Goal: Answer question/provide support: Share knowledge or assist other users

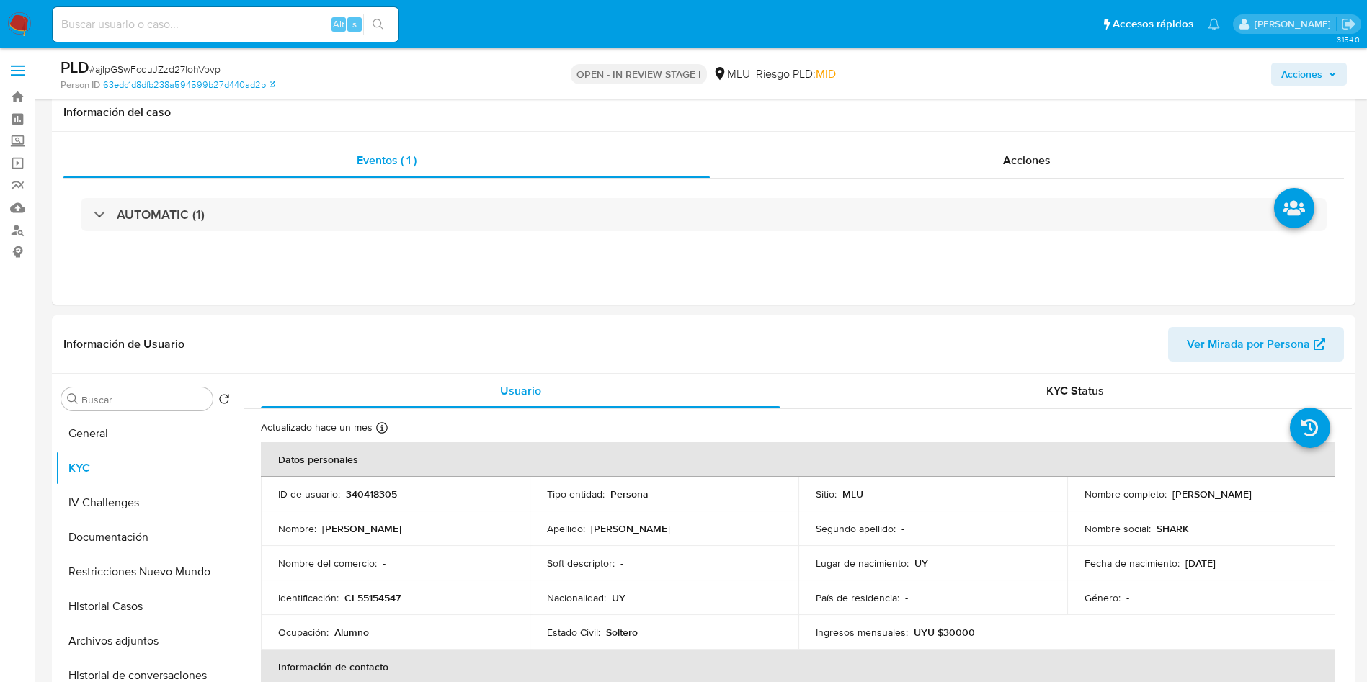
select select "10"
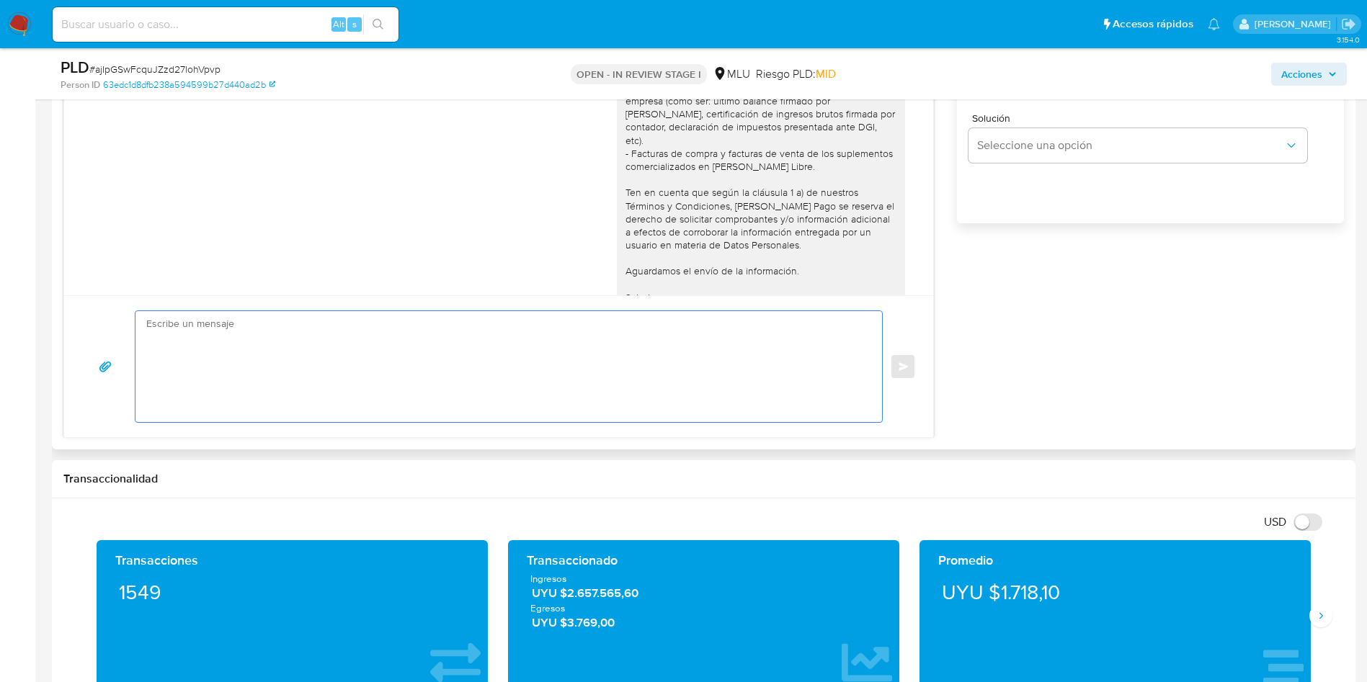
scroll to position [692, 0]
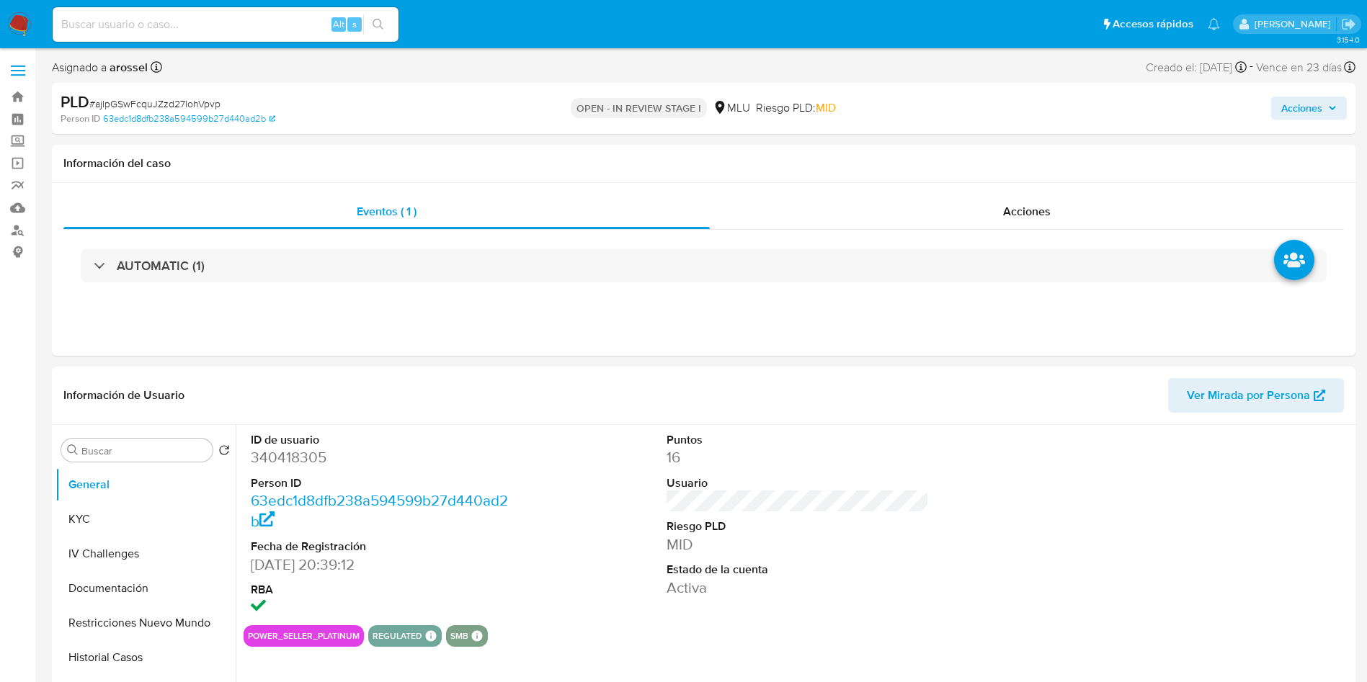
select select "10"
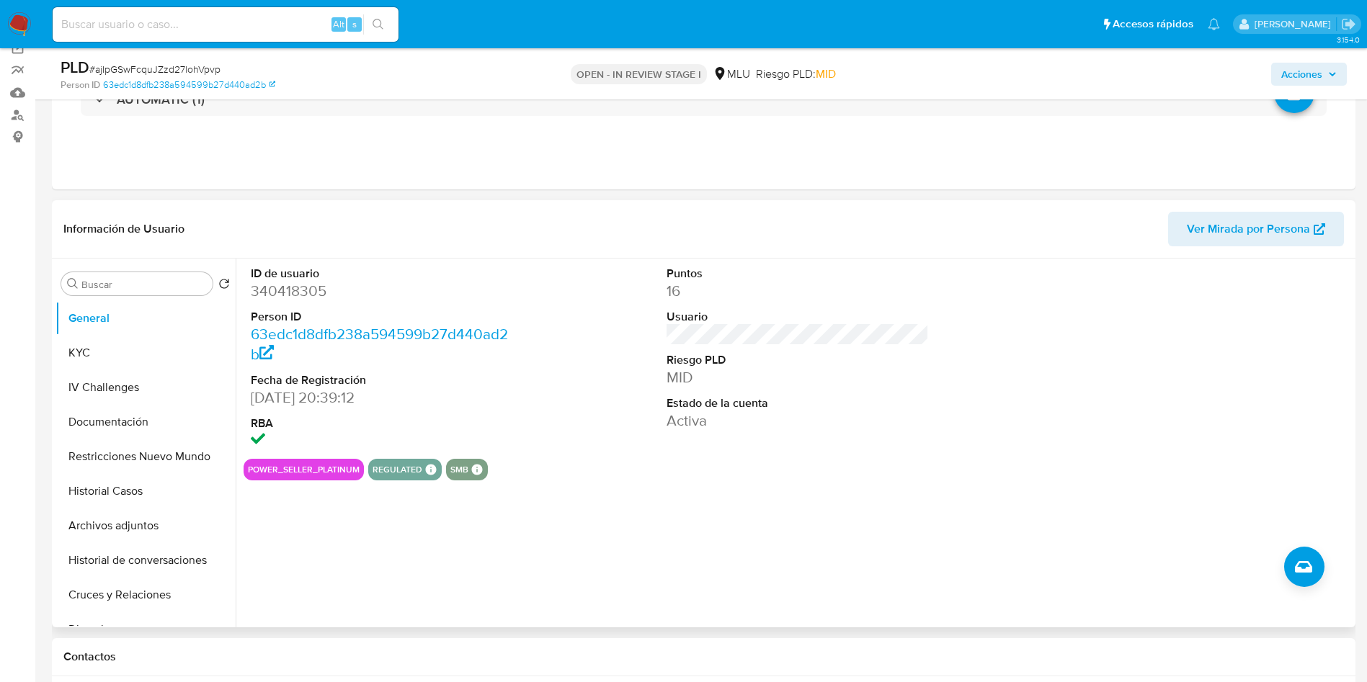
scroll to position [432, 0]
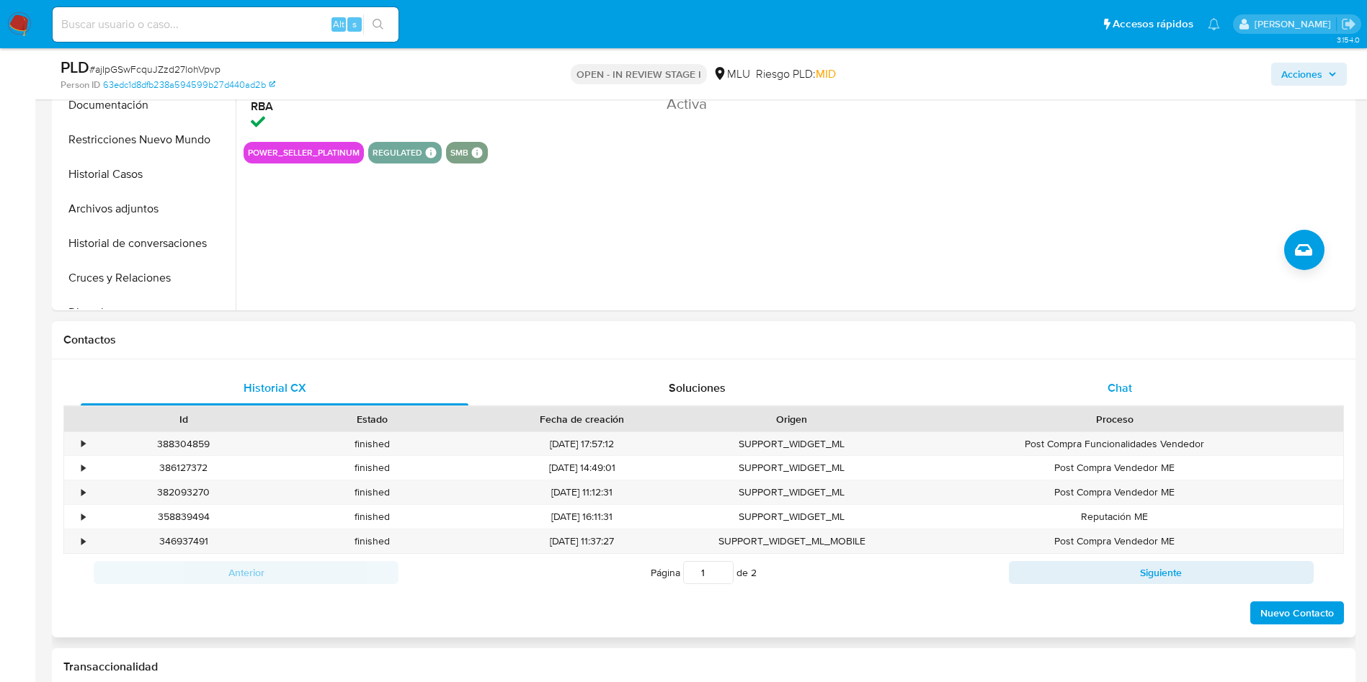
click at [1155, 390] on div "Chat" at bounding box center [1120, 388] width 388 height 35
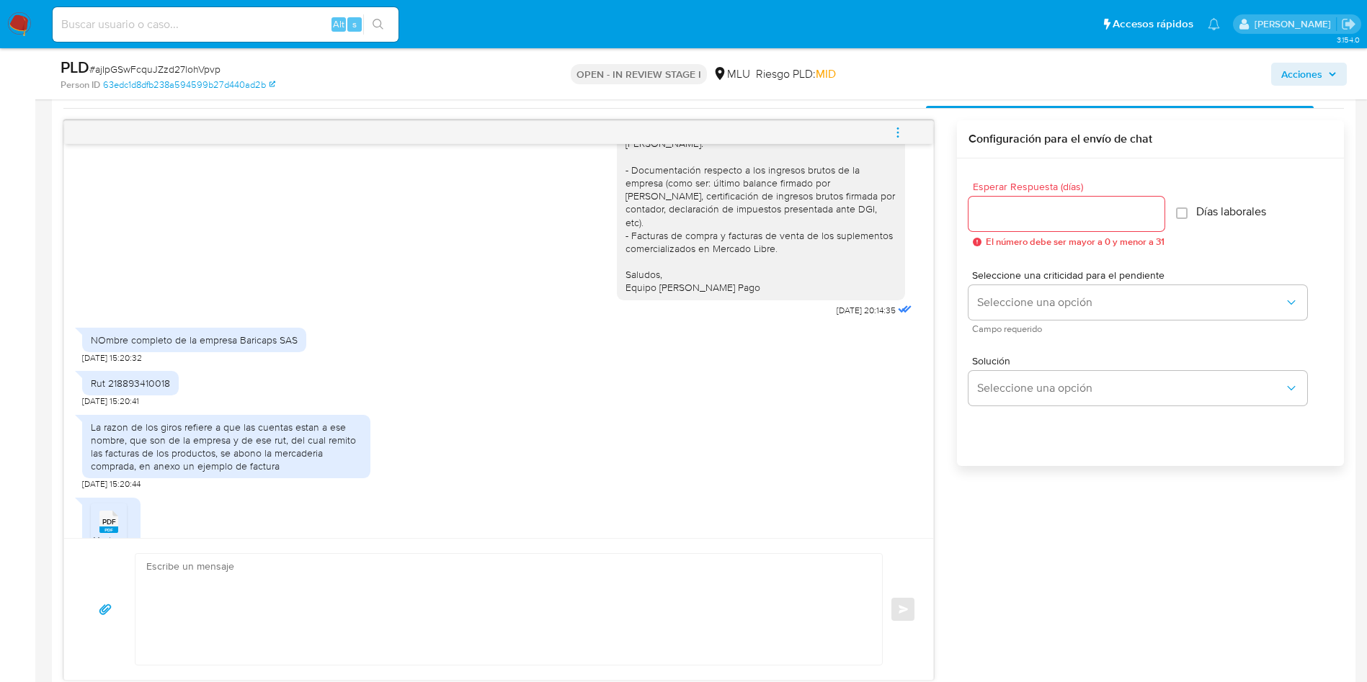
scroll to position [865, 0]
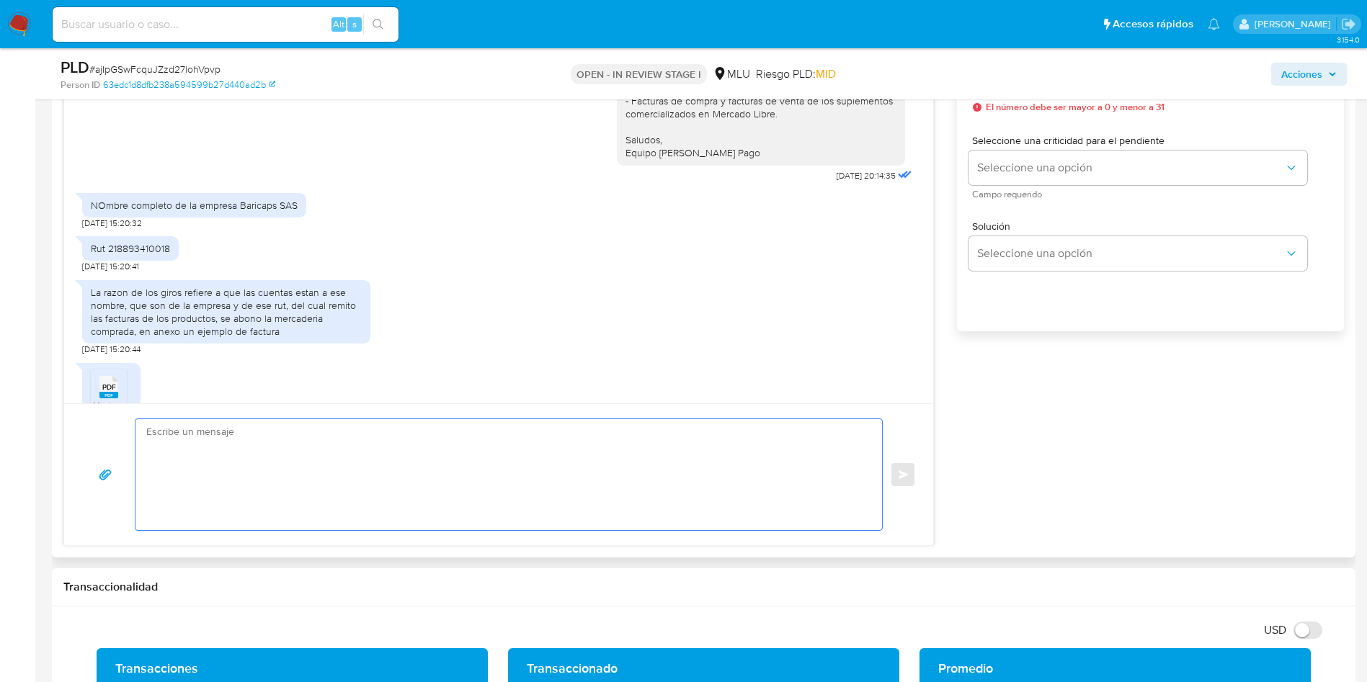
click at [415, 491] on textarea at bounding box center [505, 474] width 718 height 111
type textarea "M"
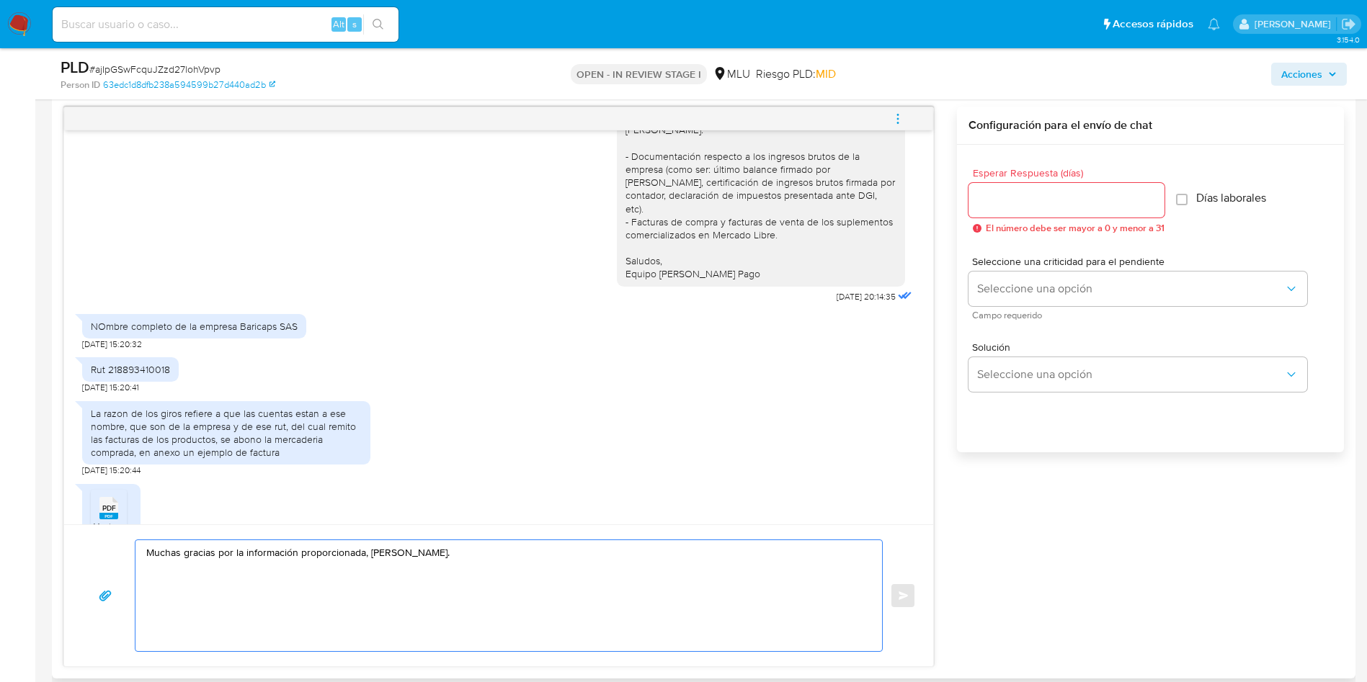
scroll to position [866, 0]
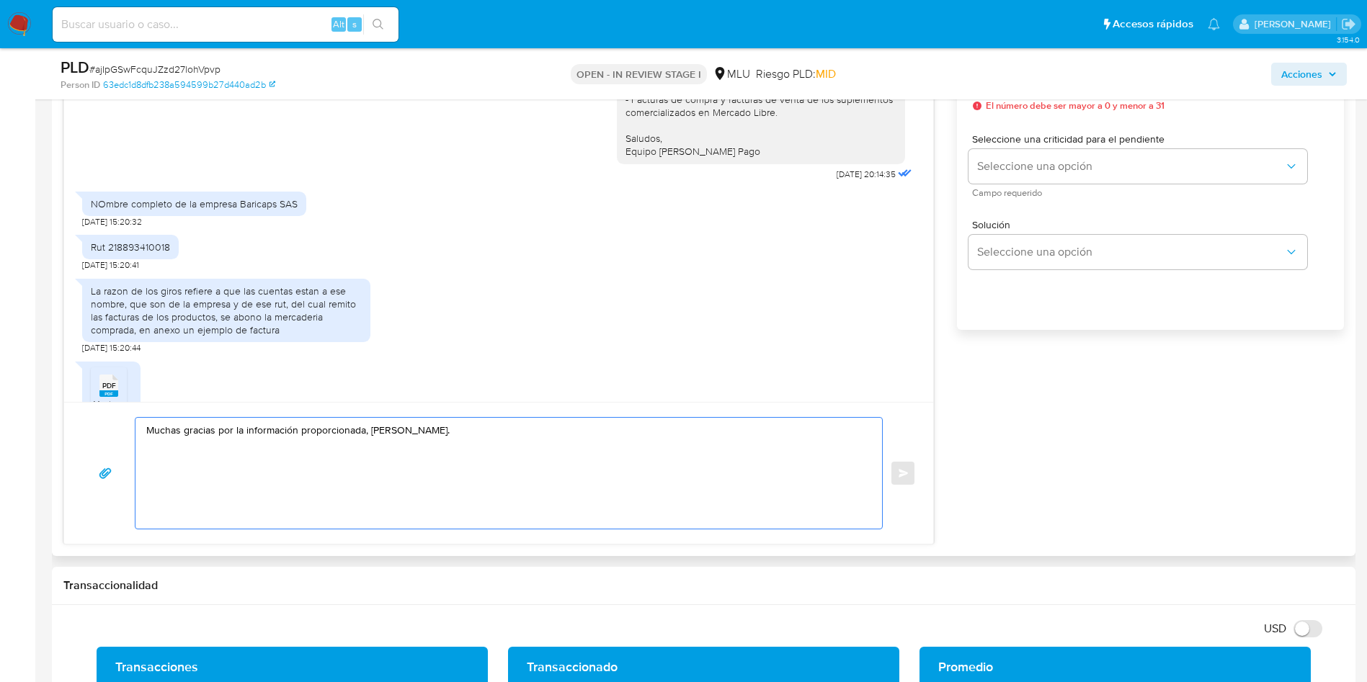
paste textarea "Dada la actividad mantenida en tu cuenta, ésta debería estar registrada como em…"
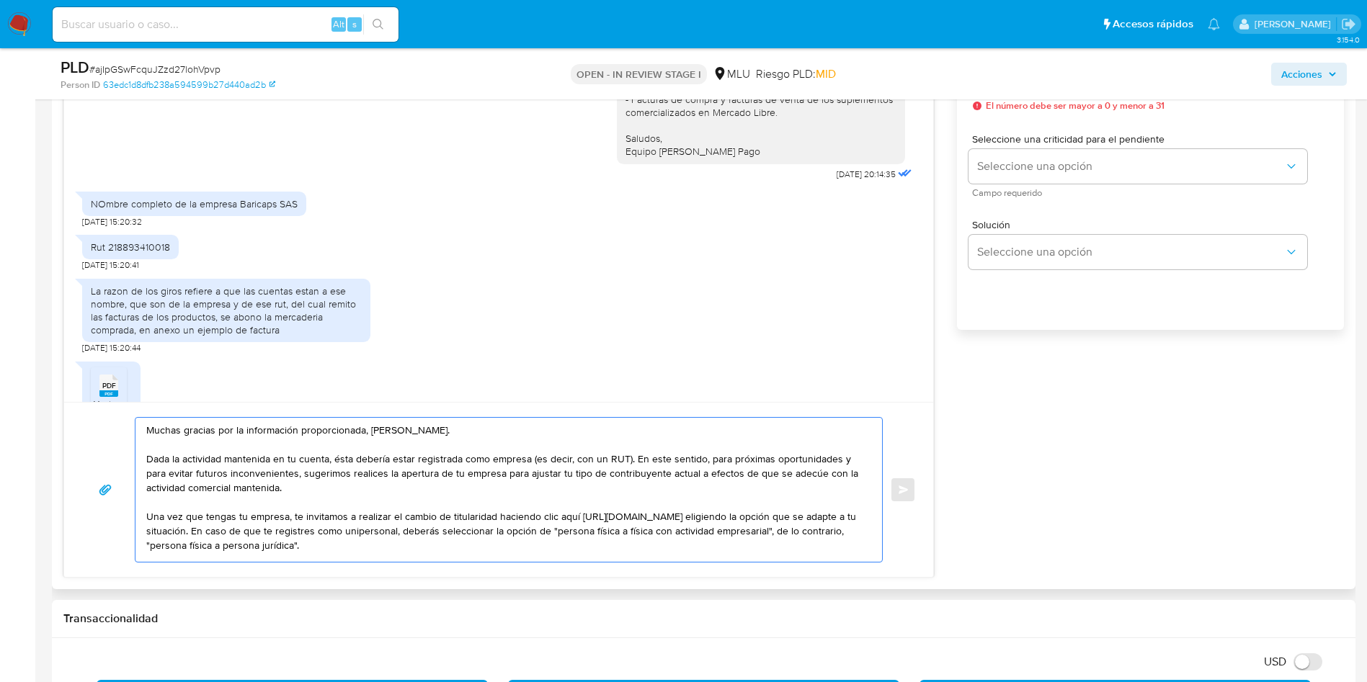
click at [295, 482] on textarea "Muchas gracias por la información proporcionada, Nicolás. Dada la actividad man…" at bounding box center [505, 490] width 718 height 144
click at [389, 491] on textarea "Muchas gracias por la información proporcionada, Nicolás. Dada la actividad man…" at bounding box center [505, 490] width 718 height 144
click at [574, 480] on textarea "Muchas gracias por la información proporcionada, Nicolás. Dada la actividad man…" at bounding box center [505, 490] width 718 height 144
click at [601, 487] on textarea "Muchas gracias por la información proporcionada, Nicolás. Dada la actividad man…" at bounding box center [505, 490] width 718 height 144
click at [292, 517] on textarea "Muchas gracias por la información proporcionada, Nicolás. Dada la actividad man…" at bounding box center [505, 490] width 718 height 144
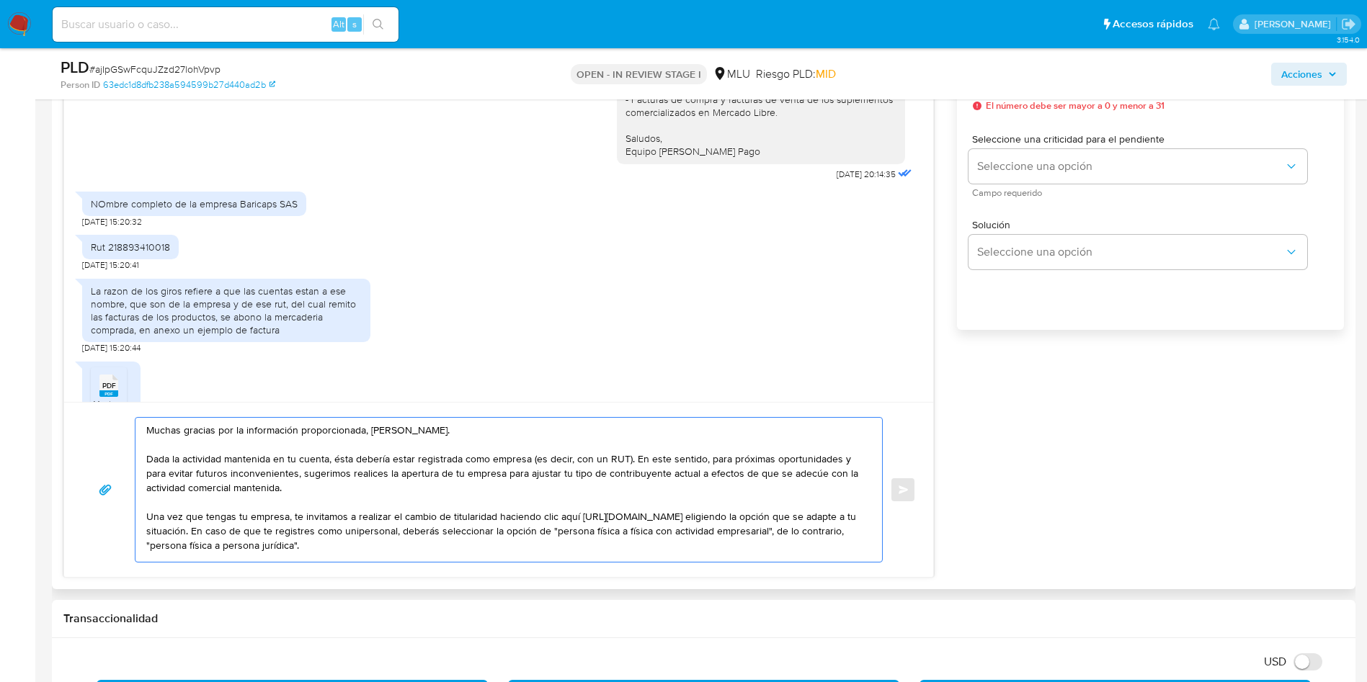
drag, startPoint x: 293, startPoint y: 517, endPoint x: 711, endPoint y: 467, distance: 420.9
click at [711, 467] on textarea "Muchas gracias por la información proporcionada, Nicolás. Dada la actividad man…" at bounding box center [505, 490] width 718 height 144
drag, startPoint x: 705, startPoint y: 462, endPoint x: 289, endPoint y: 513, distance: 418.9
click at [289, 513] on textarea "Muchas gracias por la información proporcionada, Nicolás. Dada la actividad man…" at bounding box center [505, 490] width 718 height 144
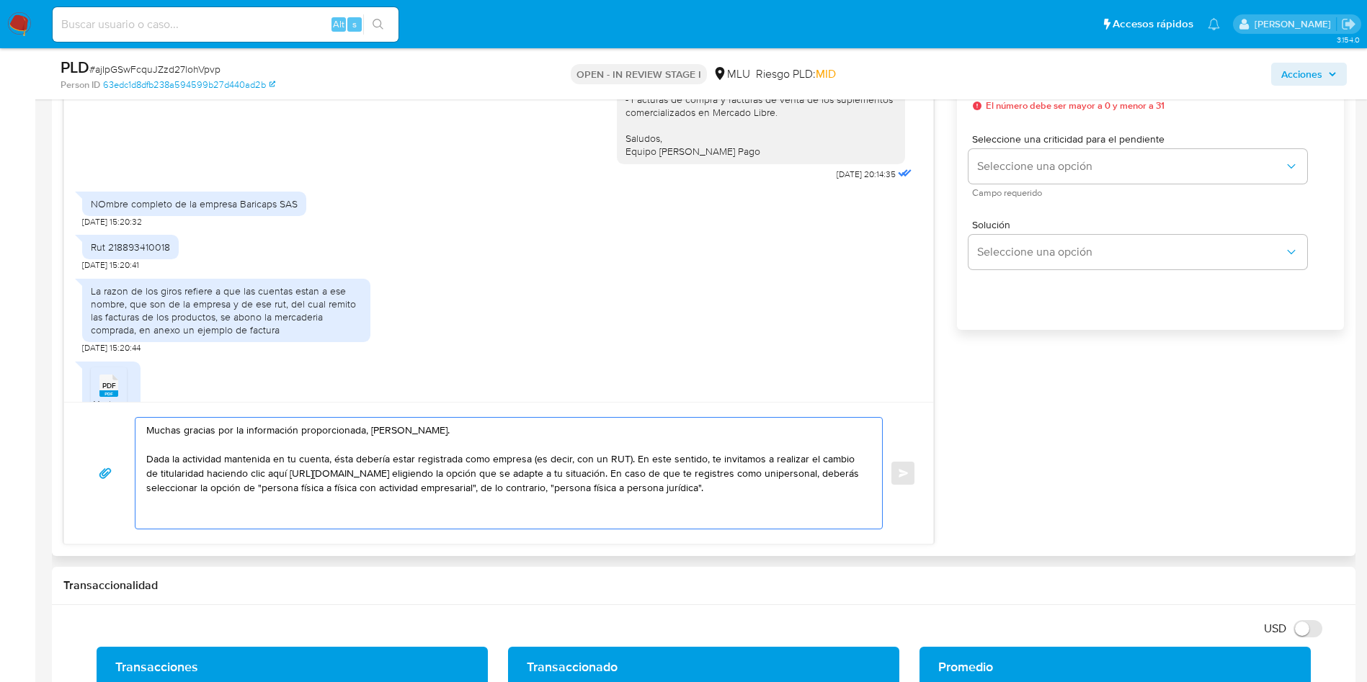
click at [581, 486] on textarea "Muchas gracias por la información proporcionada, Nicolás. Dada la actividad man…" at bounding box center [505, 473] width 718 height 111
click at [352, 486] on textarea "Muchas gracias por la información proporcionada, Nicolás. Dada la actividad man…" at bounding box center [505, 473] width 718 height 111
click at [270, 476] on textarea "Muchas gracias por la información proporcionada, Nicolás. Dada la actividad man…" at bounding box center [505, 473] width 718 height 111
click at [472, 463] on textarea "Muchas gracias por la información proporcionada, Nicolás. Dada la actividad man…" at bounding box center [505, 473] width 718 height 111
click at [646, 469] on textarea "Muchas gracias por la información proporcionada, Nicolás. Dada la actividad man…" at bounding box center [505, 473] width 718 height 111
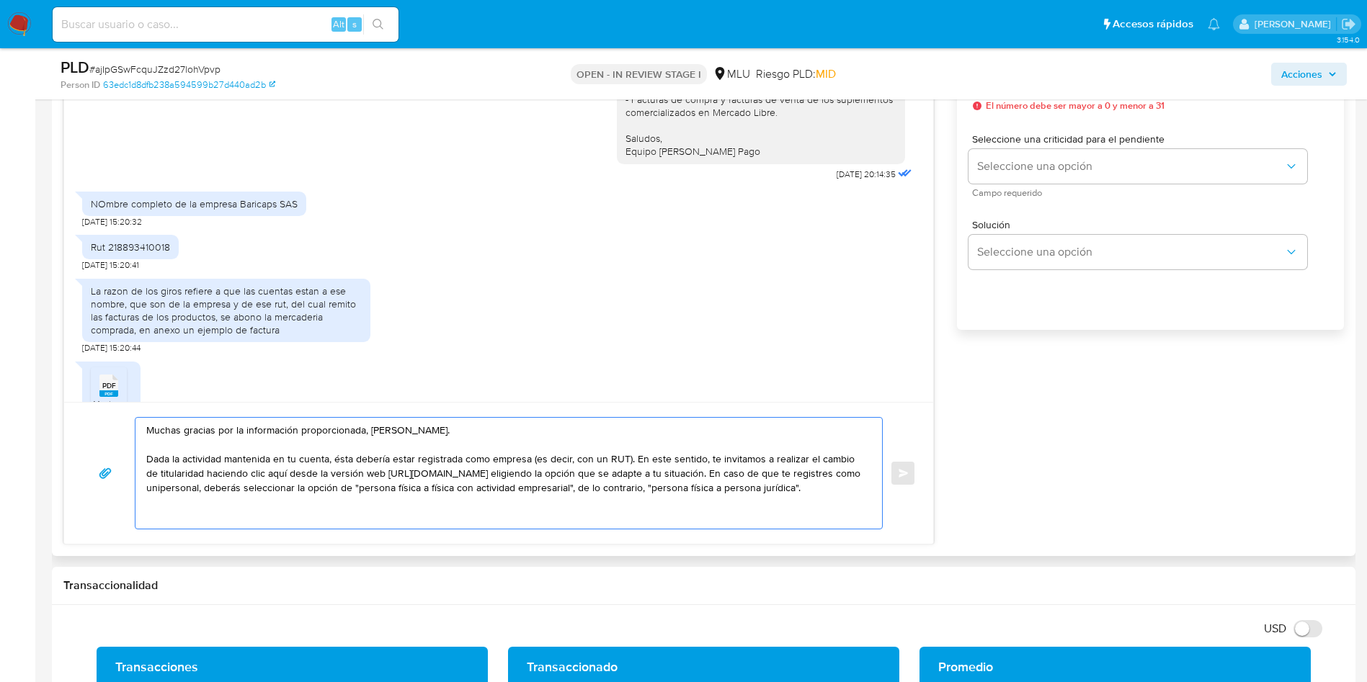
drag, startPoint x: 743, startPoint y: 475, endPoint x: 832, endPoint y: 481, distance: 89.6
click at [832, 481] on textarea "Muchas gracias por la información proporcionada, Nicolás. Dada la actividad man…" at bounding box center [505, 473] width 718 height 111
click at [834, 484] on textarea "Muchas gracias por la información proporcionada, Nicolás. Dada la actividad man…" at bounding box center [505, 473] width 718 height 111
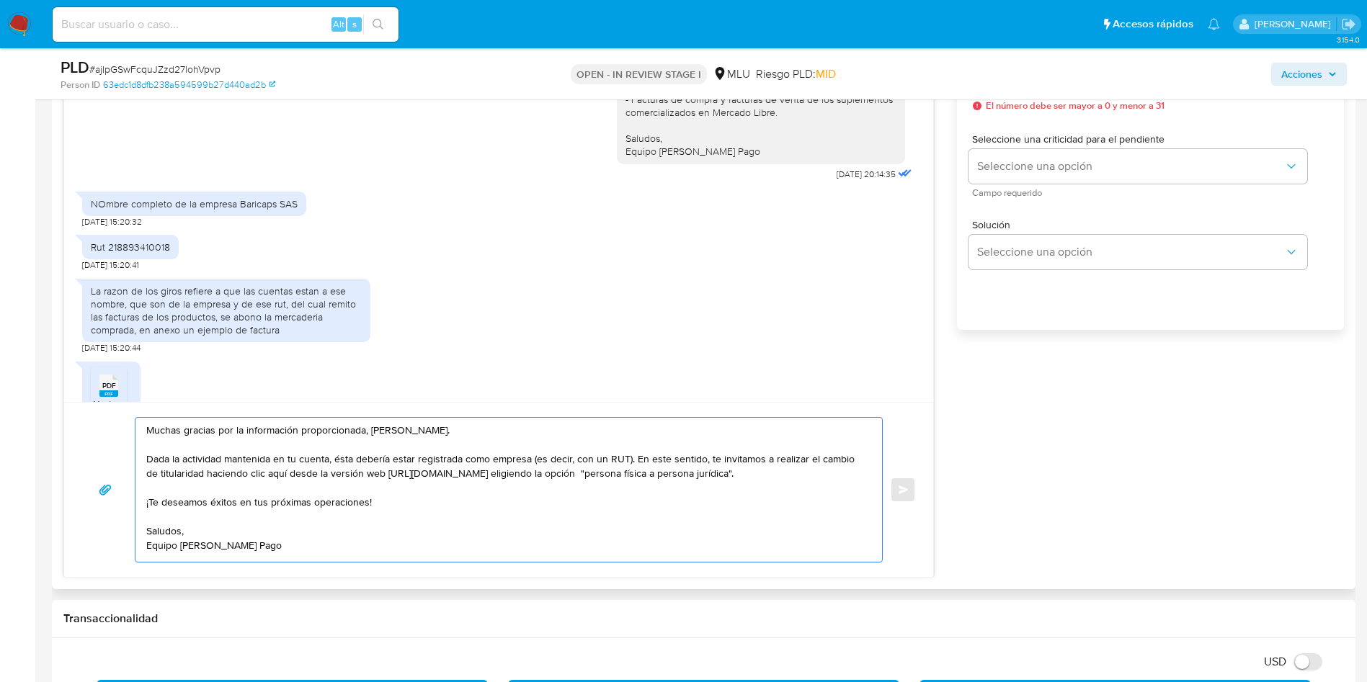
scroll to position [0, 0]
type textarea "Muchas gracias por la información proporcionada, Nicolás. Dada la actividad man…"
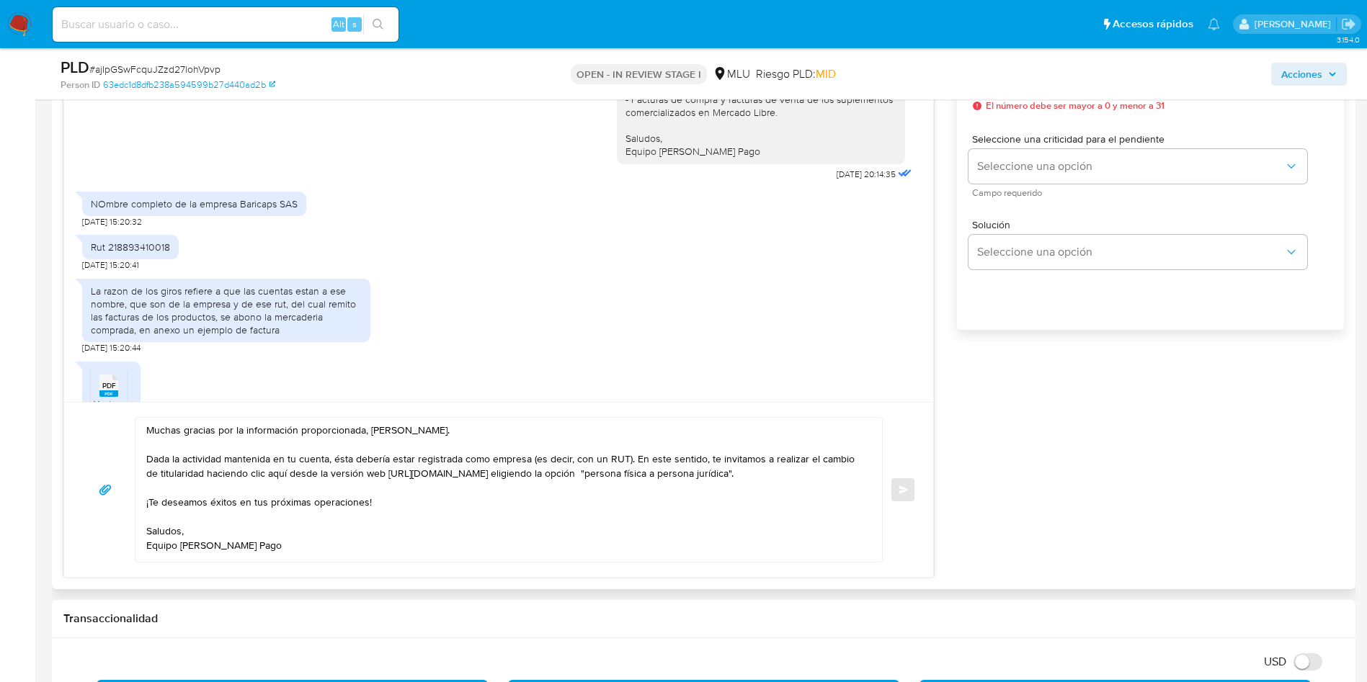
click at [1112, 451] on div "Hola, Nicolas. Te contactamos ya que necesitamos verificar algunos datos. Por e…" at bounding box center [703, 281] width 1280 height 594
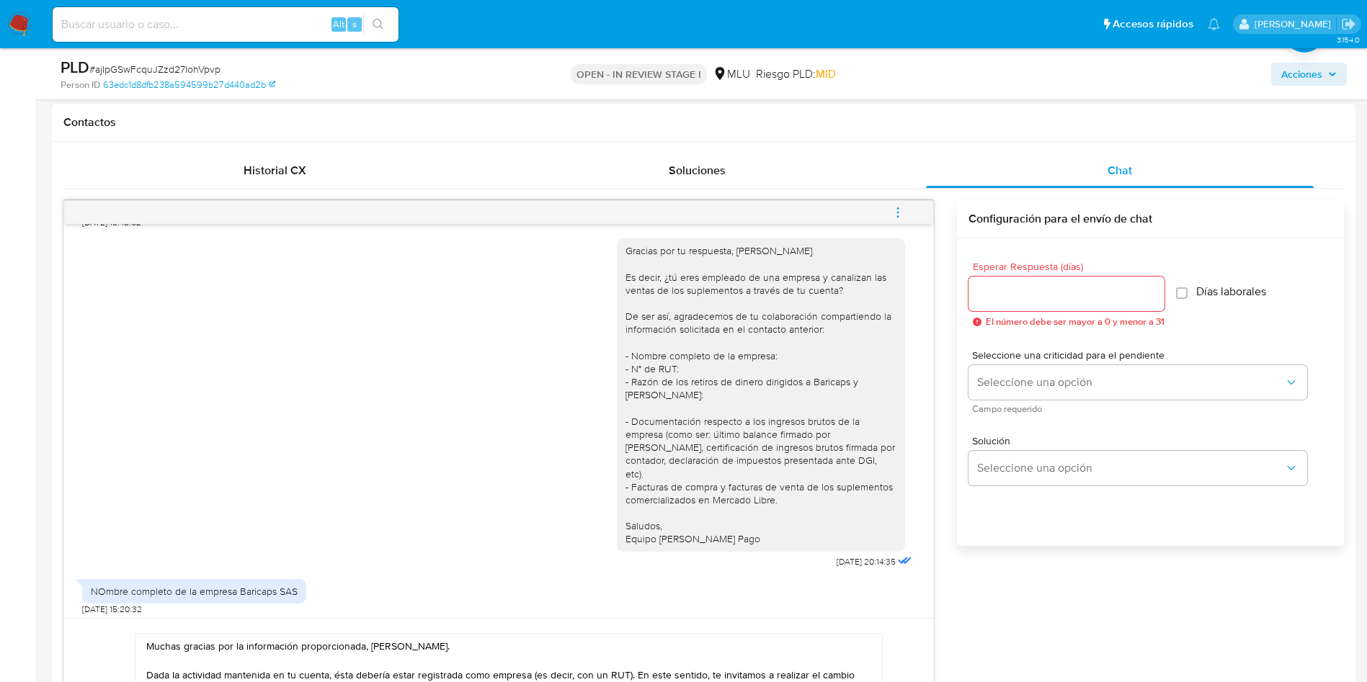
scroll to position [540, 0]
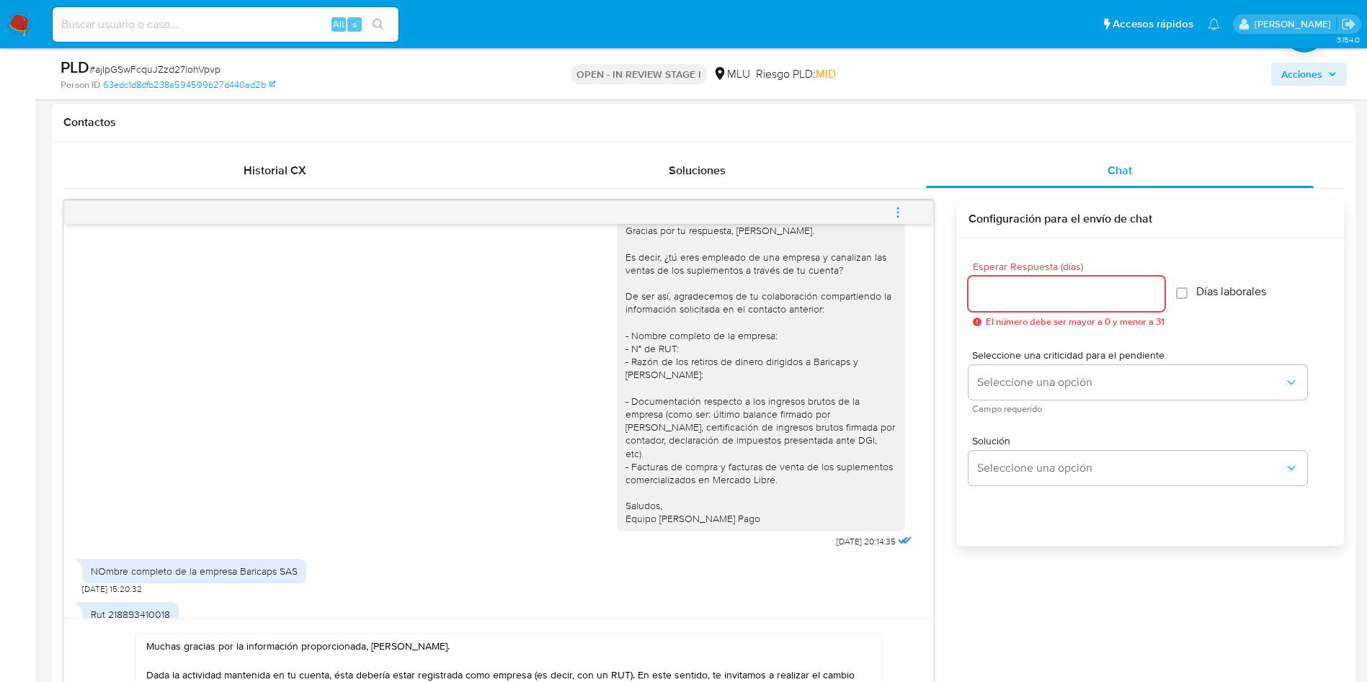
click at [1005, 288] on input "Esperar Respuesta (días)" at bounding box center [1066, 294] width 196 height 19
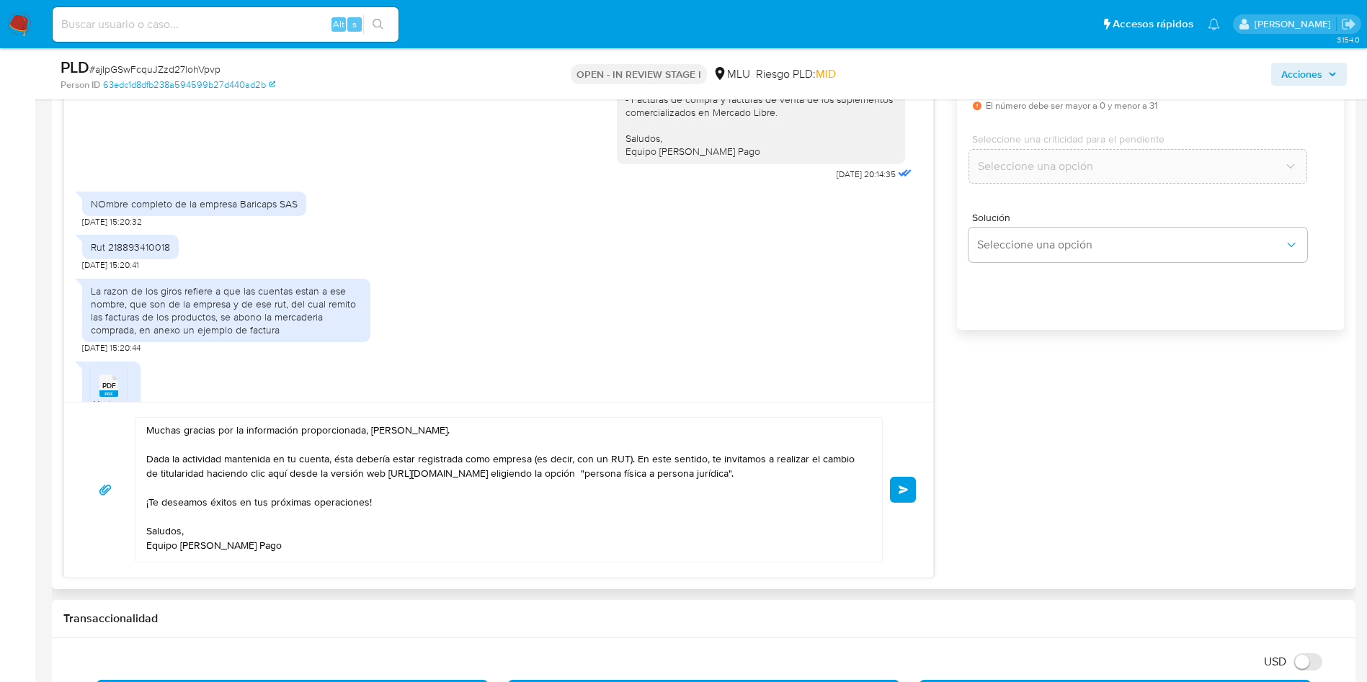
scroll to position [10, 0]
type input "0"
click at [914, 495] on button "Enviar" at bounding box center [903, 490] width 26 height 26
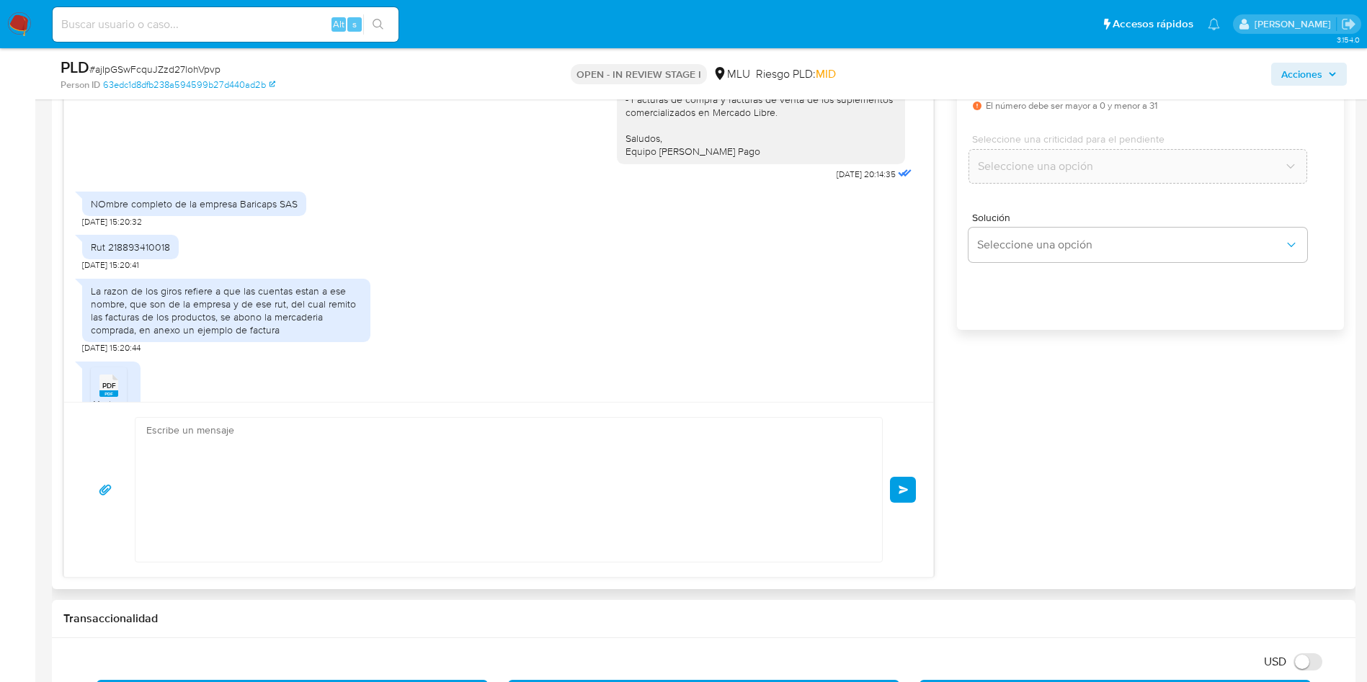
scroll to position [917, 0]
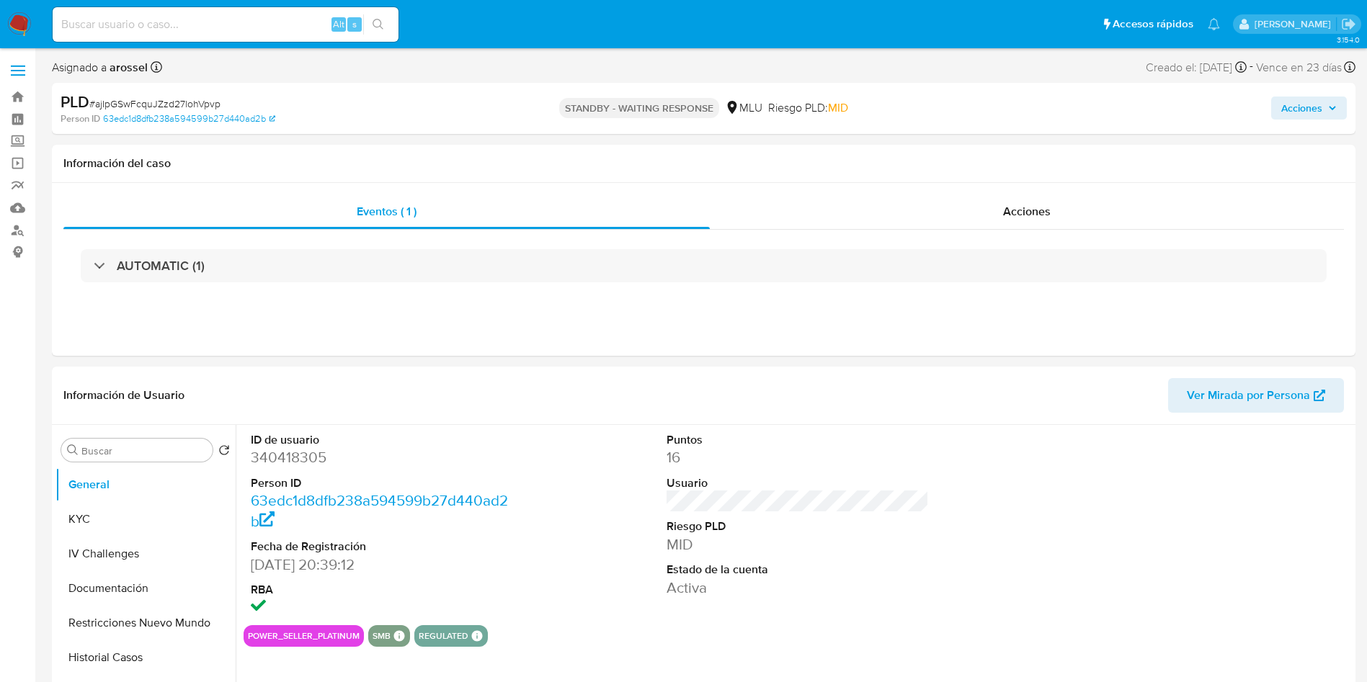
select select "10"
drag, startPoint x: 873, startPoint y: 455, endPoint x: 844, endPoint y: 417, distance: 47.7
click at [874, 454] on dd "16" at bounding box center [798, 457] width 263 height 20
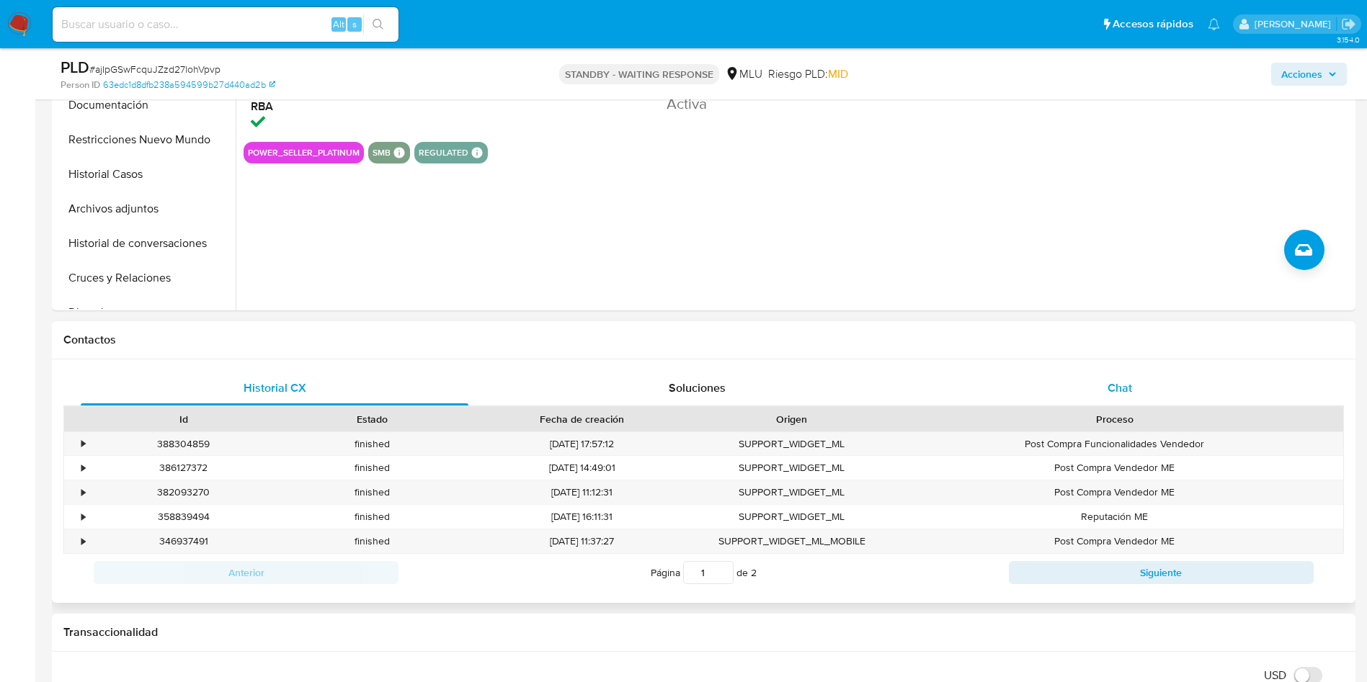
click at [1123, 388] on span "Chat" at bounding box center [1120, 388] width 25 height 17
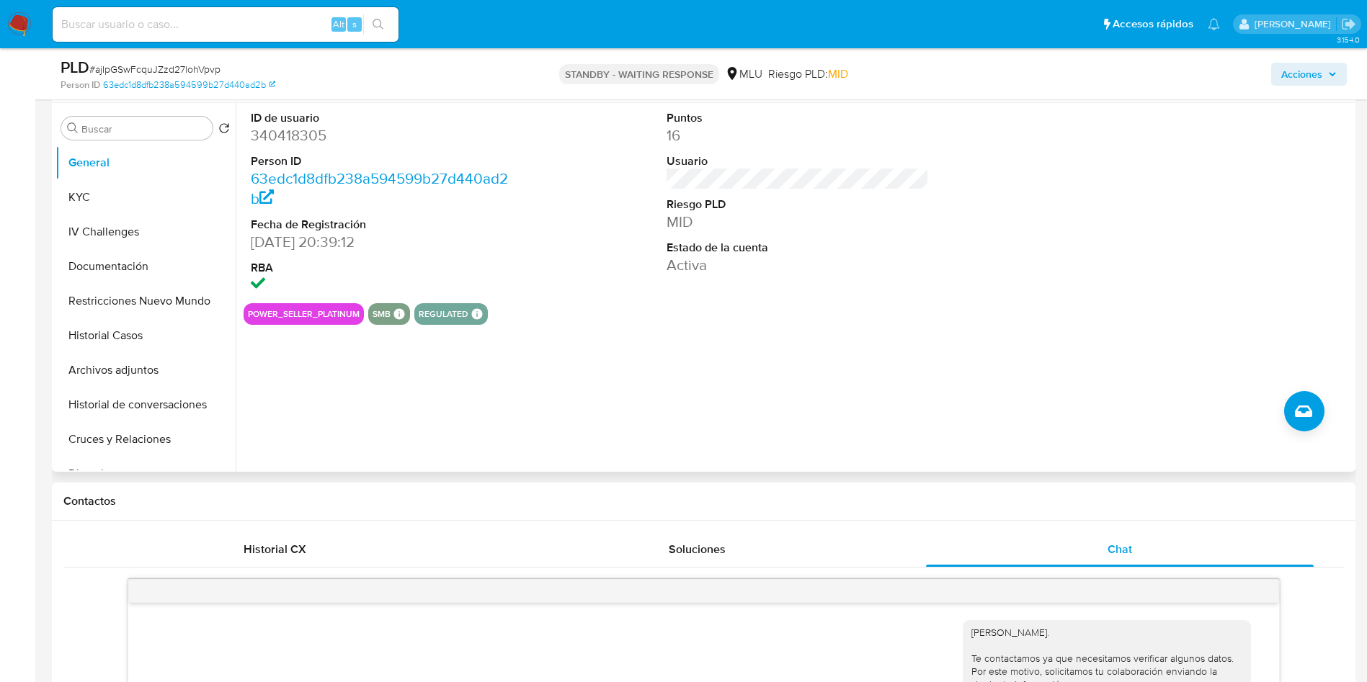
scroll to position [216, 0]
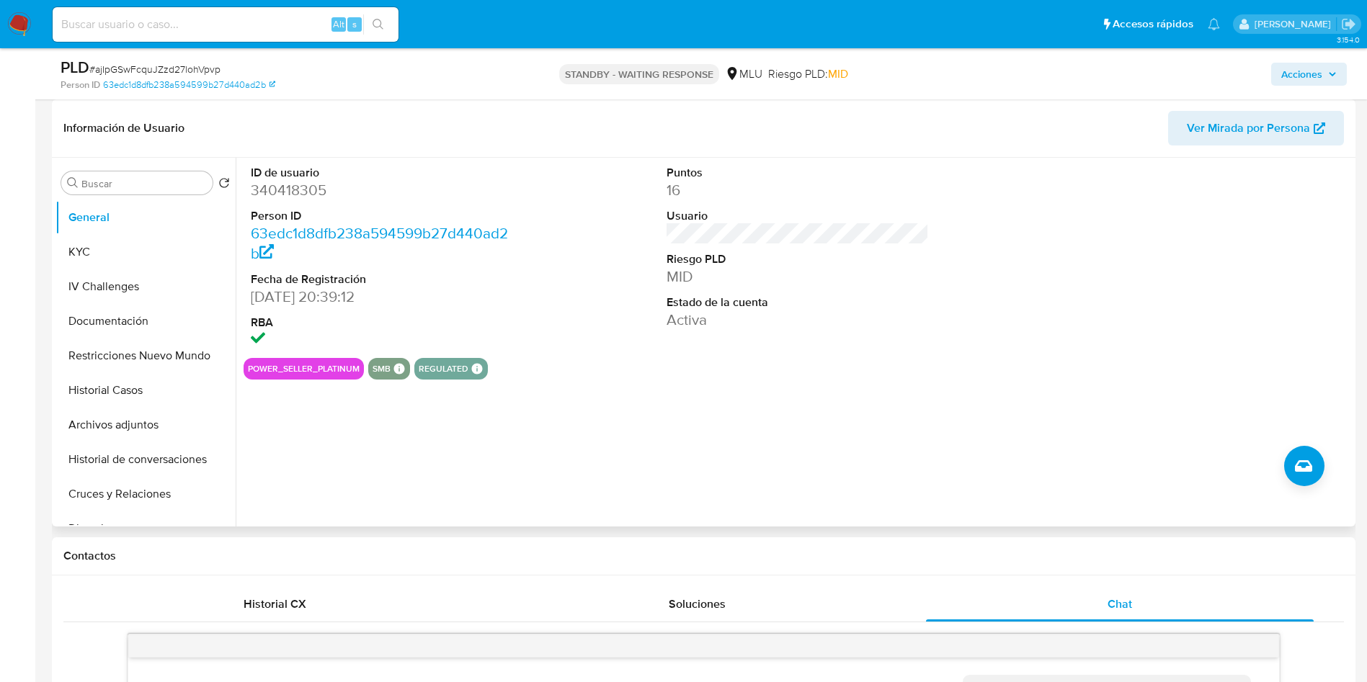
click at [313, 184] on dd "340418305" at bounding box center [382, 190] width 263 height 20
copy dd "340418305"
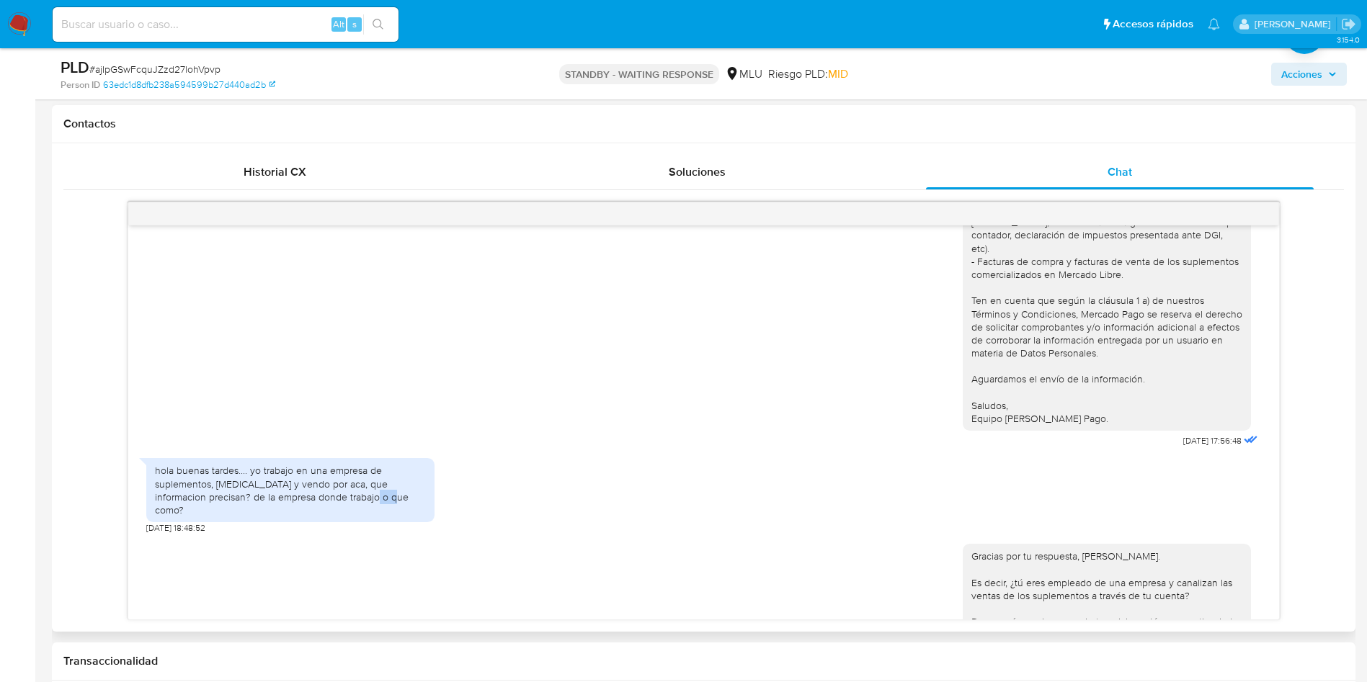
drag, startPoint x: 398, startPoint y: 488, endPoint x: 362, endPoint y: 488, distance: 36.0
click at [362, 488] on div "hola buenas tardes.... yo trabajo en una empresa de suplementos, compro y vendo…" at bounding box center [290, 490] width 271 height 53
drag, startPoint x: 326, startPoint y: 470, endPoint x: 149, endPoint y: 461, distance: 176.8
click at [149, 461] on div "hola buenas tardes.... yo trabajo en una empresa de suplementos, compro y vendo…" at bounding box center [290, 490] width 288 height 64
copy div "hola buenas tardes.... yo trabajo en una empresa de suplementos, compro y vendo…"
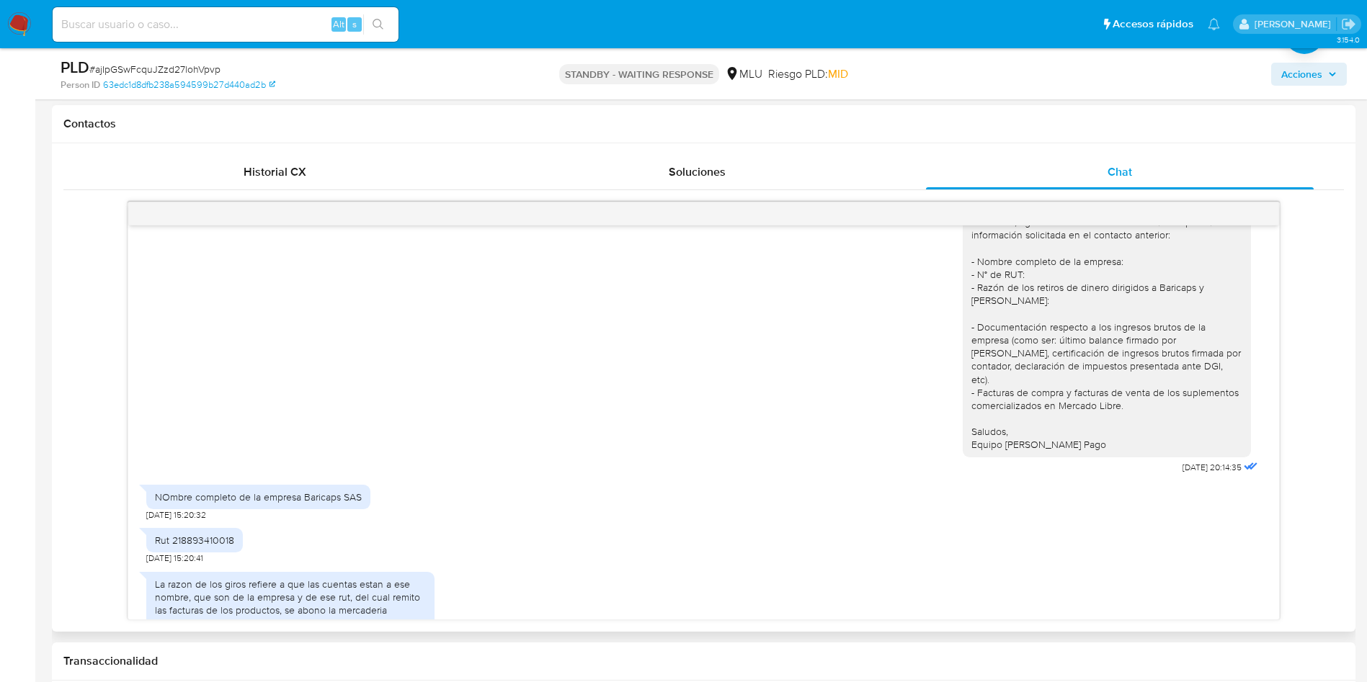
scroll to position [649, 0]
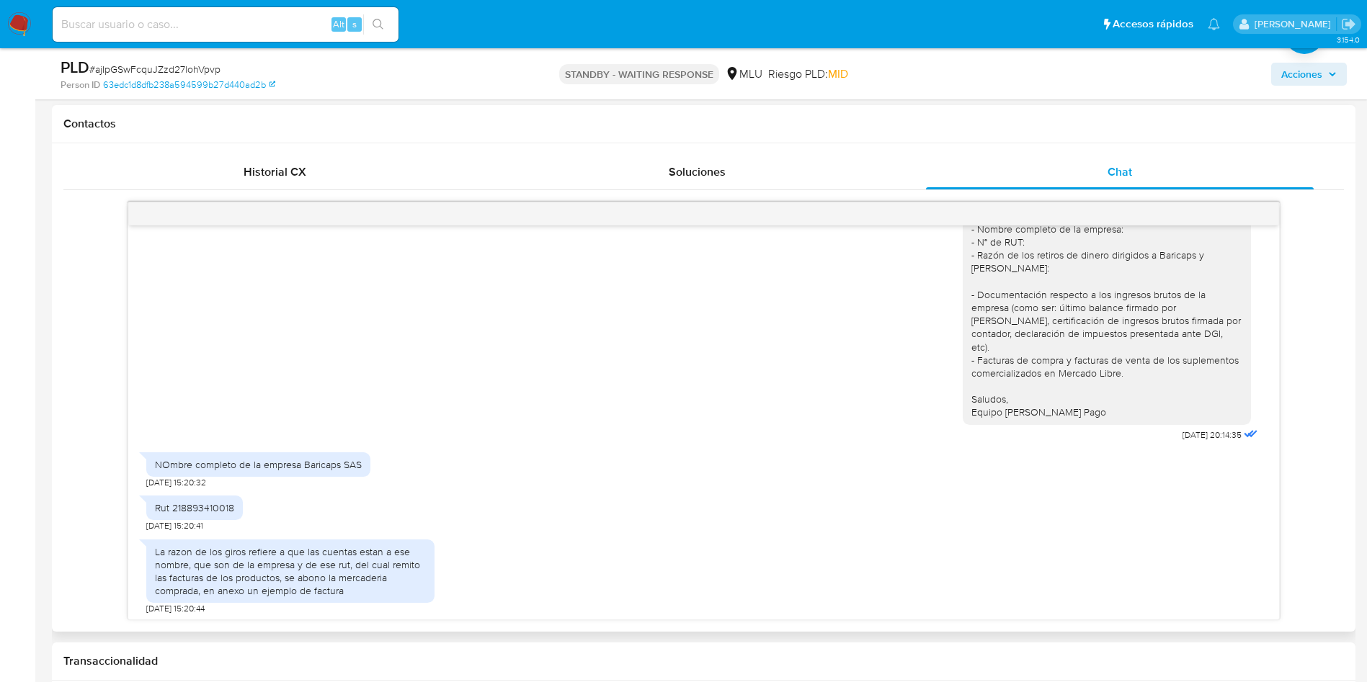
click at [290, 458] on div "NOmbre completo de la empresa Baricaps SAS" at bounding box center [258, 464] width 207 height 13
copy div "NOmbre completo de la empresa Baricaps SAS"
click at [213, 502] on div "Rut 218893410018" at bounding box center [194, 508] width 79 height 13
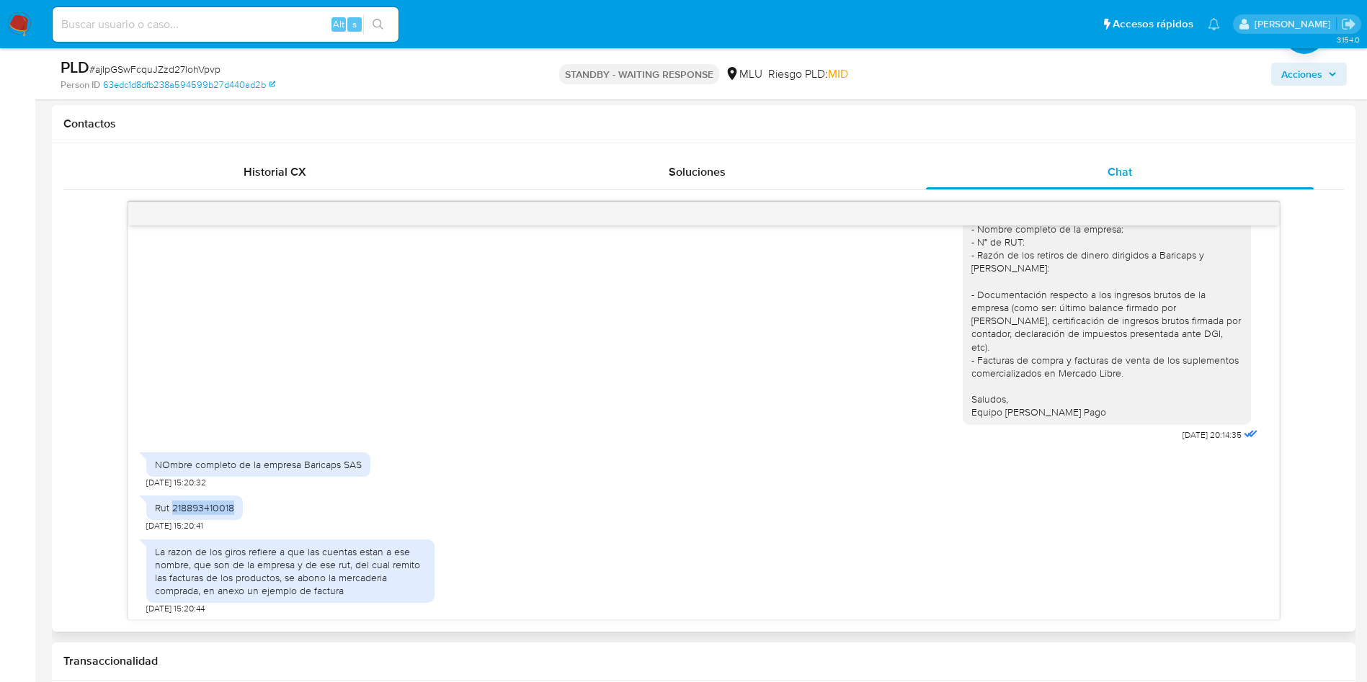
click at [213, 502] on div "Rut 218893410018" at bounding box center [194, 508] width 79 height 13
copy div "Rut 218893410018"
click at [255, 545] on div "La razon de los giros refiere a que las cuentas estan a ese nombre, que son de …" at bounding box center [290, 571] width 271 height 53
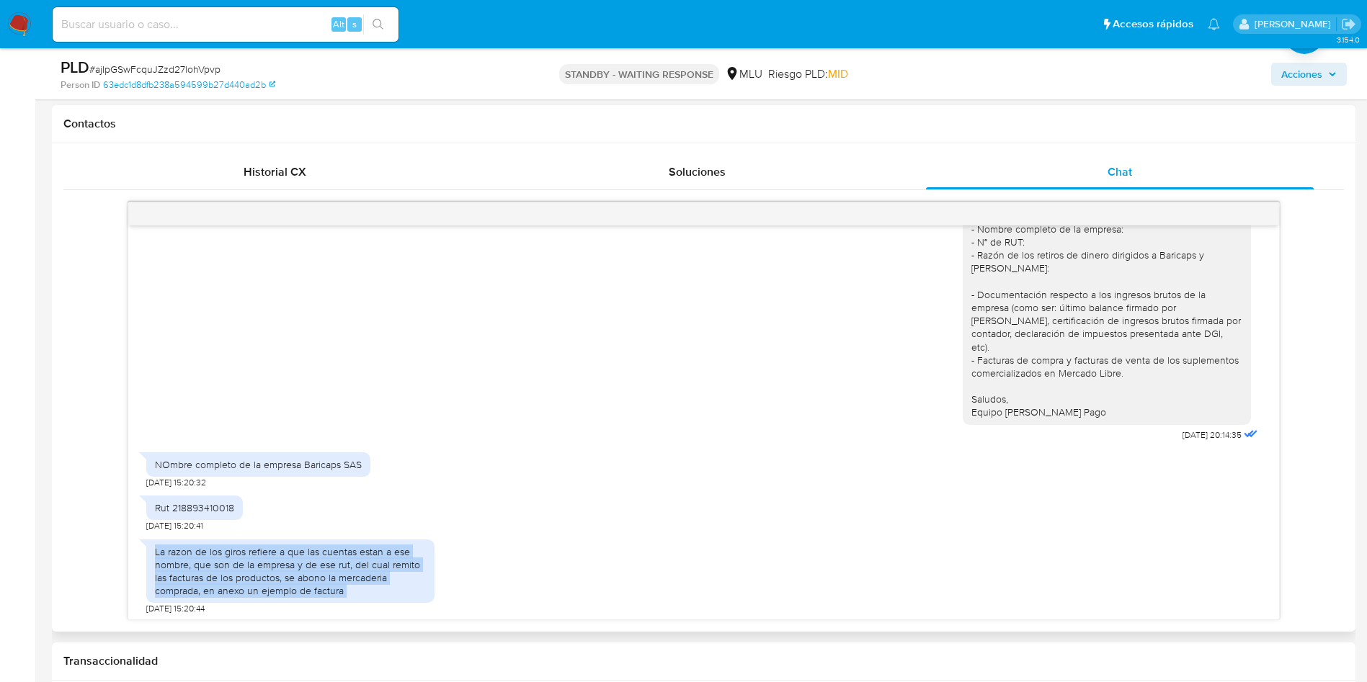
click at [255, 545] on div "La razon de los giros refiere a que las cuentas estan a ese nombre, que son de …" at bounding box center [290, 571] width 271 height 53
copy div "La razon de los giros refiere a que las cuentas estan a ese nombre, que son de …"
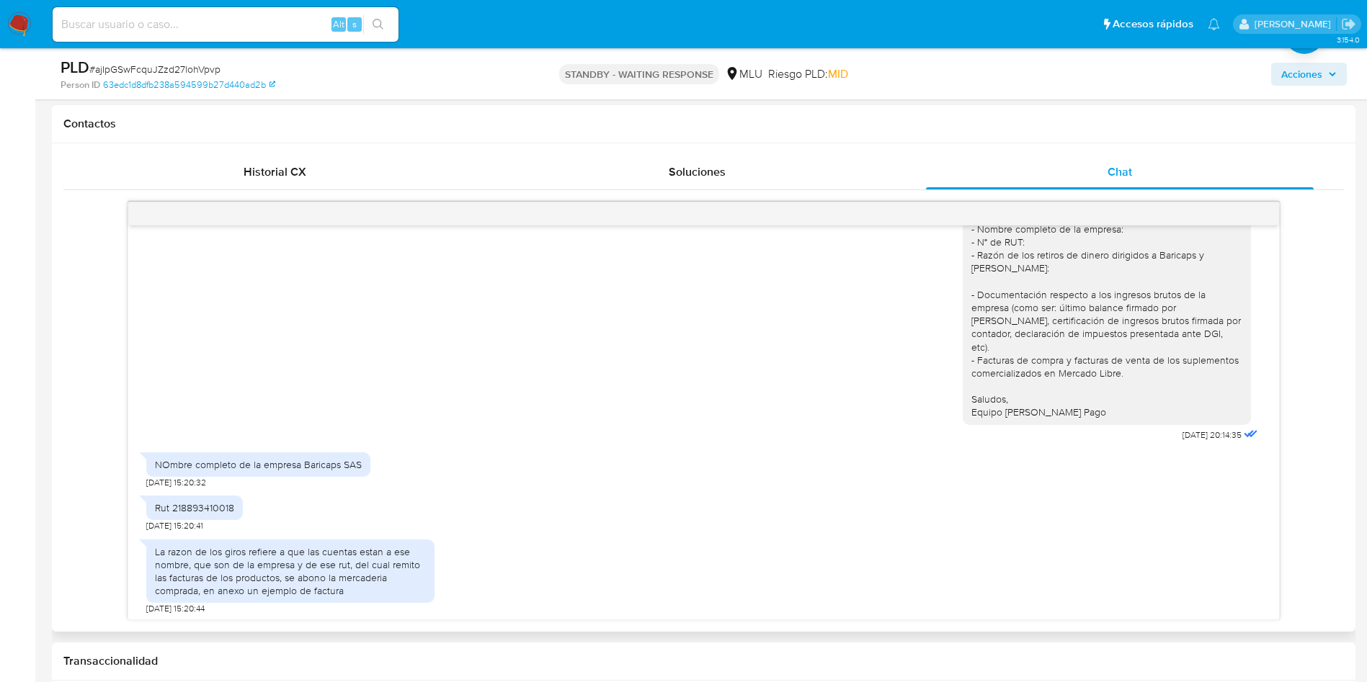
click at [645, 445] on div "NOmbre completo de la empresa Baricaps SAS 18/08/2025 15:20:32" at bounding box center [703, 466] width 1115 height 43
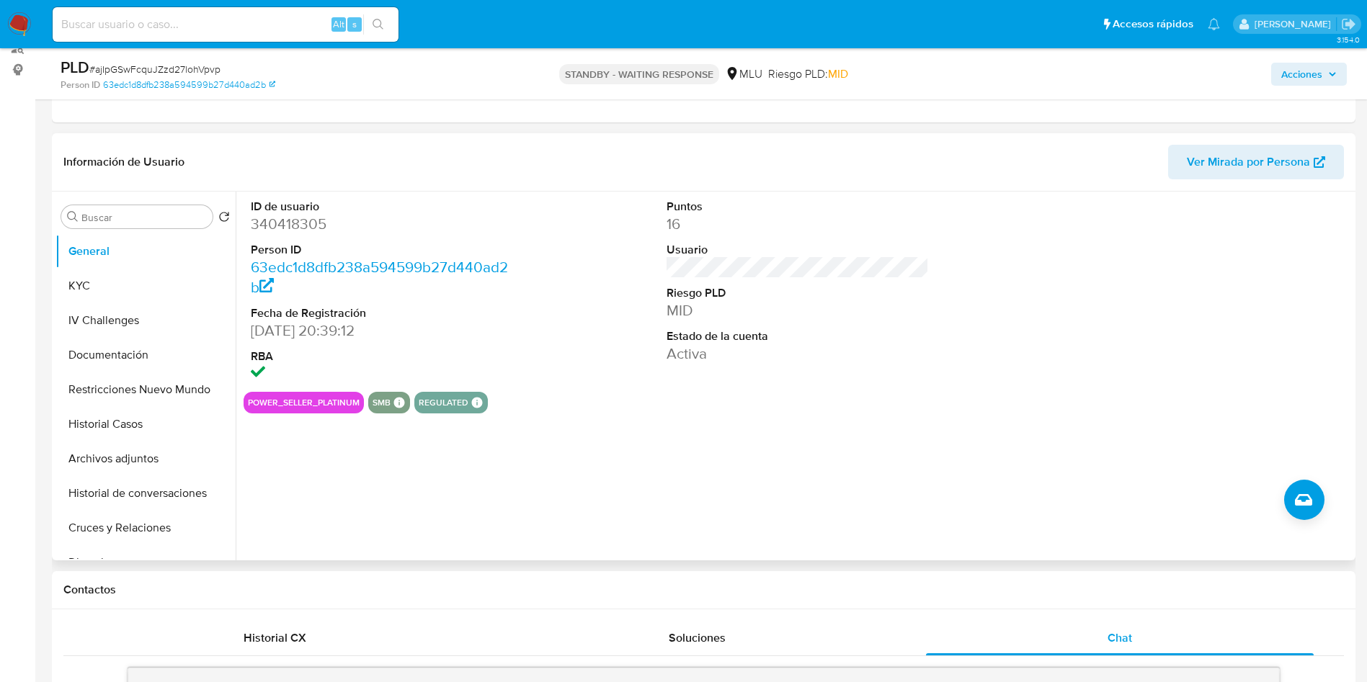
scroll to position [108, 0]
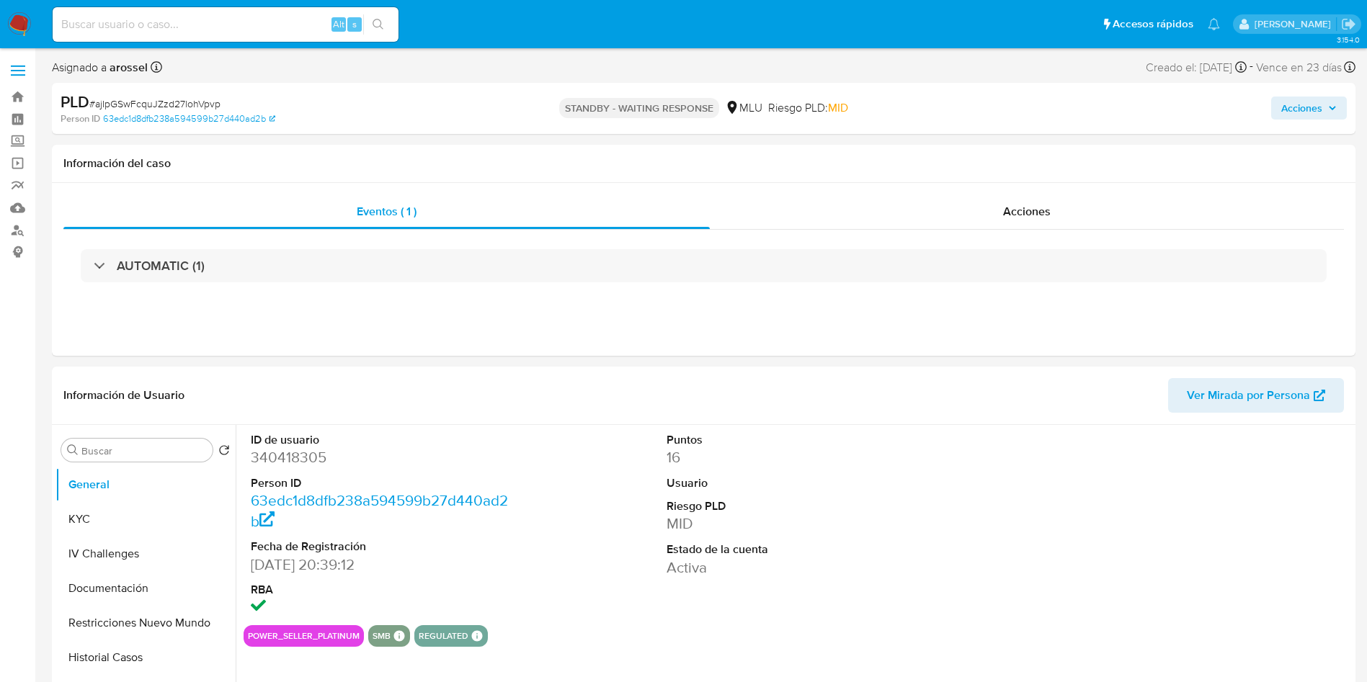
select select "10"
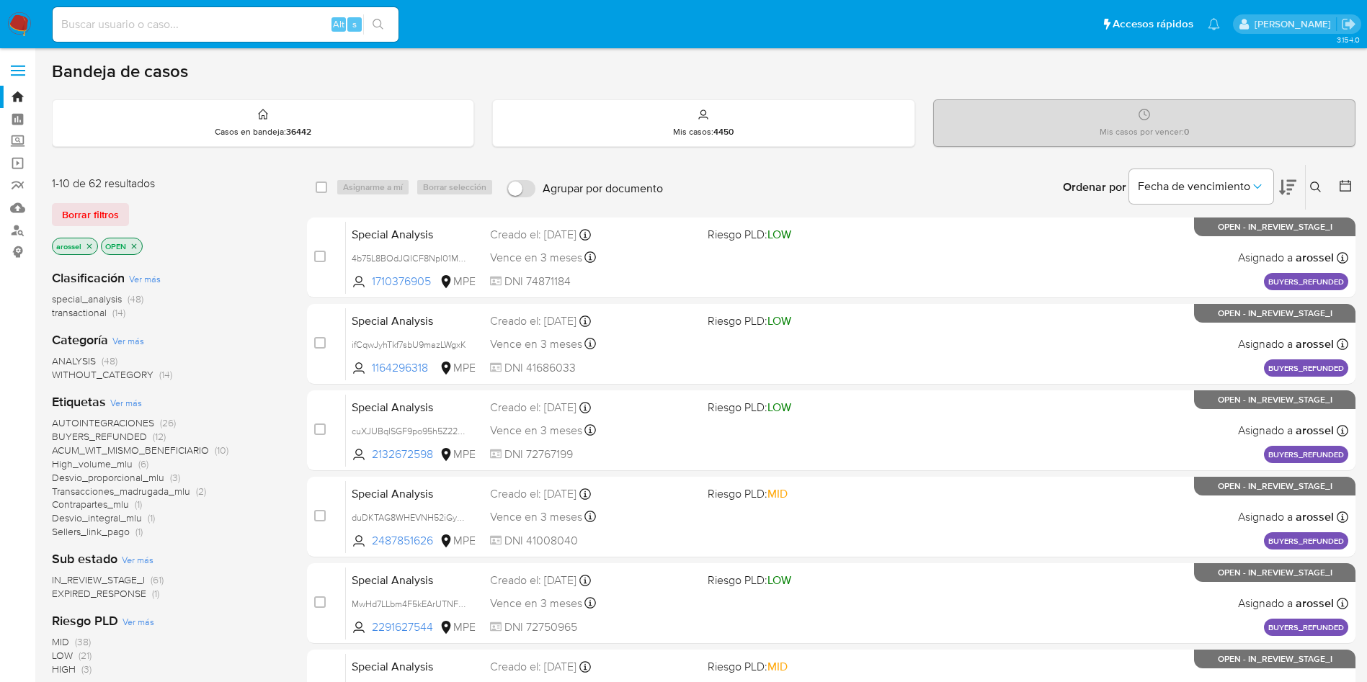
click at [143, 600] on span "EXPIRED_RESPONSE" at bounding box center [99, 594] width 94 height 14
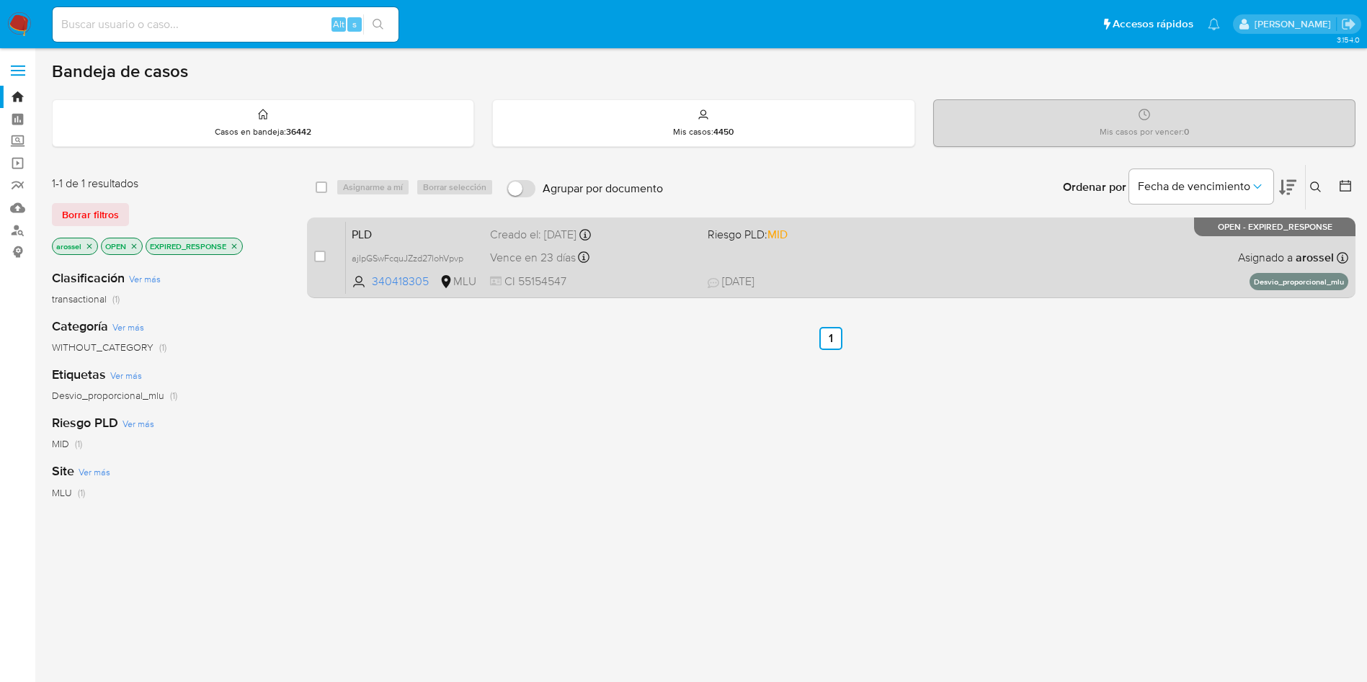
click at [318, 262] on div "case-item-checkbox" at bounding box center [320, 256] width 12 height 14
click at [322, 257] on input "checkbox" at bounding box center [320, 257] width 12 height 12
checkbox input "true"
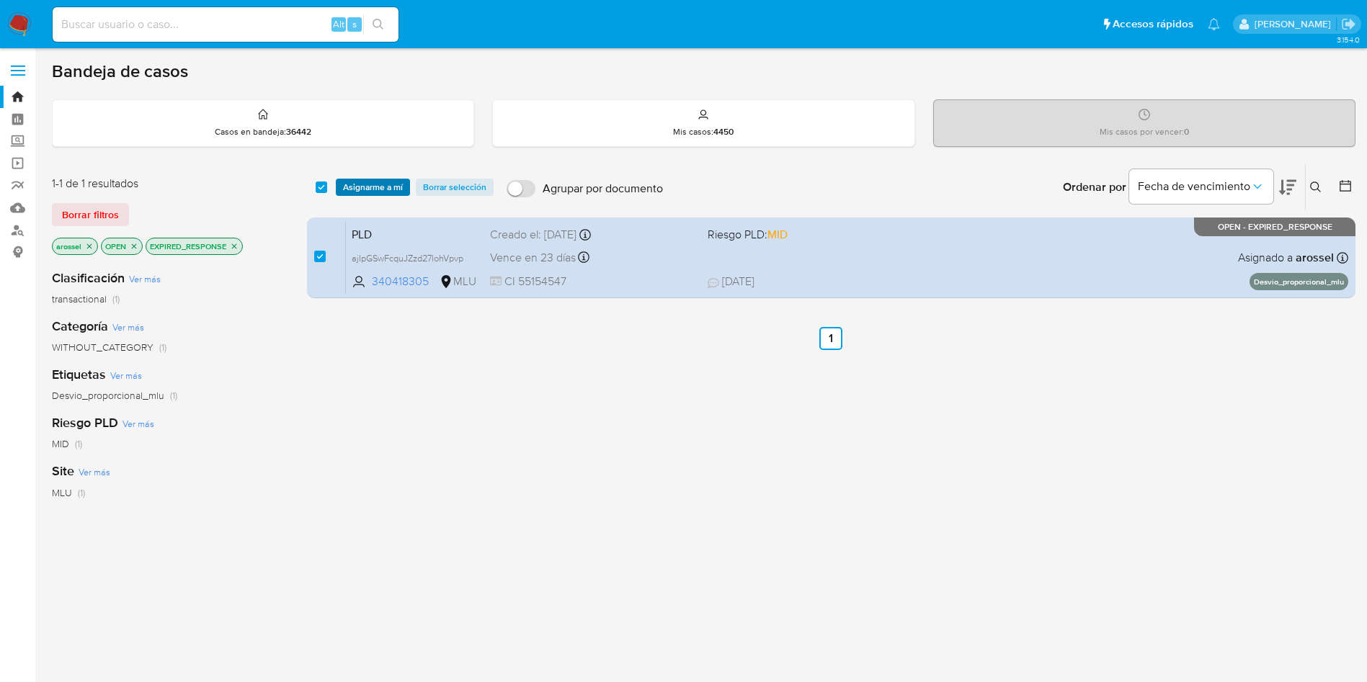
click at [368, 190] on span "Asignarme a mí" at bounding box center [373, 187] width 60 height 14
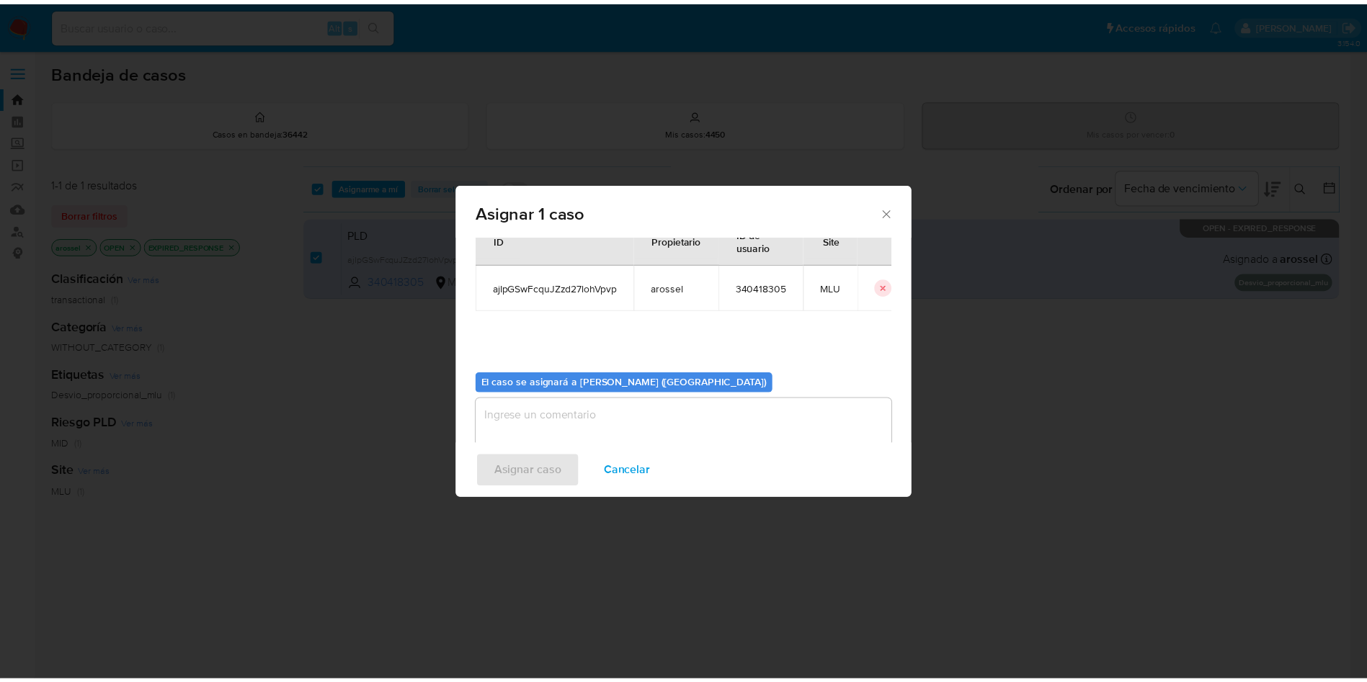
scroll to position [75, 0]
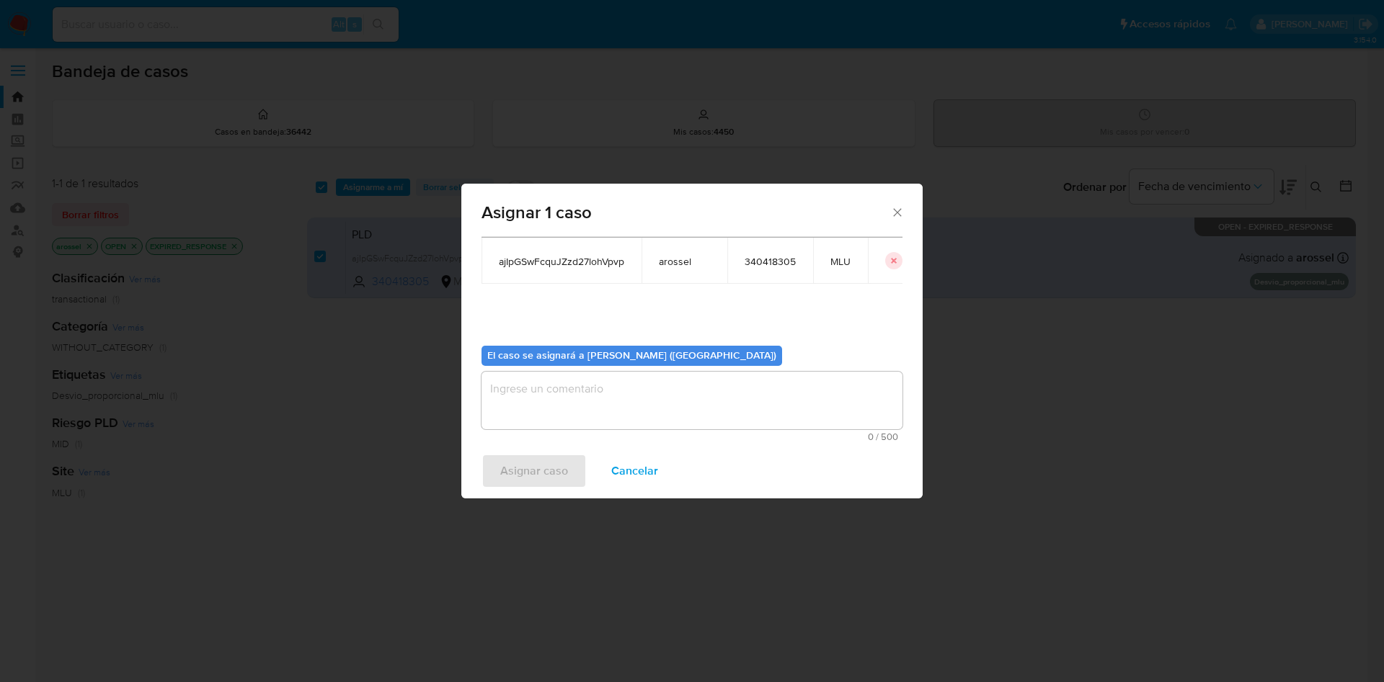
click at [631, 385] on textarea "assign-modal" at bounding box center [691, 401] width 421 height 58
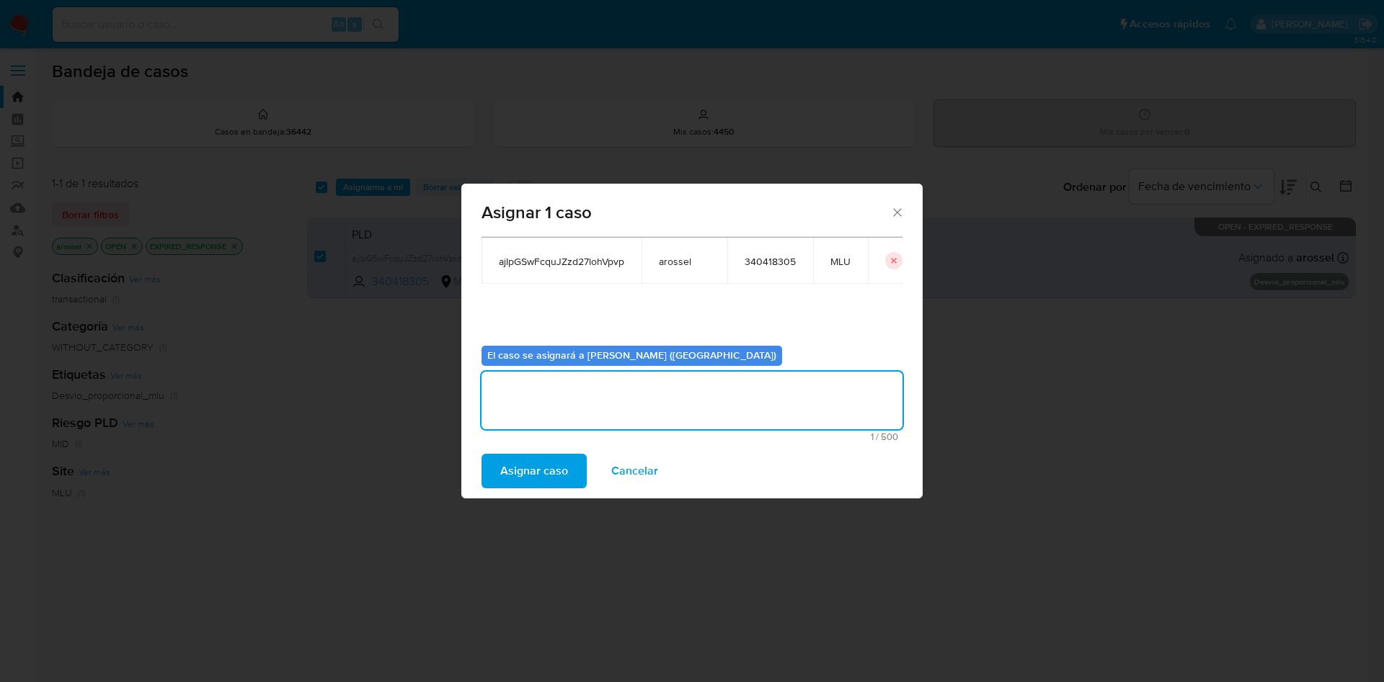
click at [545, 478] on span "Asignar caso" at bounding box center [534, 471] width 68 height 32
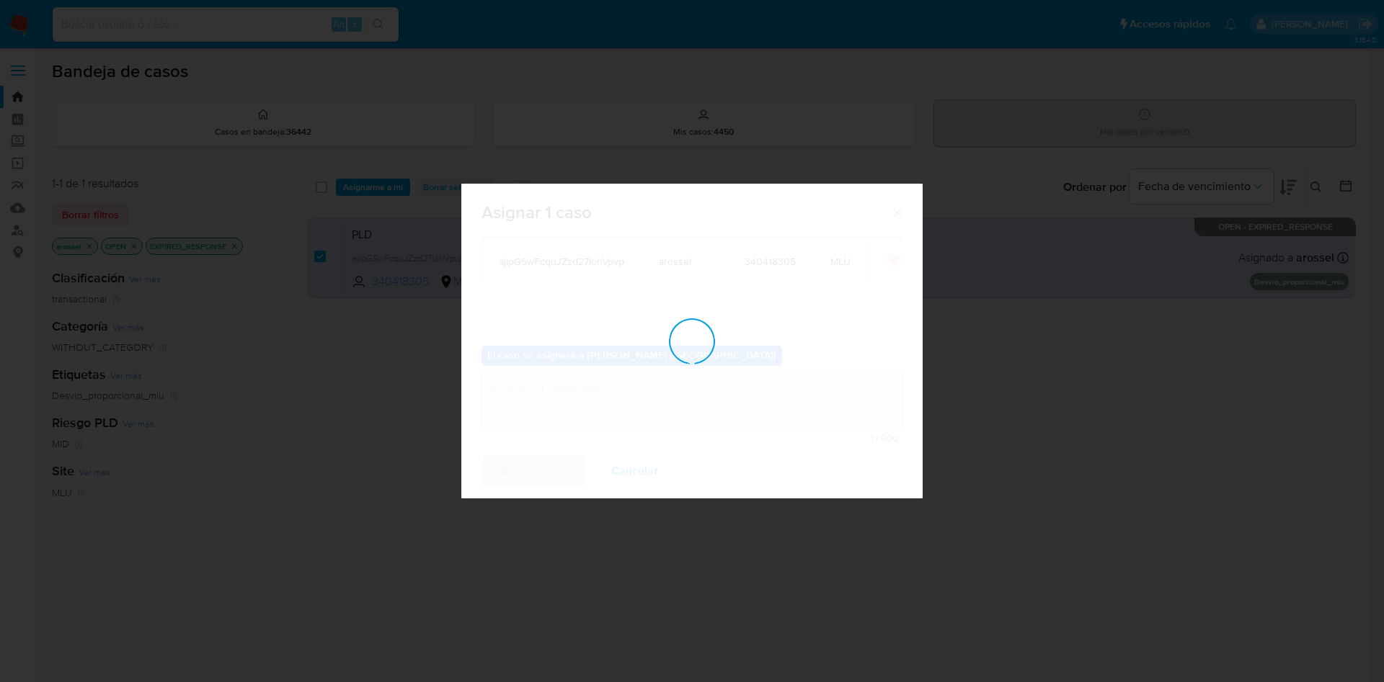
checkbox input "false"
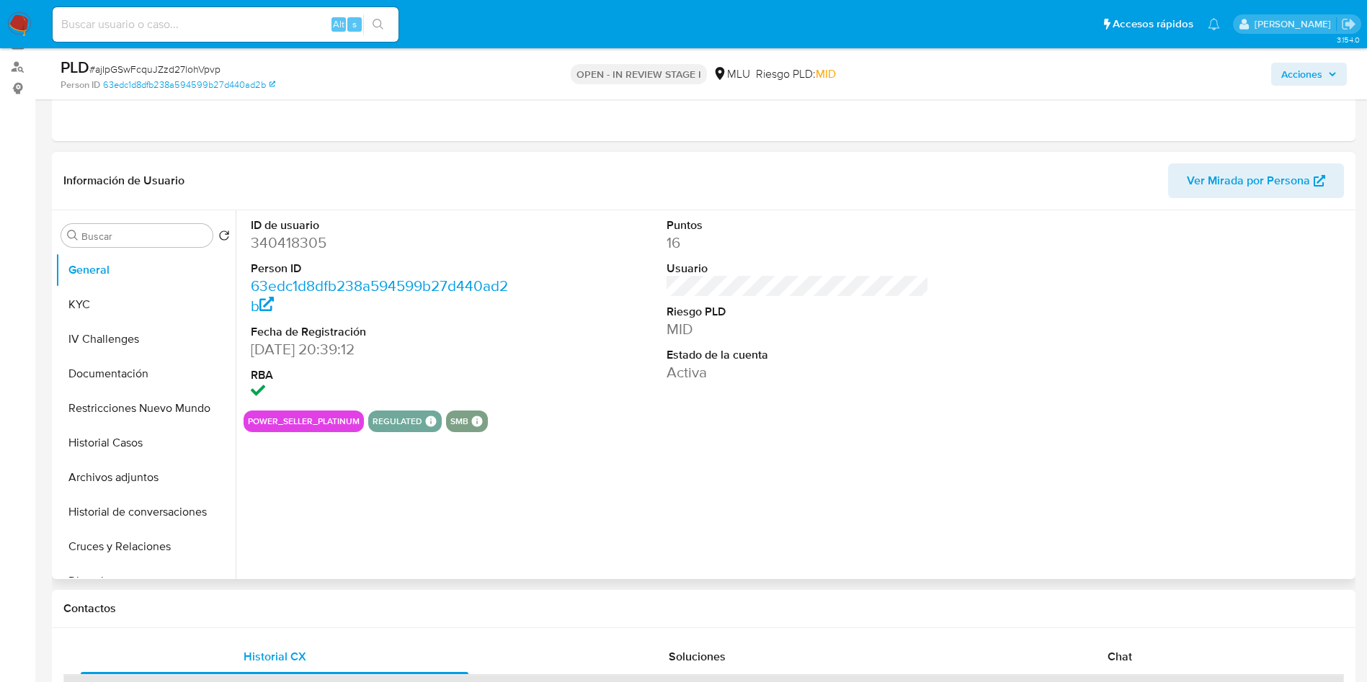
scroll to position [324, 0]
select select "10"
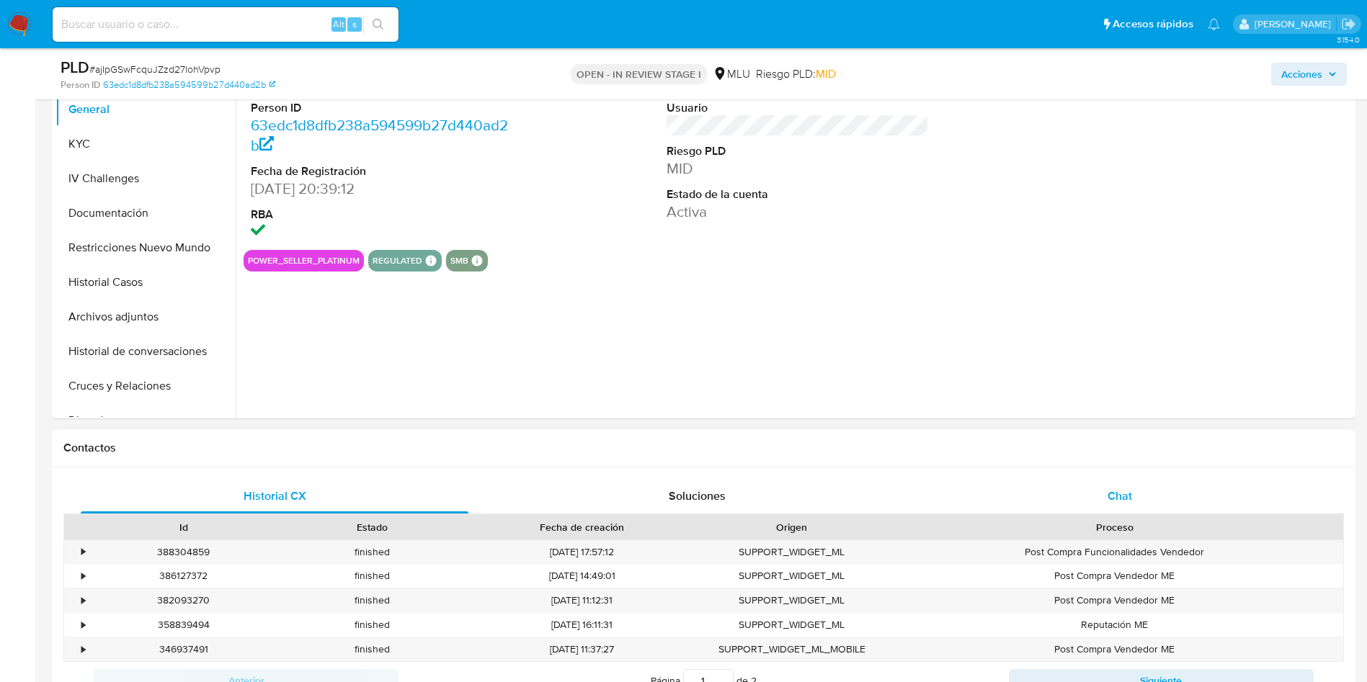
click at [1124, 501] on span "Chat" at bounding box center [1120, 496] width 25 height 17
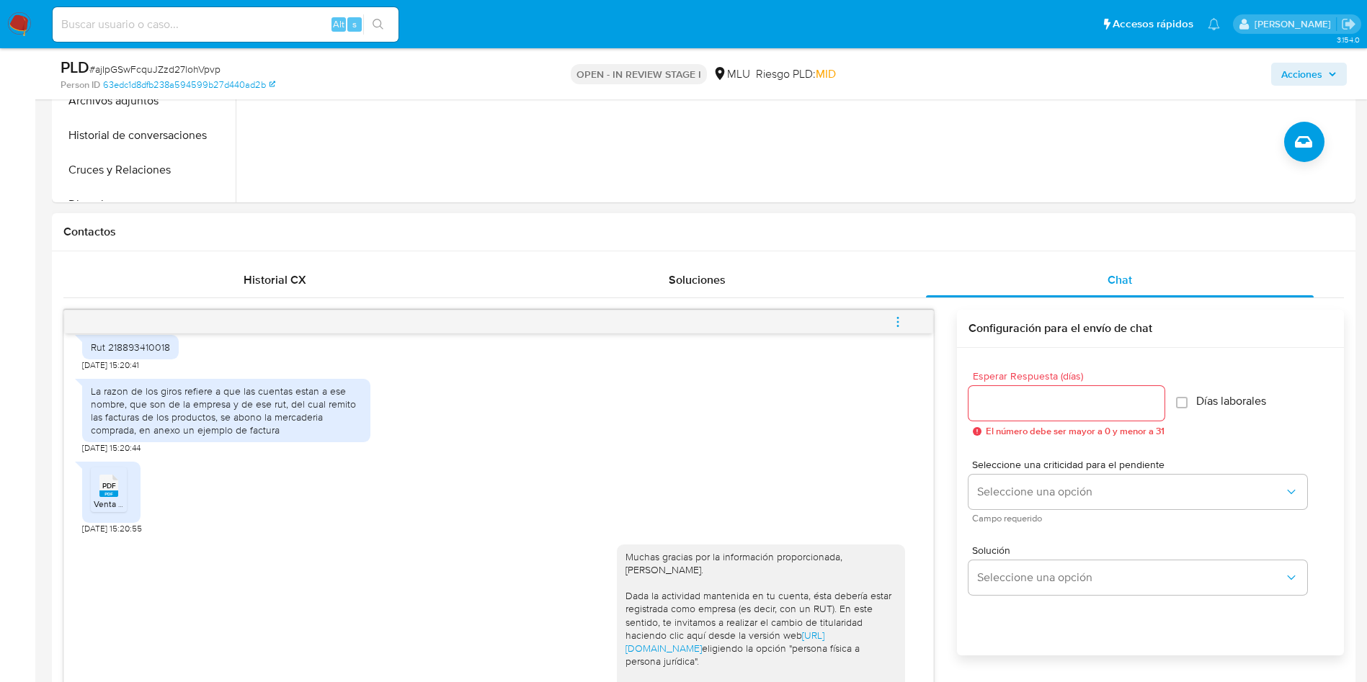
scroll to position [757, 0]
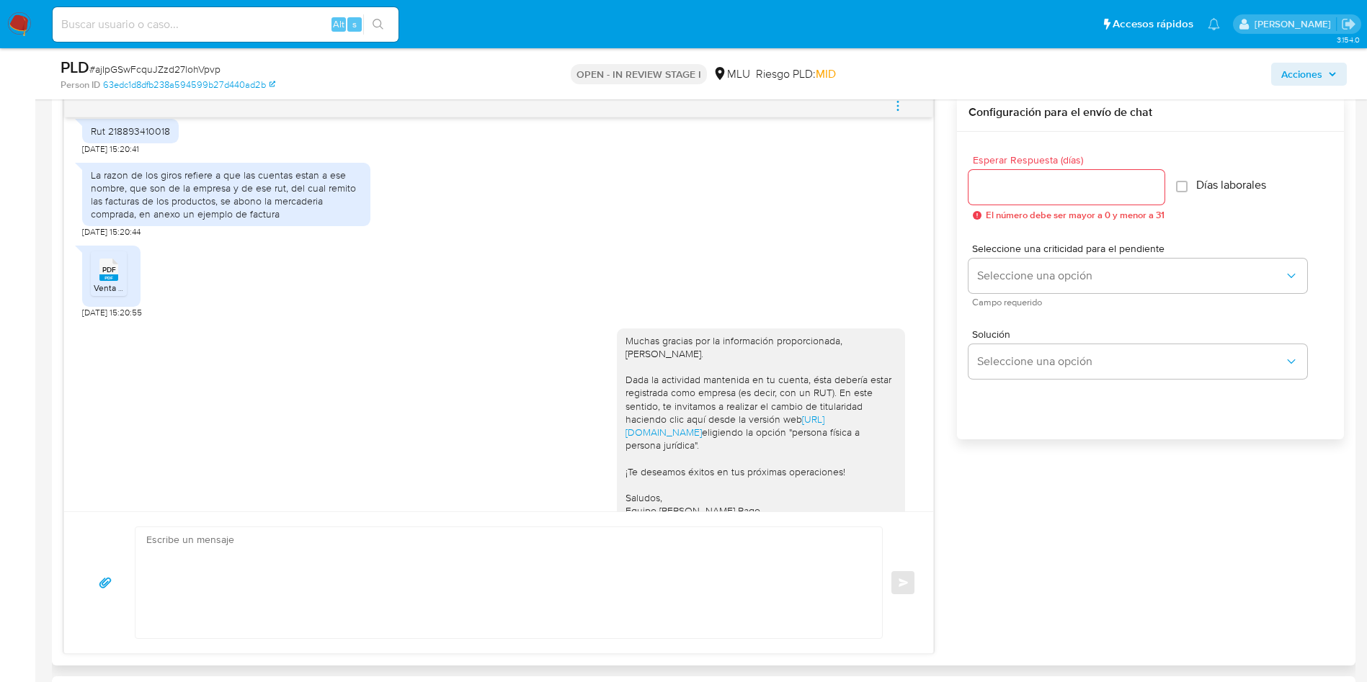
click at [906, 118] on button "menu-action" at bounding box center [898, 106] width 48 height 35
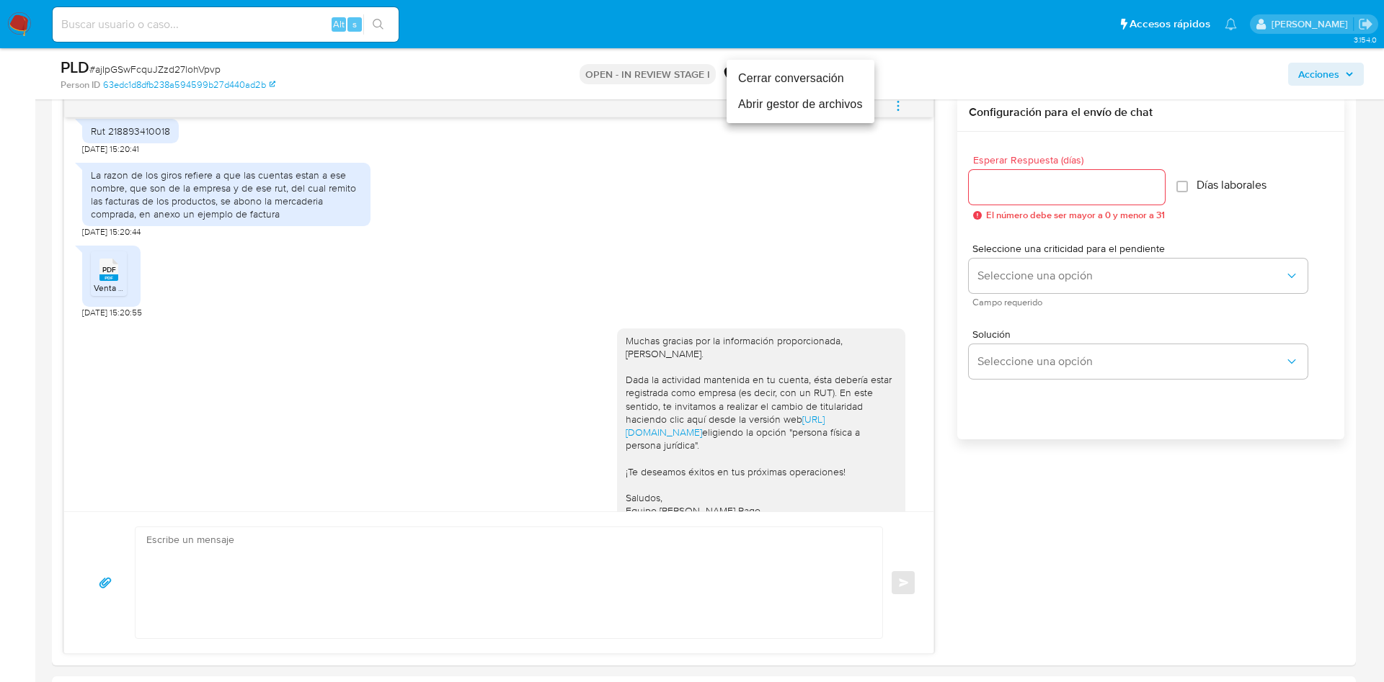
click at [839, 83] on li "Cerrar conversación" at bounding box center [800, 79] width 148 height 26
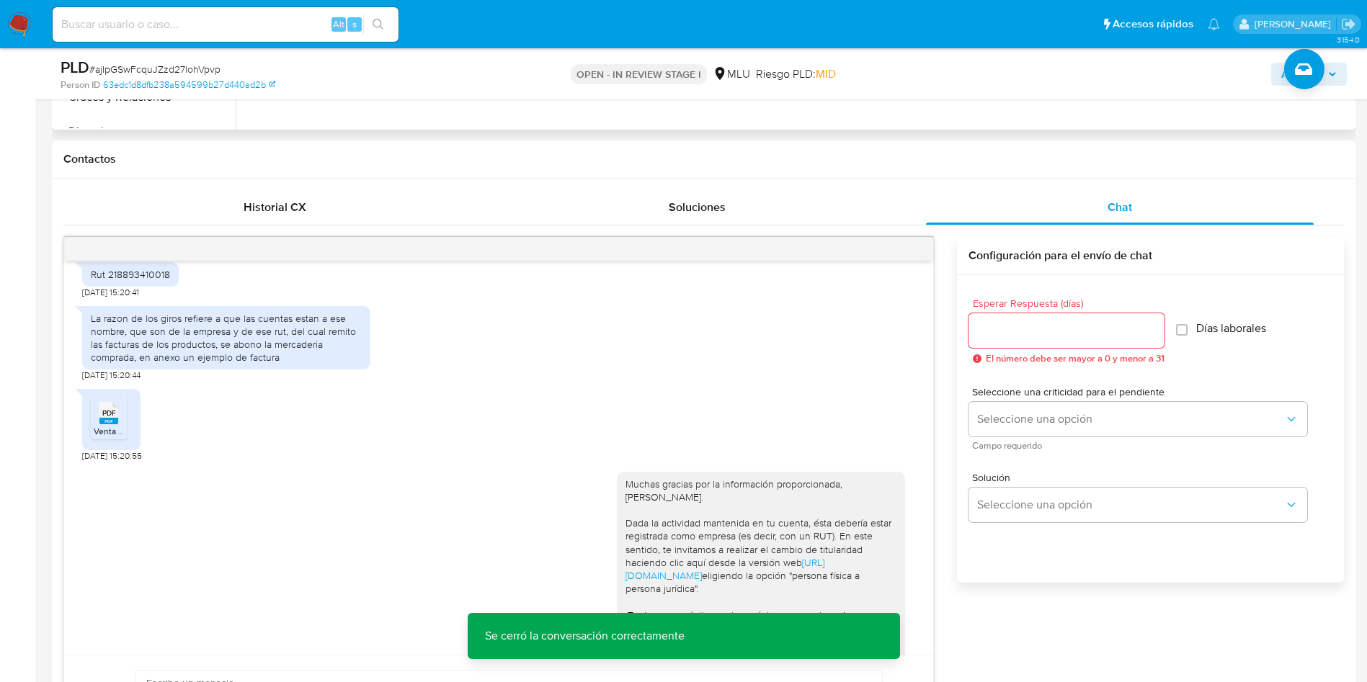
scroll to position [432, 0]
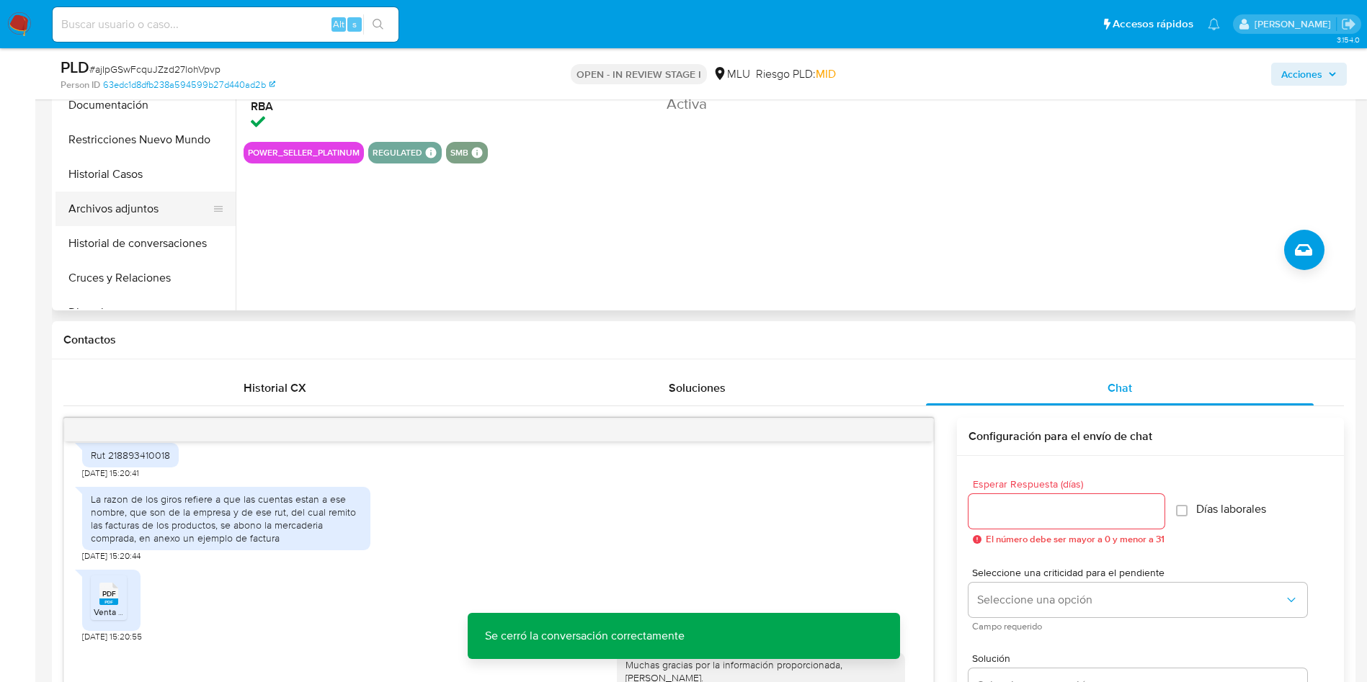
click at [140, 216] on button "Archivos adjuntos" at bounding box center [139, 209] width 169 height 35
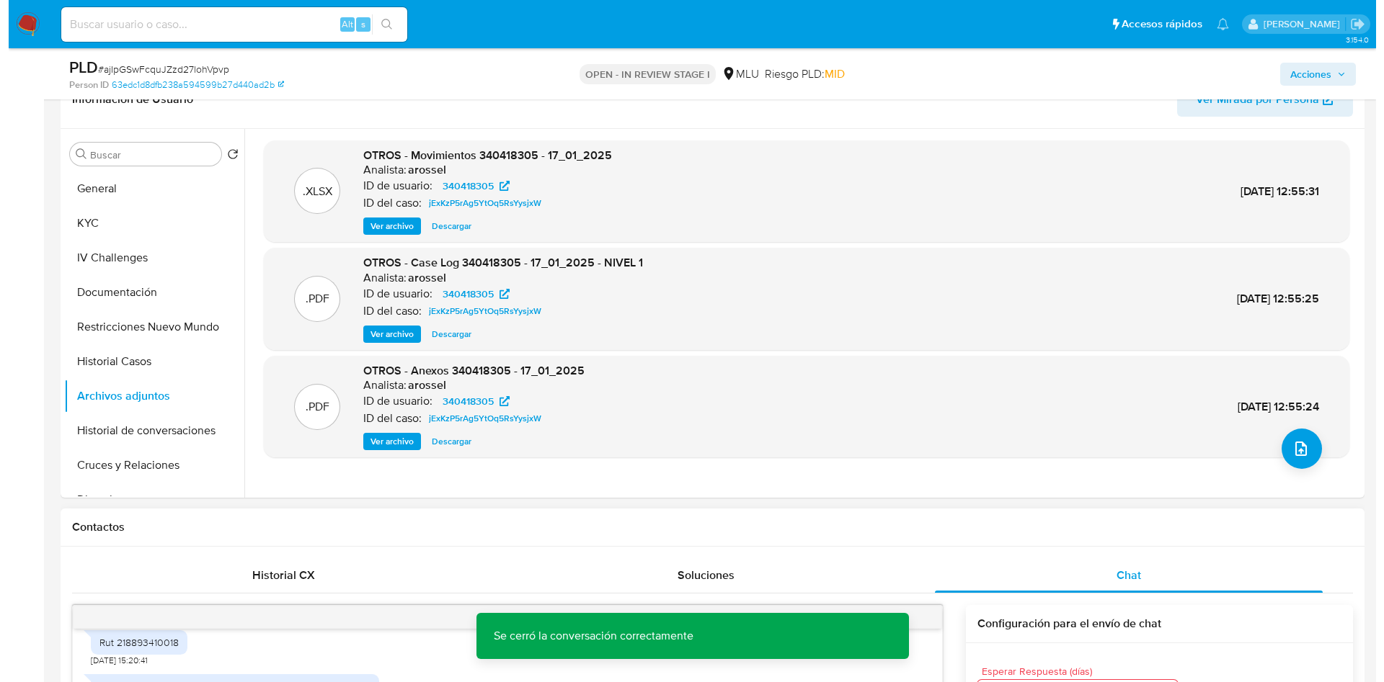
scroll to position [216, 0]
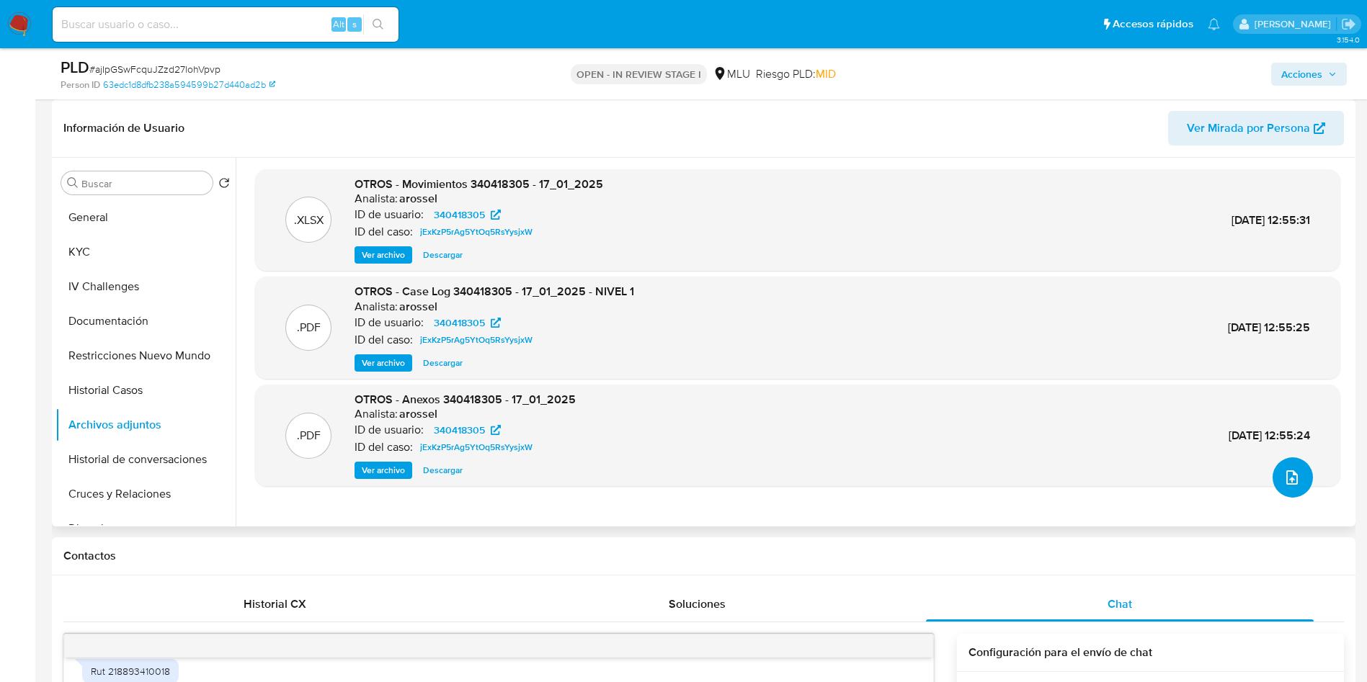
click at [1288, 481] on icon "upload-file" at bounding box center [1292, 478] width 12 height 14
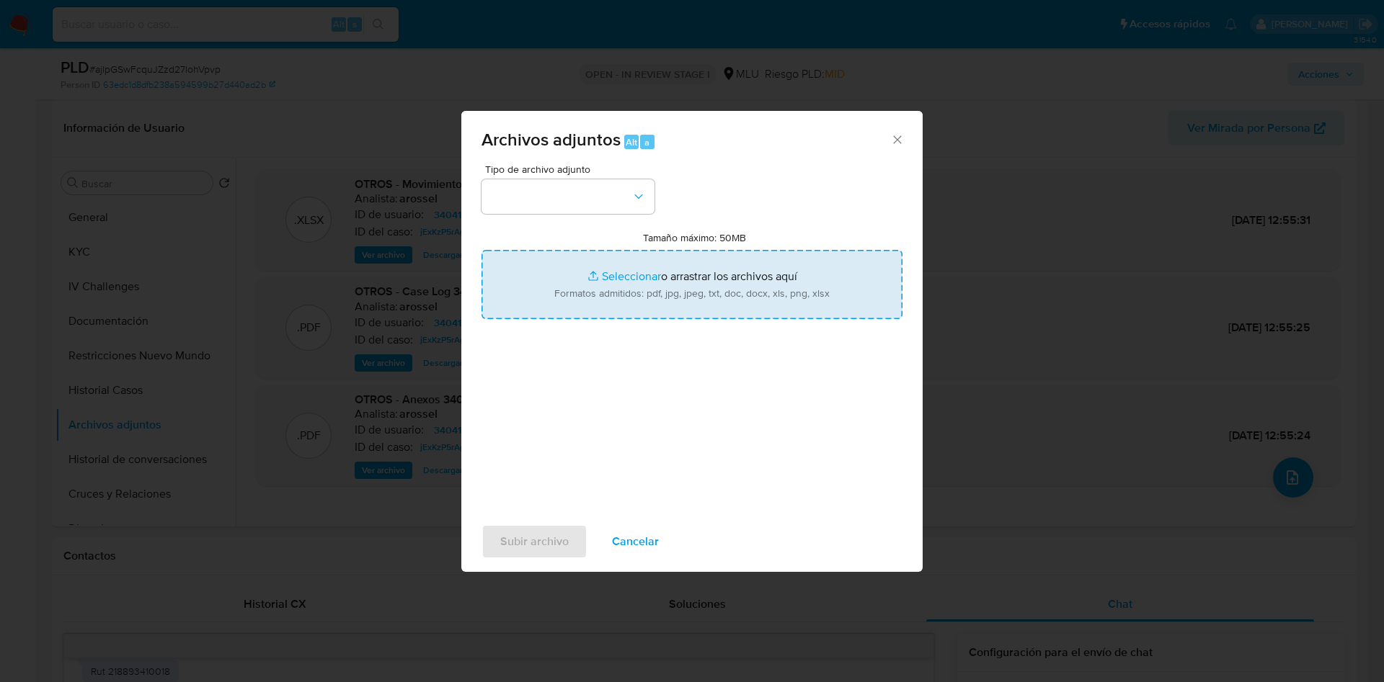
click at [811, 301] on input "Tamaño máximo: 50MB Seleccionar archivos" at bounding box center [691, 284] width 421 height 69
type input "C:\fakepath\Case Log 340418305 - 14_08_2025.pdf"
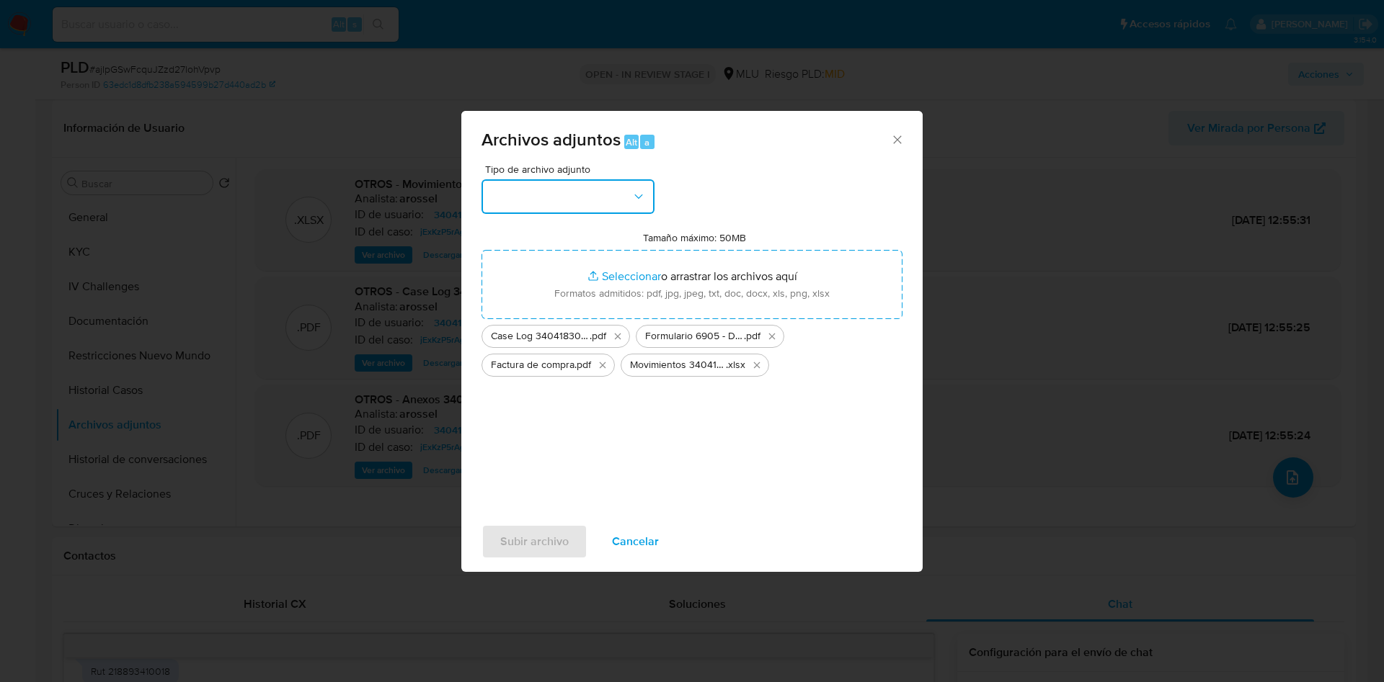
click at [598, 206] on button "button" at bounding box center [567, 196] width 173 height 35
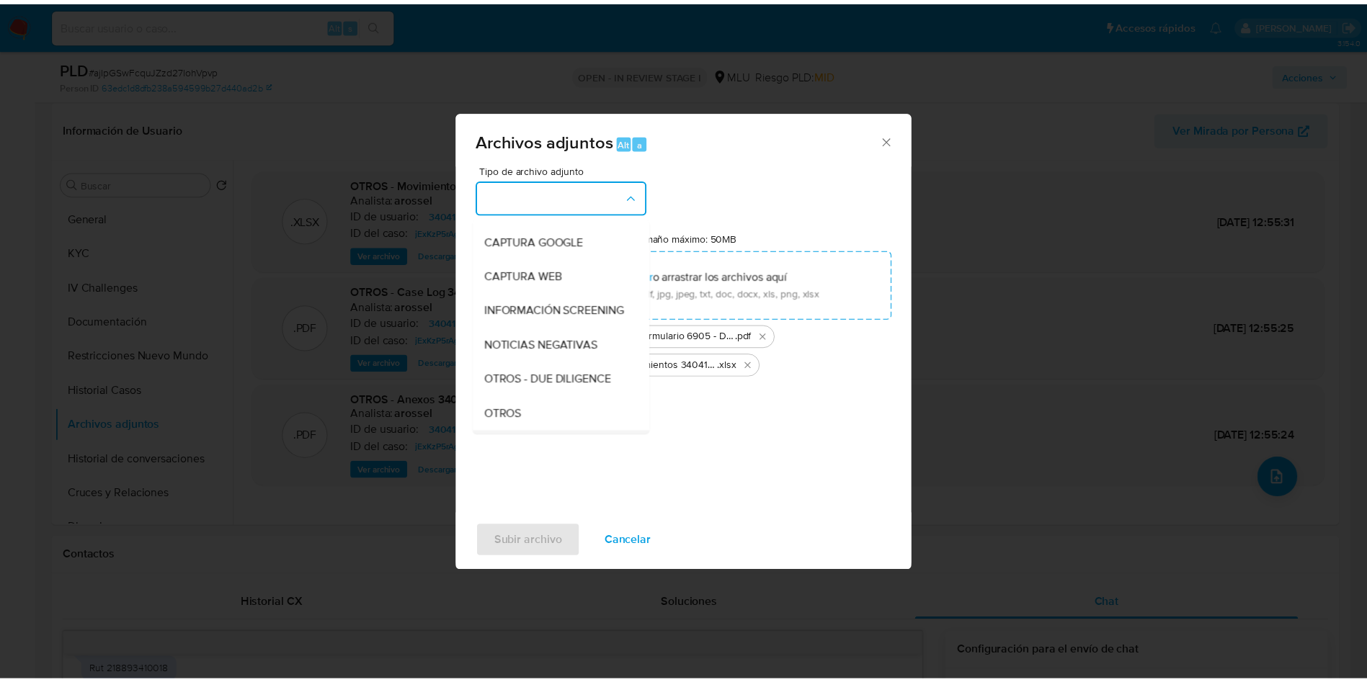
scroll to position [108, 0]
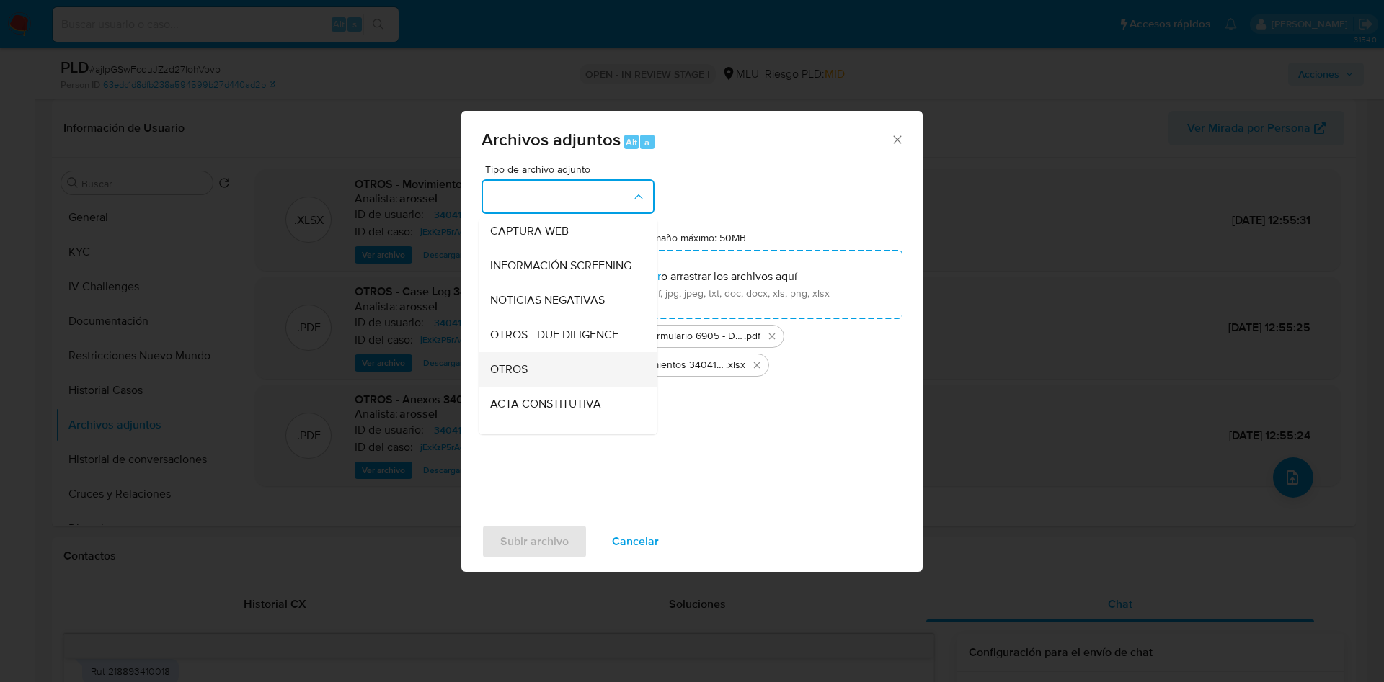
click at [547, 387] on div "OTROS" at bounding box center [563, 369] width 147 height 35
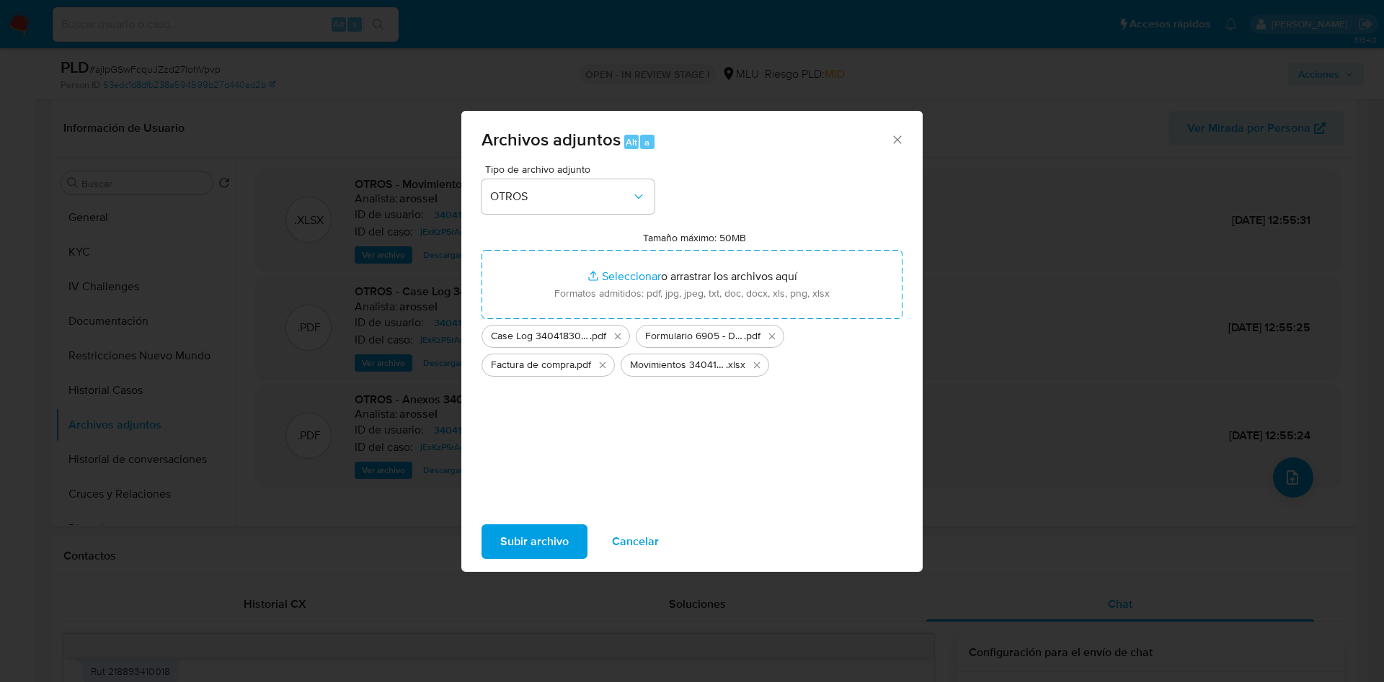
click at [535, 543] on span "Subir archivo" at bounding box center [534, 542] width 68 height 32
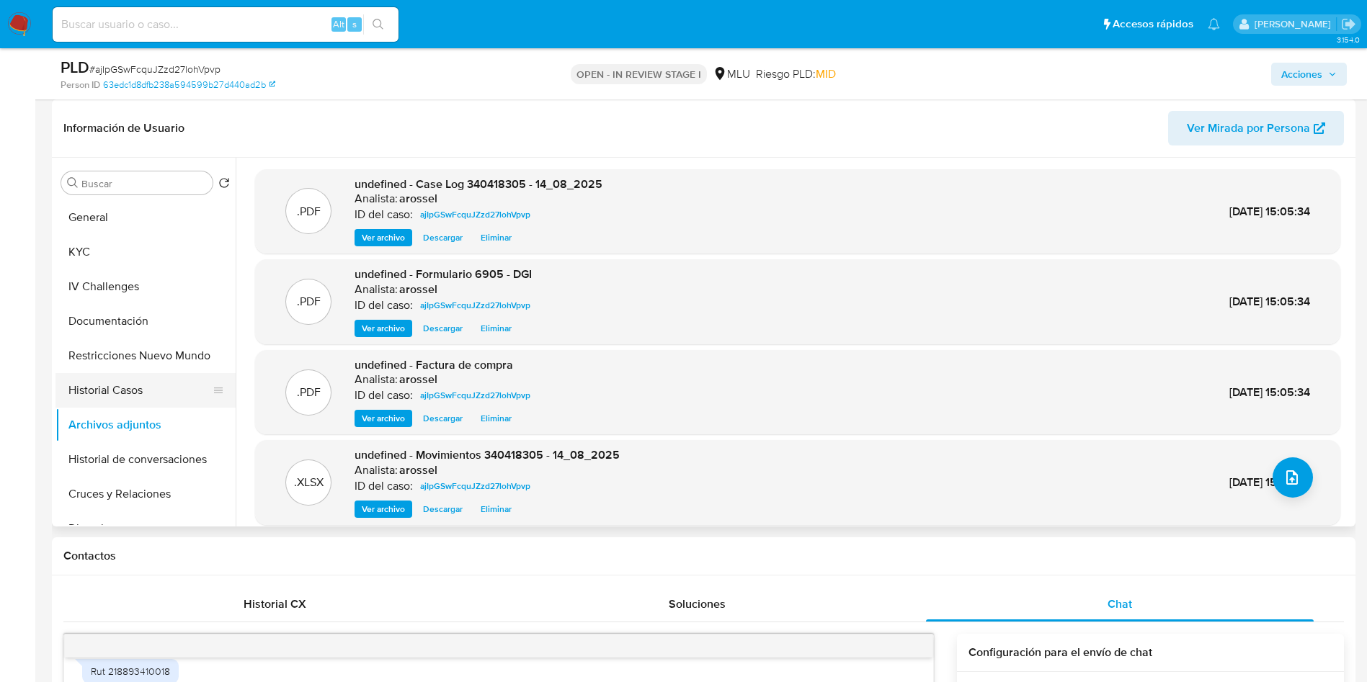
click at [151, 383] on button "Historial Casos" at bounding box center [139, 390] width 169 height 35
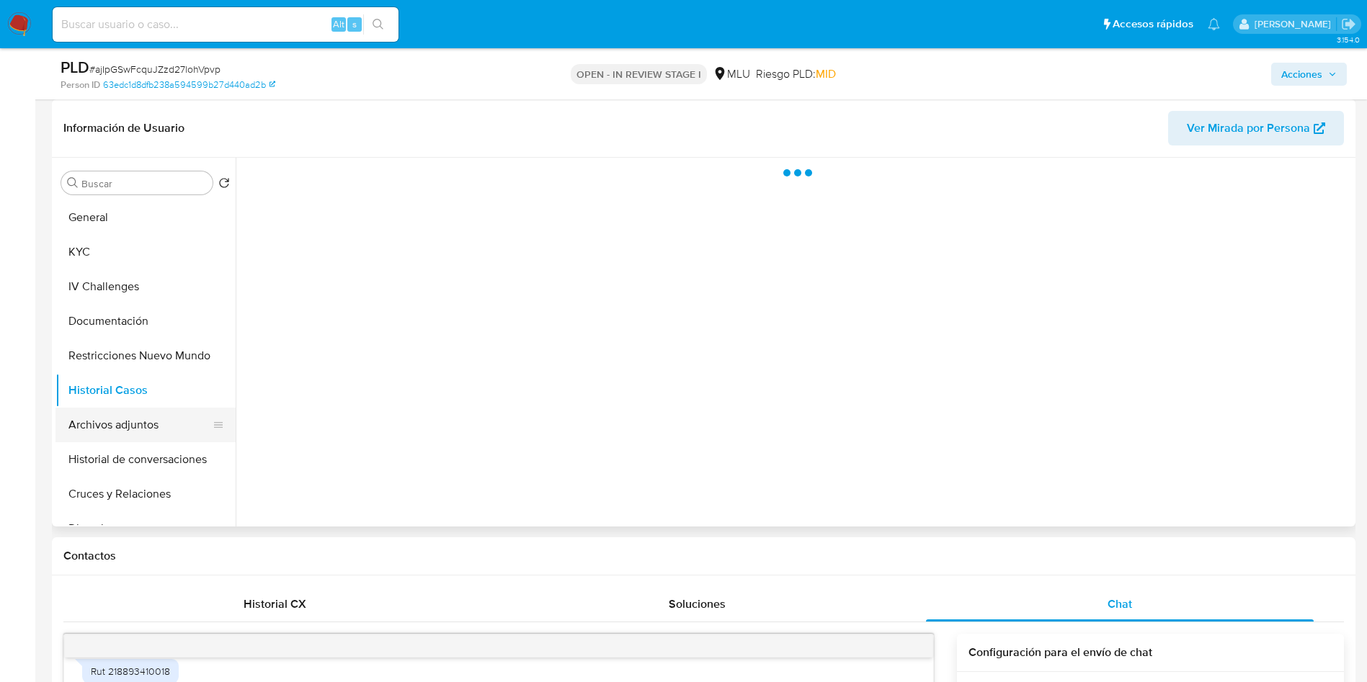
click at [143, 429] on button "Archivos adjuntos" at bounding box center [139, 425] width 169 height 35
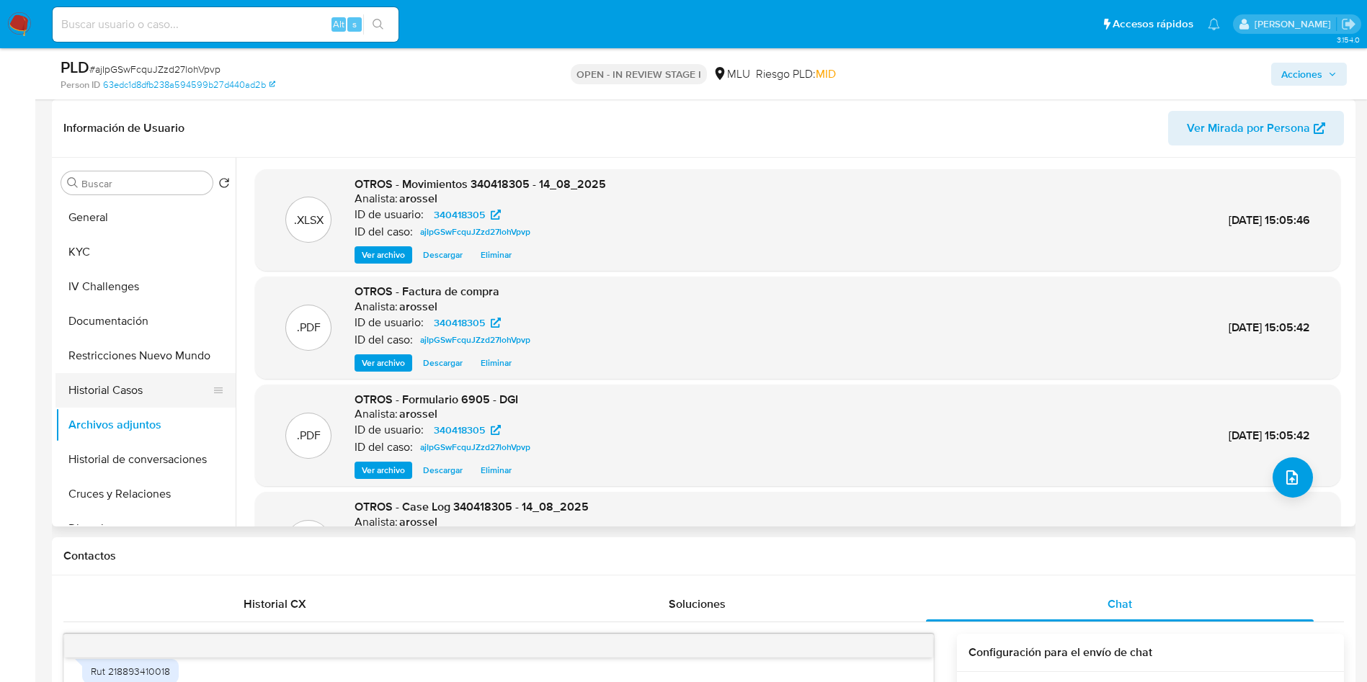
click at [138, 404] on button "Historial Casos" at bounding box center [139, 390] width 169 height 35
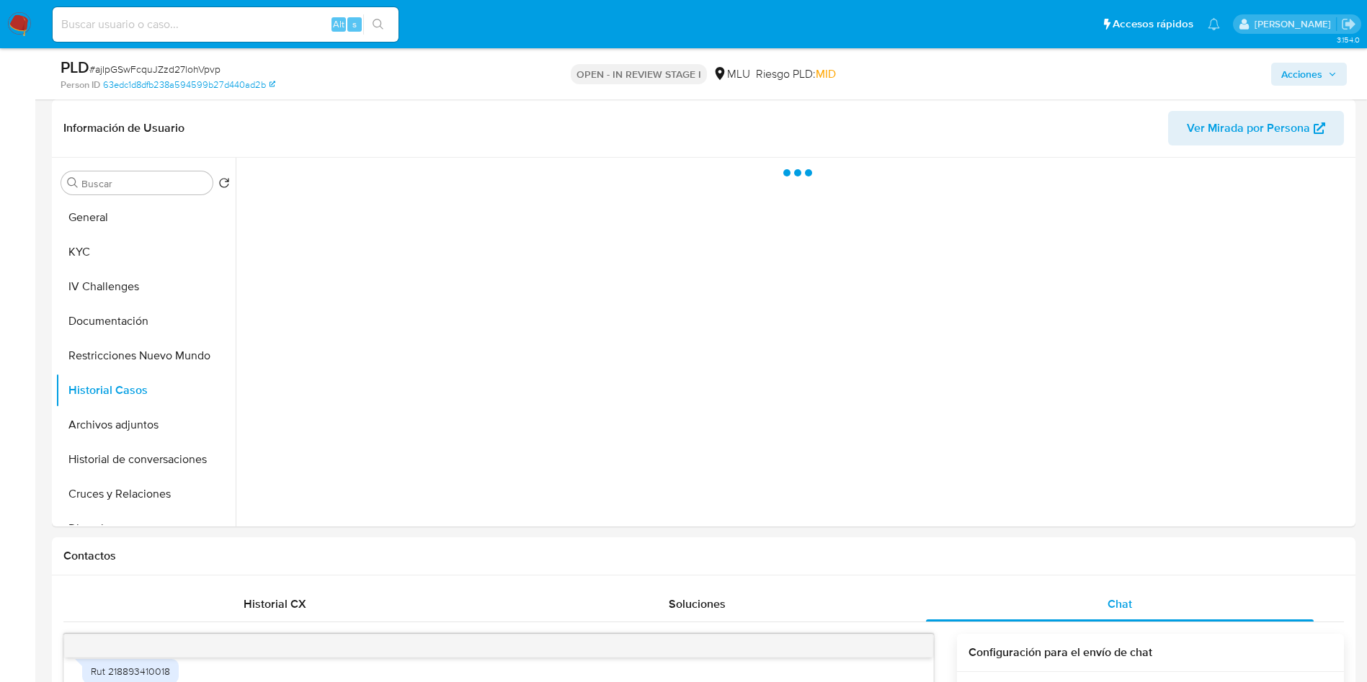
click at [1296, 76] on span "Acciones" at bounding box center [1301, 74] width 41 height 23
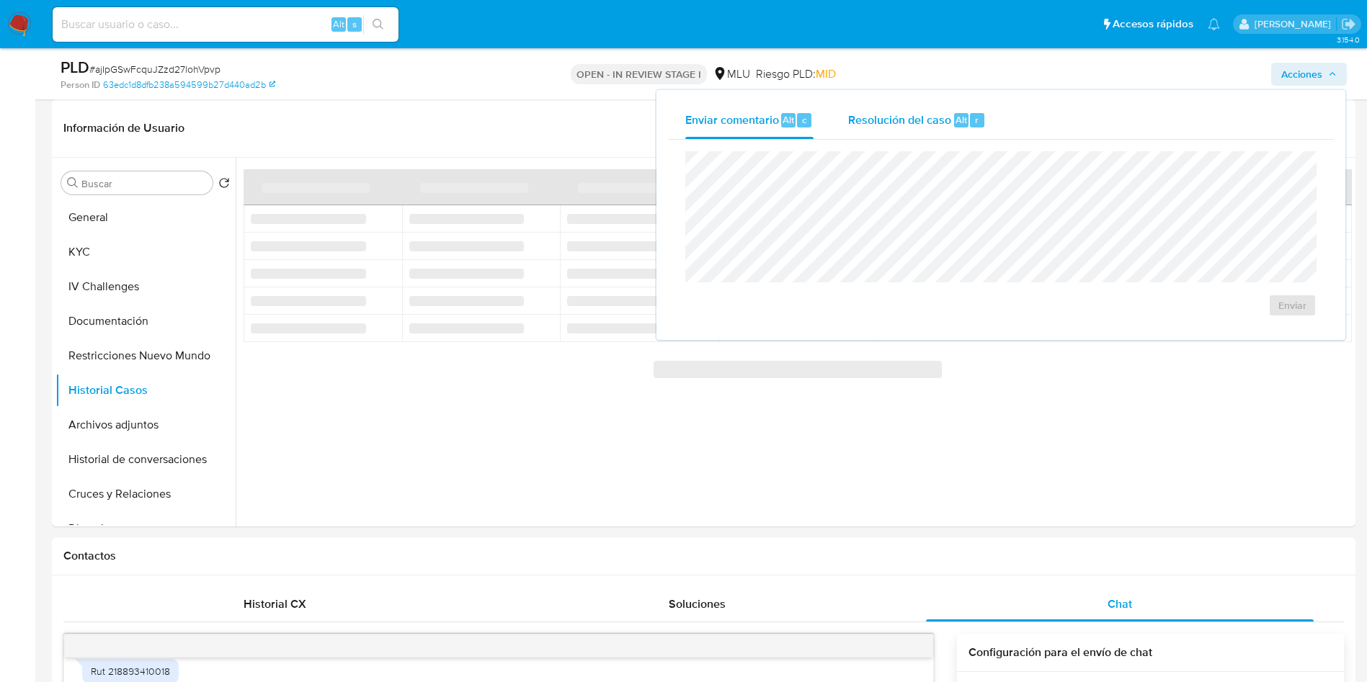
click at [888, 123] on span "Resolución del caso" at bounding box center [899, 119] width 103 height 17
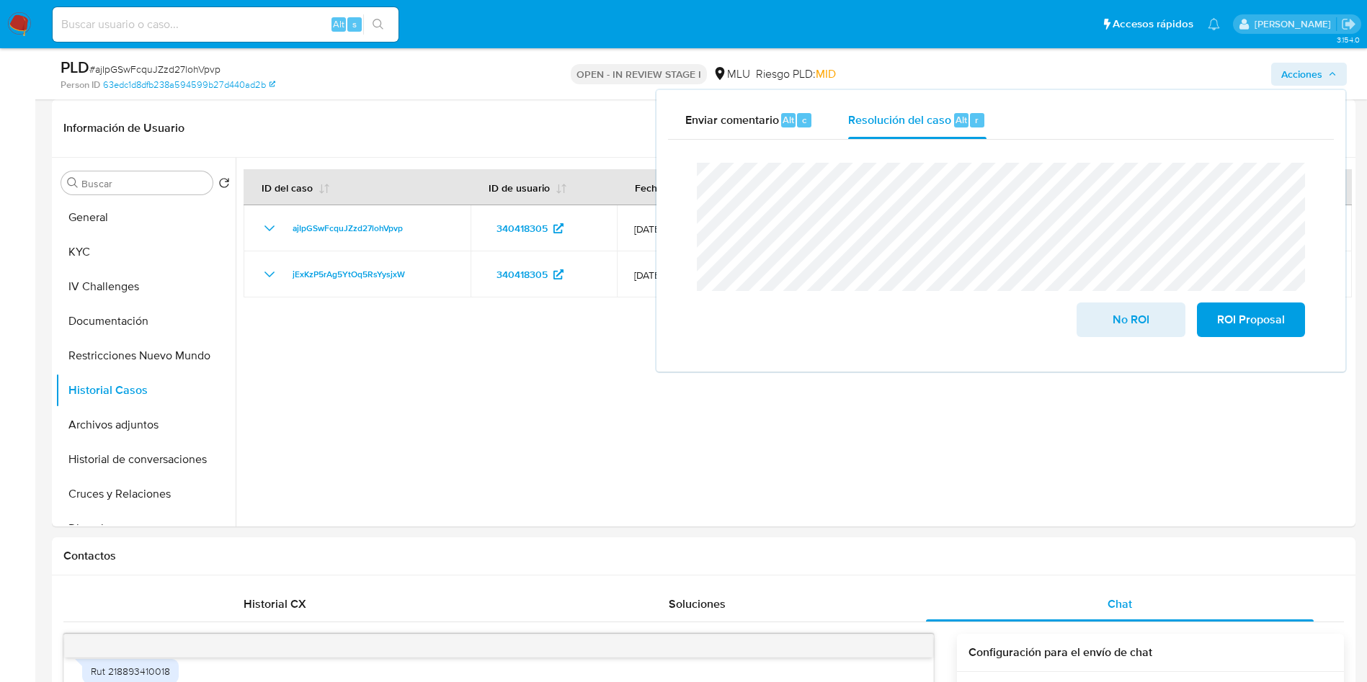
click at [1015, 78] on div "Acciones Enviar comentario Alt c Resolución del caso Alt r Cierre de caso No RO…" at bounding box center [1134, 74] width 425 height 34
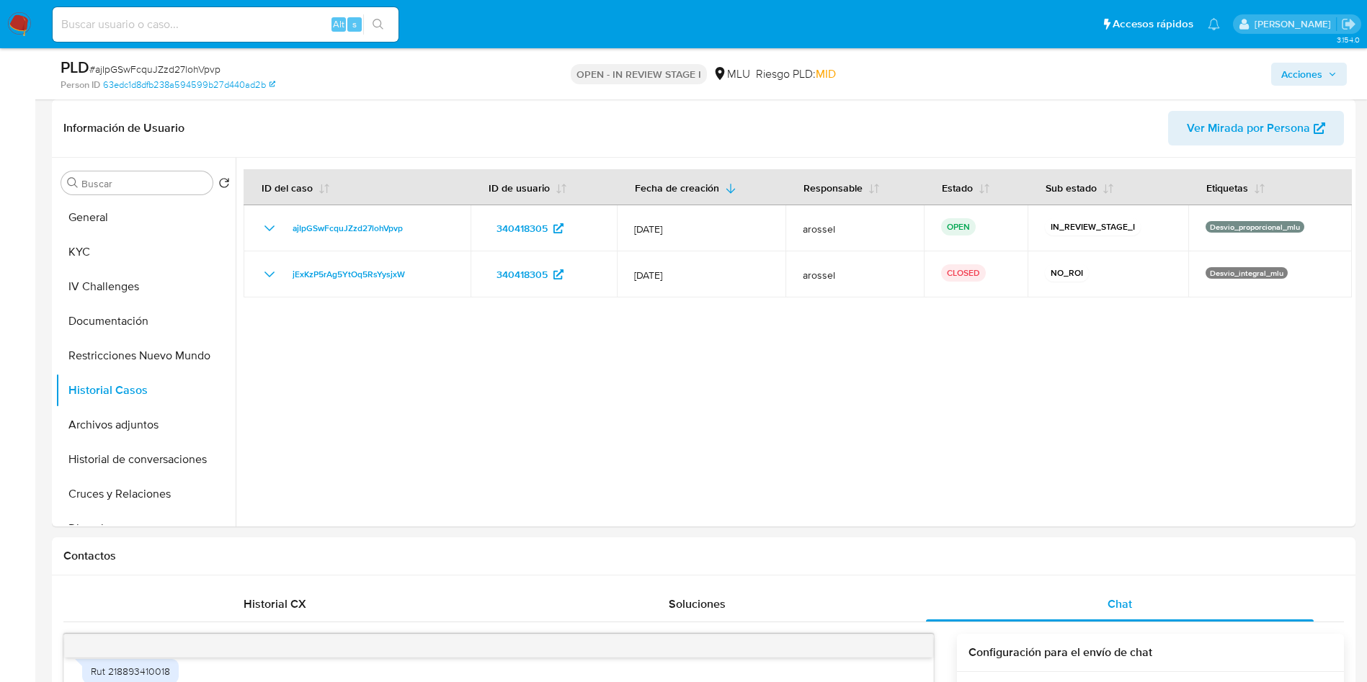
click at [1317, 74] on span "Acciones" at bounding box center [1301, 74] width 41 height 23
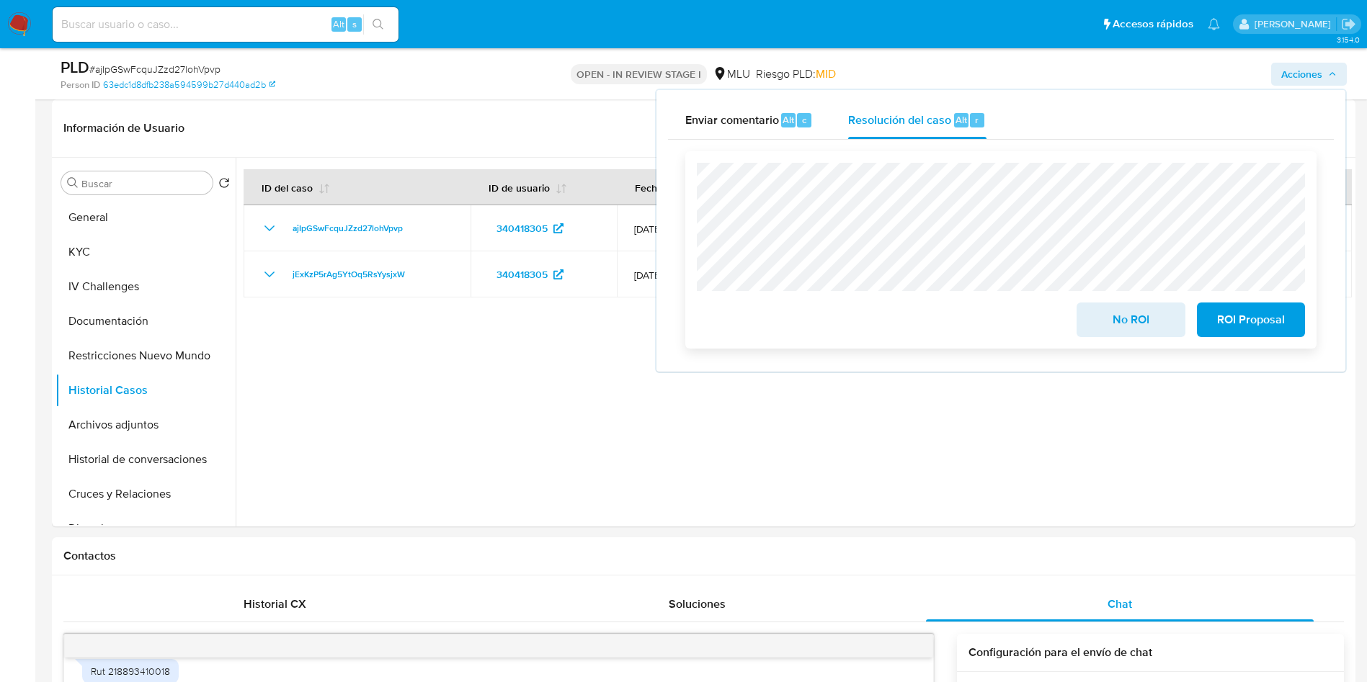
click at [1117, 342] on div "No ROI ROI Proposal" at bounding box center [1000, 249] width 631 height 197
click at [1107, 317] on span "No ROI" at bounding box center [1130, 320] width 71 height 32
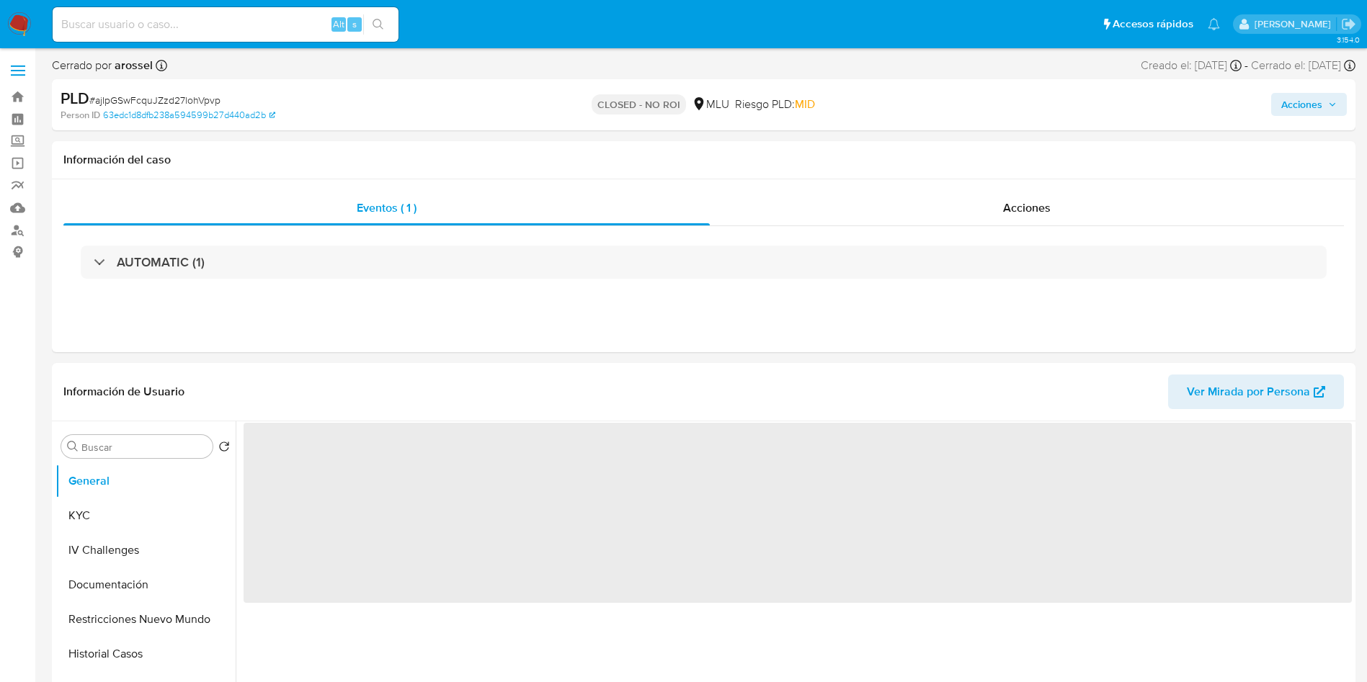
click at [153, 102] on span "# ajIpGSwFcquJZzd27lohVpvp" at bounding box center [154, 100] width 131 height 14
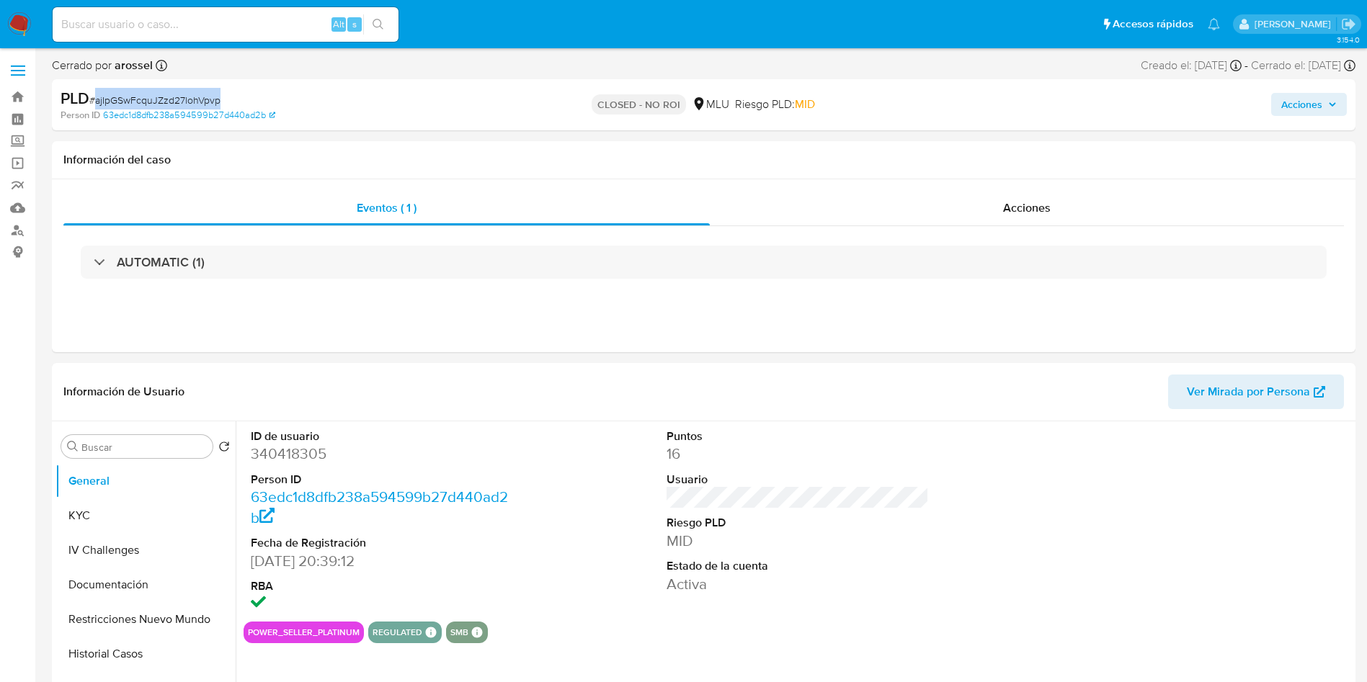
copy span "ajIpGSwFcquJZzd27lohVpvp"
select select "10"
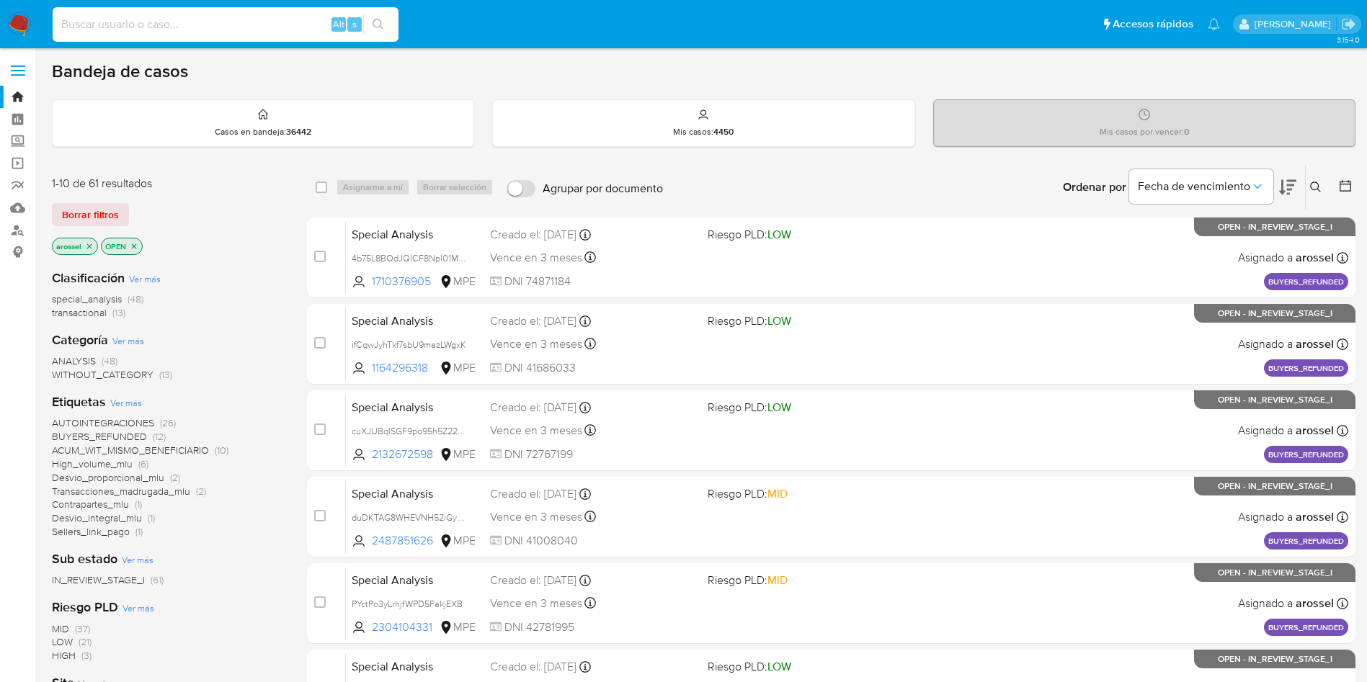
click at [248, 30] on input at bounding box center [226, 24] width 346 height 19
paste input "iHb6GKogvREfBCu3pUtnucqF"
paste input
type input "iHb6GKogvREfBCu3pUtnucqF"
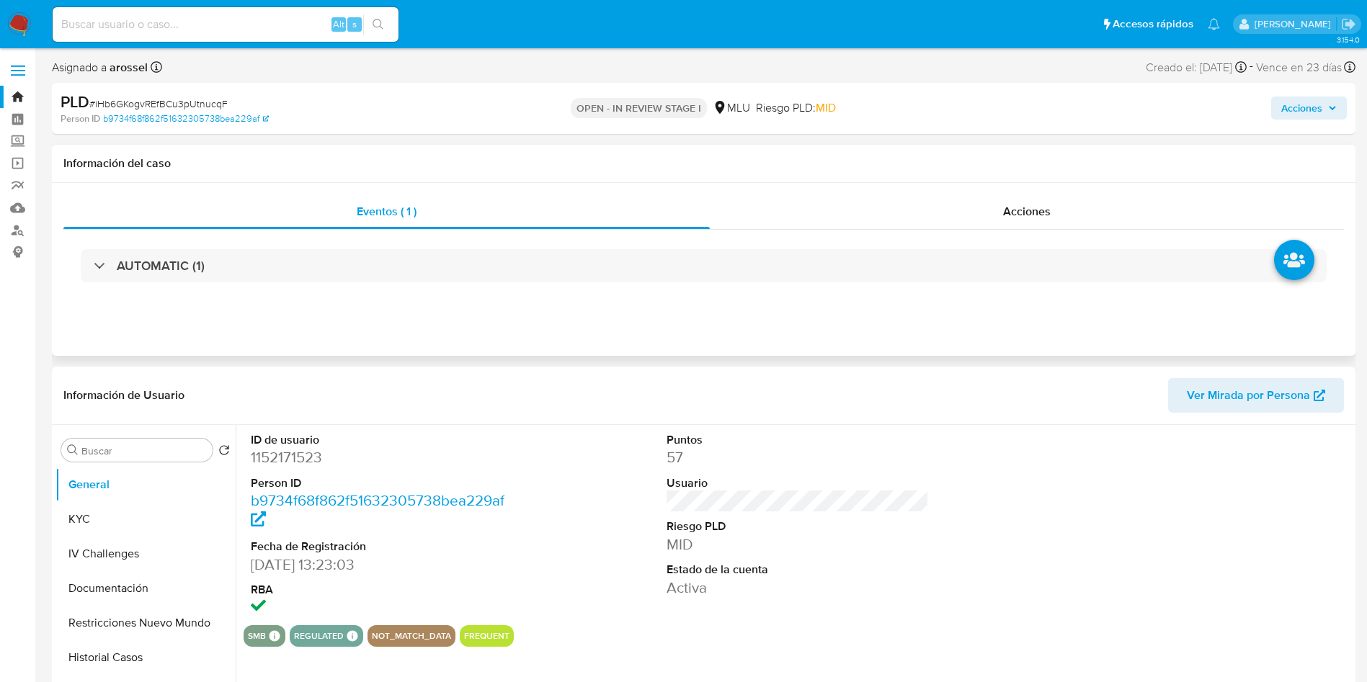
scroll to position [108, 0]
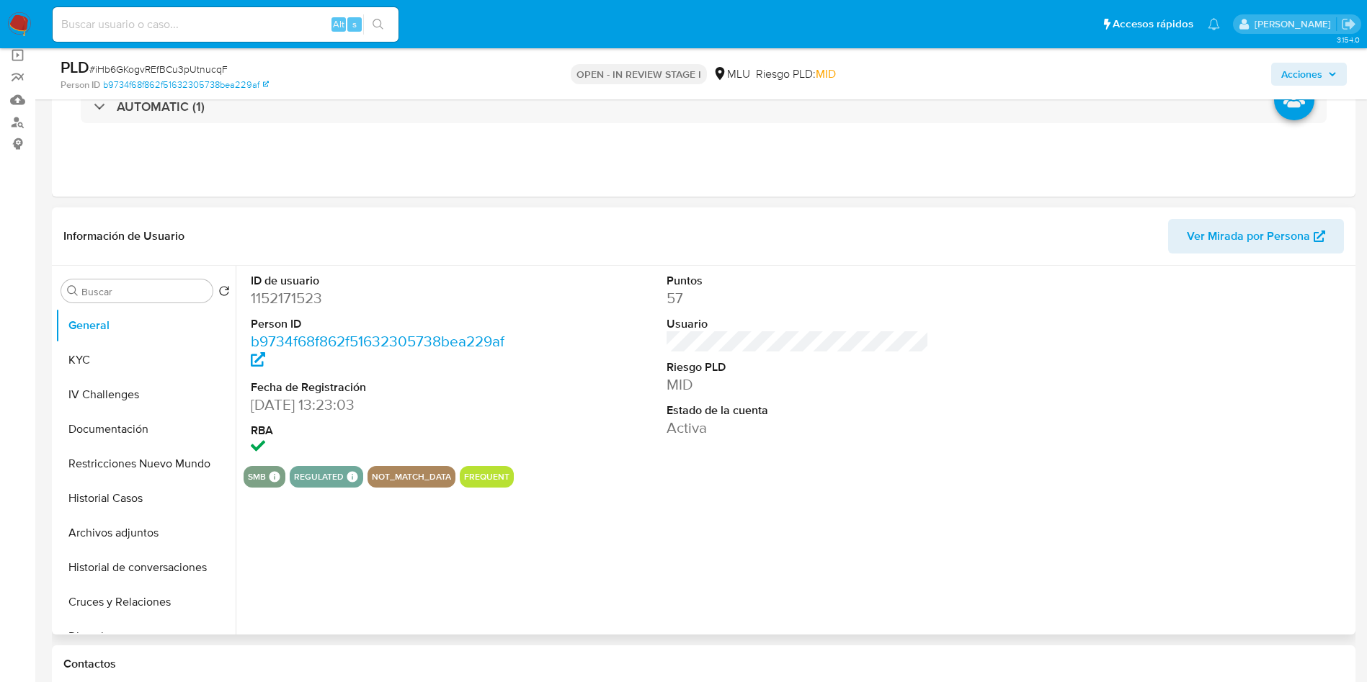
select select "10"
click at [819, 367] on dt "Riesgo PLD" at bounding box center [798, 368] width 263 height 16
click at [1210, 244] on span "Ver Mirada por Persona" at bounding box center [1248, 236] width 123 height 35
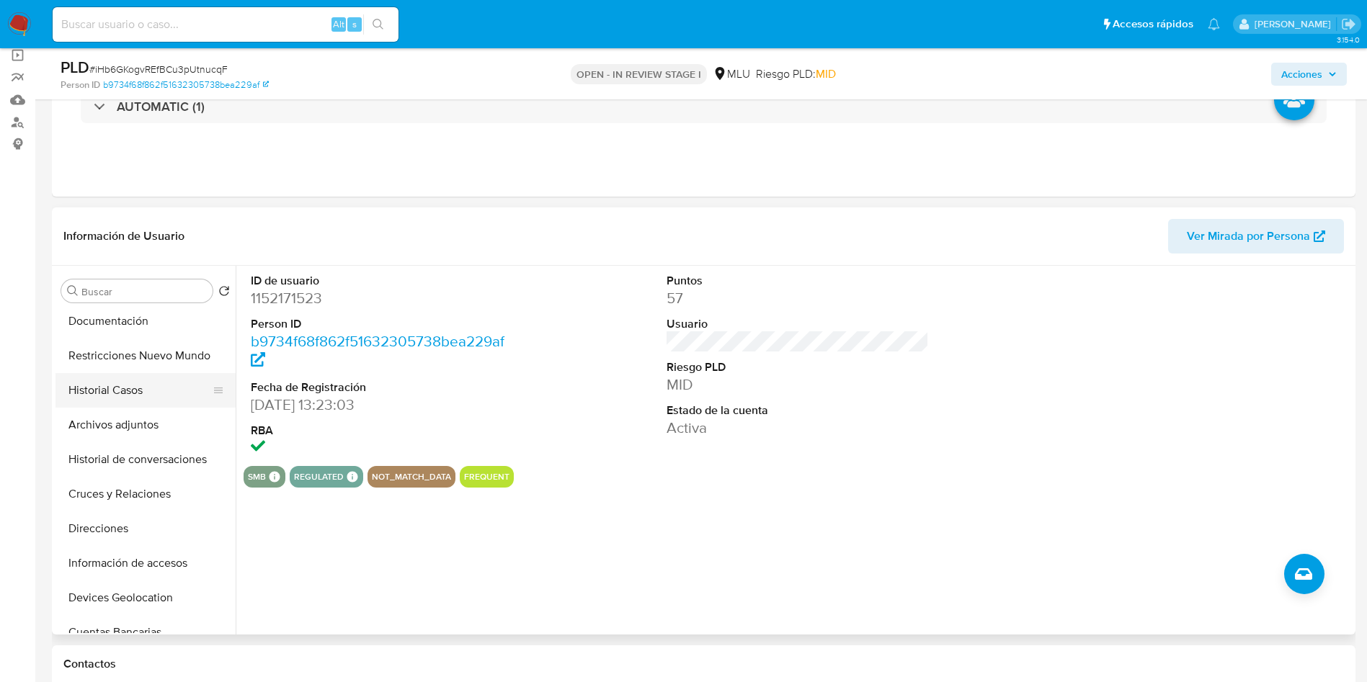
click at [131, 397] on button "Historial Casos" at bounding box center [139, 390] width 169 height 35
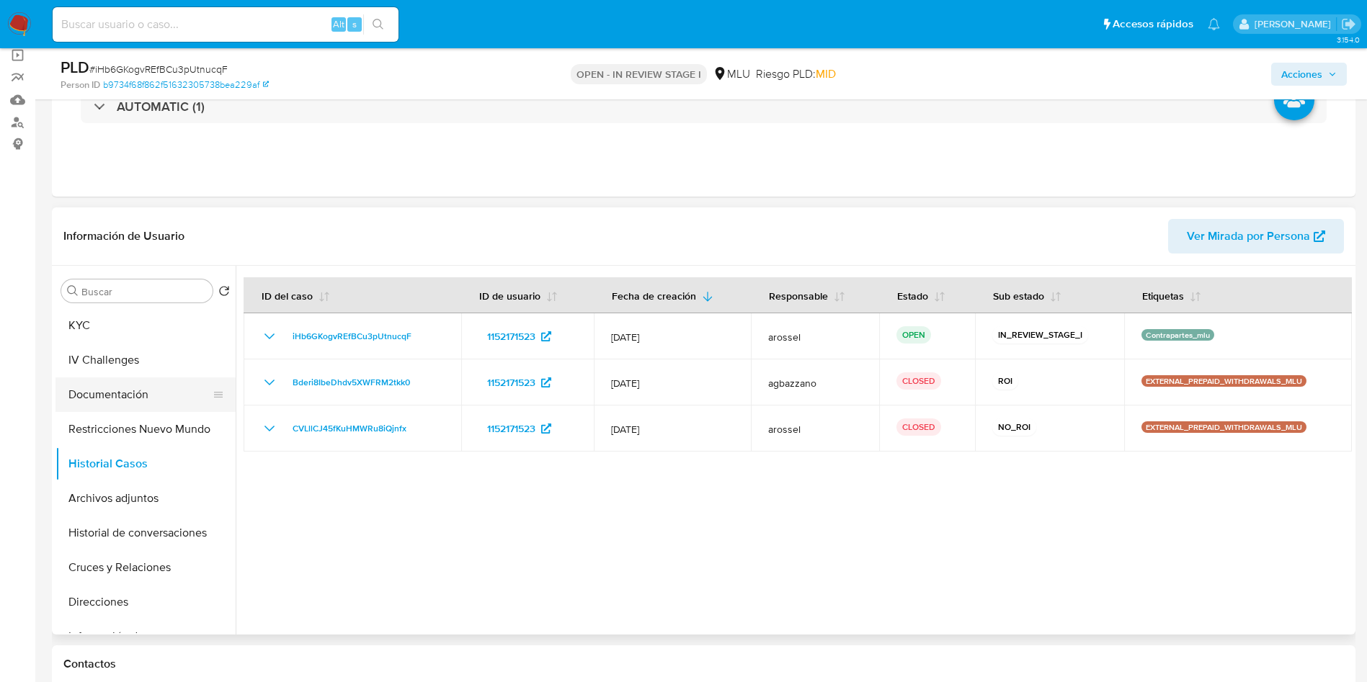
scroll to position [0, 0]
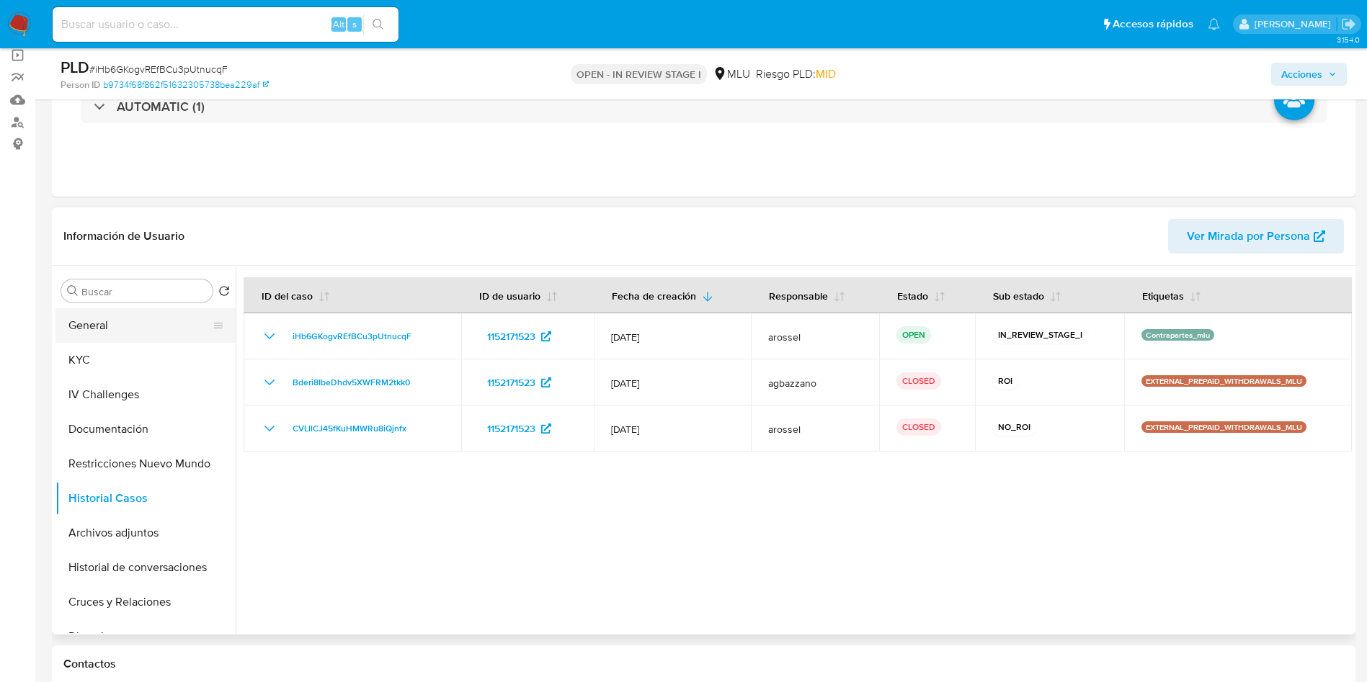
click at [128, 336] on button "General" at bounding box center [139, 325] width 169 height 35
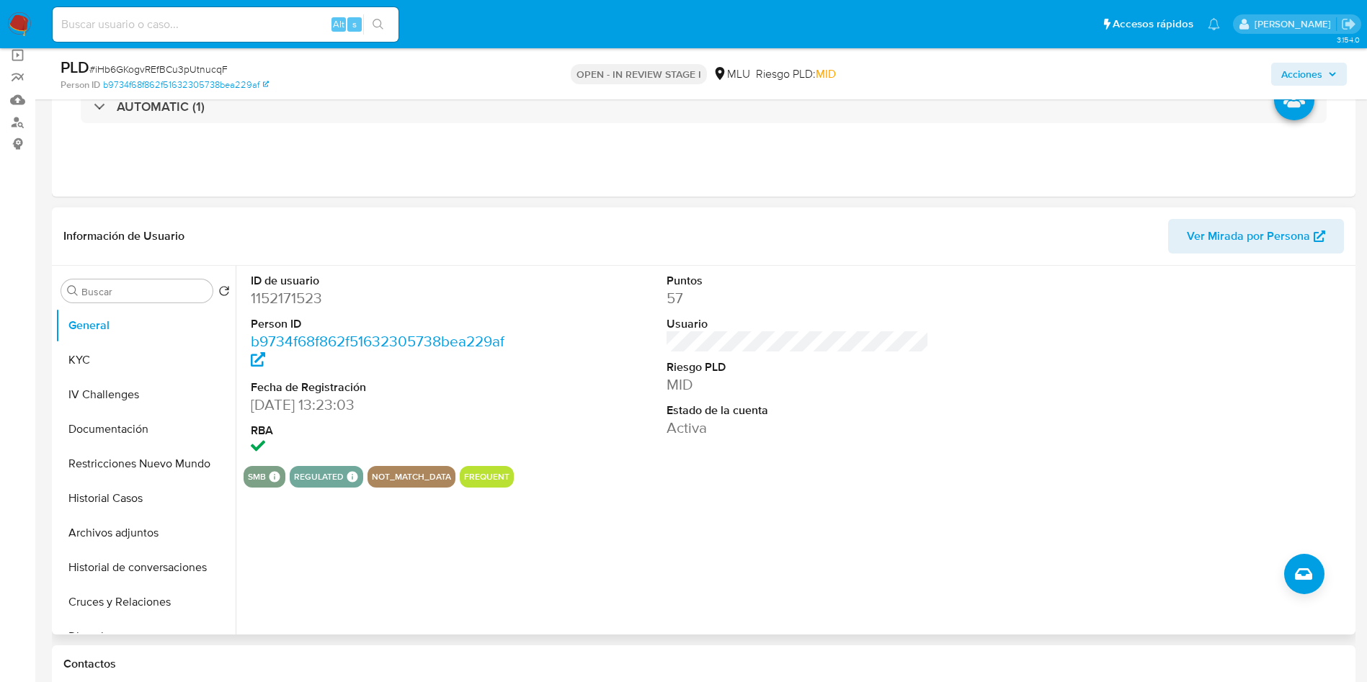
click at [817, 390] on dd "MID" at bounding box center [798, 385] width 263 height 20
click at [141, 602] on button "Cruces y Relaciones" at bounding box center [139, 602] width 169 height 35
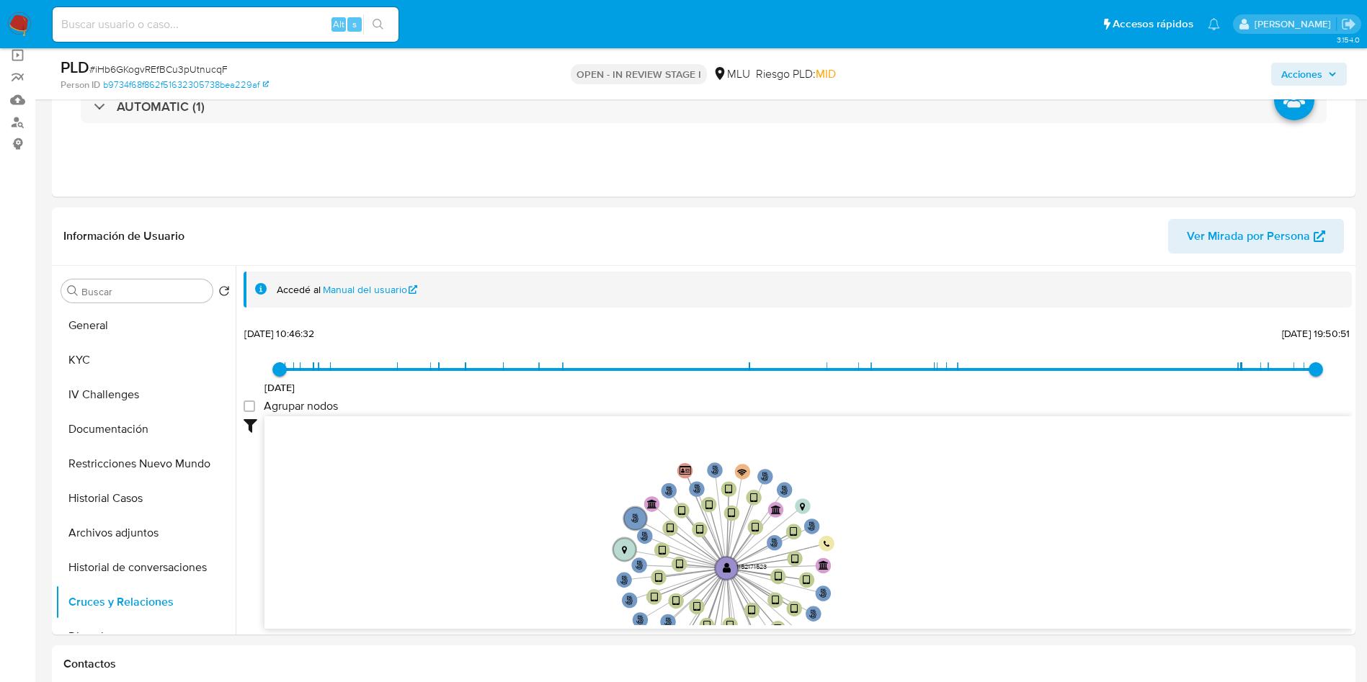
drag, startPoint x: 596, startPoint y: 594, endPoint x: 558, endPoint y: 640, distance: 59.9
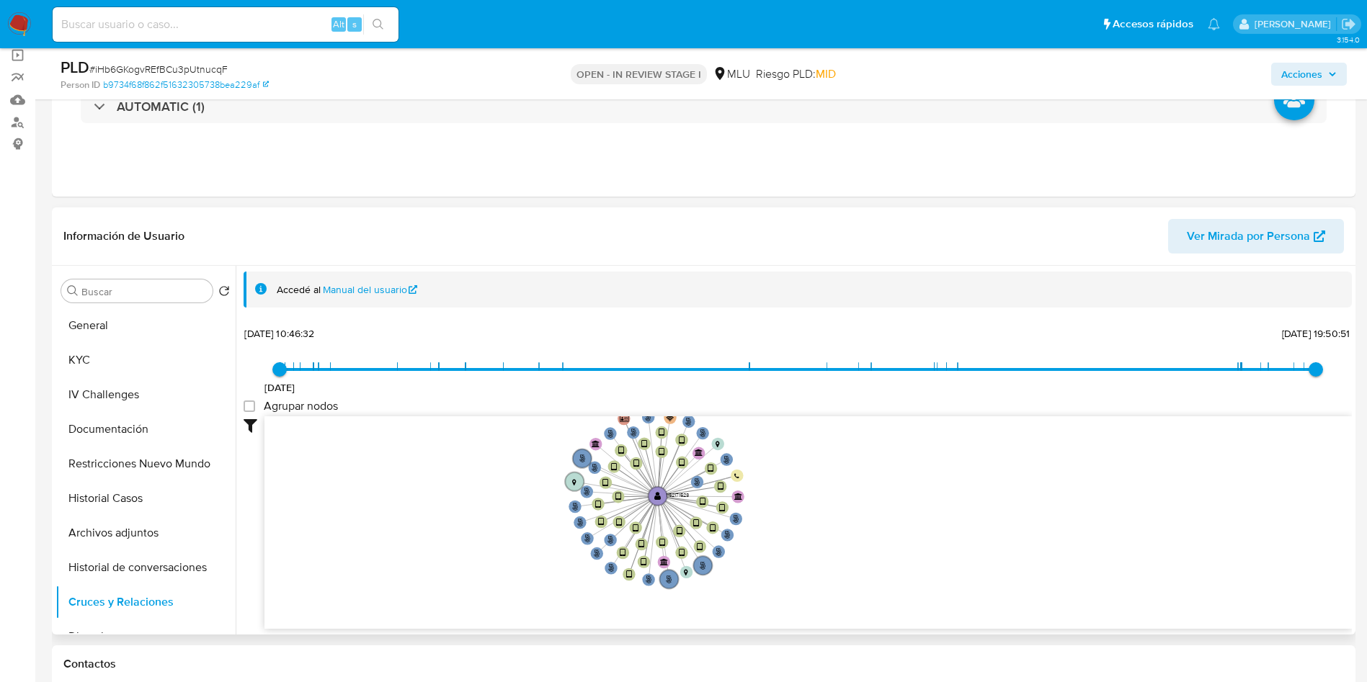
drag, startPoint x: 545, startPoint y: 605, endPoint x: 515, endPoint y: 534, distance: 76.8
click at [515, 534] on icon "phone-5bbe7ce55dfbb1666c7c3e01e52bf5b8  user-1152171523  1152171523 person-b9…" at bounding box center [807, 521] width 1087 height 209
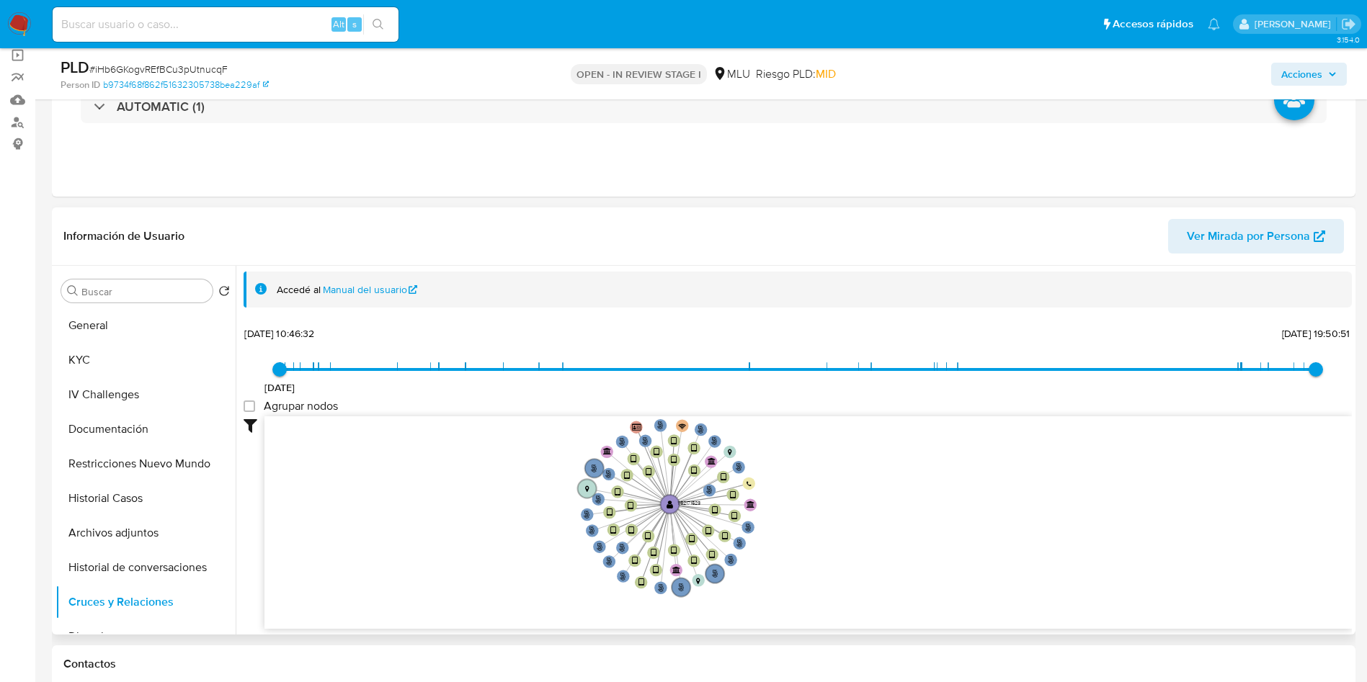
drag, startPoint x: 527, startPoint y: 547, endPoint x: 546, endPoint y: 558, distance: 22.3
click at [546, 558] on icon "phone-5bbe7ce55dfbb1666c7c3e01e52bf5b8  user-1152171523  1152171523 person-b9…" at bounding box center [807, 521] width 1087 height 209
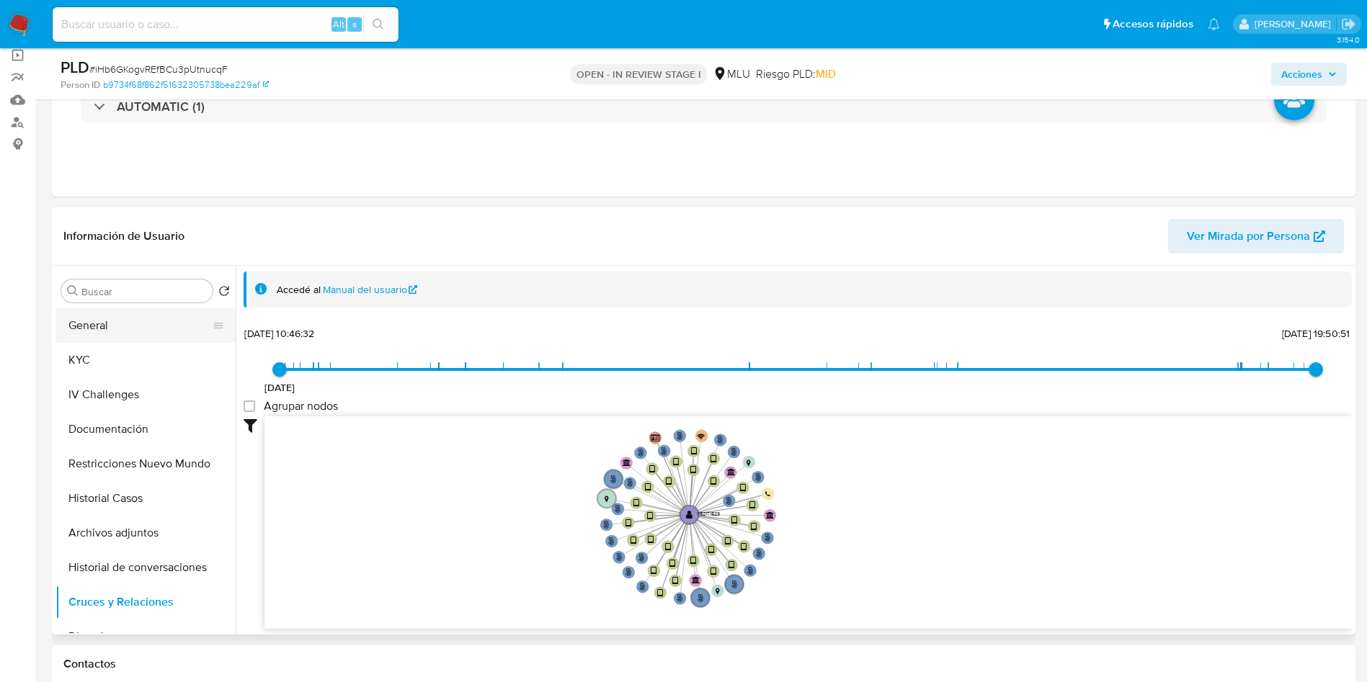
click at [154, 322] on button "General" at bounding box center [139, 325] width 169 height 35
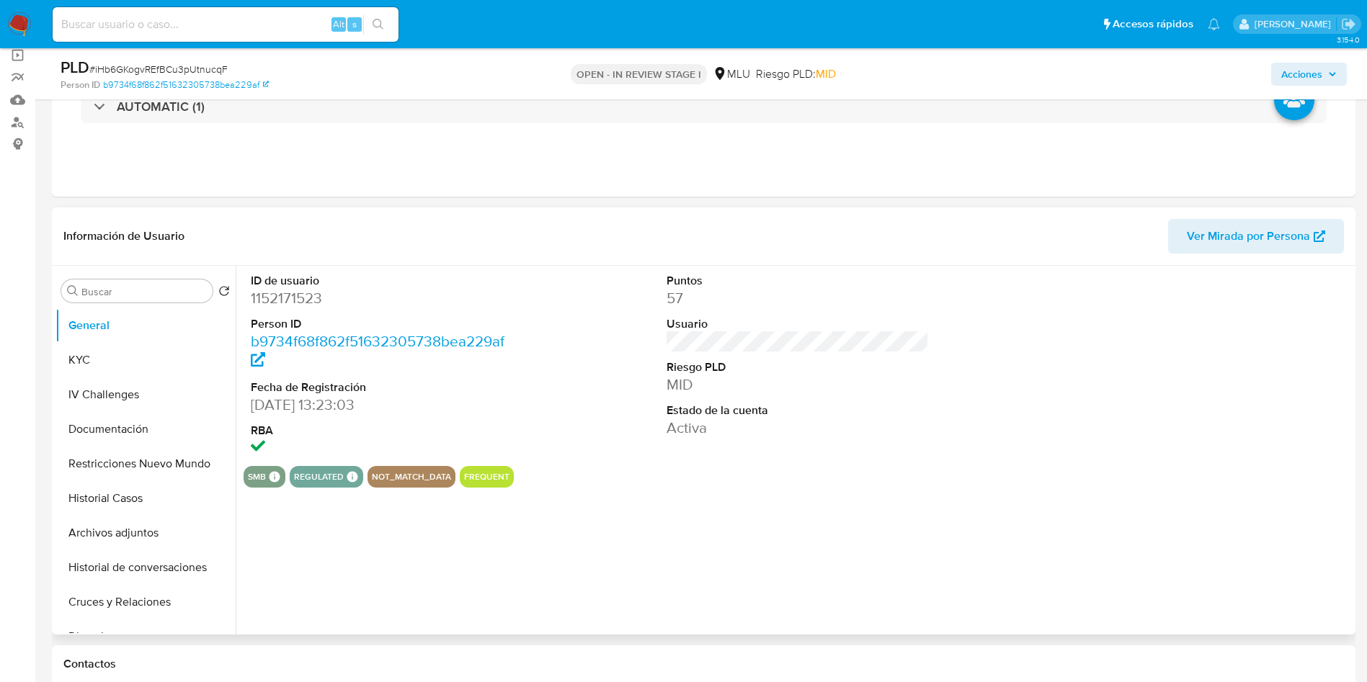
click at [291, 307] on dd "1152171523" at bounding box center [382, 298] width 263 height 20
click at [290, 307] on dd "1152171523" at bounding box center [382, 298] width 263 height 20
copy dd "1152171523"
click at [570, 355] on div "ID de usuario 1152171523 Person ID b9734f68f862f51632305738bea229af Fecha de Re…" at bounding box center [798, 366] width 1108 height 200
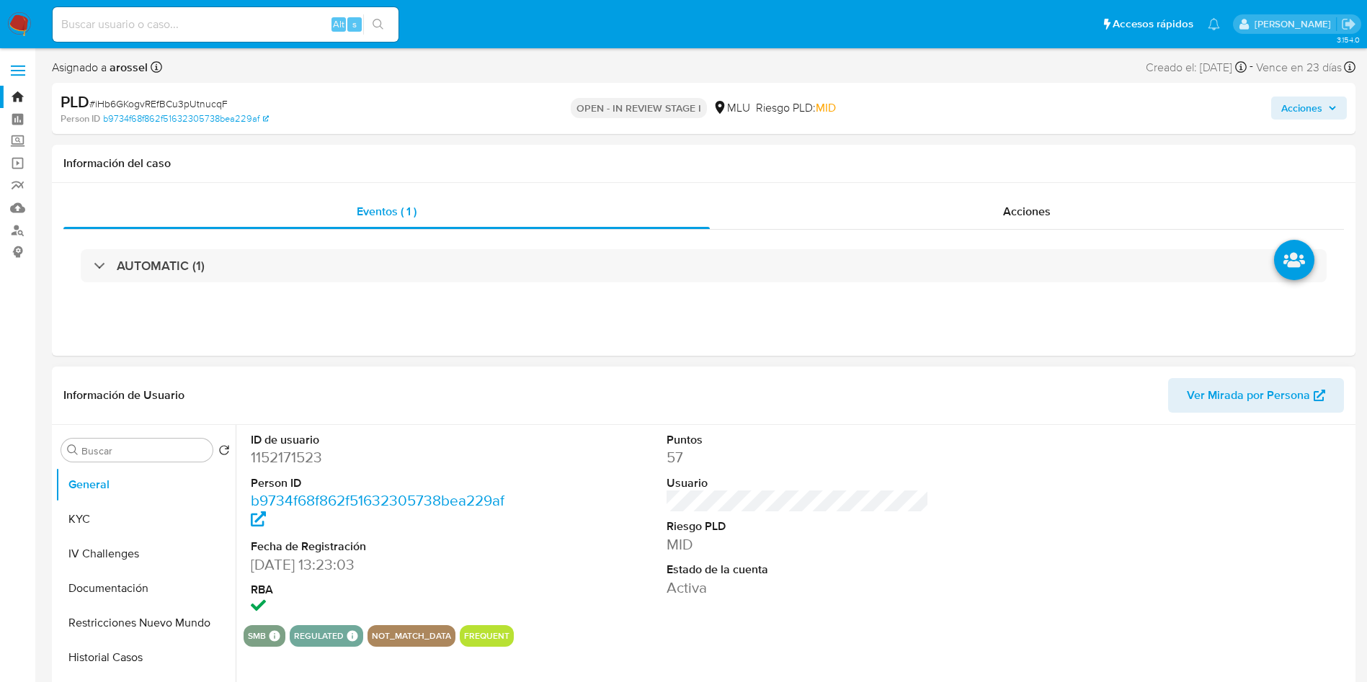
click at [297, 455] on dd "1152171523" at bounding box center [382, 457] width 263 height 20
click at [298, 455] on dd "1152171523" at bounding box center [382, 457] width 263 height 20
copy dd "1152171523"
click at [618, 478] on div "ID de usuario 1152171523 Person ID b9734f68f862f51632305738bea229af Fecha de Re…" at bounding box center [798, 525] width 1108 height 200
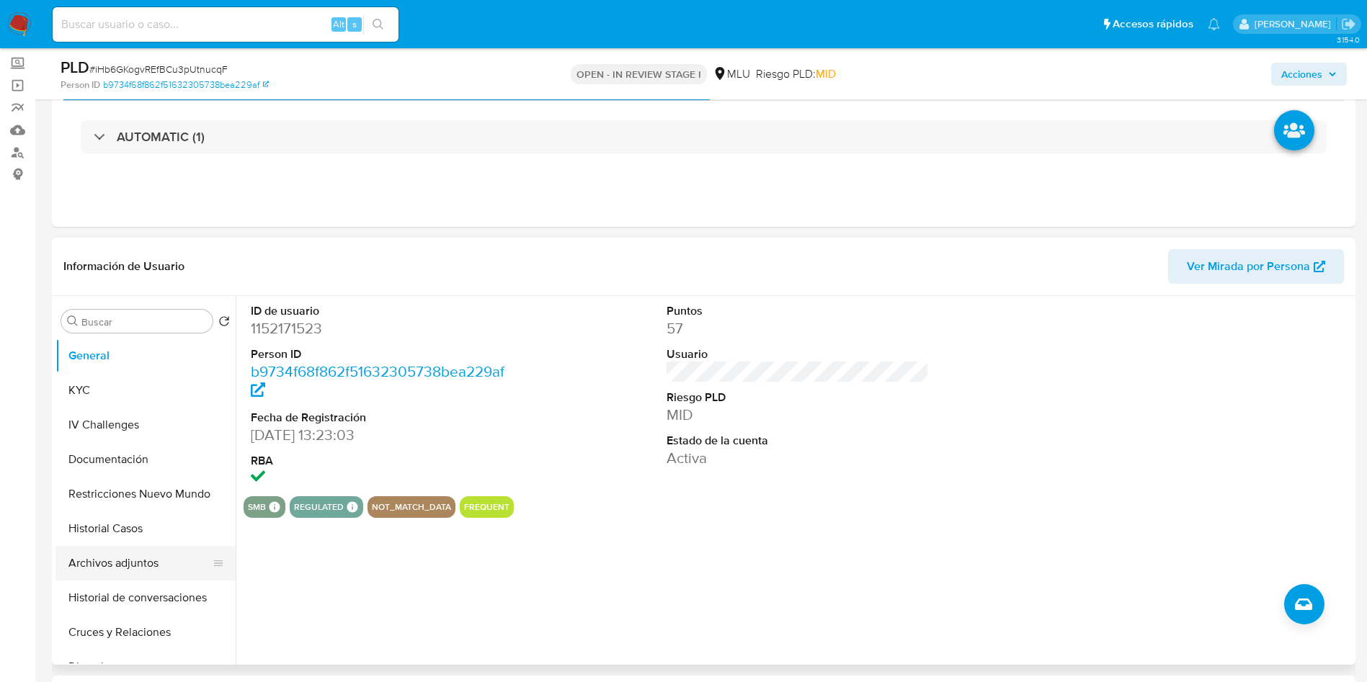
scroll to position [108, 0]
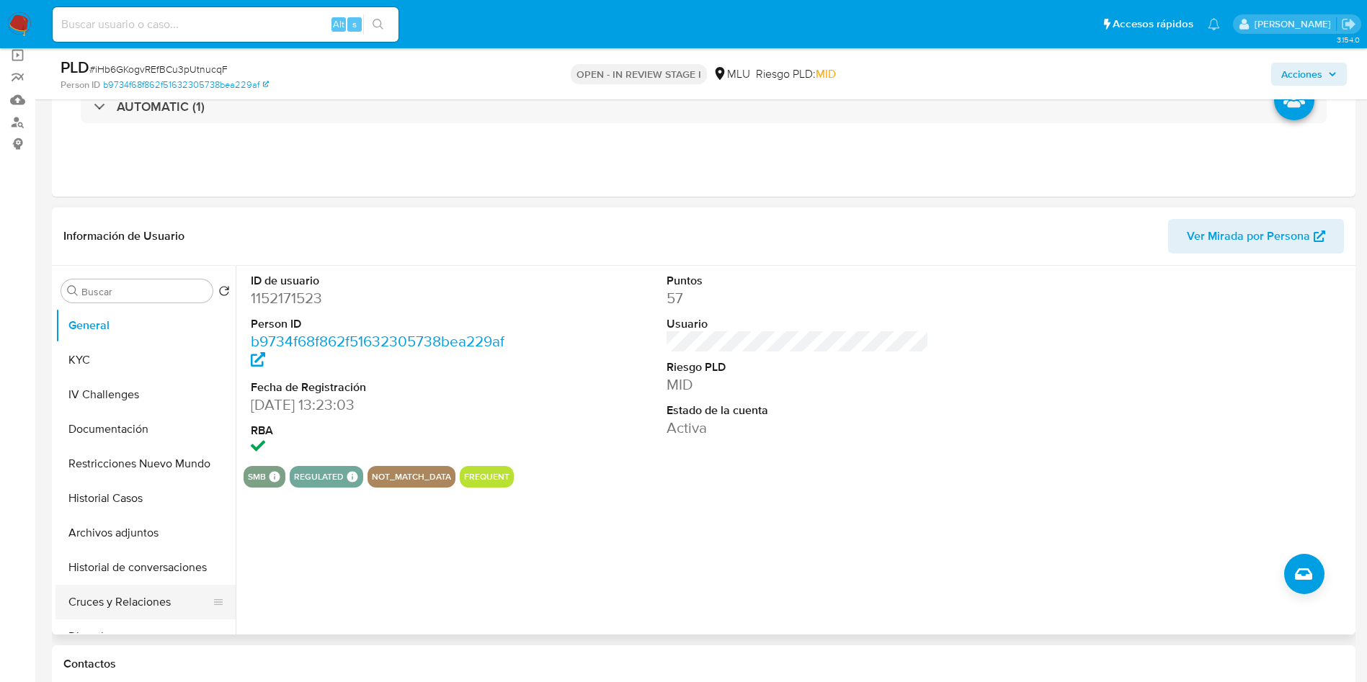
click at [153, 592] on button "Cruces y Relaciones" at bounding box center [139, 602] width 169 height 35
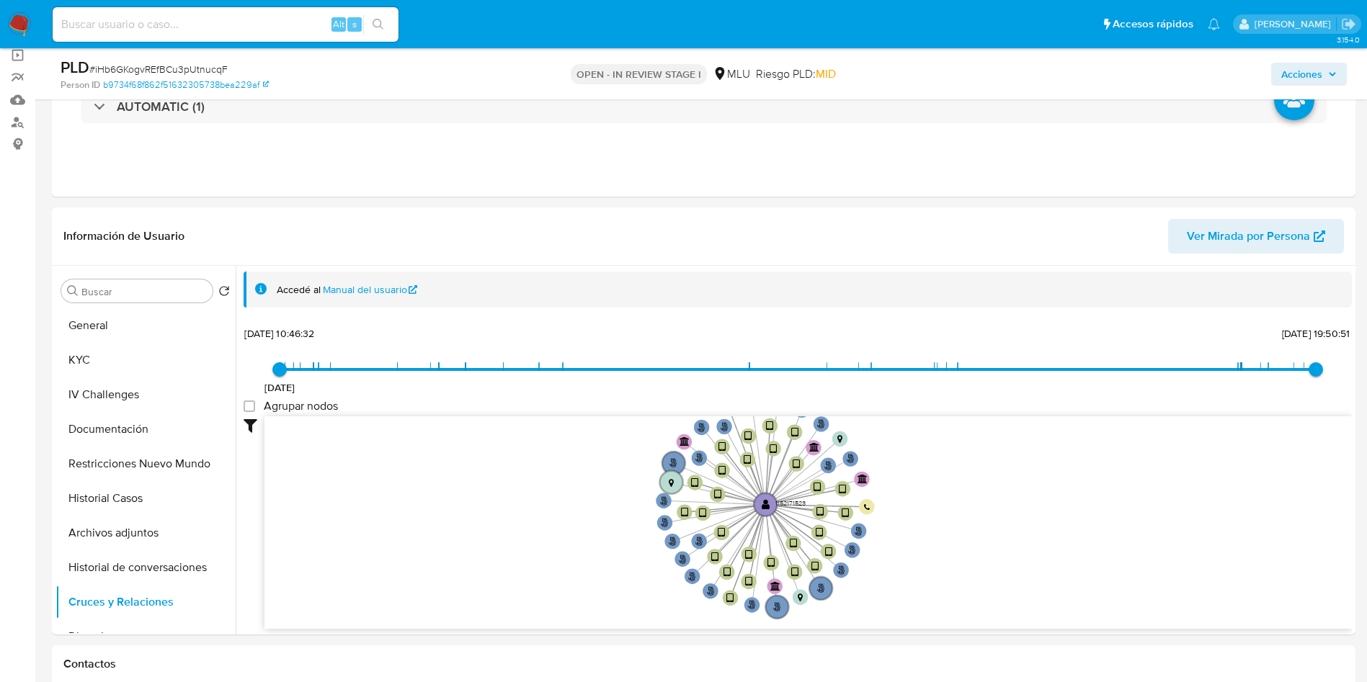
click at [184, 68] on span "# iHb6GKogvREfBCu3pUtnucqF" at bounding box center [158, 69] width 138 height 14
copy span "iHb6GKogvREfBCu3pUtnucqF"
click at [113, 362] on button "KYC" at bounding box center [139, 360] width 169 height 35
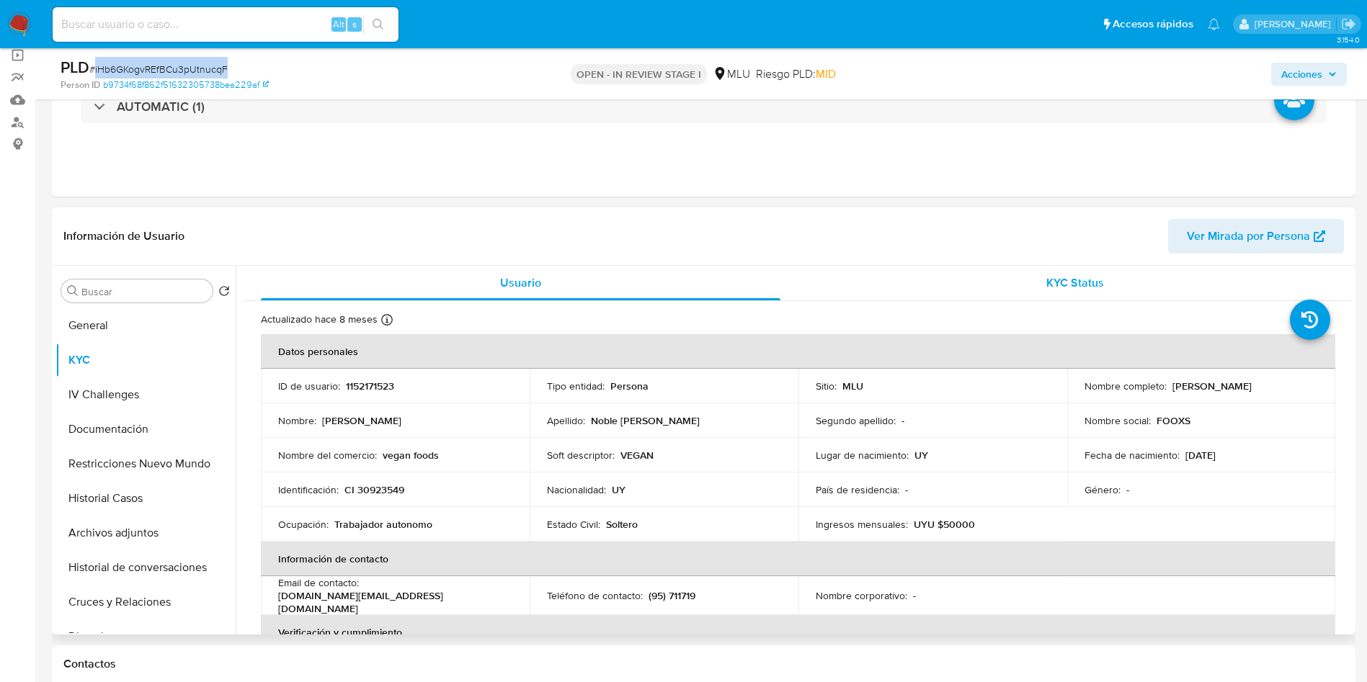
scroll to position [216, 0]
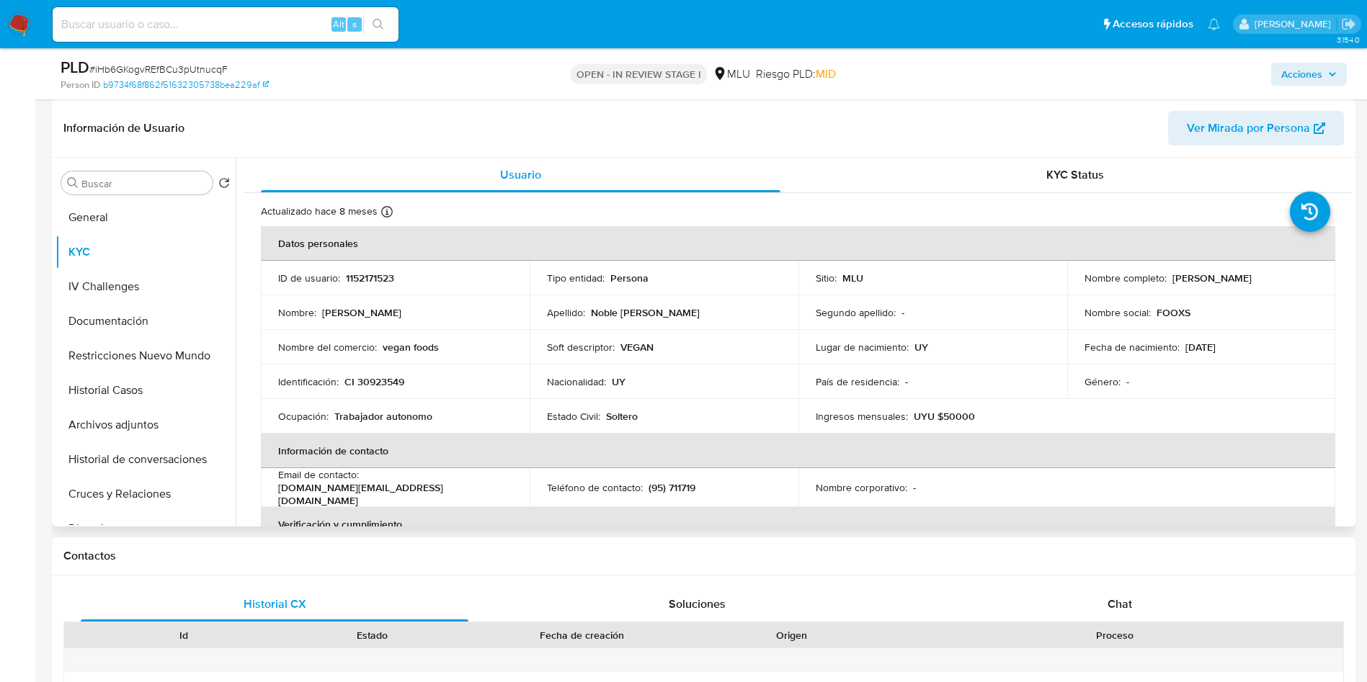
click at [391, 279] on p "1152171523" at bounding box center [370, 278] width 48 height 13
copy p "1152171523"
drag, startPoint x: 1289, startPoint y: 334, endPoint x: 1212, endPoint y: 342, distance: 77.4
click at [1292, 334] on td "Fecha de nacimiento : 20/04/1980" at bounding box center [1201, 347] width 269 height 35
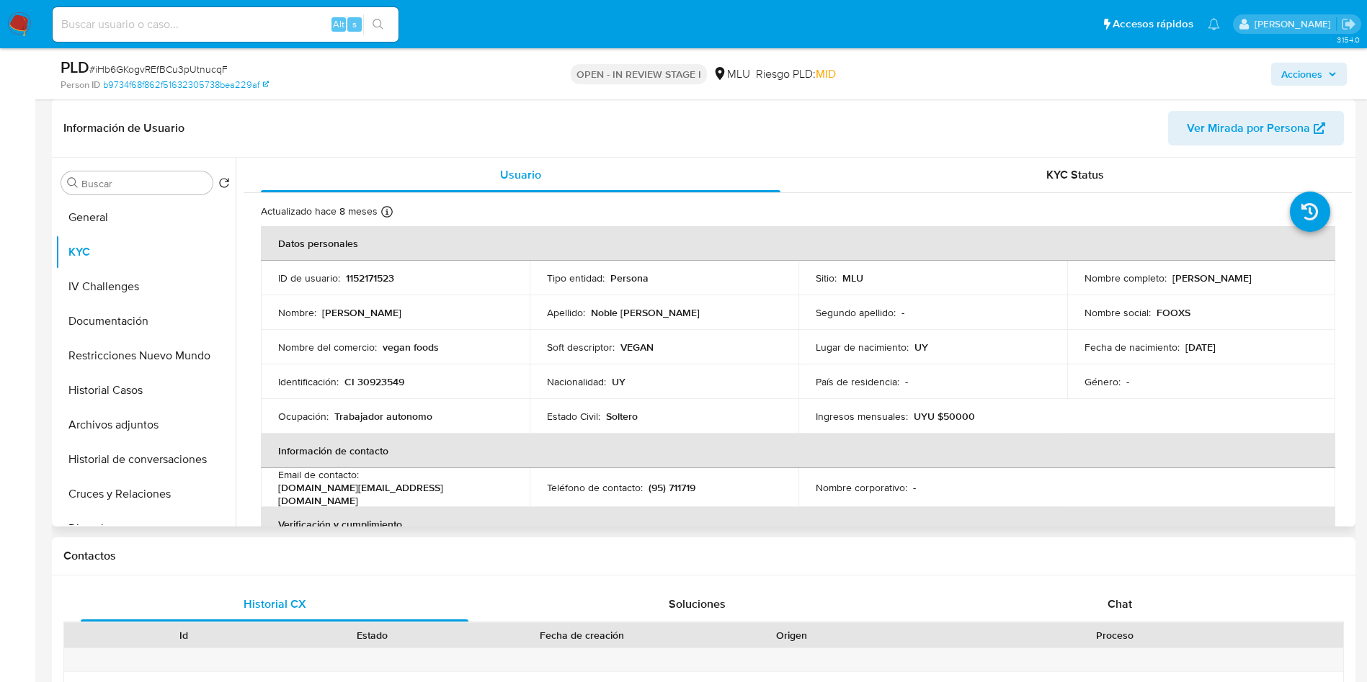
click at [384, 275] on p "1152171523" at bounding box center [370, 278] width 48 height 13
copy p "1152171523"
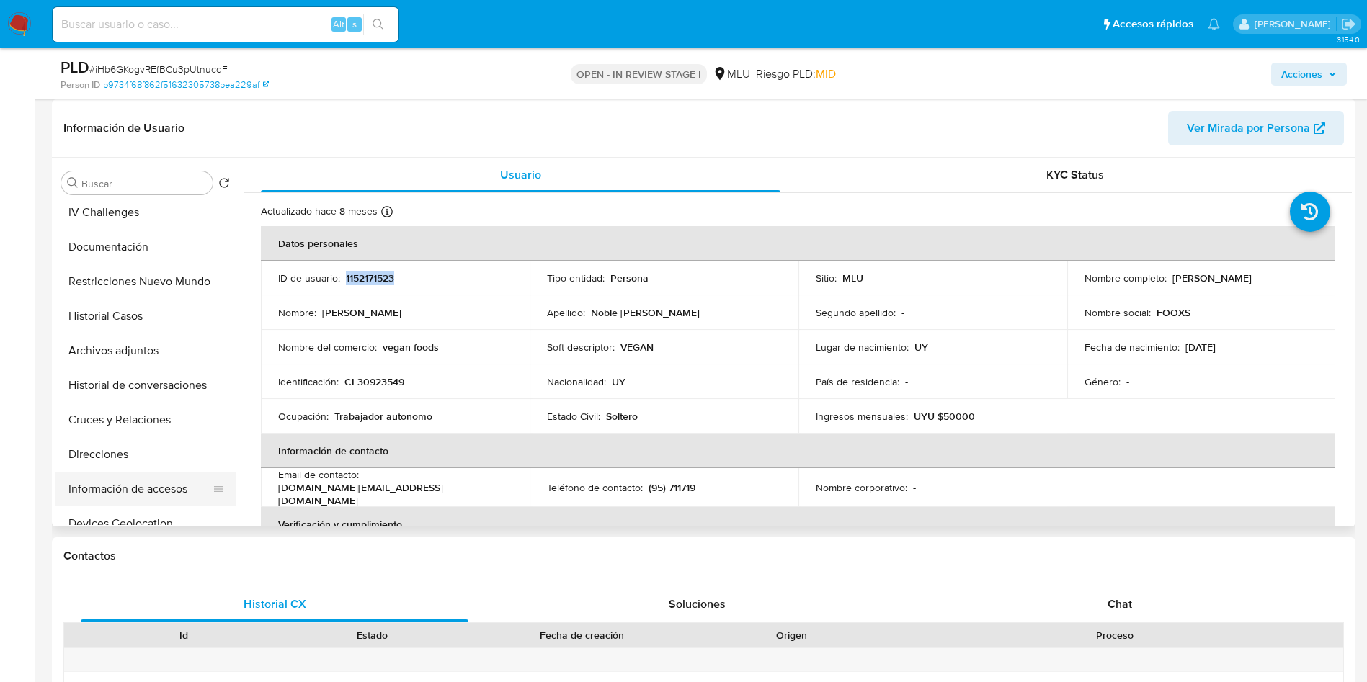
scroll to position [108, 0]
click at [138, 424] on button "Direcciones" at bounding box center [139, 421] width 169 height 35
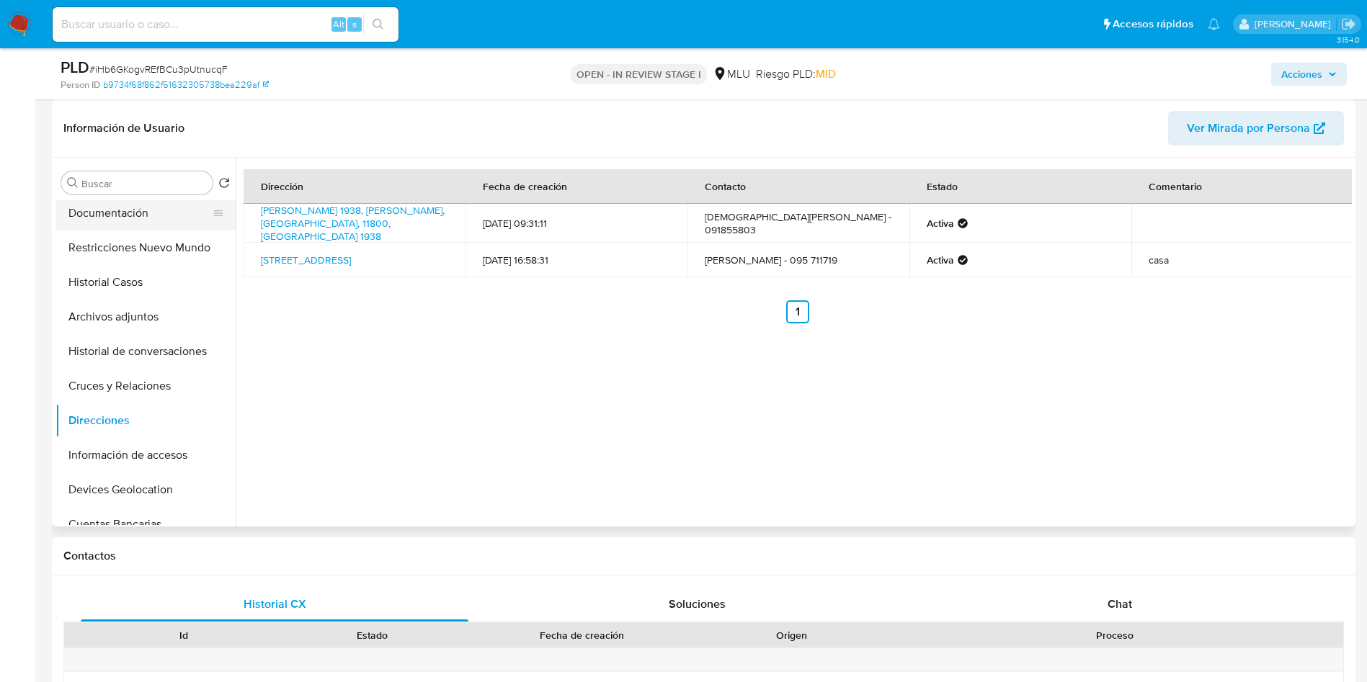
scroll to position [0, 0]
click at [112, 222] on button "General" at bounding box center [139, 217] width 169 height 35
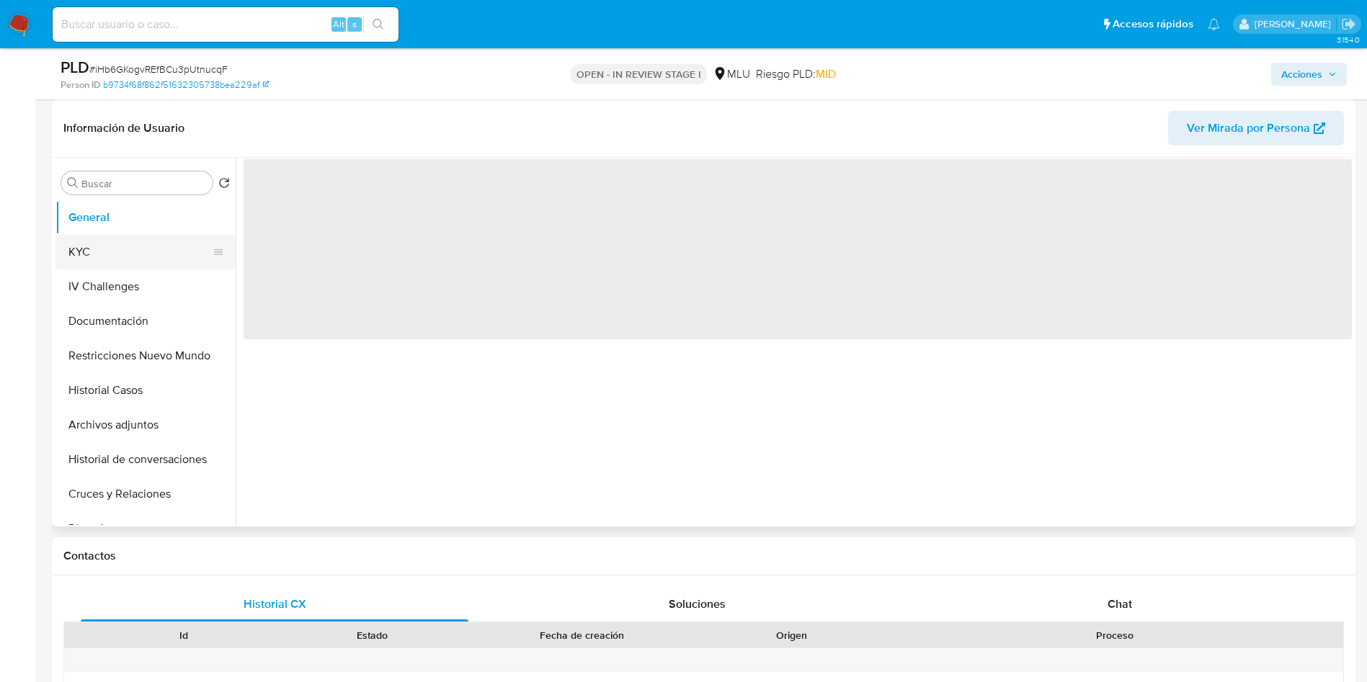
click at [119, 238] on button "KYC" at bounding box center [139, 252] width 169 height 35
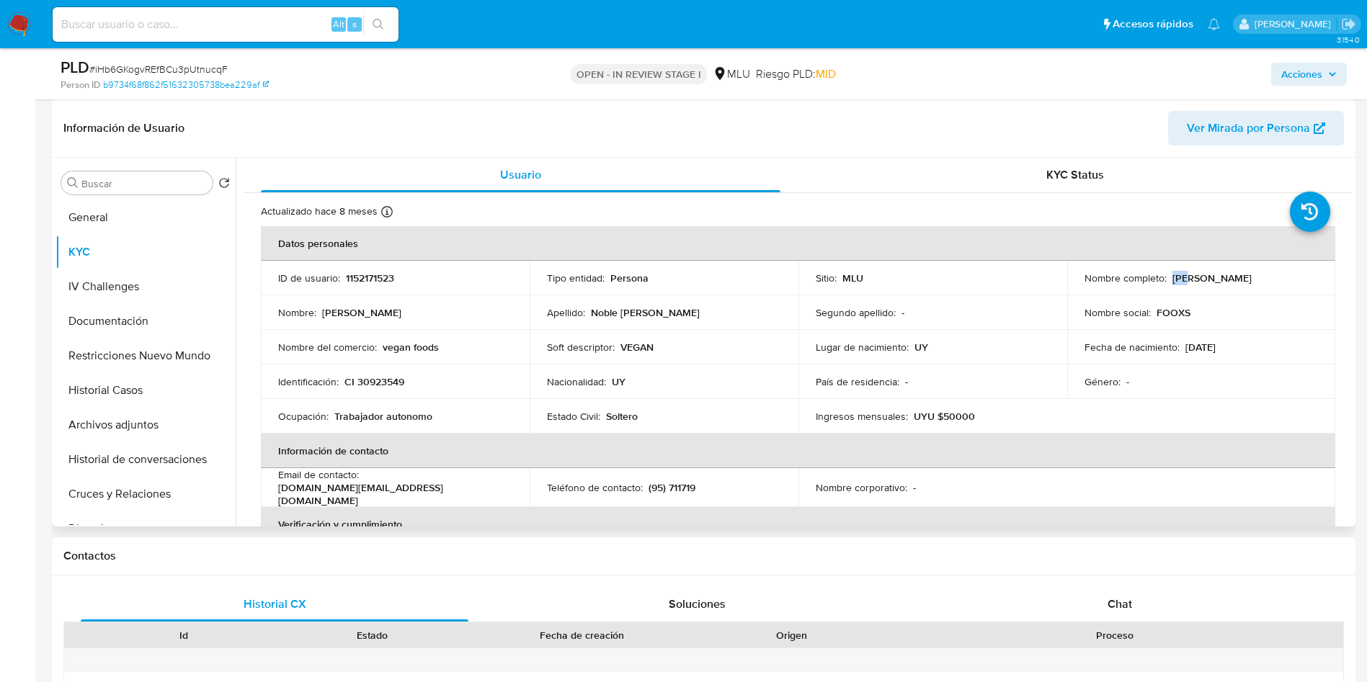
drag, startPoint x: 1079, startPoint y: 284, endPoint x: 1092, endPoint y: 284, distance: 13.0
click at [1092, 284] on td "Nombre completo : Cristhian Damian Noble Dematte" at bounding box center [1201, 278] width 269 height 35
click at [1084, 275] on p "Nombre completo :" at bounding box center [1125, 278] width 82 height 13
drag, startPoint x: 1075, startPoint y: 283, endPoint x: 1234, endPoint y: 289, distance: 159.4
click at [1234, 289] on td "Nombre completo : Cristhian Damian Noble Dematte" at bounding box center [1201, 278] width 269 height 35
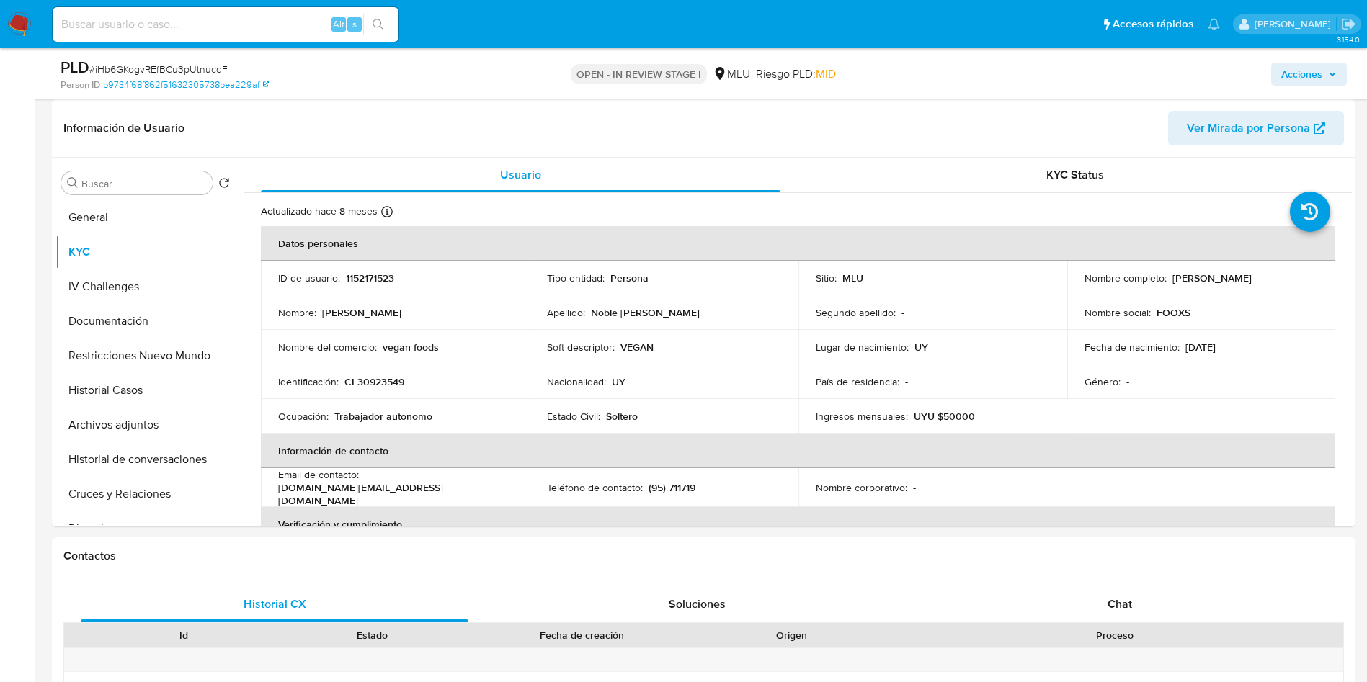
copy p "Cristhian Damian Noble Dematte"
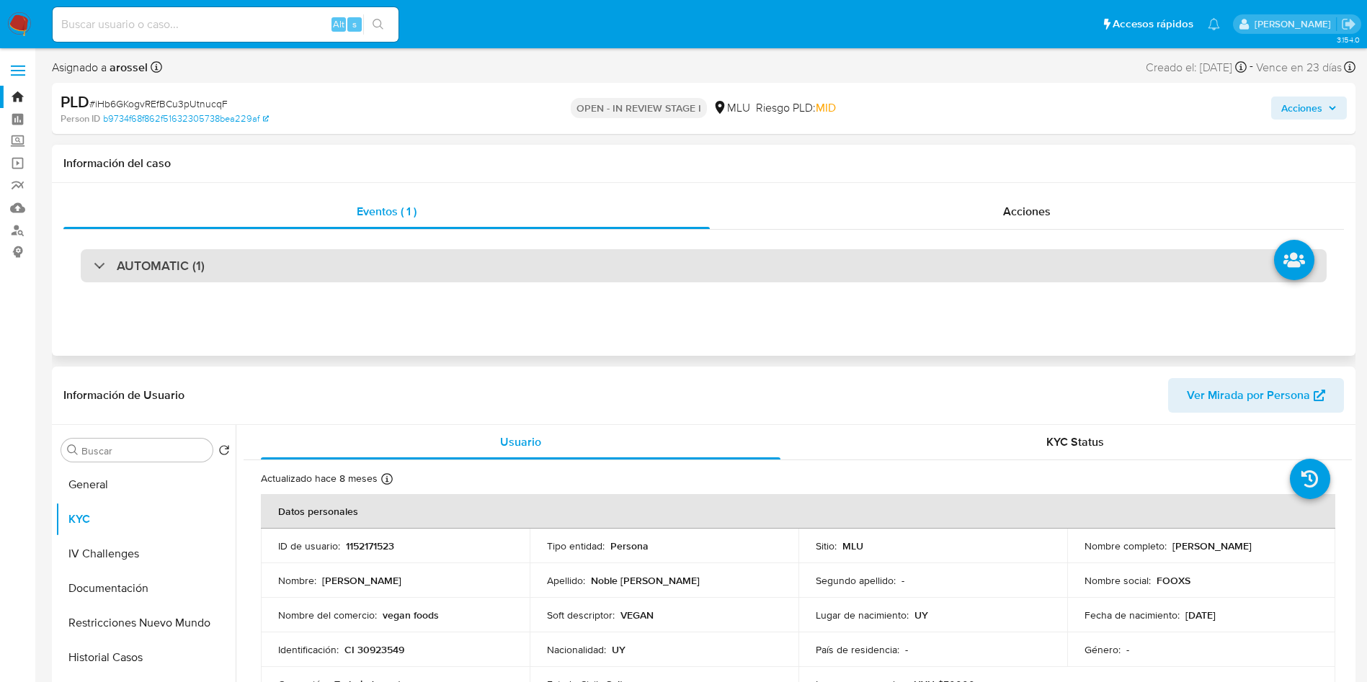
click at [524, 269] on div "AUTOMATIC (1)" at bounding box center [704, 265] width 1246 height 33
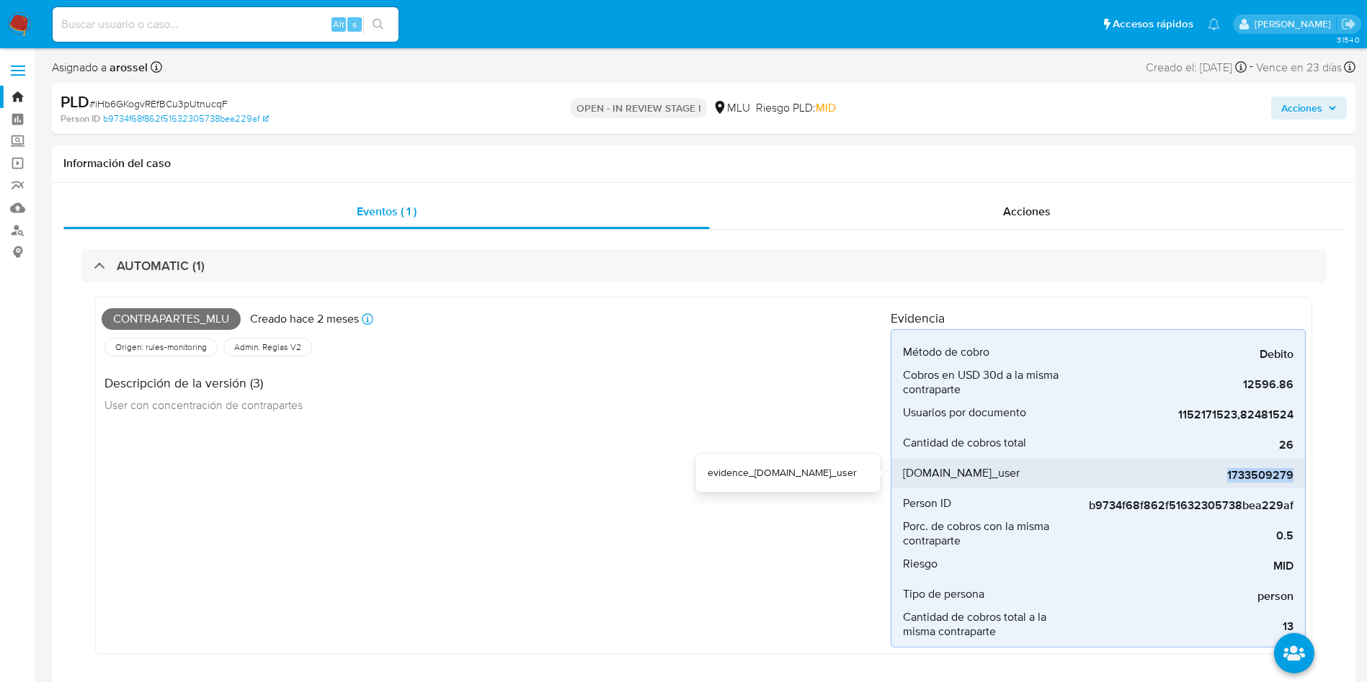
drag, startPoint x: 1222, startPoint y: 477, endPoint x: 1299, endPoint y: 475, distance: 76.4
click at [1299, 475] on li "evidence.pay_user 1733509279" at bounding box center [1098, 473] width 414 height 30
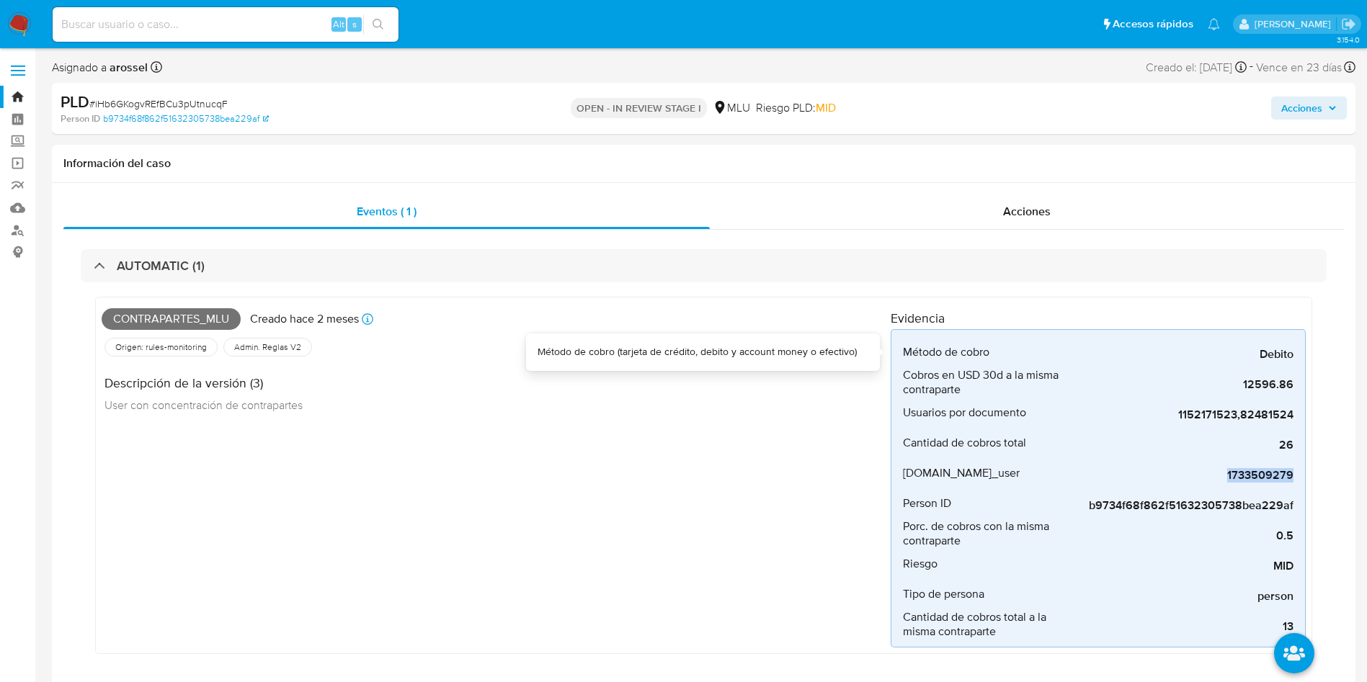
copy span "1733509279"
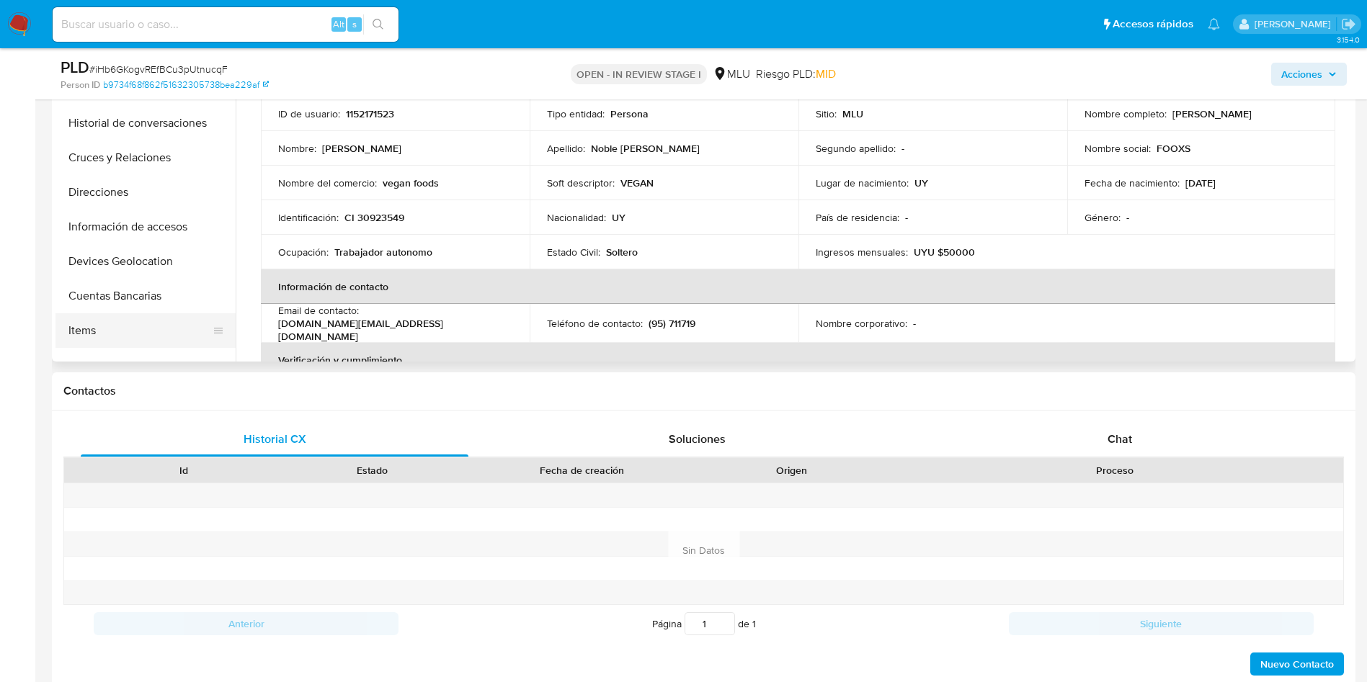
scroll to position [216, 0]
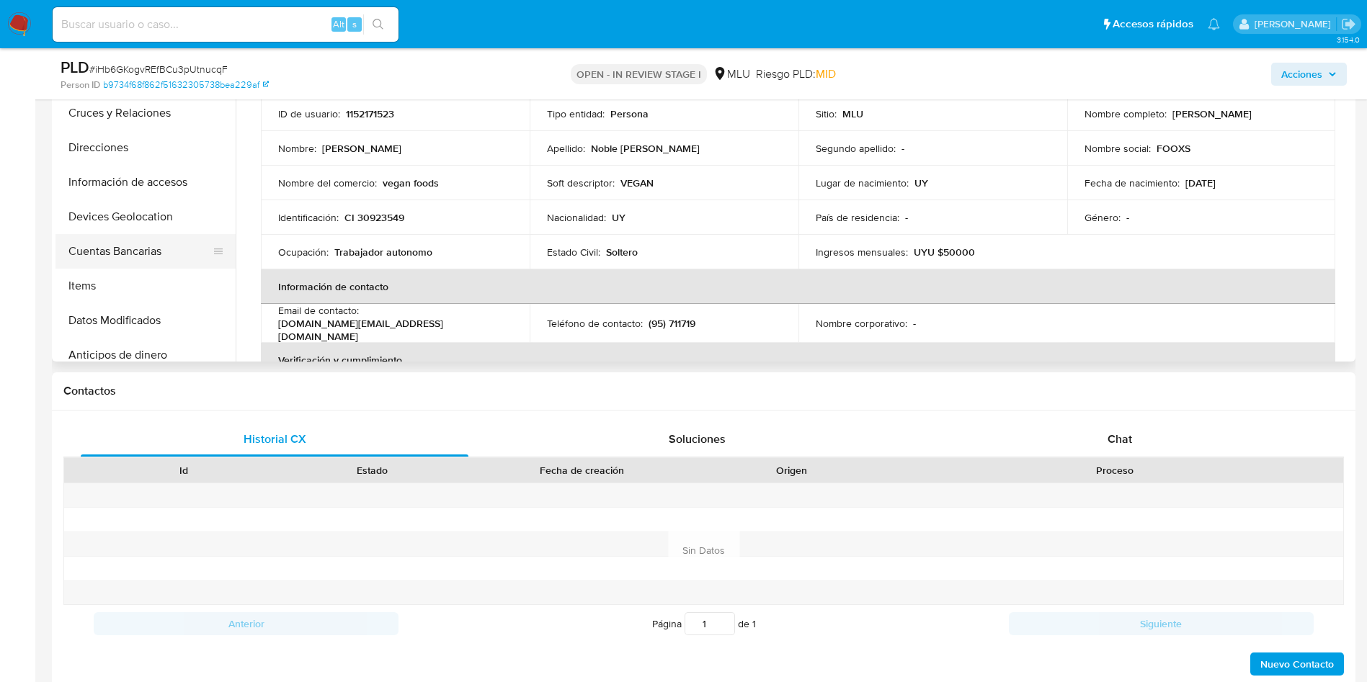
click at [161, 249] on button "Cuentas Bancarias" at bounding box center [139, 251] width 169 height 35
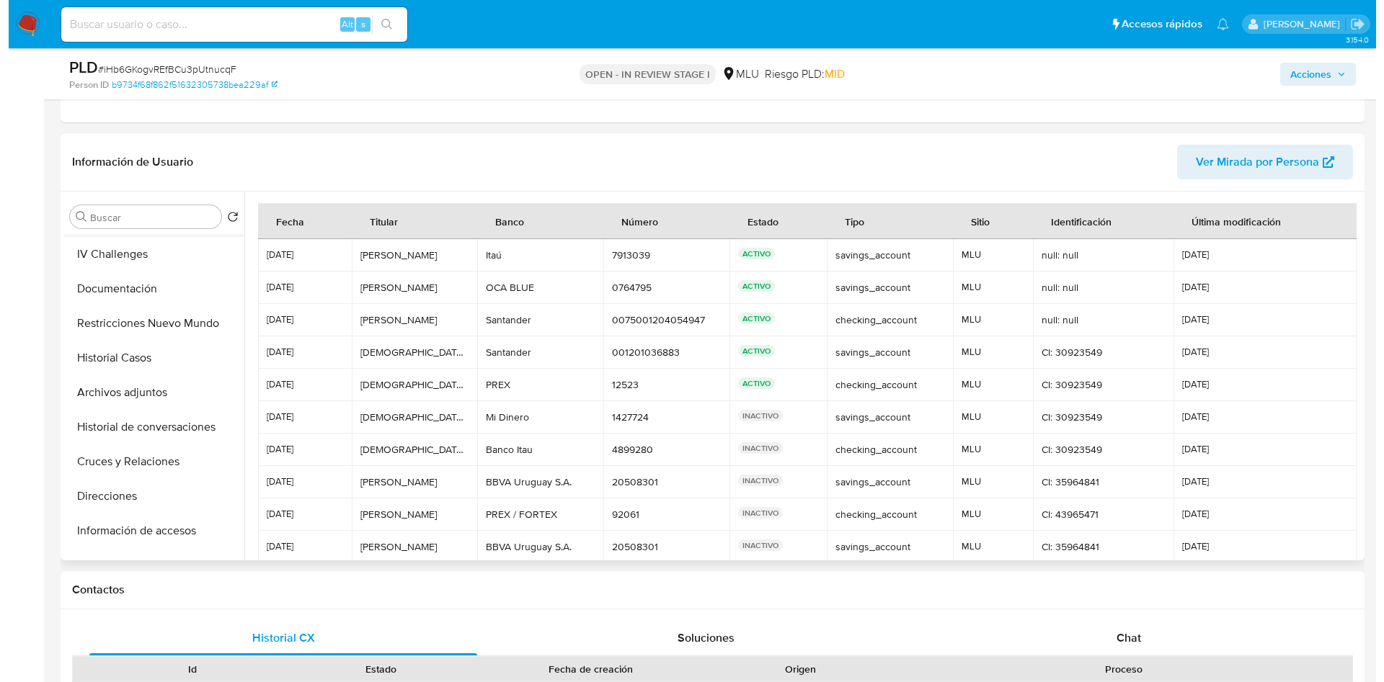
scroll to position [0, 0]
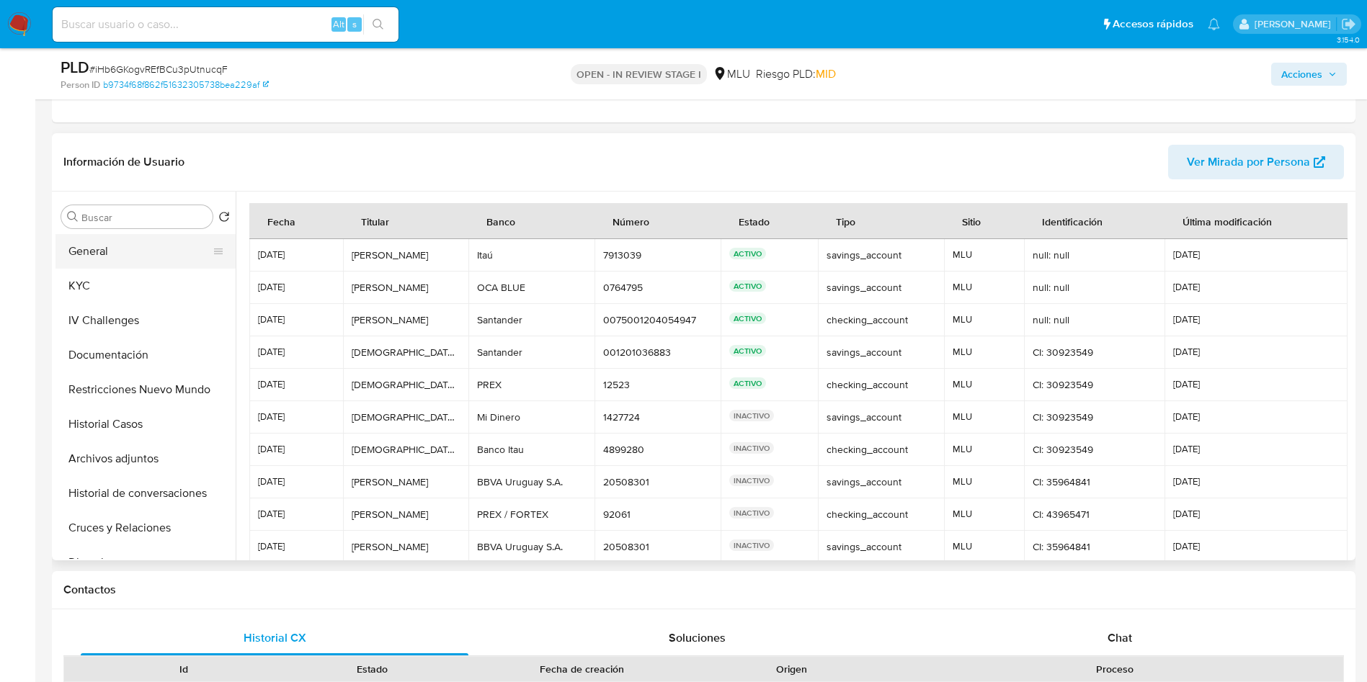
drag, startPoint x: 134, startPoint y: 259, endPoint x: 136, endPoint y: 267, distance: 8.9
click at [132, 257] on button "General" at bounding box center [139, 251] width 169 height 35
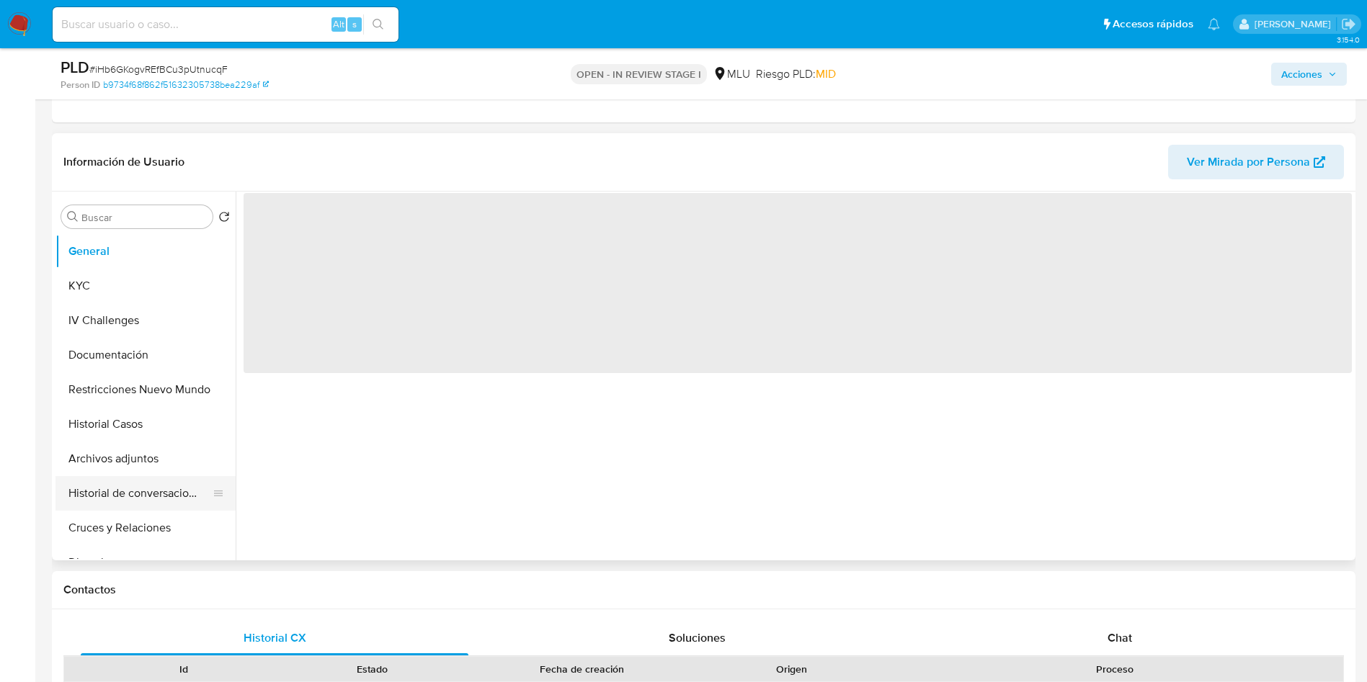
click at [153, 491] on button "Historial de conversaciones" at bounding box center [139, 493] width 169 height 35
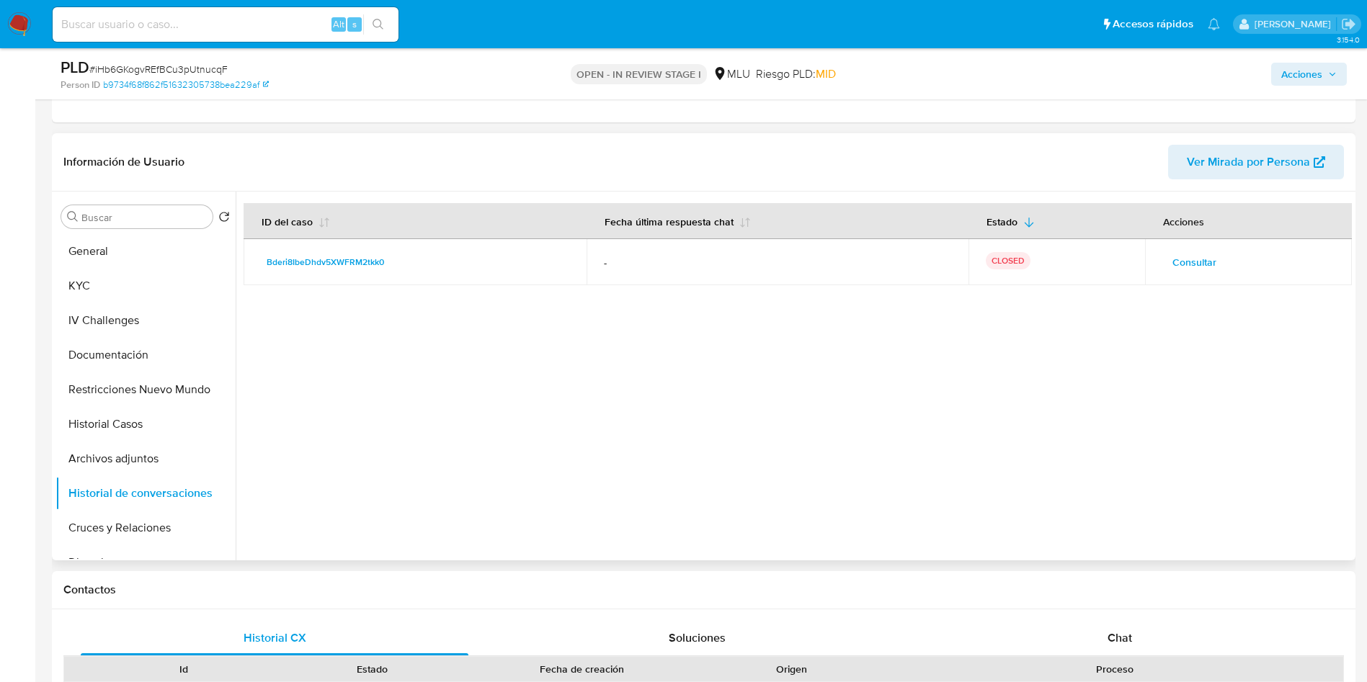
click at [1195, 252] on span "Consultar" at bounding box center [1194, 262] width 44 height 20
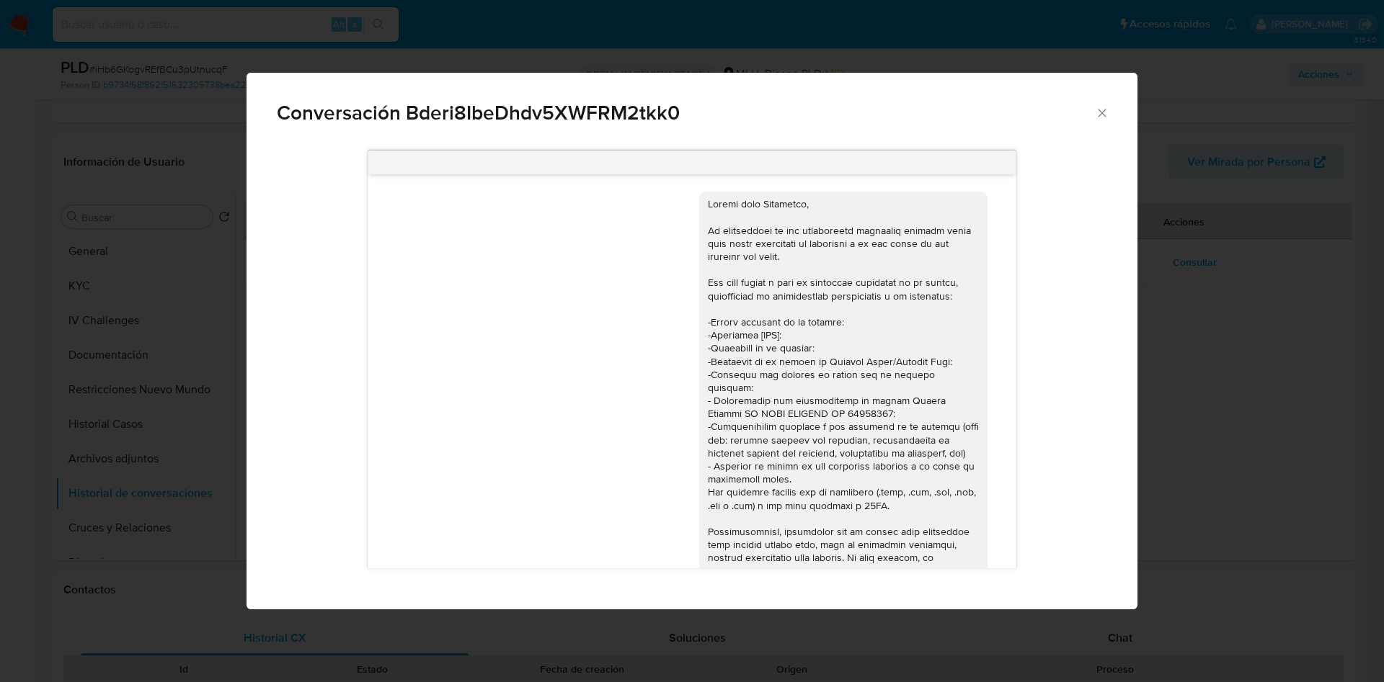
scroll to position [1324, 0]
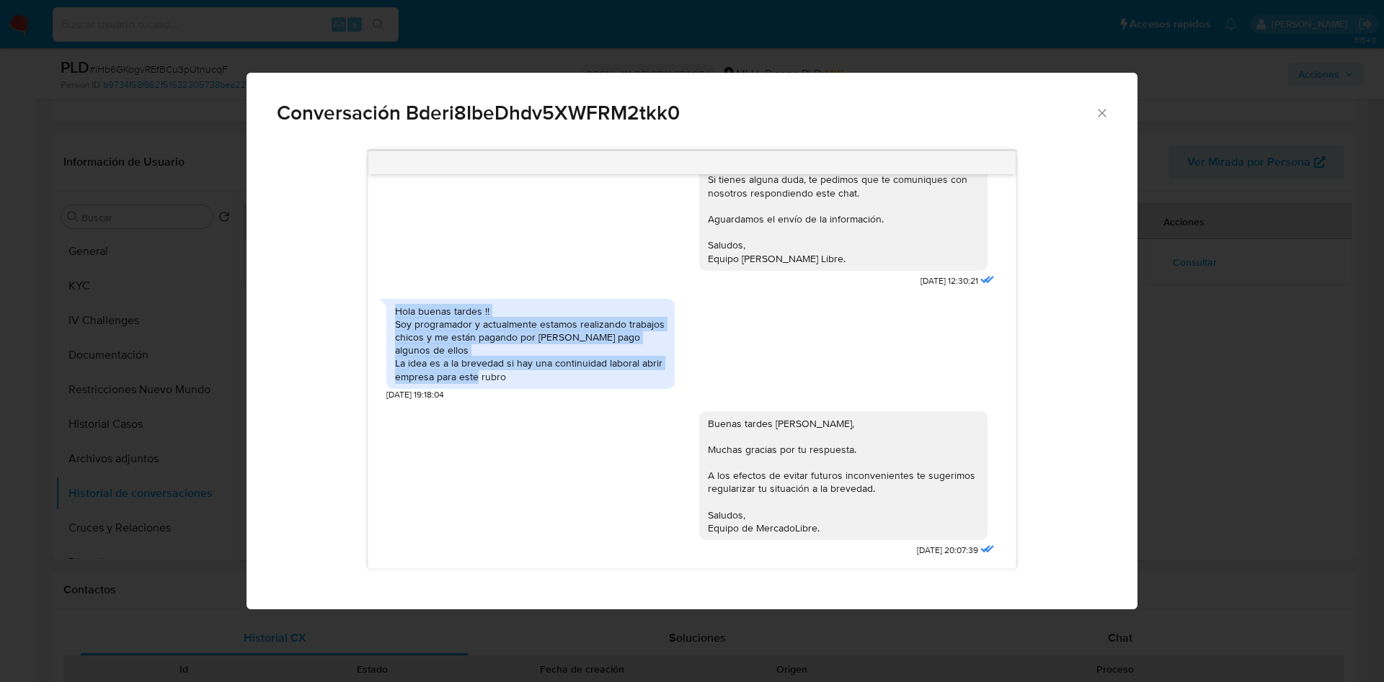
drag, startPoint x: 548, startPoint y: 381, endPoint x: 393, endPoint y: 316, distance: 167.6
click at [393, 316] on div "Hola buenas tardes !! Soy programador y actualmente estamos realizando trabajos…" at bounding box center [530, 344] width 288 height 90
copy div "Hola buenas tardes !! Soy programador y actualmente estamos realizando trabajos…"
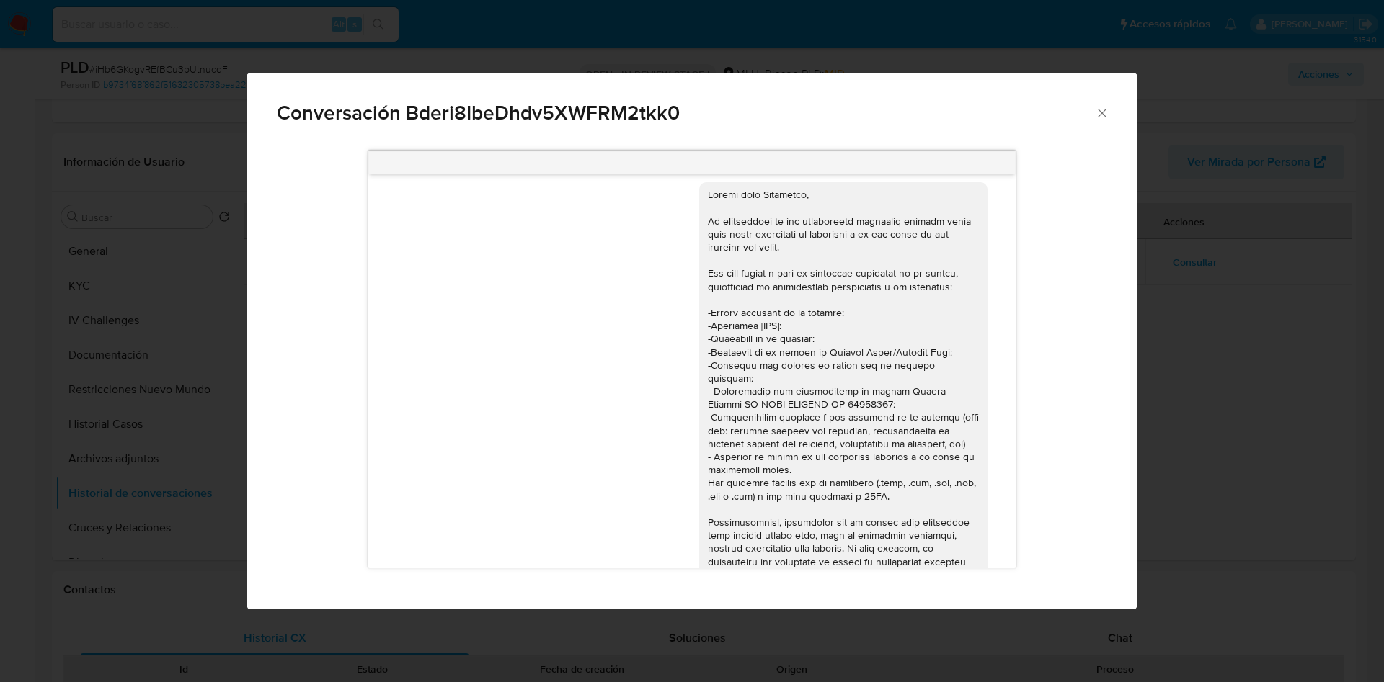
scroll to position [0, 0]
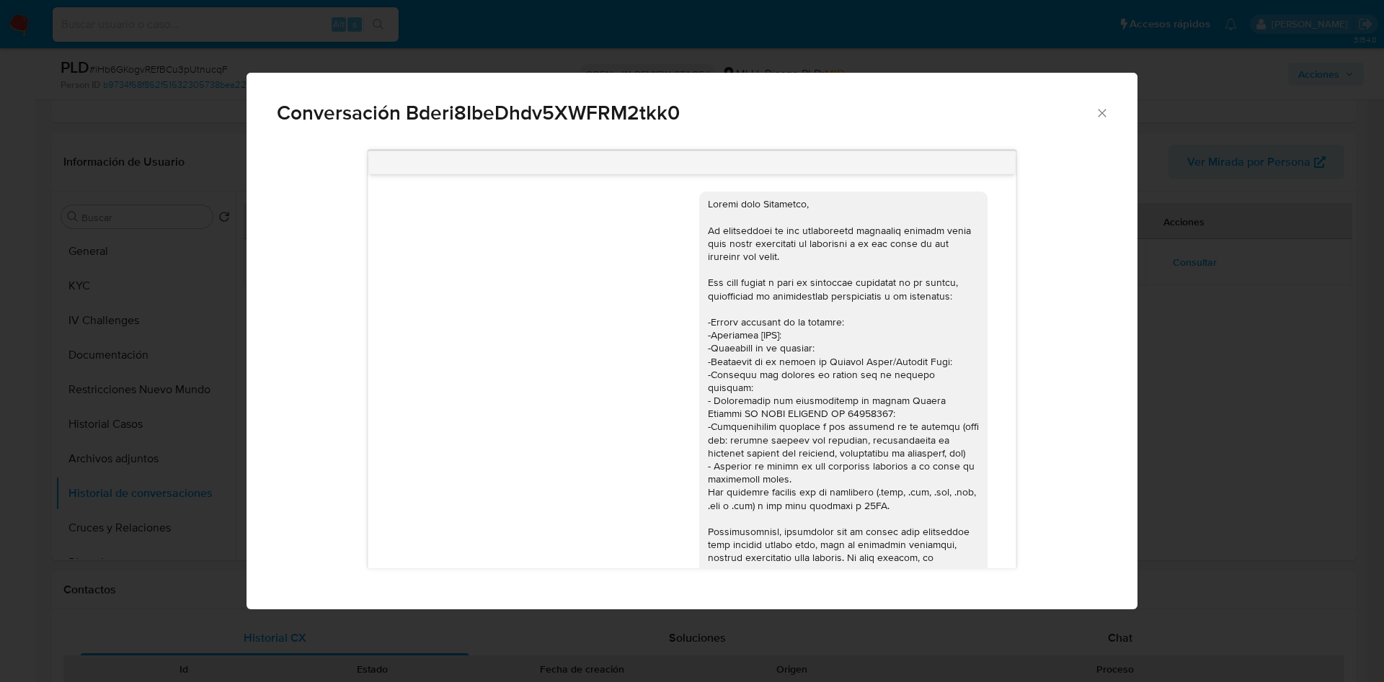
click at [1207, 231] on div "Conversación Bderi8IbeDhdv5XWFRM2tkk0 https://www.mercadolibre.com.uy/ayuda/Tra…" at bounding box center [692, 341] width 1384 height 682
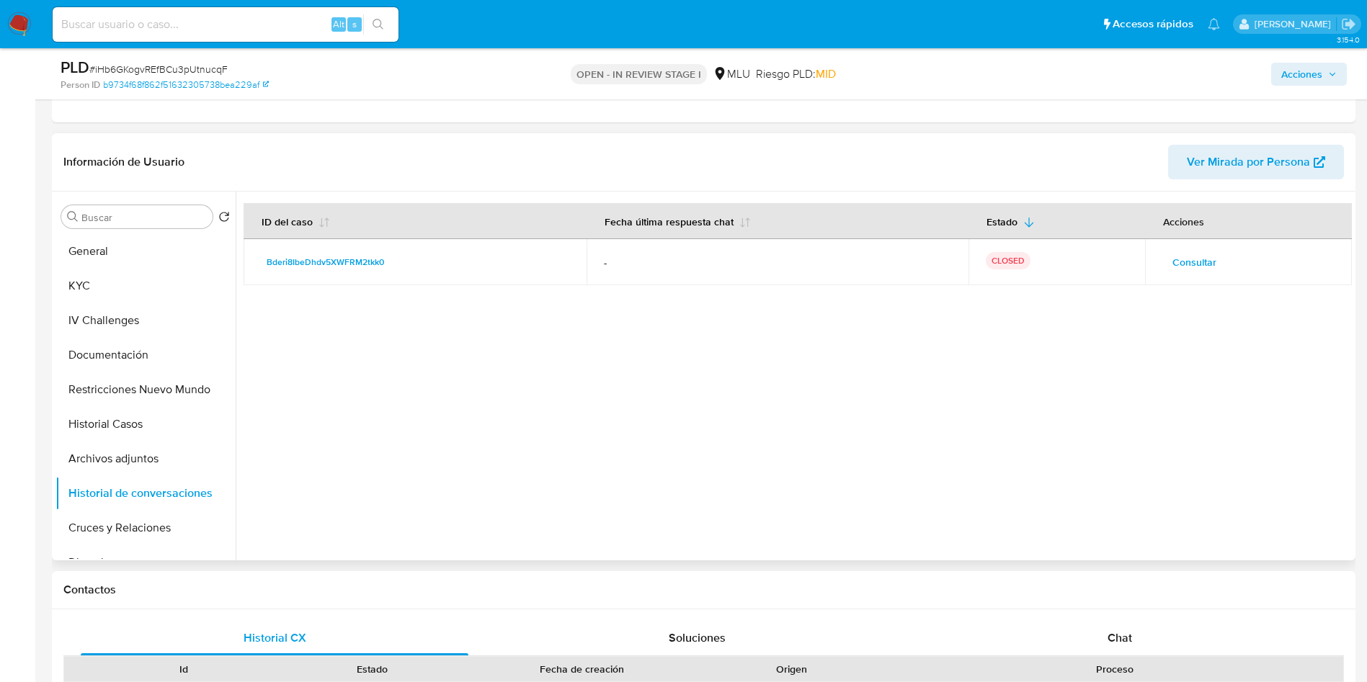
click at [1186, 258] on span "Consultar" at bounding box center [1194, 262] width 44 height 20
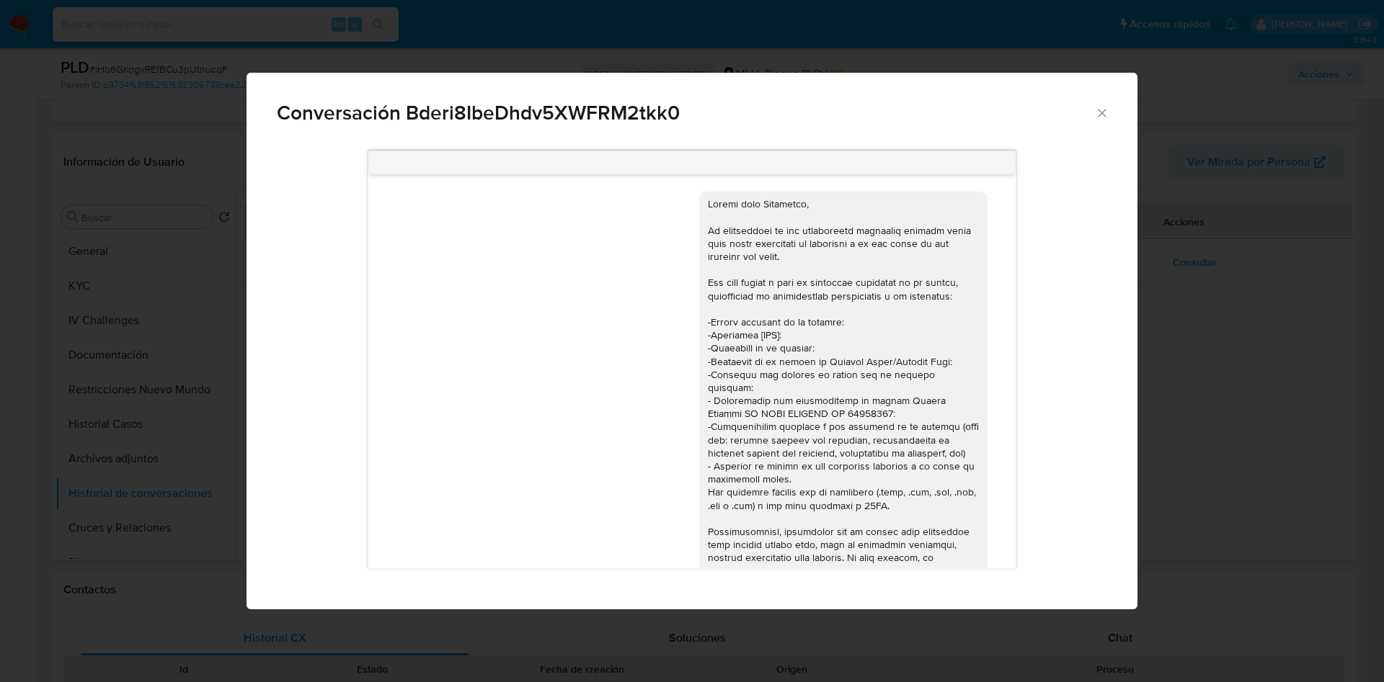
click at [1209, 355] on div "Conversación Bderi8IbeDhdv5XWFRM2tkk0 https://www.mercadolibre.com.uy/ayuda/Tra…" at bounding box center [692, 341] width 1384 height 682
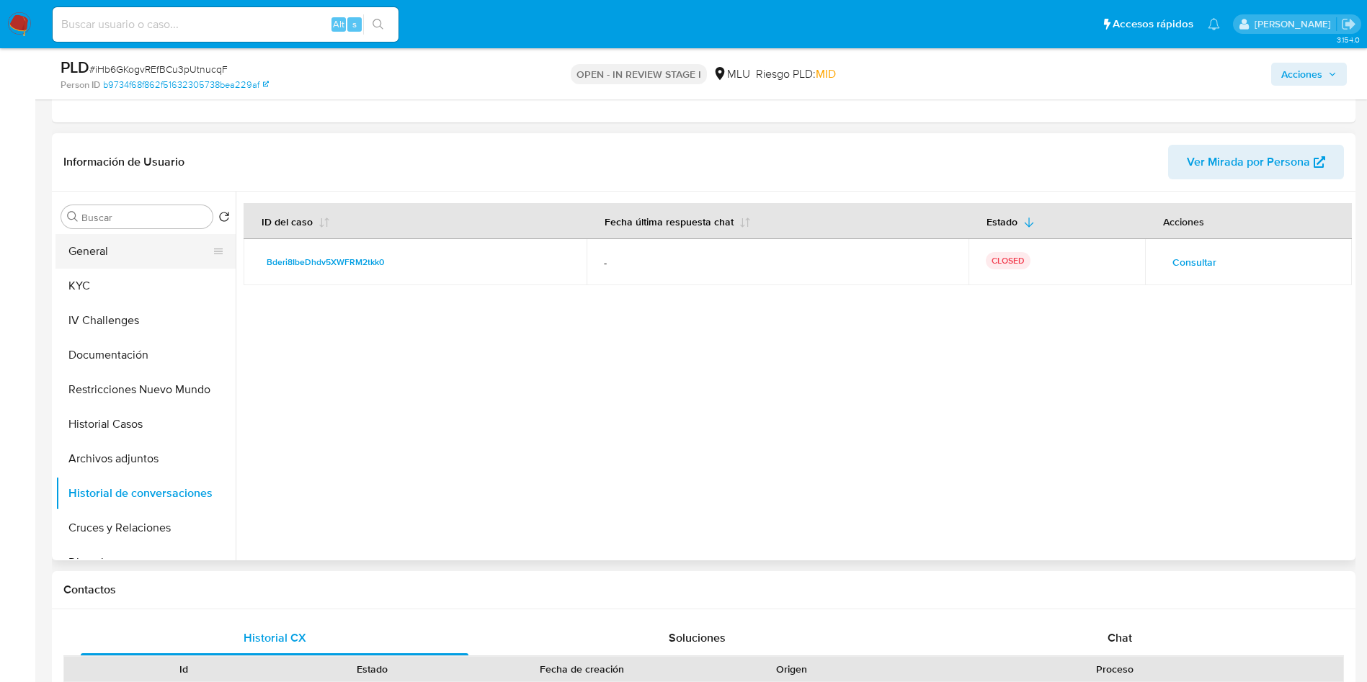
click at [149, 246] on button "General" at bounding box center [139, 251] width 169 height 35
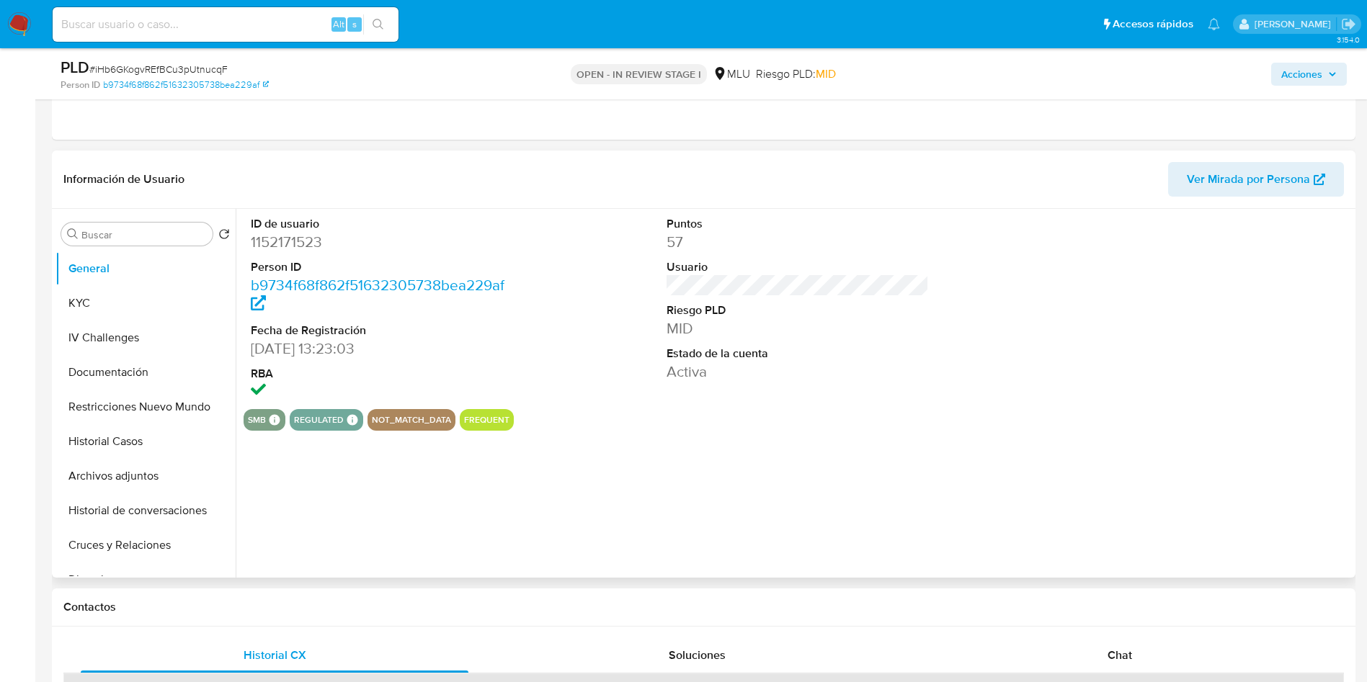
click at [277, 246] on dd "1152171523" at bounding box center [382, 242] width 263 height 20
click at [416, 245] on dd "1152171523" at bounding box center [382, 242] width 263 height 20
click at [273, 236] on dd "1152171523" at bounding box center [382, 242] width 263 height 20
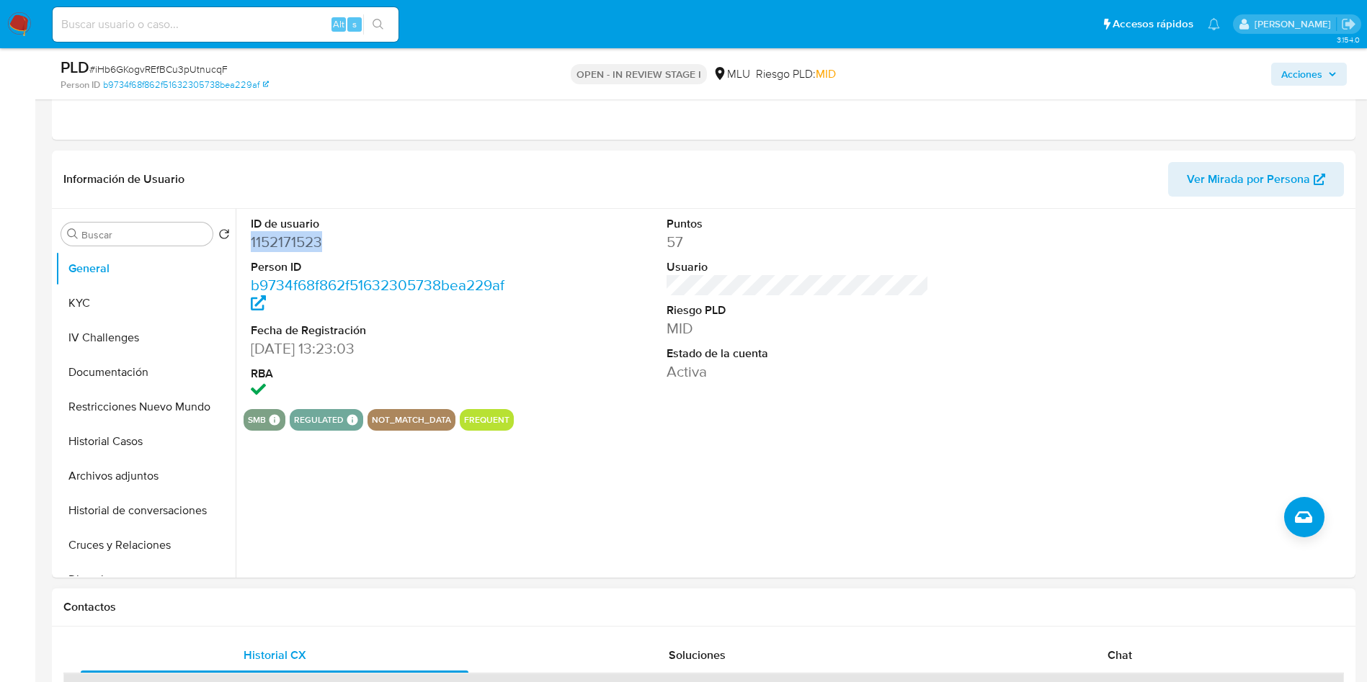
copy dd "1152171523"
click at [83, 311] on button "KYC" at bounding box center [145, 303] width 180 height 35
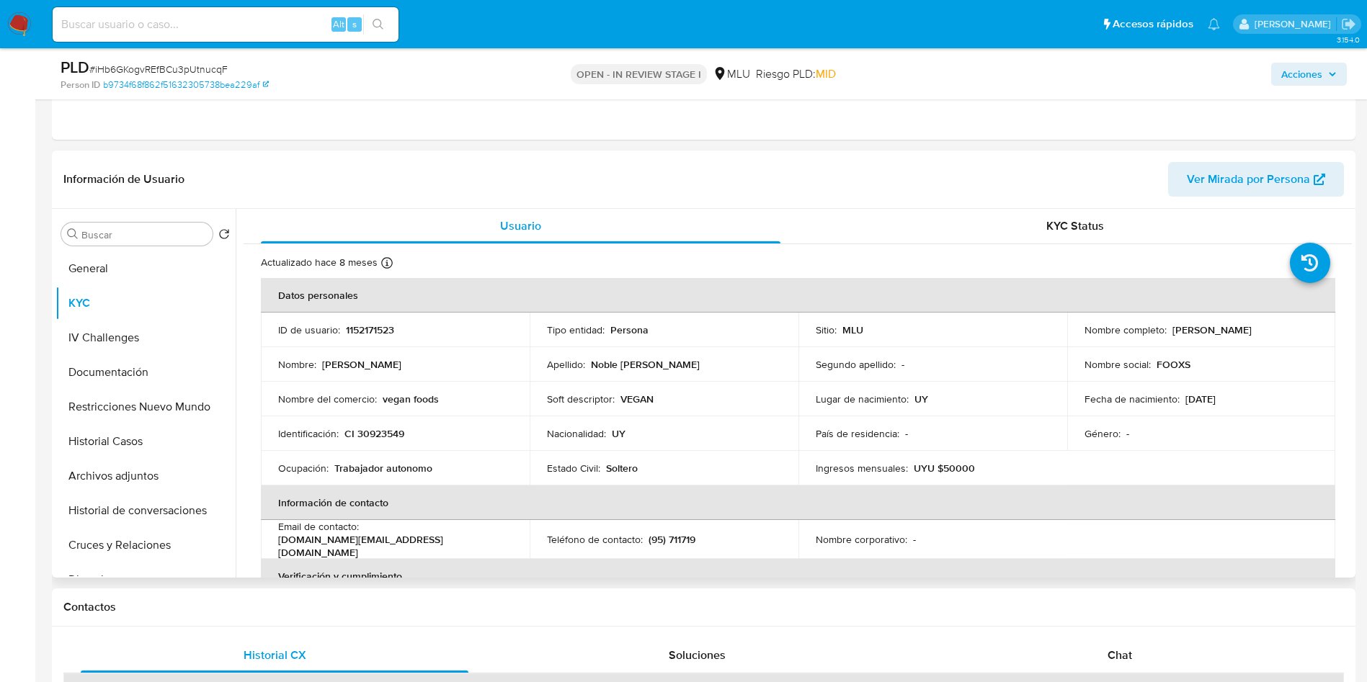
drag, startPoint x: 1082, startPoint y: 342, endPoint x: 1083, endPoint y: 354, distance: 11.6
click at [1235, 337] on div "Nombre completo : Cristhian Damian Noble Dematte" at bounding box center [1201, 330] width 234 height 13
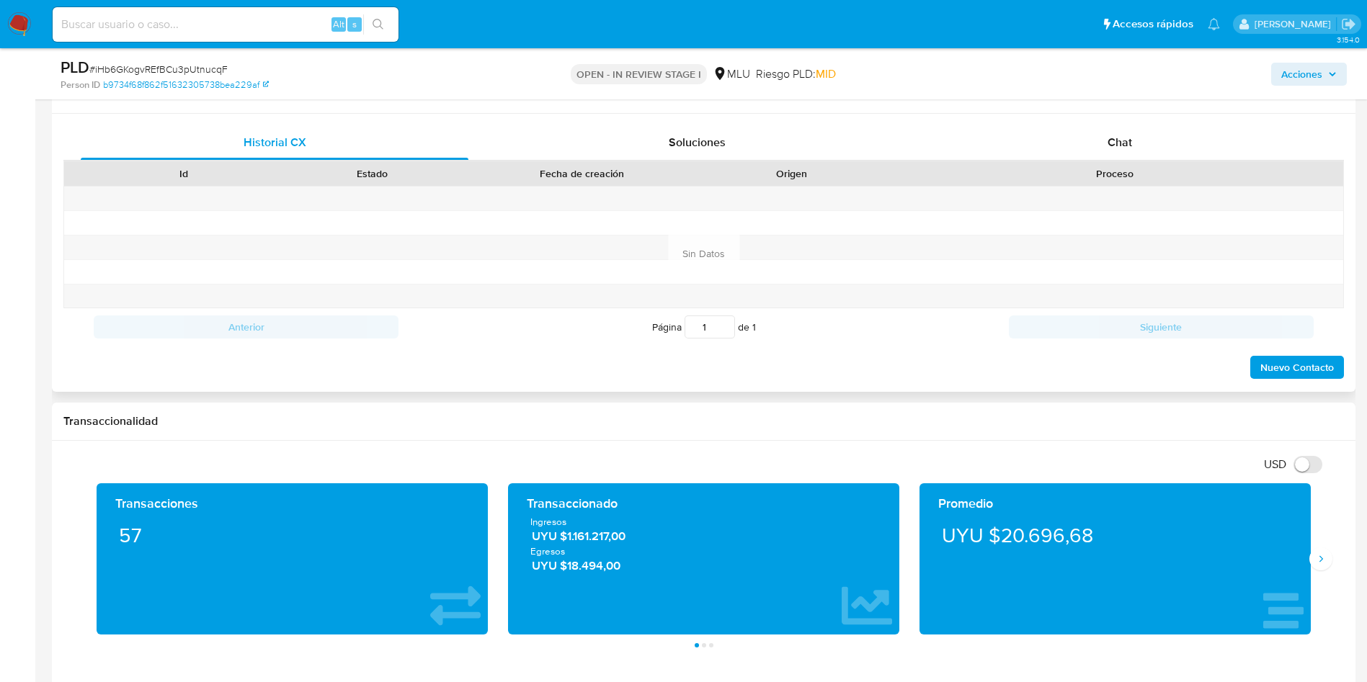
scroll to position [865, 0]
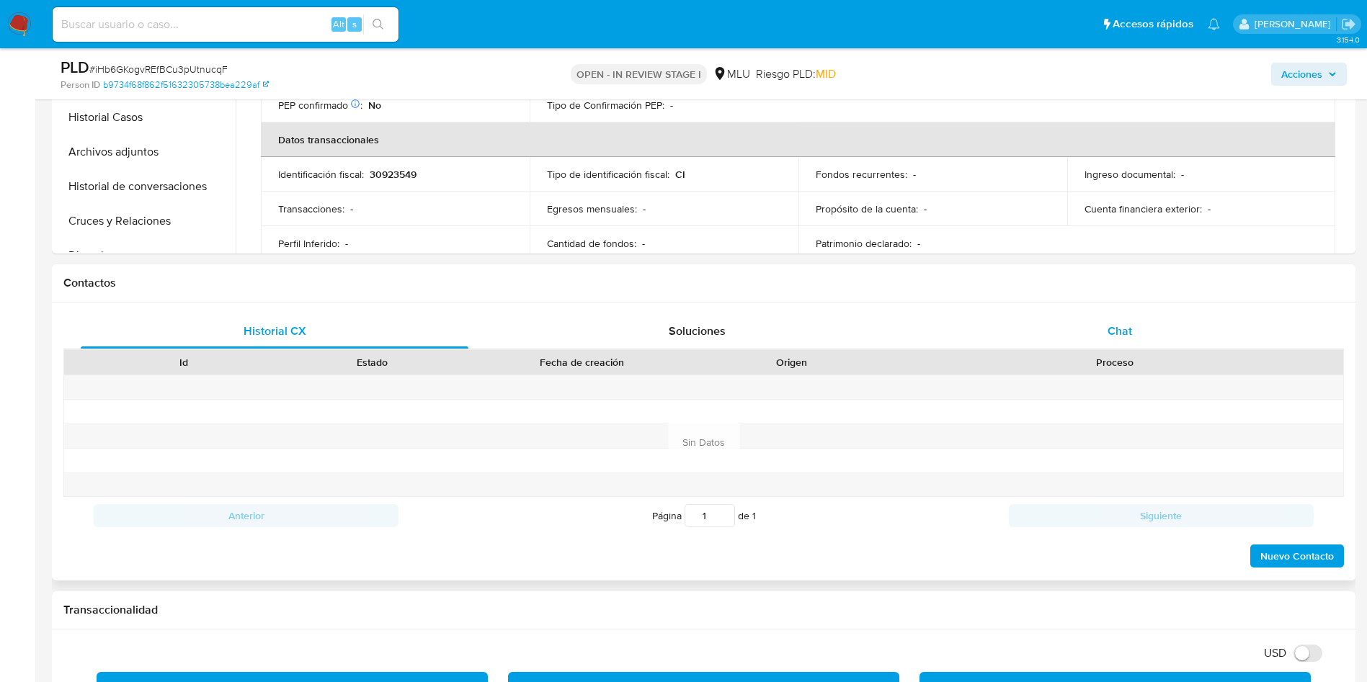
click at [1124, 329] on span "Chat" at bounding box center [1120, 331] width 25 height 17
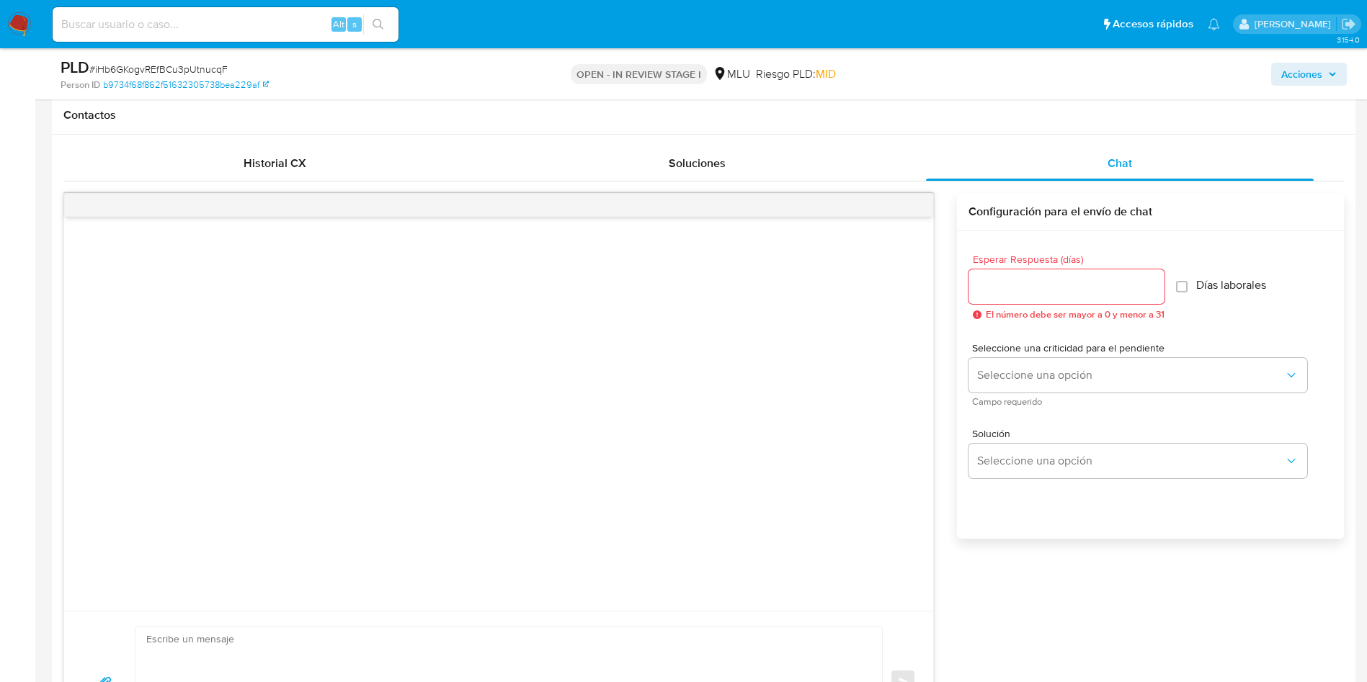
scroll to position [1189, 0]
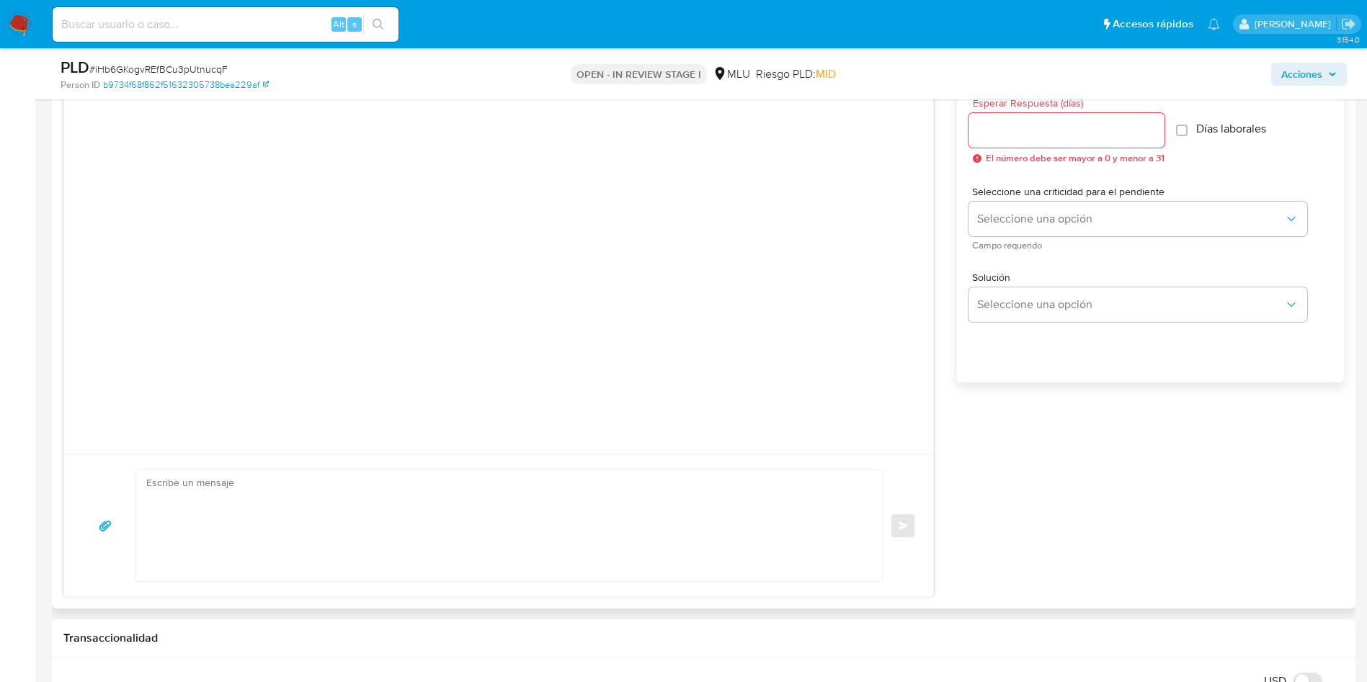
click at [357, 542] on textarea at bounding box center [505, 526] width 718 height 111
paste textarea "Hola, XXX. Te contactamos ya que necesitamos verificar algunos datos. Por este …"
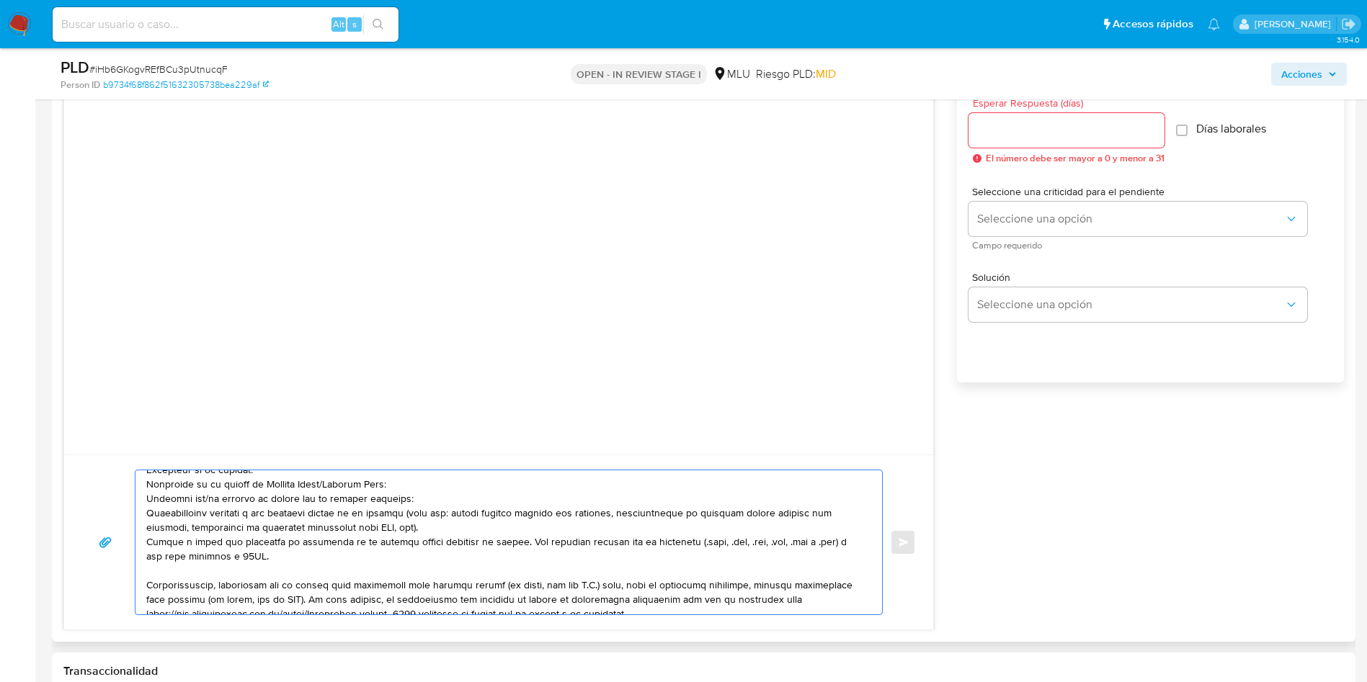
scroll to position [0, 0]
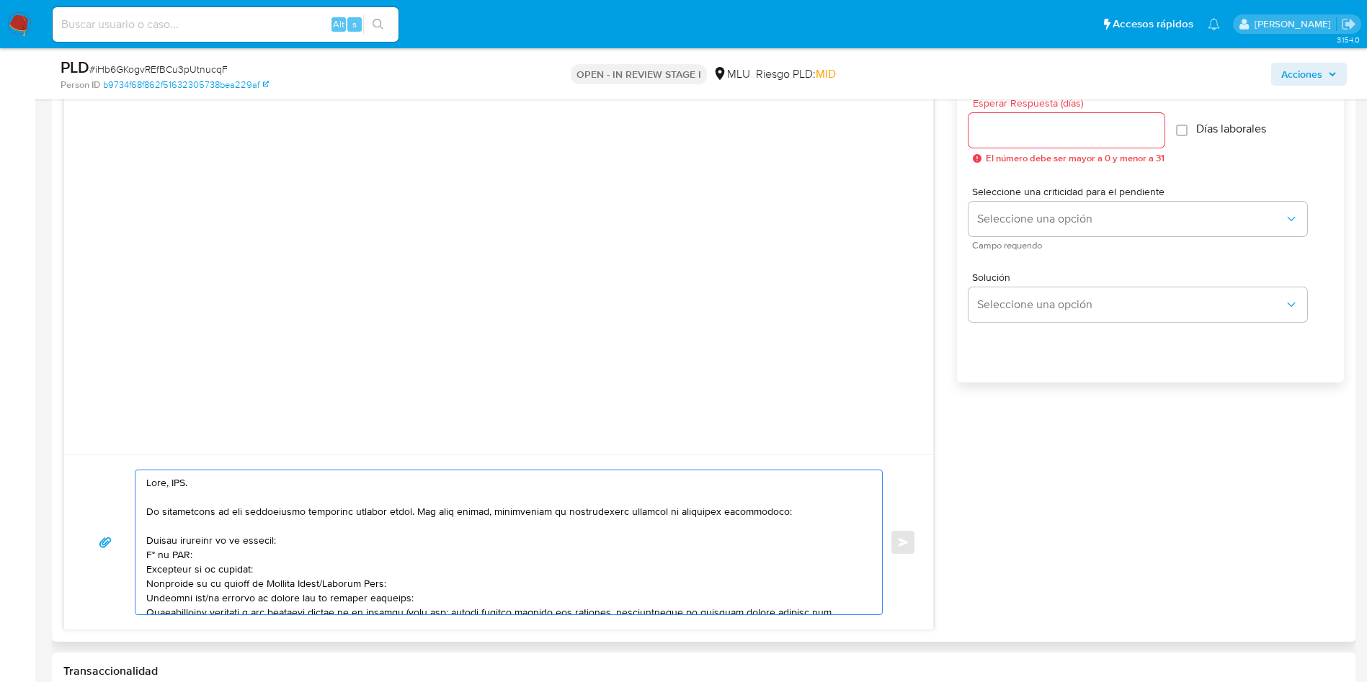
click at [185, 479] on textarea at bounding box center [505, 543] width 718 height 144
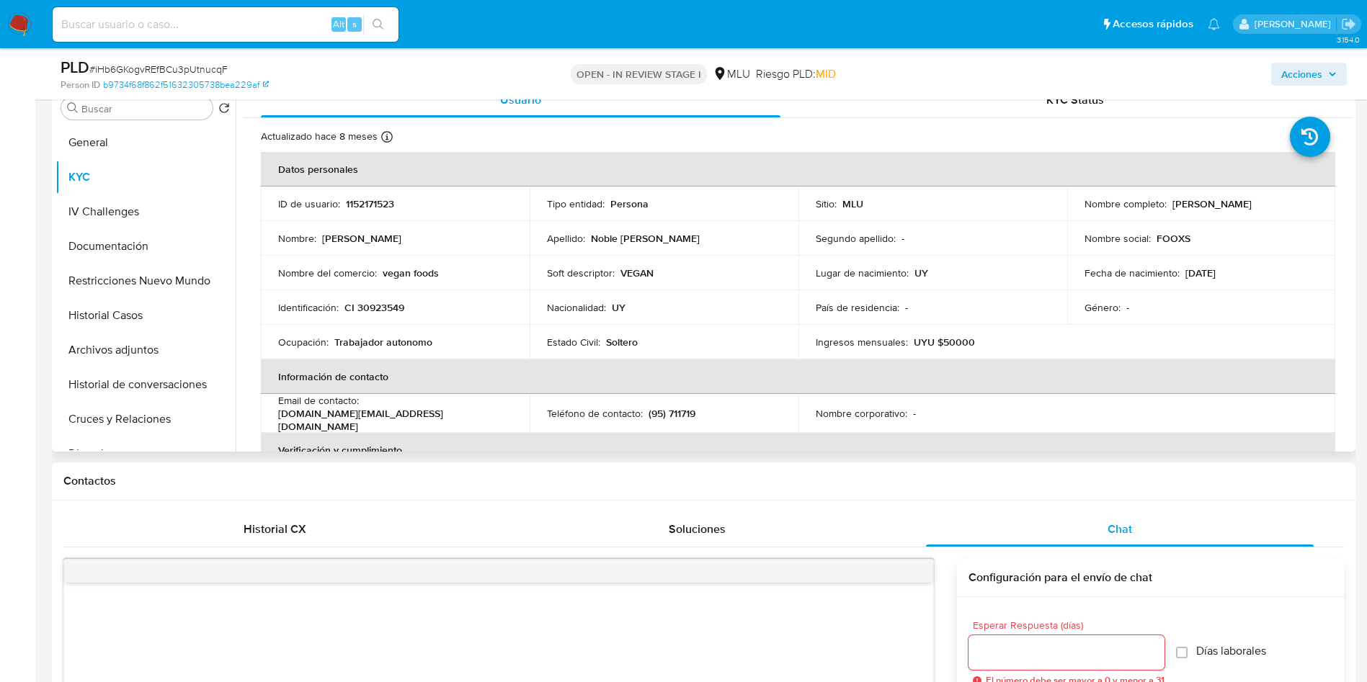
scroll to position [540, 0]
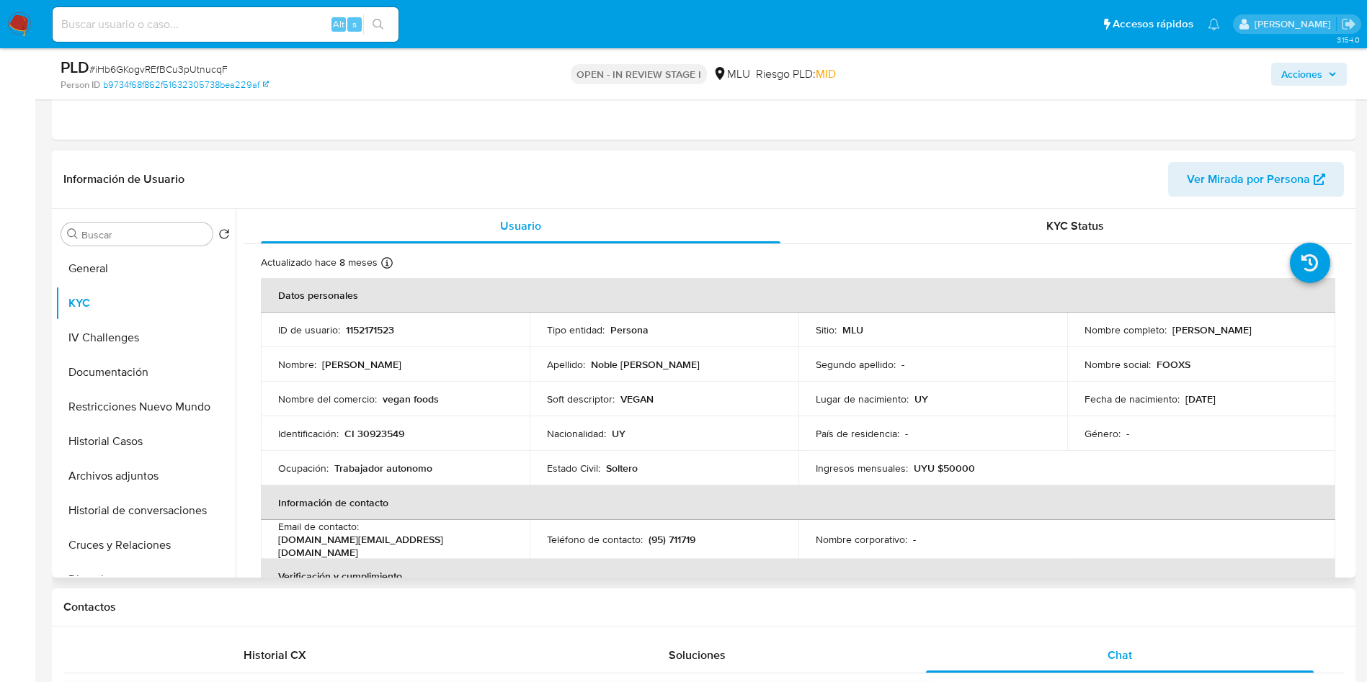
click at [1172, 335] on p "Cristhian Damian Noble Dematte" at bounding box center [1211, 330] width 79 height 13
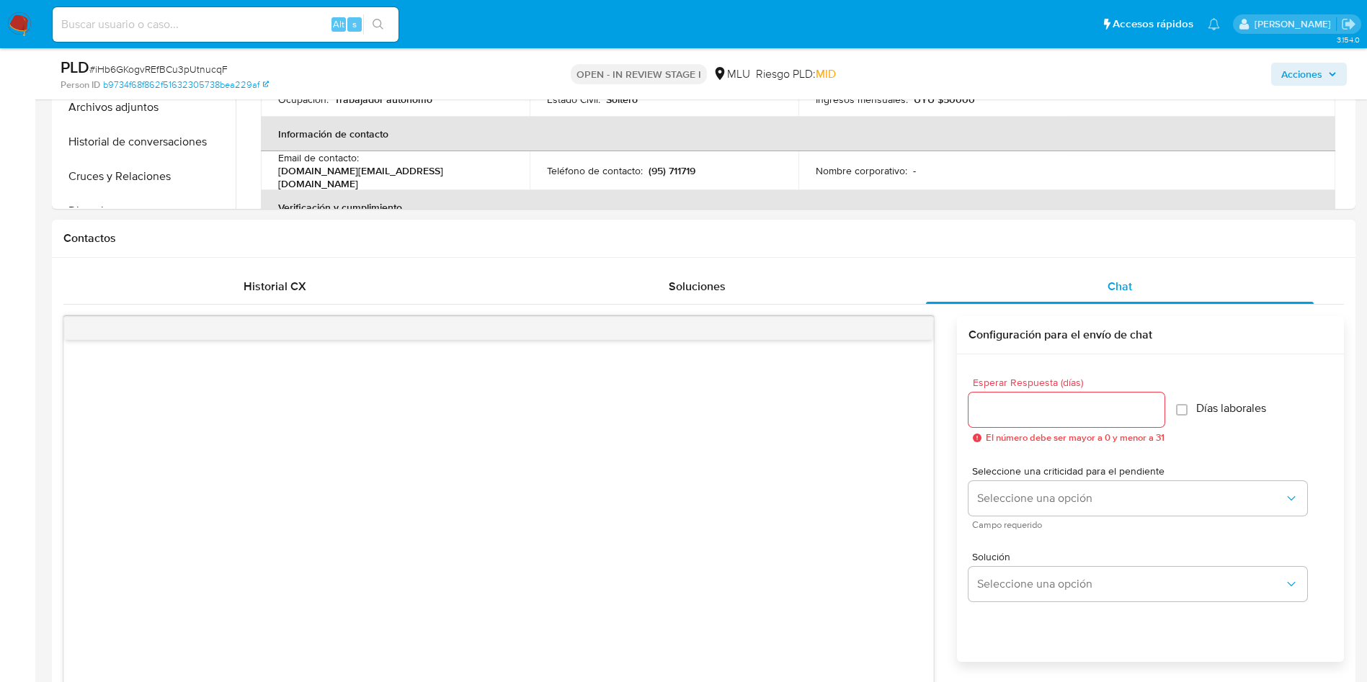
scroll to position [1297, 0]
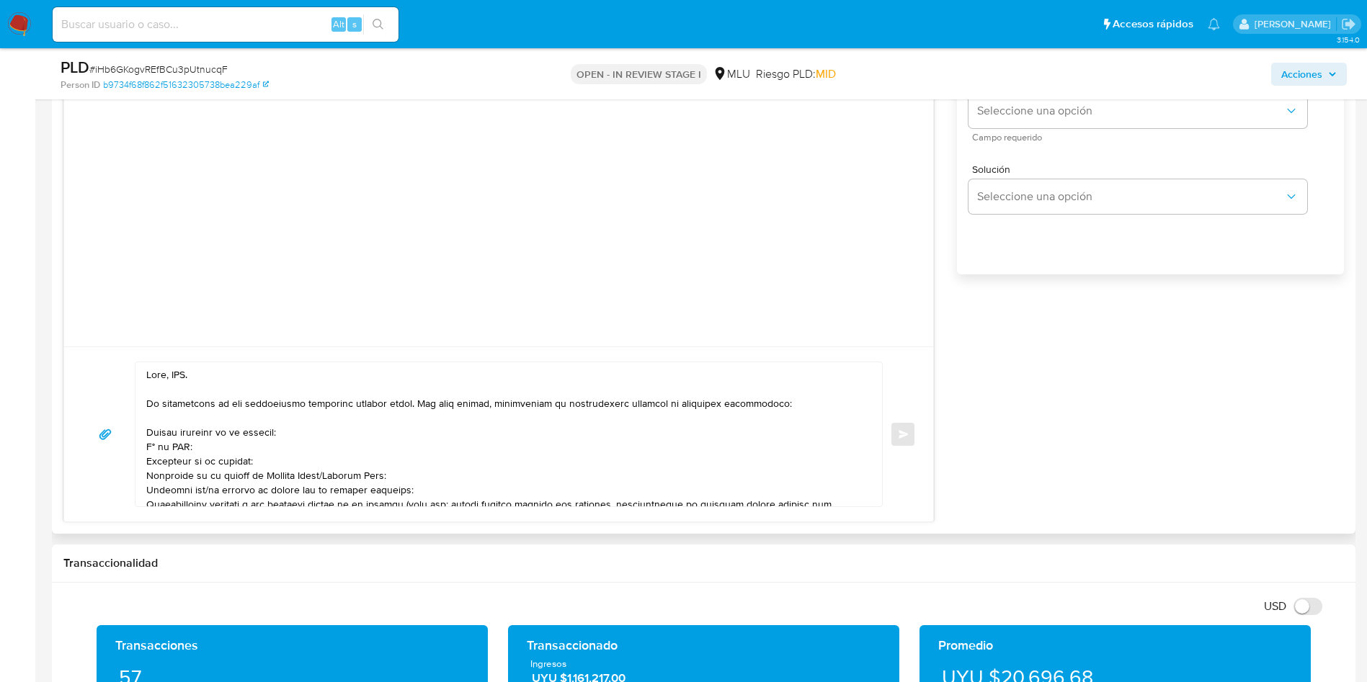
click at [182, 380] on textarea at bounding box center [505, 434] width 718 height 144
paste textarea "Cristhian"
click at [260, 426] on textarea at bounding box center [505, 434] width 718 height 144
click at [257, 419] on textarea at bounding box center [505, 434] width 718 height 144
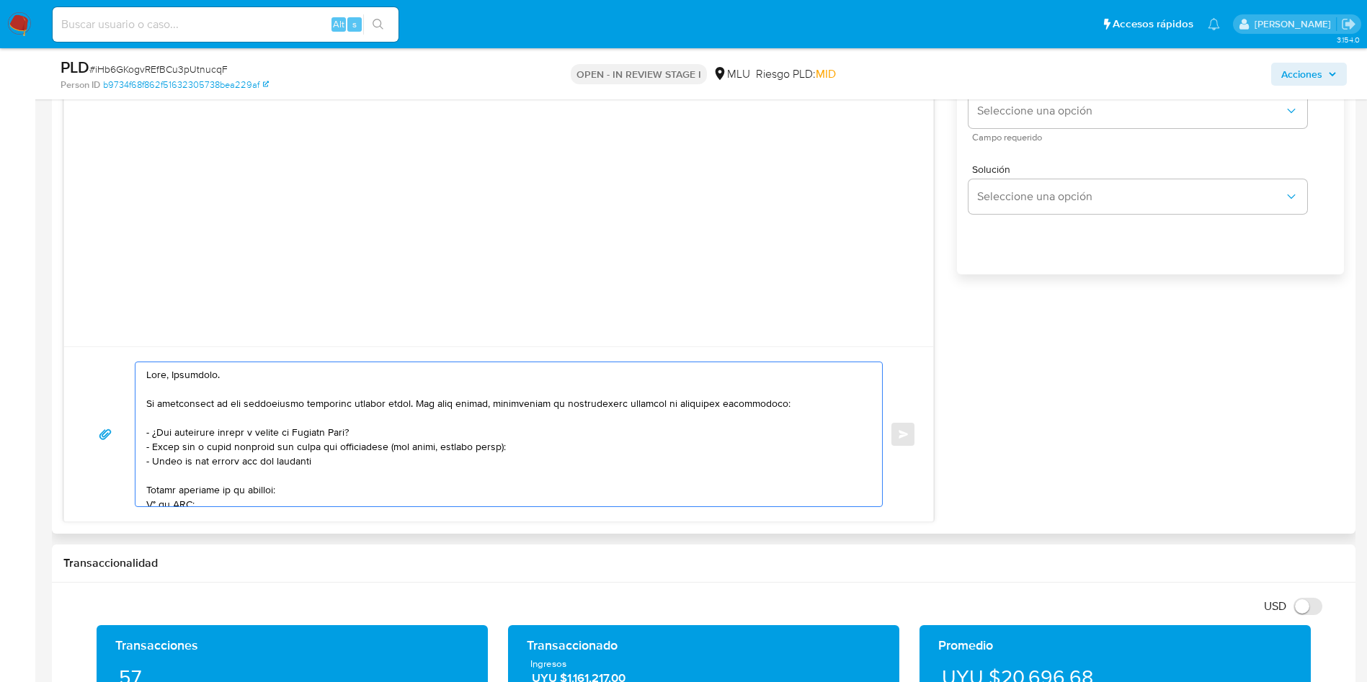
paste textarea "MOCH20240319170828"
paste textarea "MARIANOVIGNAPIANO"
click at [581, 468] on textarea at bounding box center [505, 434] width 718 height 144
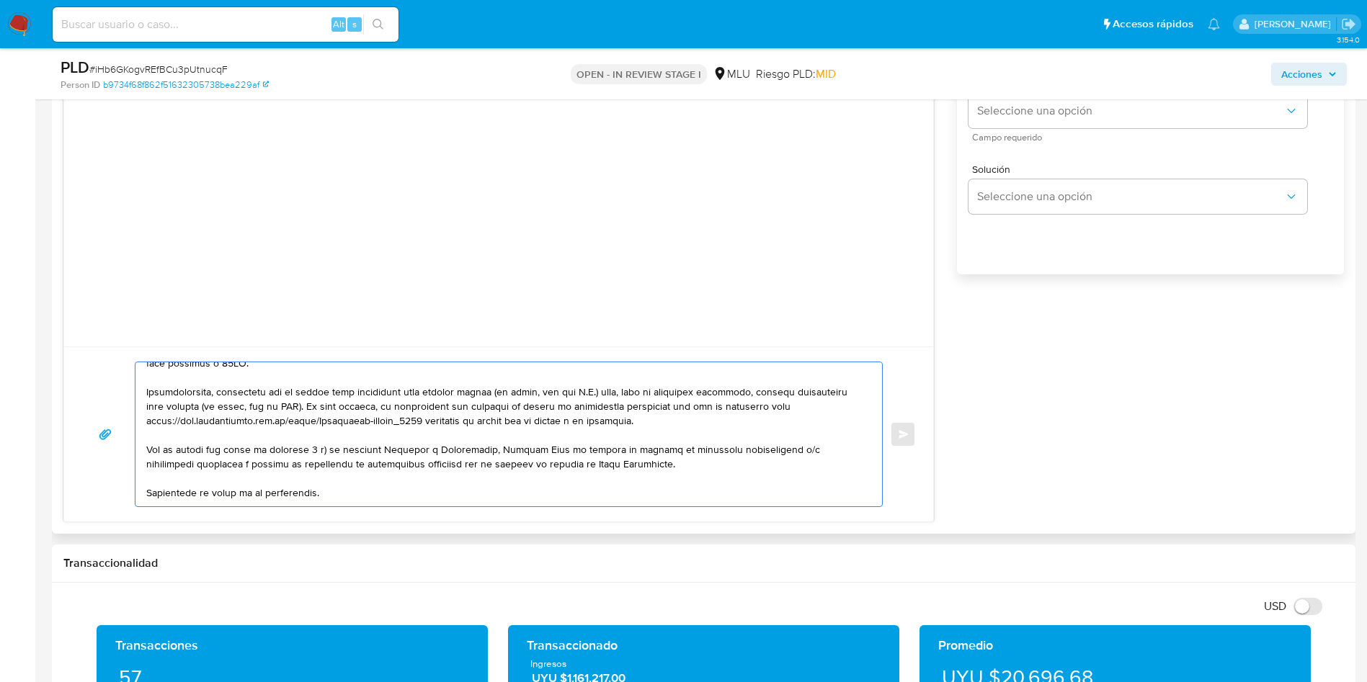
scroll to position [247, 0]
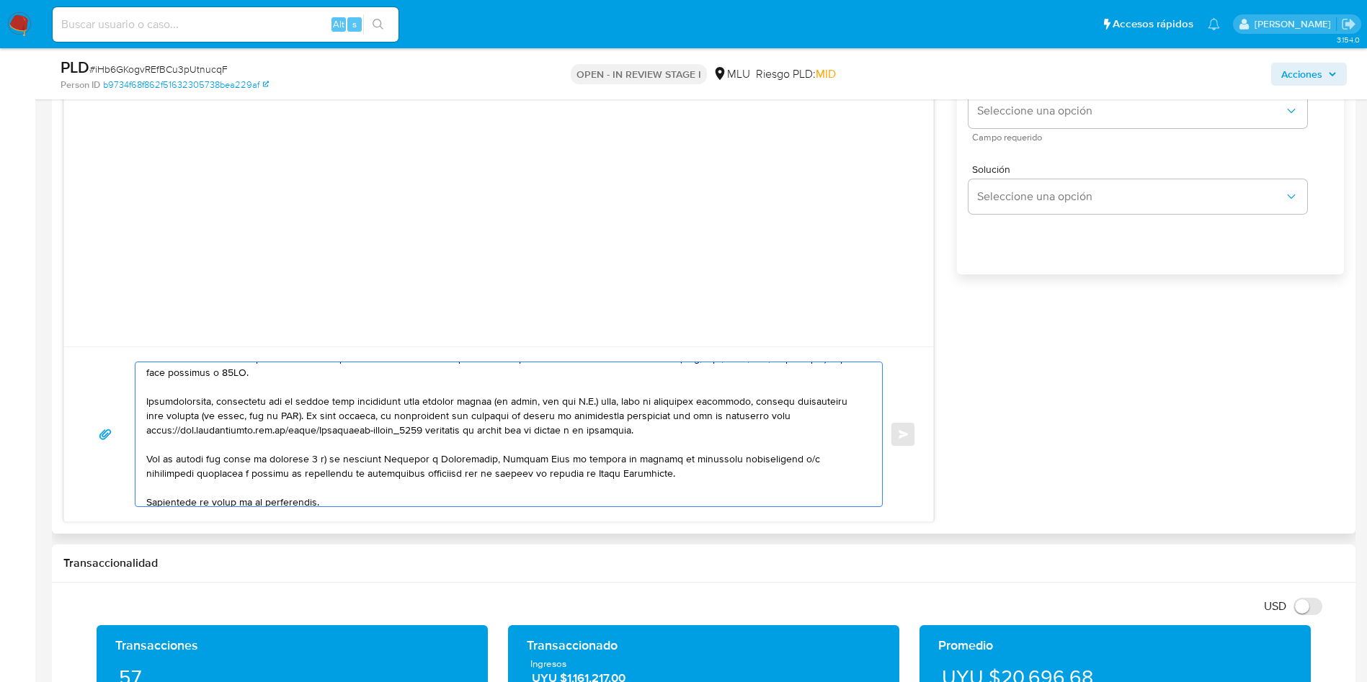
drag, startPoint x: 151, startPoint y: 384, endPoint x: 647, endPoint y: 435, distance: 499.0
click at [642, 432] on textarea at bounding box center [505, 434] width 718 height 144
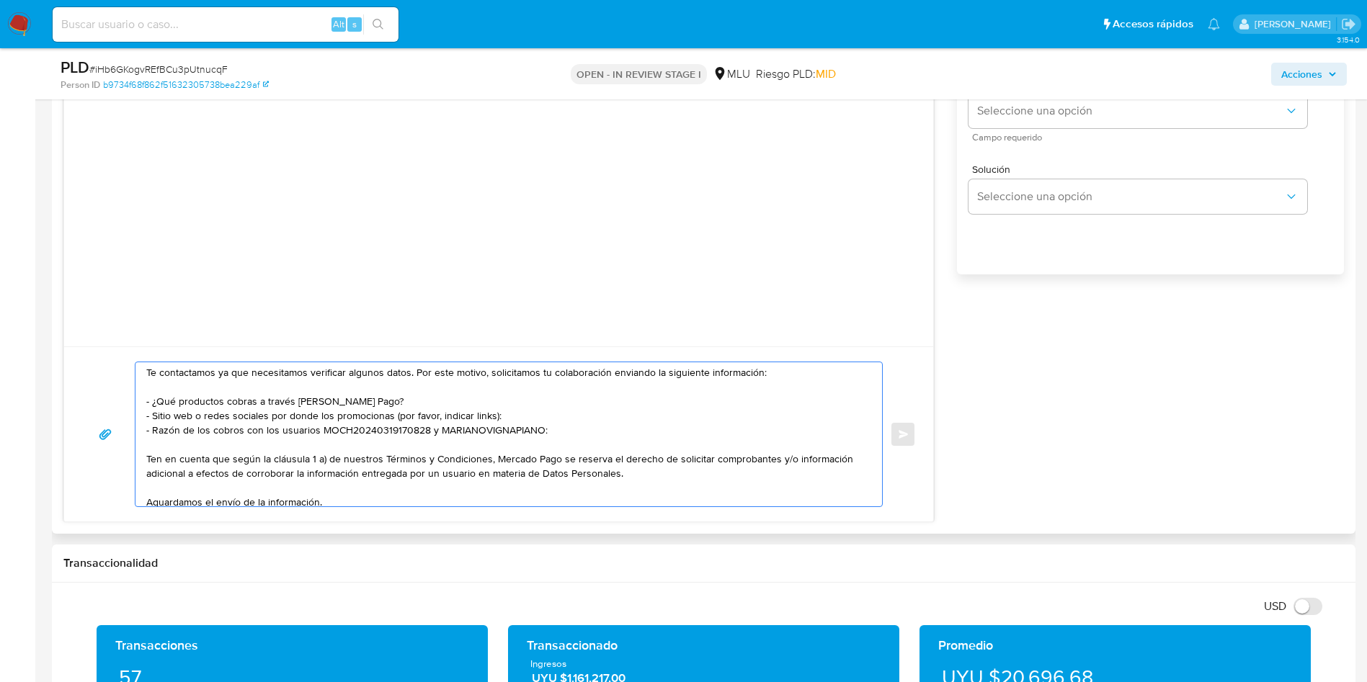
scroll to position [0, 0]
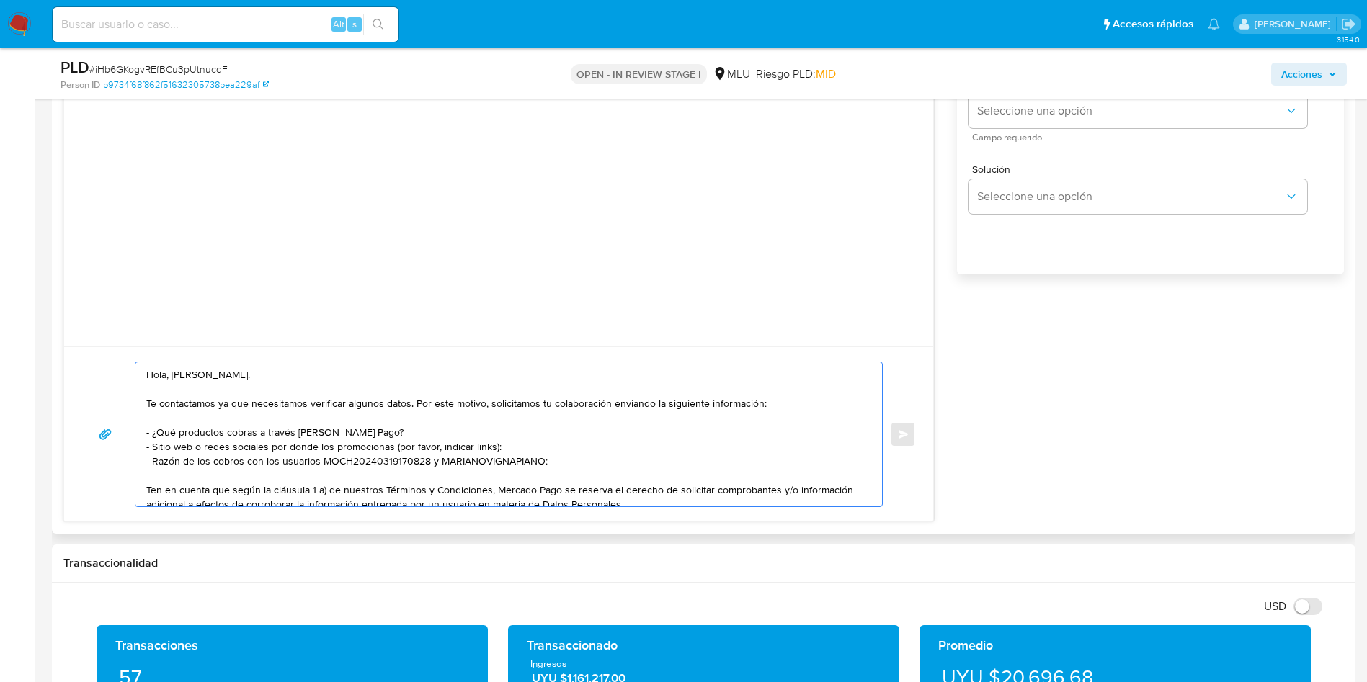
click at [349, 450] on textarea "Hola, Cristhian. Te contactamos ya que necesitamos verificar algunos datos. Por…" at bounding box center [505, 434] width 718 height 144
click at [407, 473] on textarea "Hola, Cristhian. Te contactamos ya que necesitamos verificar algunos datos. Por…" at bounding box center [505, 434] width 718 height 144
click at [539, 468] on textarea "Hola, Cristhian. Te contactamos ya que necesitamos verificar algunos datos. Por…" at bounding box center [505, 434] width 718 height 144
click at [261, 468] on textarea "Hola, Cristhian. Te contactamos ya que necesitamos verificar algunos datos. Por…" at bounding box center [505, 434] width 718 height 144
click at [405, 469] on textarea "Hola, Cristhian. Te contactamos ya que necesitamos verificar algunos datos. Por…" at bounding box center [505, 434] width 718 height 144
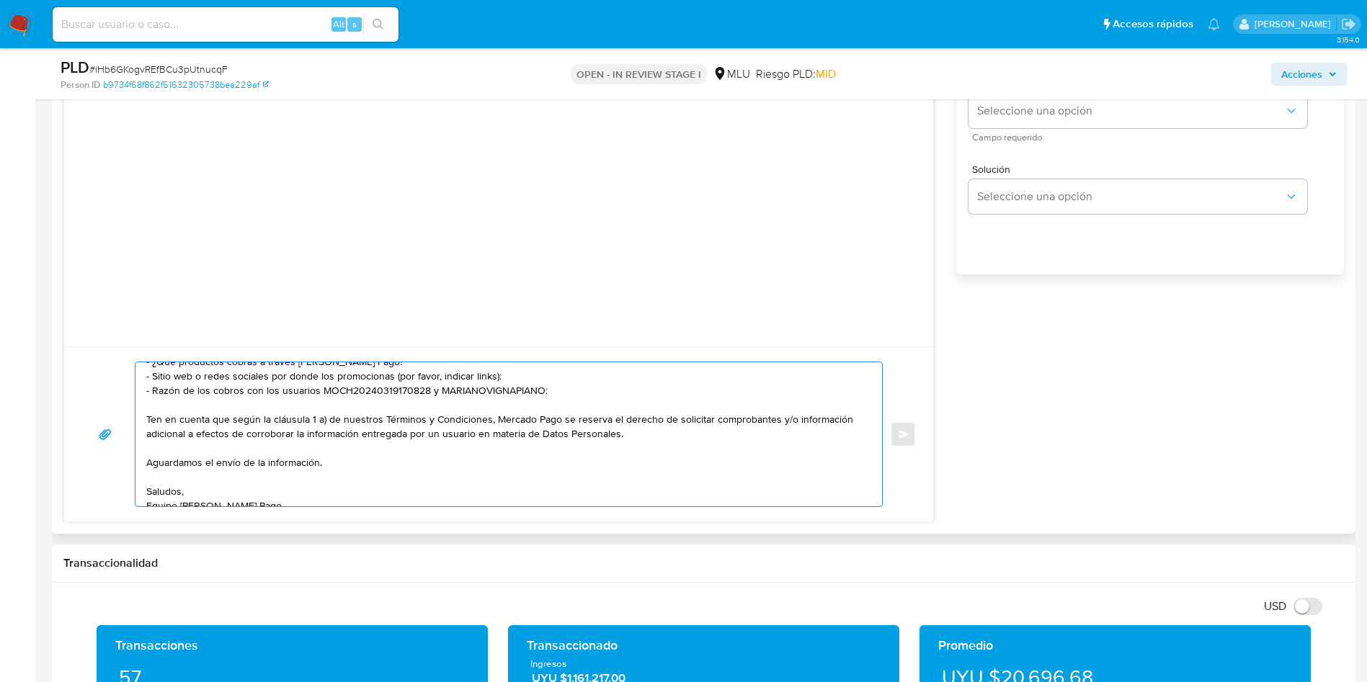
scroll to position [97, 0]
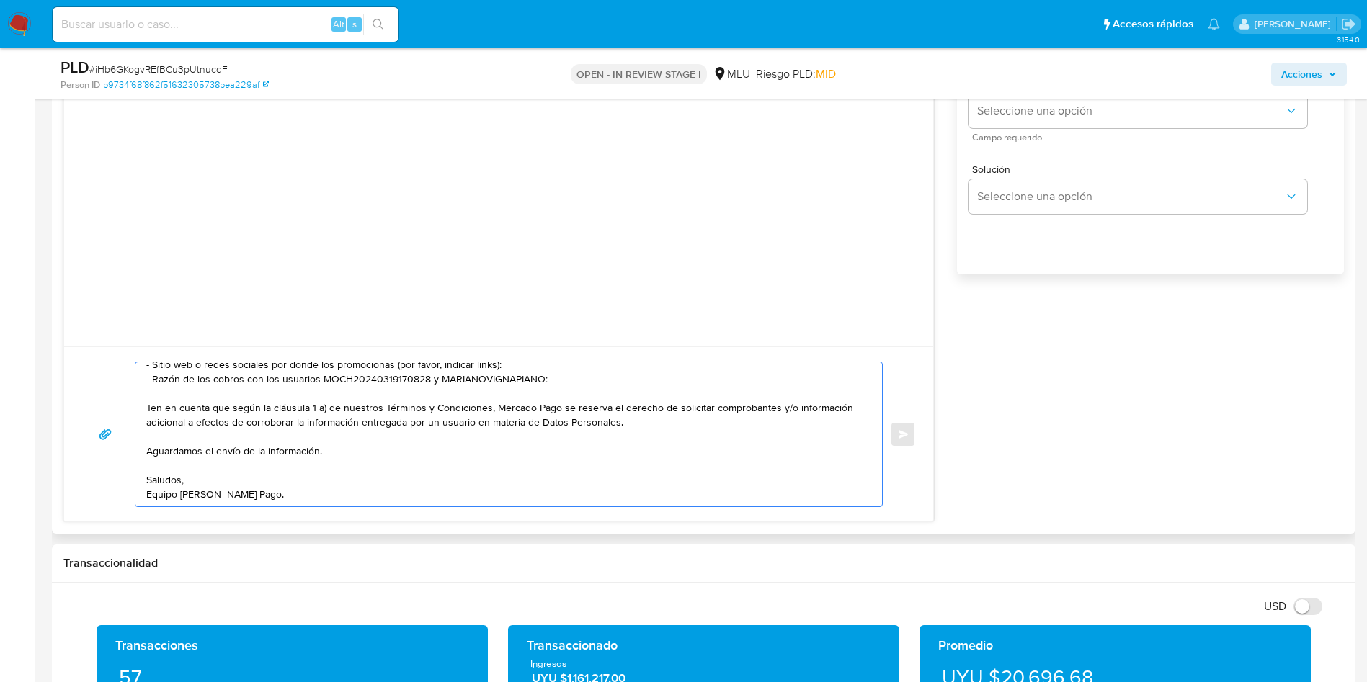
click at [403, 492] on textarea "Hola, Cristhian. Te contactamos ya que necesitamos verificar algunos datos. Por…" at bounding box center [505, 434] width 718 height 144
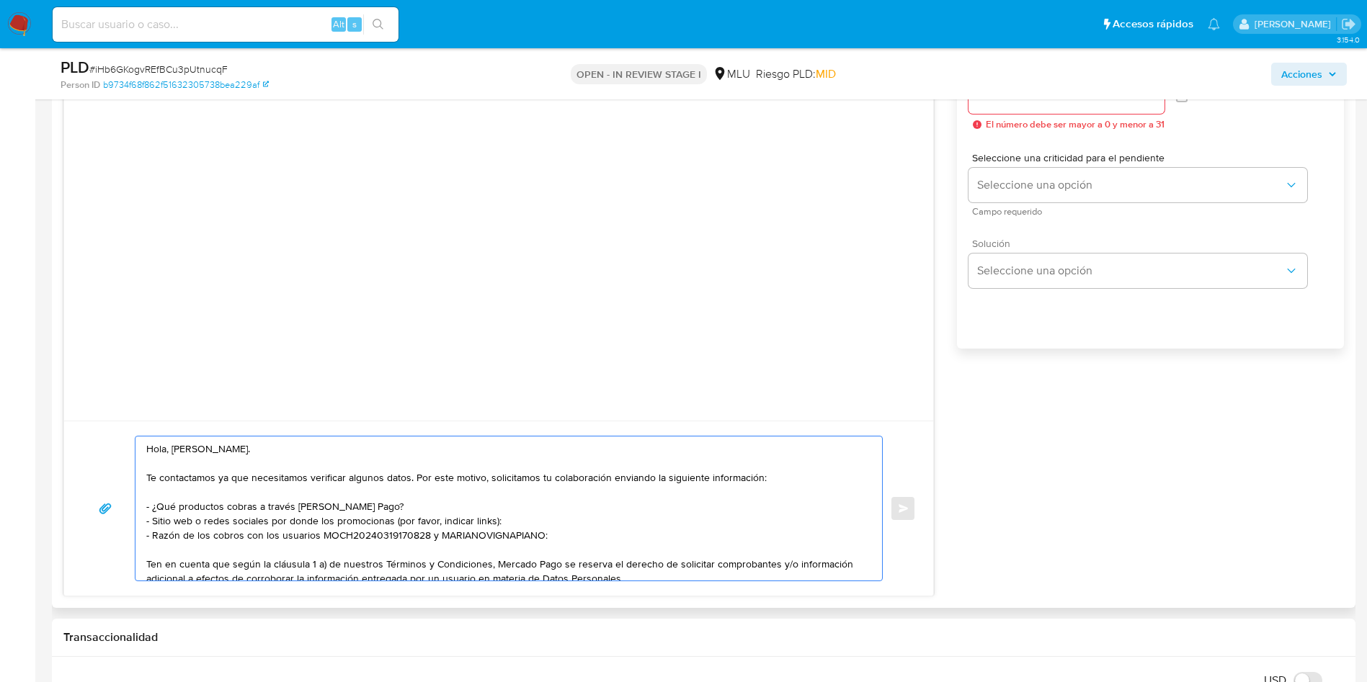
scroll to position [1189, 0]
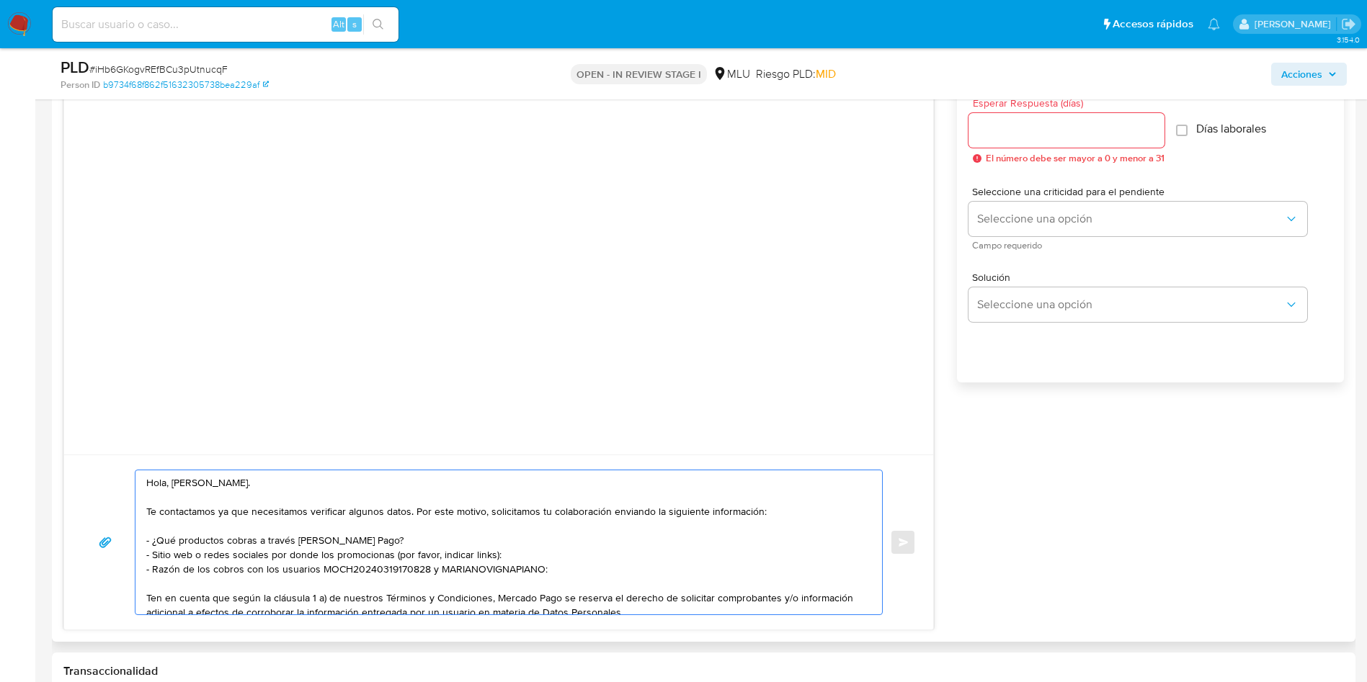
type textarea "Hola, Cristhian. Te contactamos ya que necesitamos verificar algunos datos. Por…"
click at [1051, 134] on input "Esperar Respuesta (días)" at bounding box center [1066, 130] width 196 height 19
type input "3"
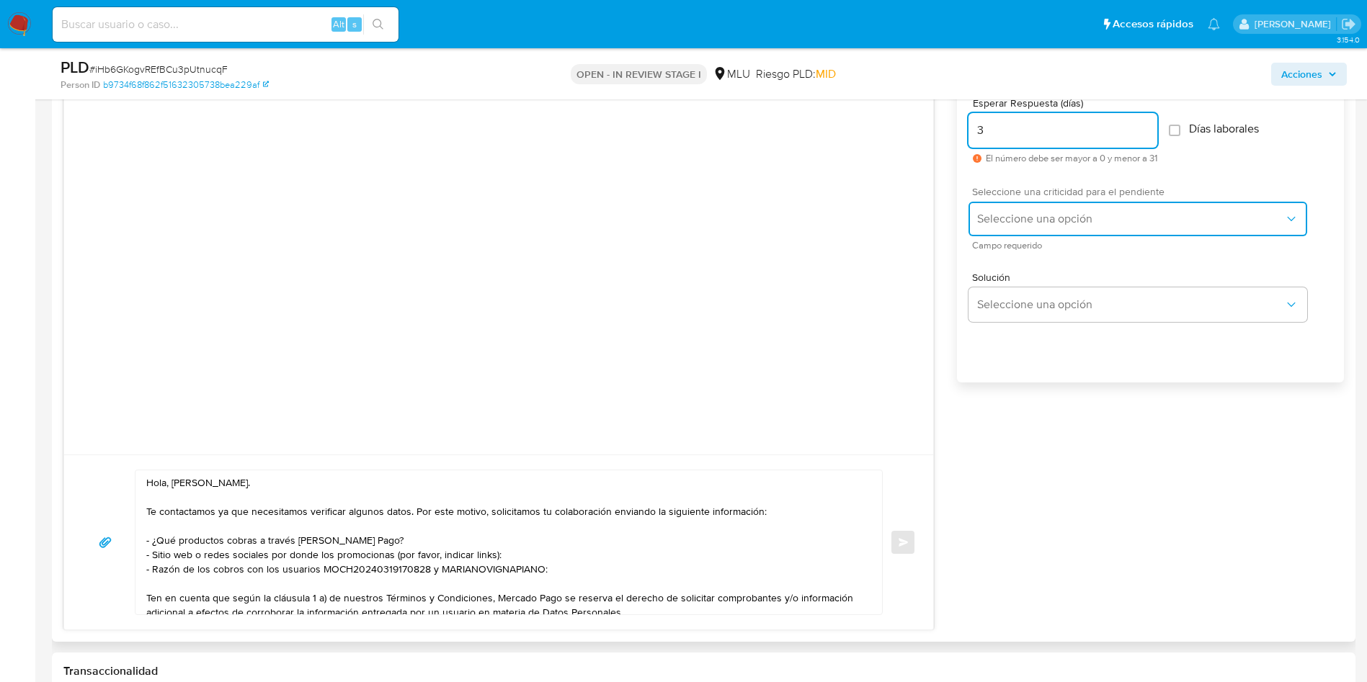
click at [1041, 221] on span "Seleccione una opción" at bounding box center [1130, 219] width 307 height 14
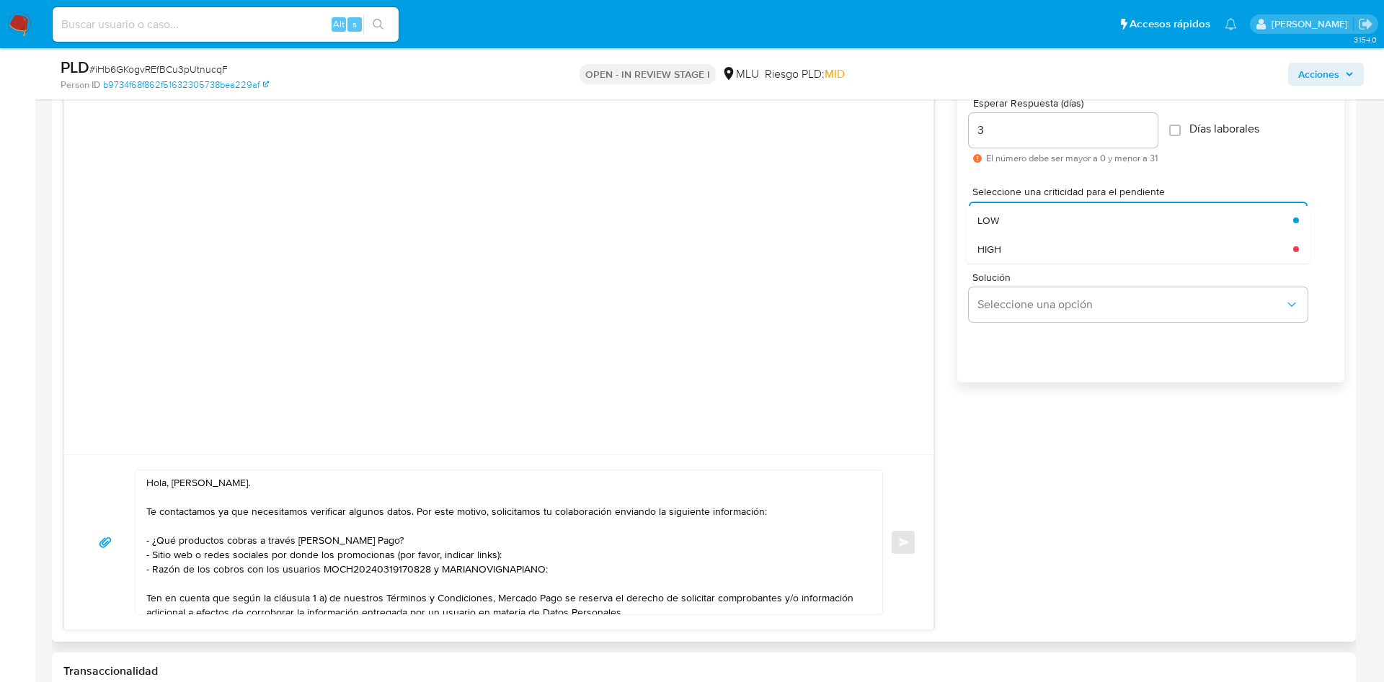
drag, startPoint x: 1032, startPoint y: 219, endPoint x: 766, endPoint y: 266, distance: 270.0
click at [1030, 216] on div "LOW" at bounding box center [1135, 220] width 316 height 29
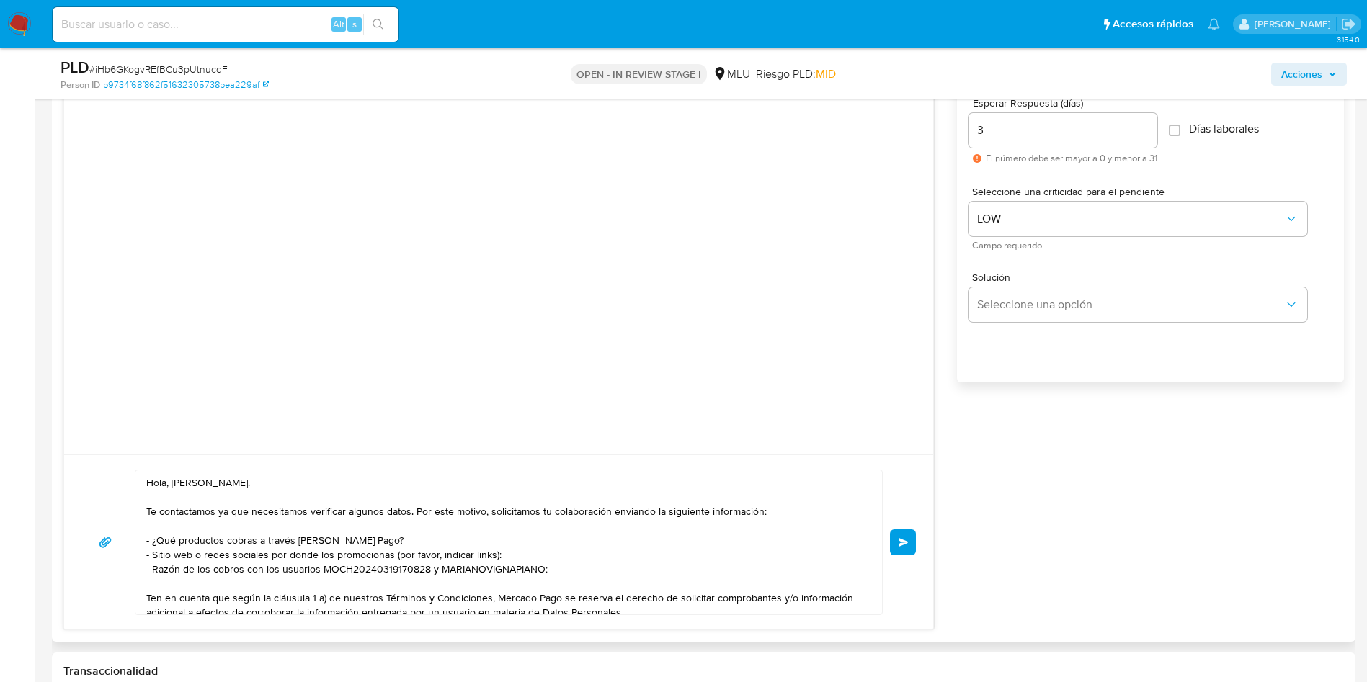
click at [904, 545] on span "Enviar" at bounding box center [904, 542] width 10 height 9
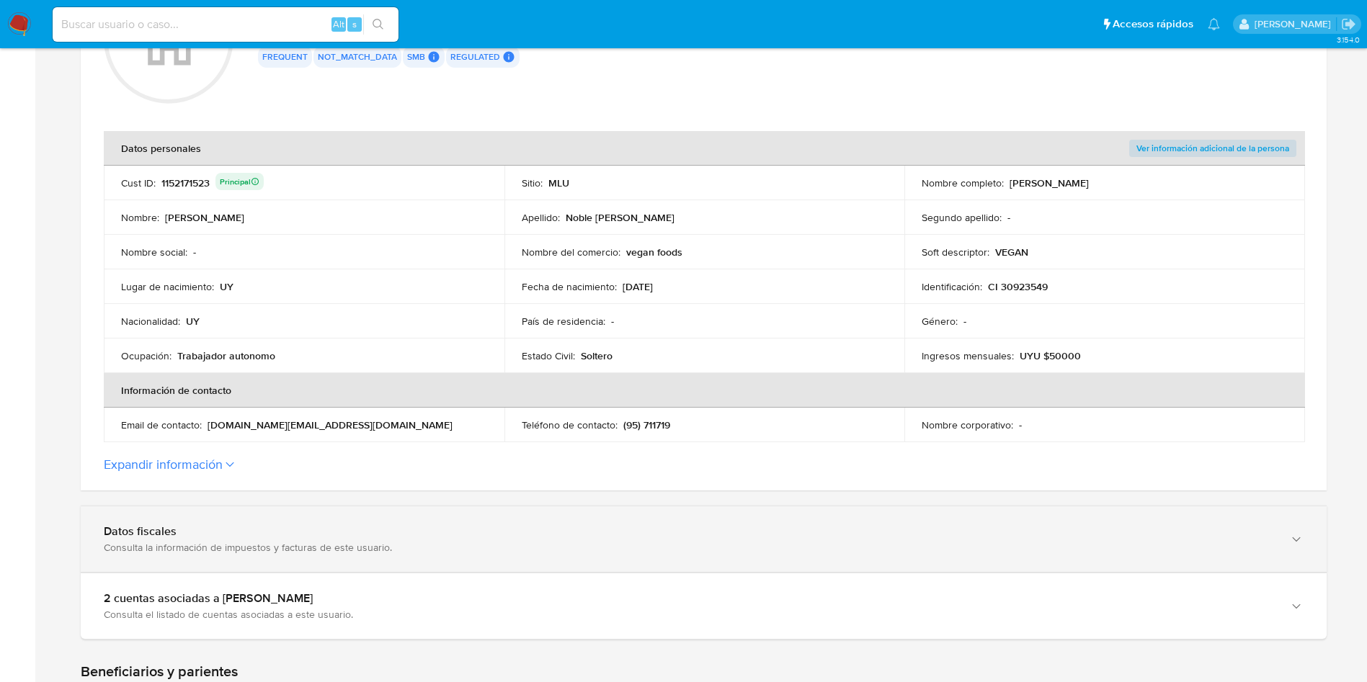
scroll to position [324, 0]
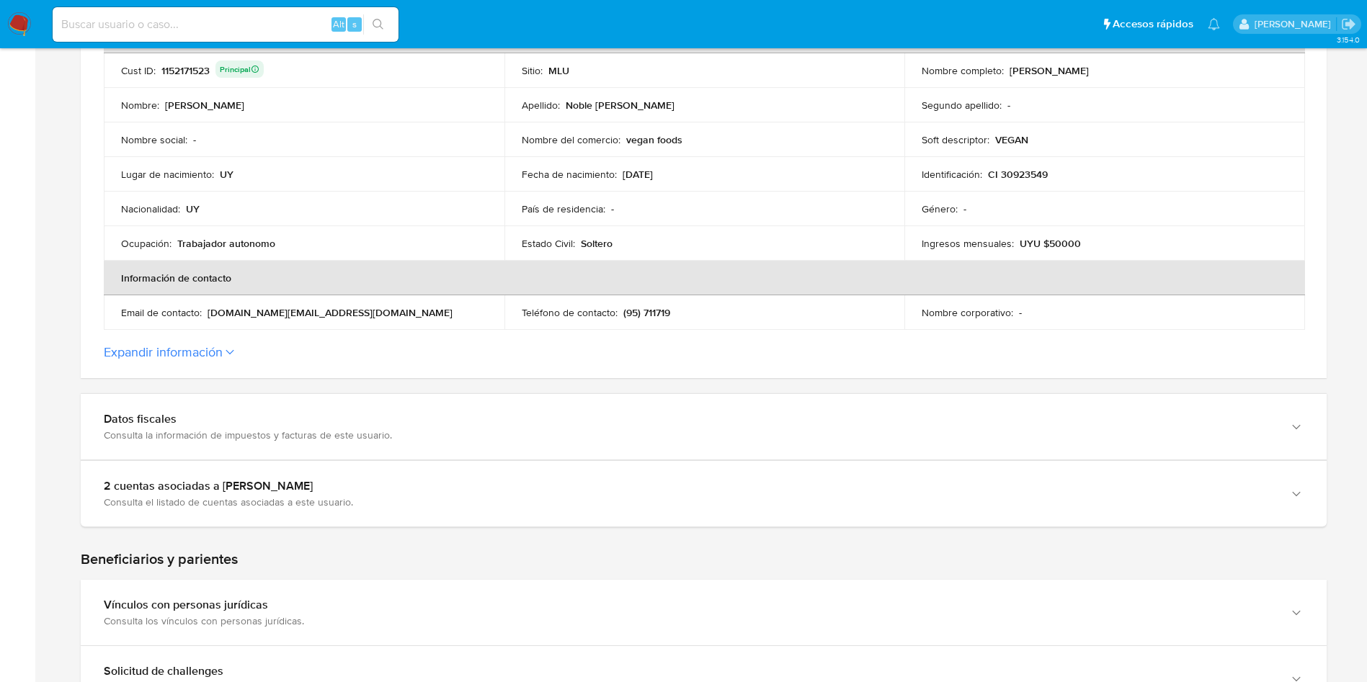
click at [221, 364] on section "ID de la persona : b9734f68f862f51632305738bea229af Datos generales de [PERSON_…" at bounding box center [704, 111] width 1246 height 535
click at [223, 352] on button "Expandir información" at bounding box center [163, 352] width 119 height 16
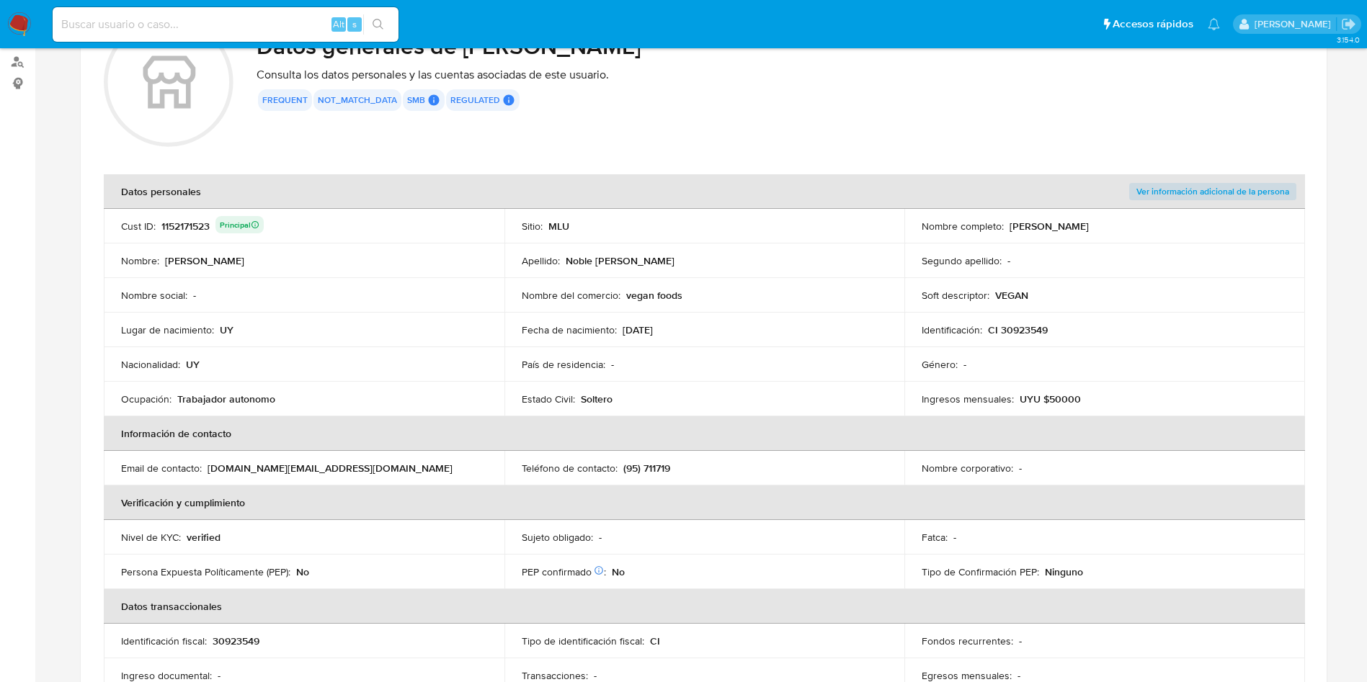
scroll to position [0, 0]
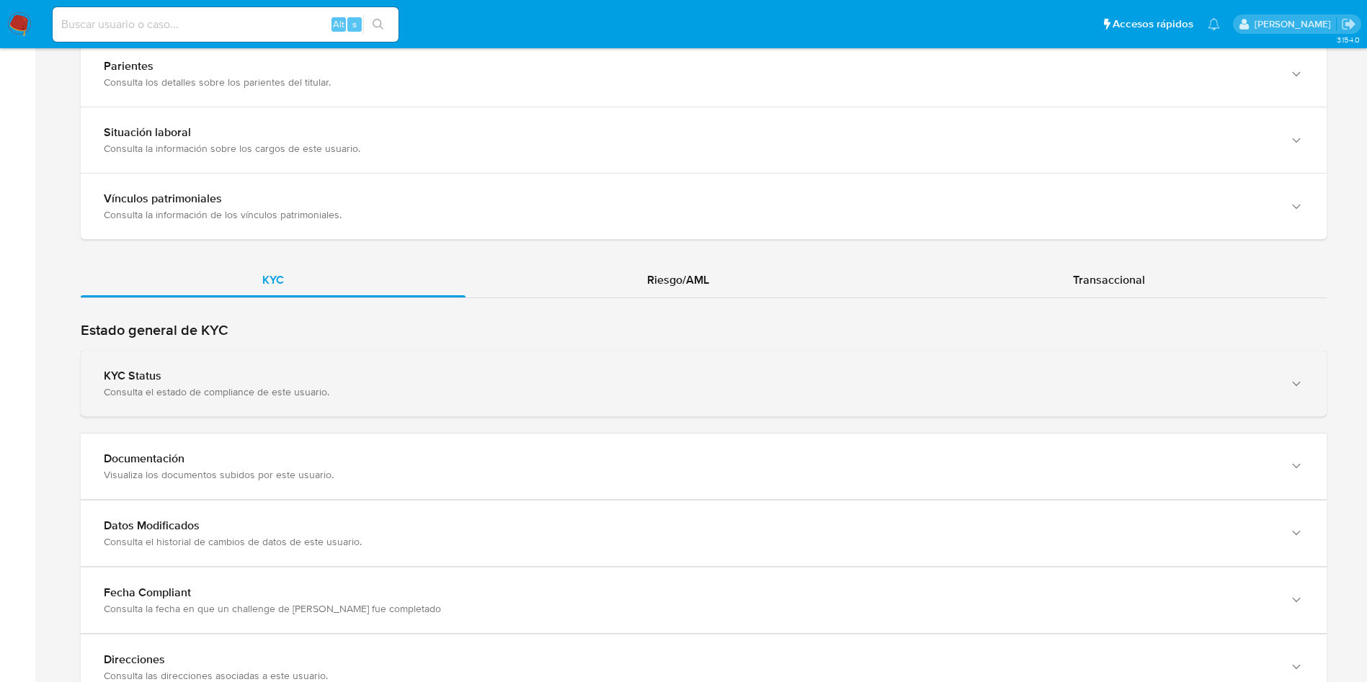
click at [271, 404] on div "KYC Status Consulta el estado de compliance de este usuario." at bounding box center [704, 384] width 1246 height 66
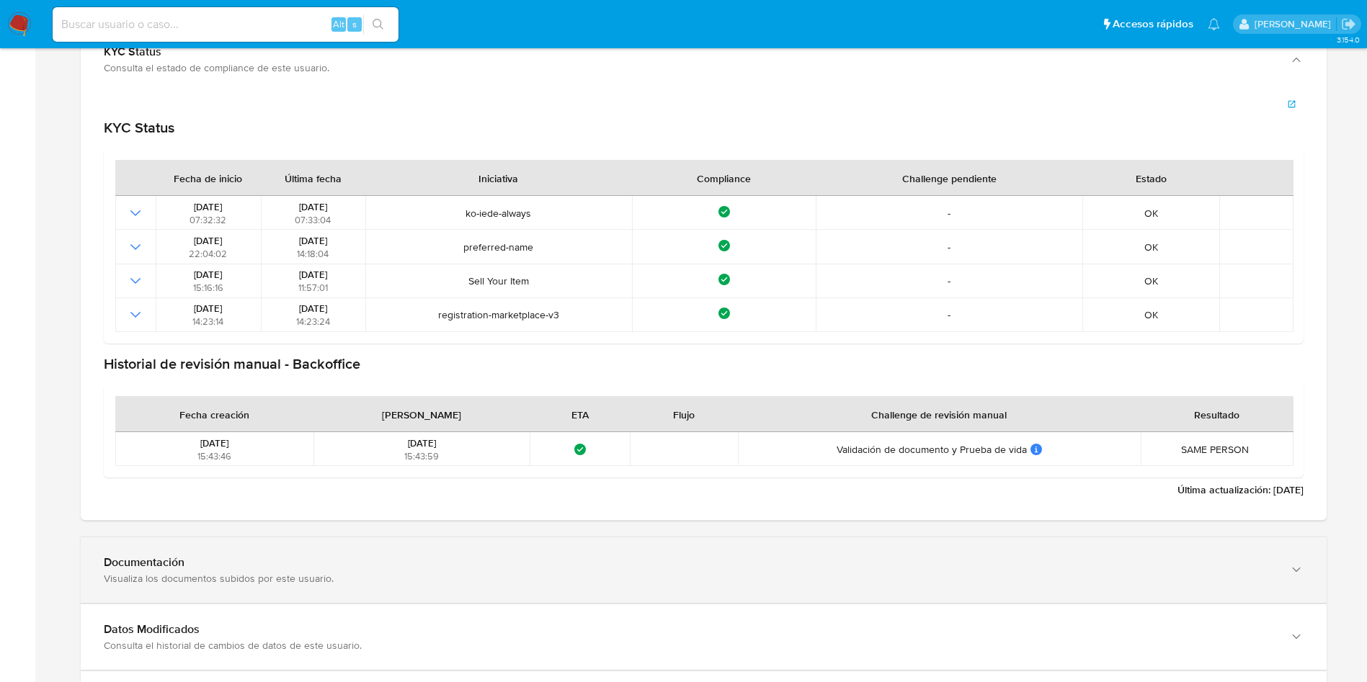
click at [233, 563] on div "Documentación" at bounding box center [689, 563] width 1171 height 14
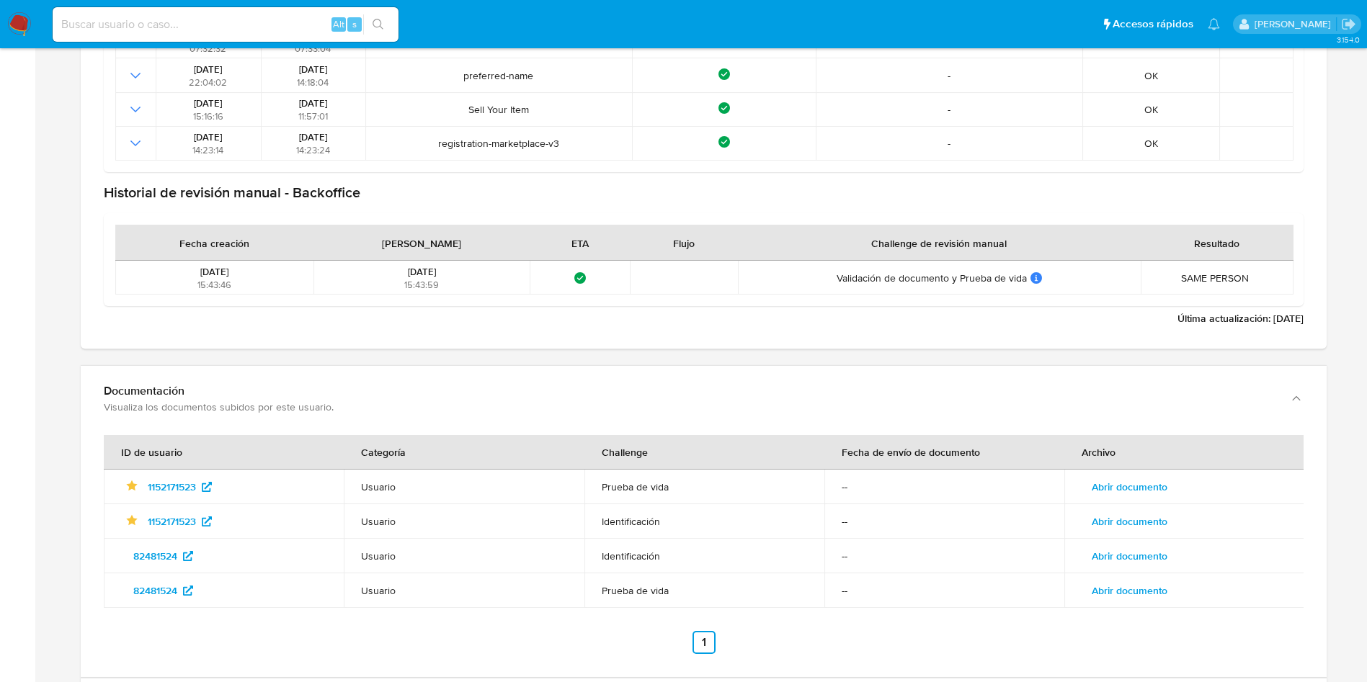
scroll to position [2116, 0]
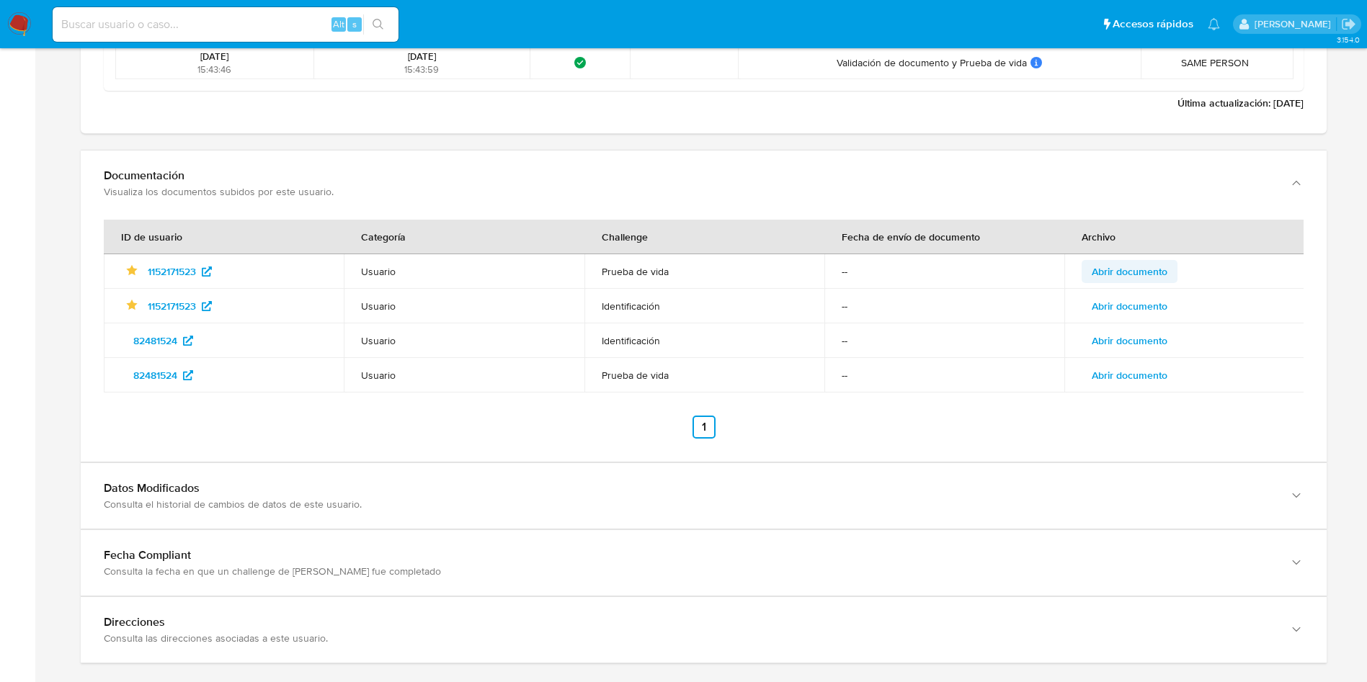
click at [1172, 266] on button "Abrir documento" at bounding box center [1130, 271] width 96 height 23
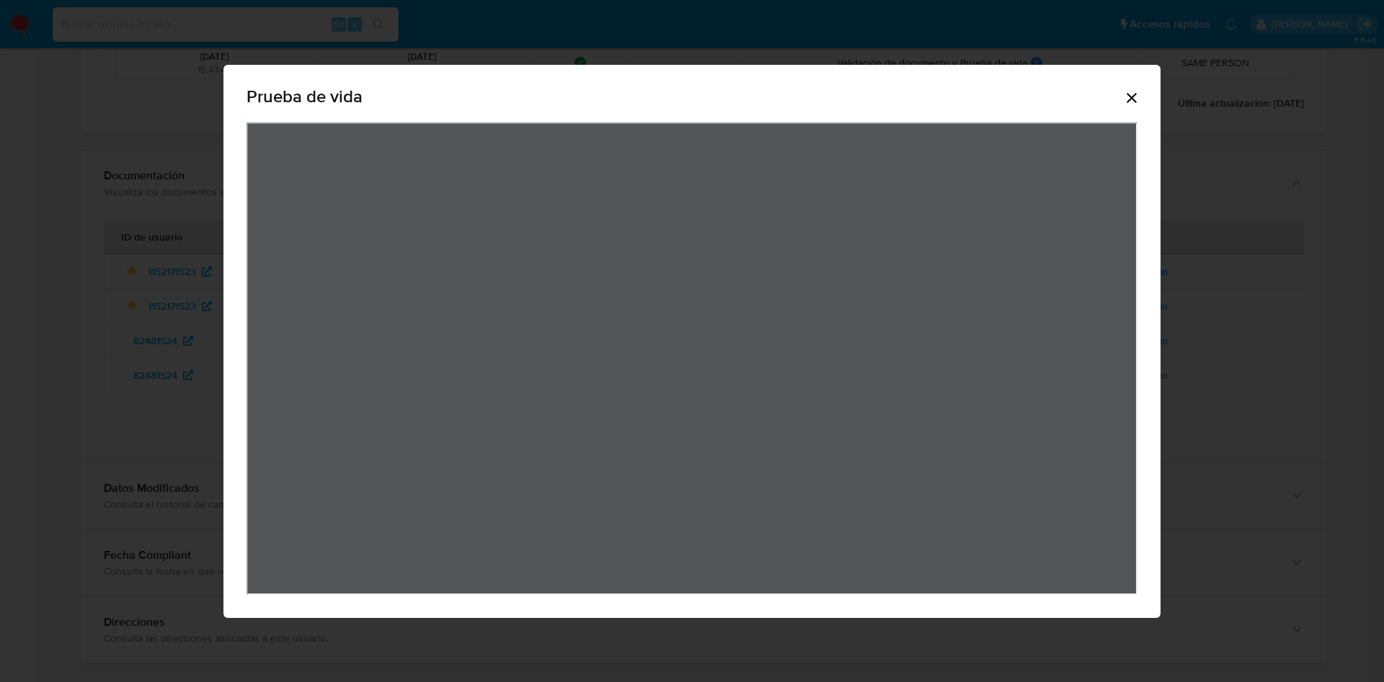
drag, startPoint x: 1139, startPoint y: 94, endPoint x: 1111, endPoint y: 203, distance: 112.2
click at [1138, 94] on icon "Cerrar" at bounding box center [1131, 97] width 17 height 17
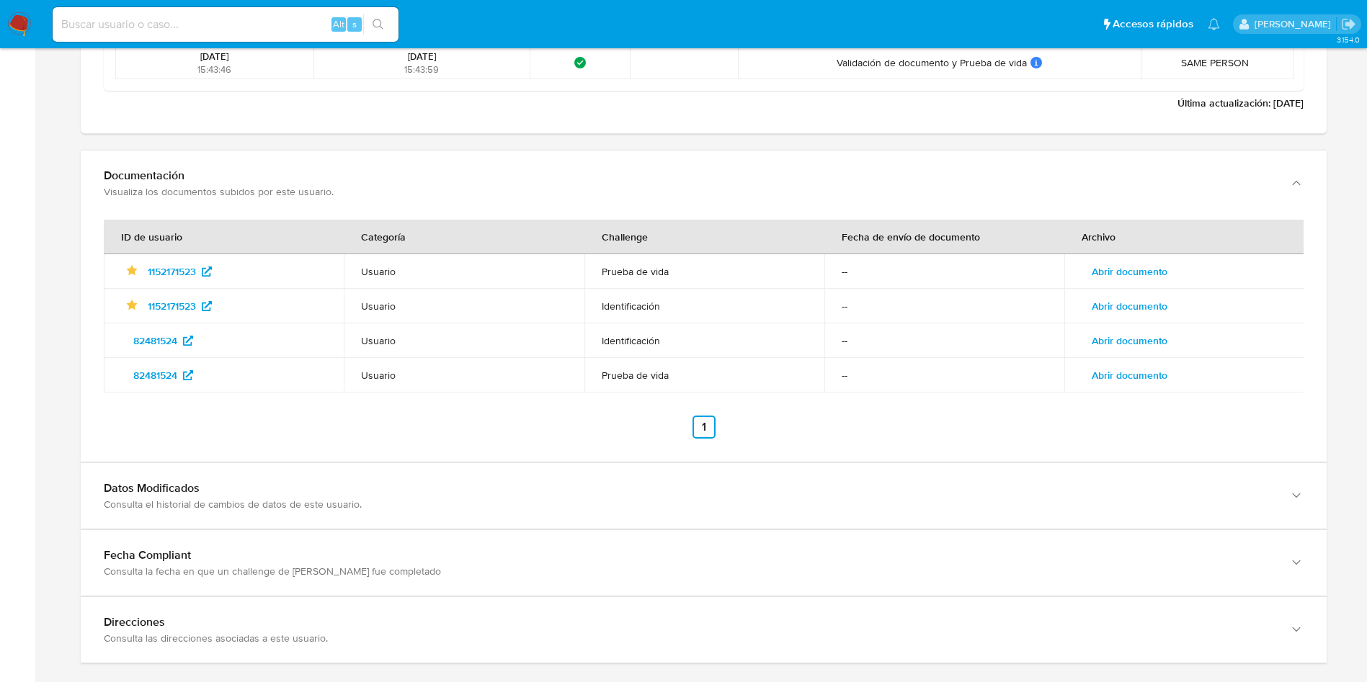
click at [1126, 293] on td "Abrir documento" at bounding box center [1184, 306] width 240 height 35
click at [1123, 311] on span "Abrir documento" at bounding box center [1130, 306] width 76 height 20
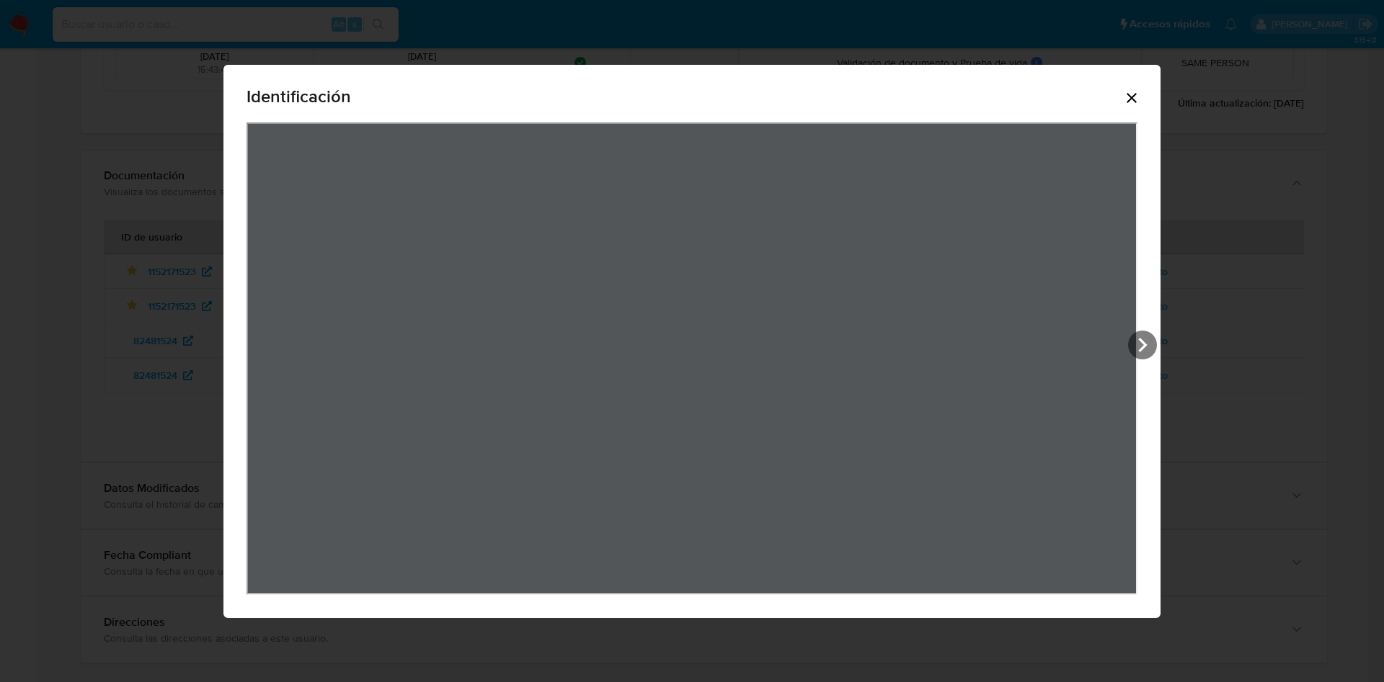
click at [1132, 92] on icon "Cerrar" at bounding box center [1131, 97] width 17 height 17
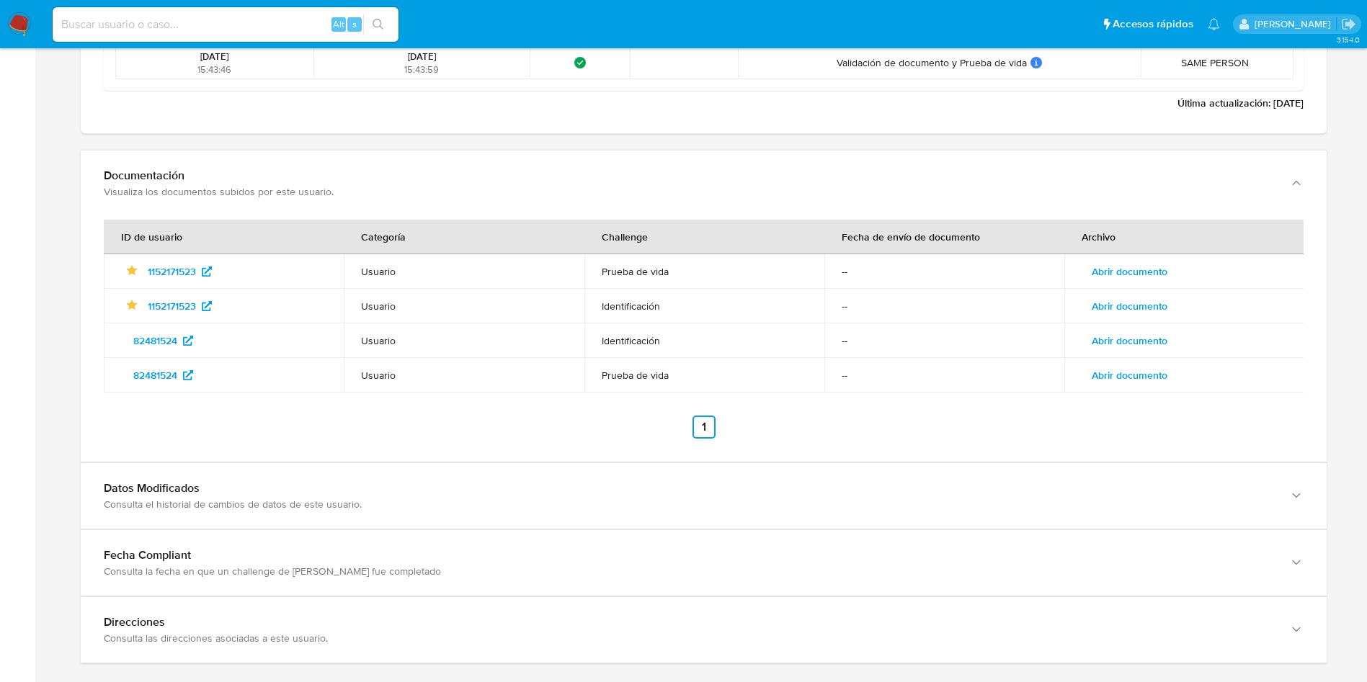
click at [1128, 362] on td "Abrir documento" at bounding box center [1184, 375] width 240 height 35
click at [1128, 378] on span "Abrir documento" at bounding box center [1130, 375] width 76 height 20
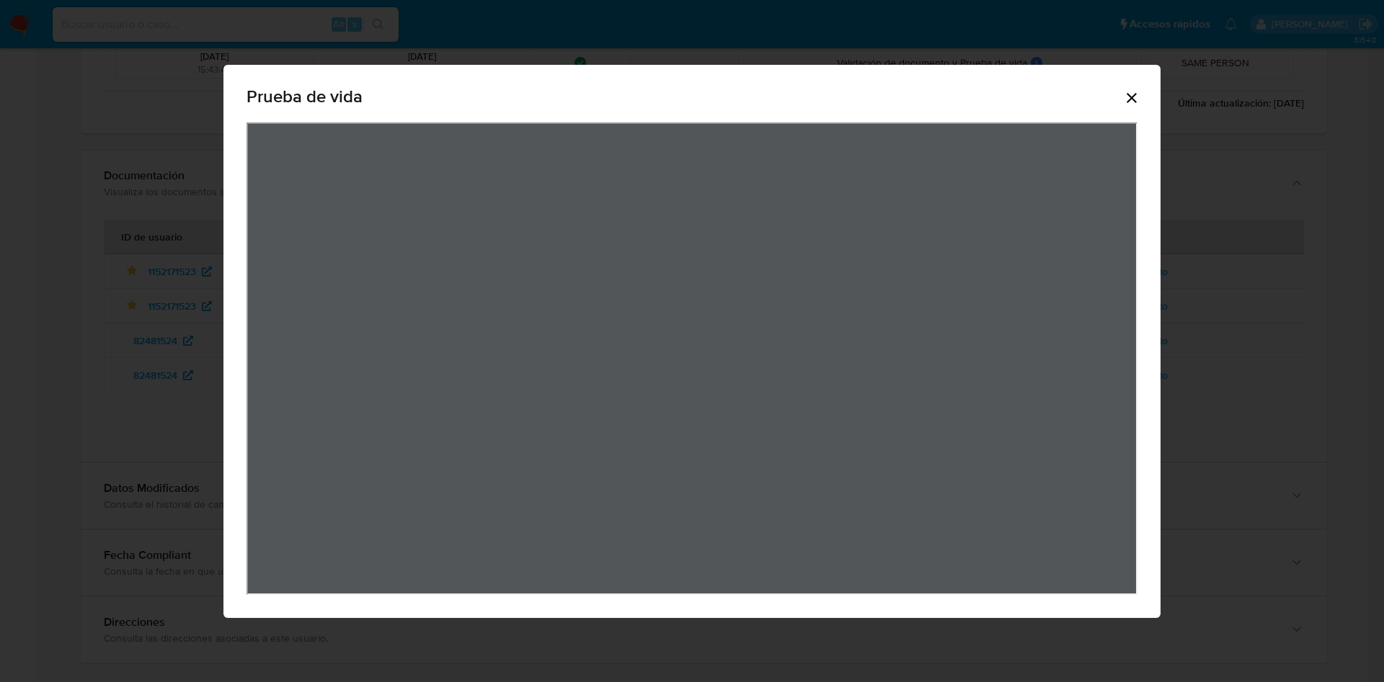
click at [1135, 87] on div "Prueba de vida" at bounding box center [691, 99] width 891 height 46
click at [1133, 92] on icon "Cerrar" at bounding box center [1131, 97] width 17 height 17
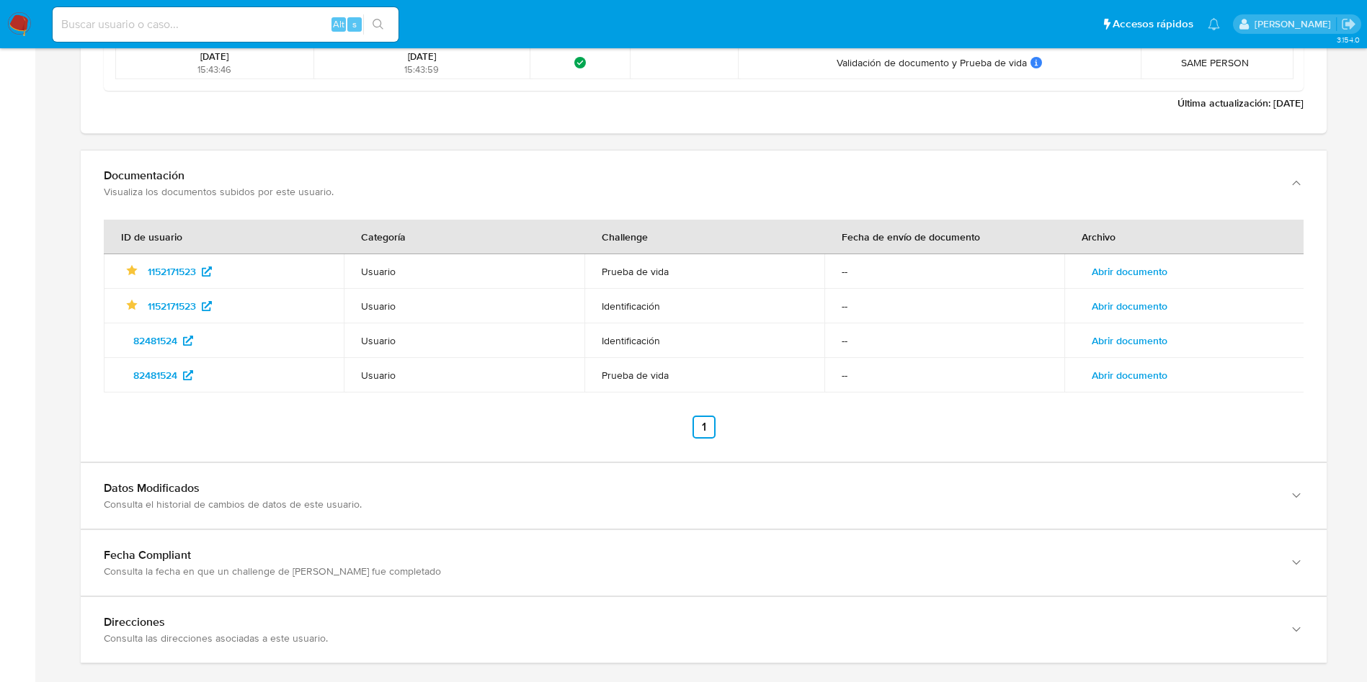
click at [1111, 335] on span "Abrir documento" at bounding box center [1130, 341] width 76 height 20
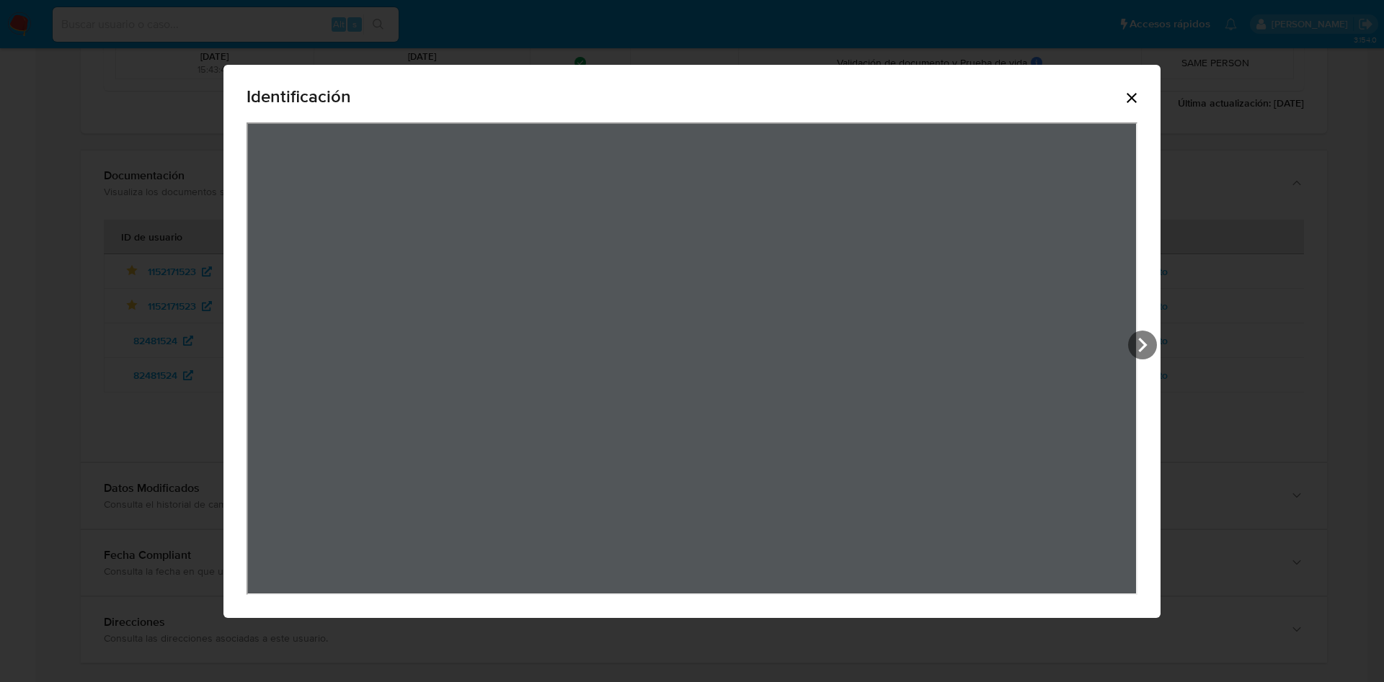
drag, startPoint x: 1135, startPoint y: 92, endPoint x: 873, endPoint y: 44, distance: 266.0
click at [1133, 92] on icon "Cerrar" at bounding box center [1131, 97] width 17 height 17
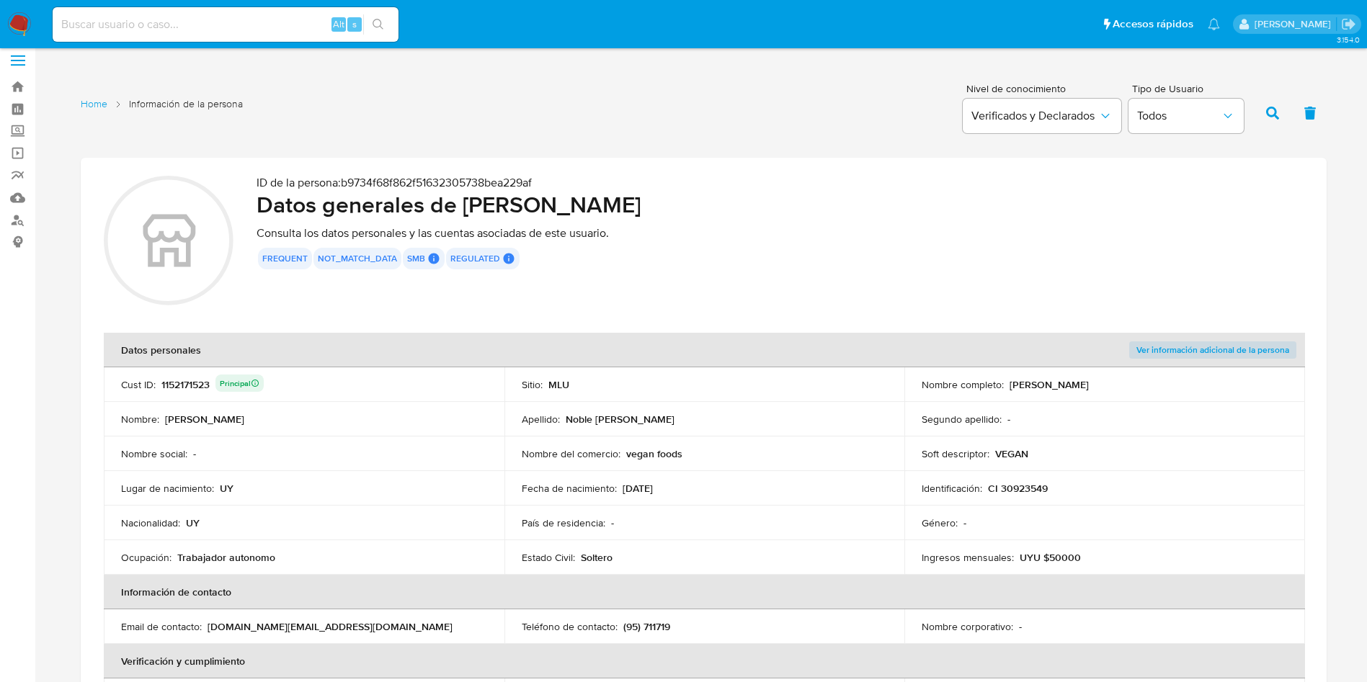
scroll to position [0, 0]
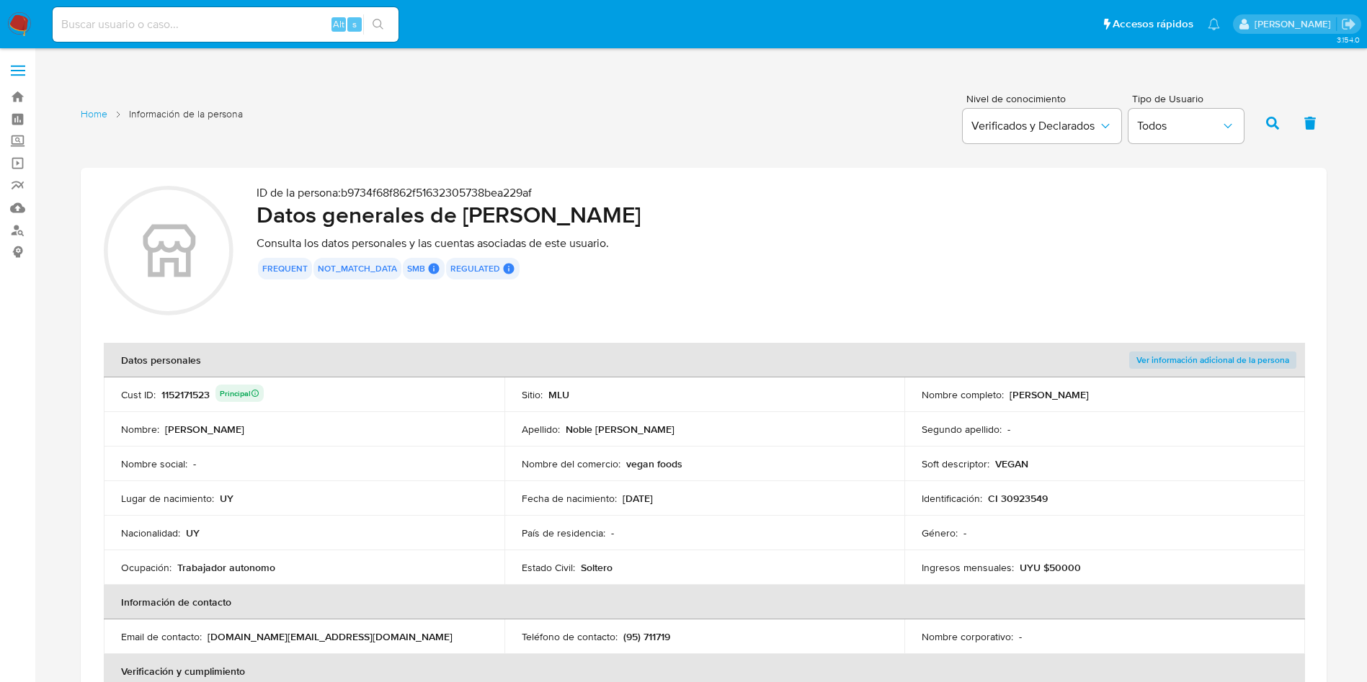
click at [728, 407] on td "Sitio : MLU" at bounding box center [704, 395] width 401 height 35
click at [705, 409] on td "Sitio : MLU" at bounding box center [704, 395] width 401 height 35
click at [183, 394] on div "1152171523 Principal" at bounding box center [212, 395] width 102 height 20
click at [798, 476] on td "Nombre del comercio : vegan foods" at bounding box center [704, 464] width 401 height 35
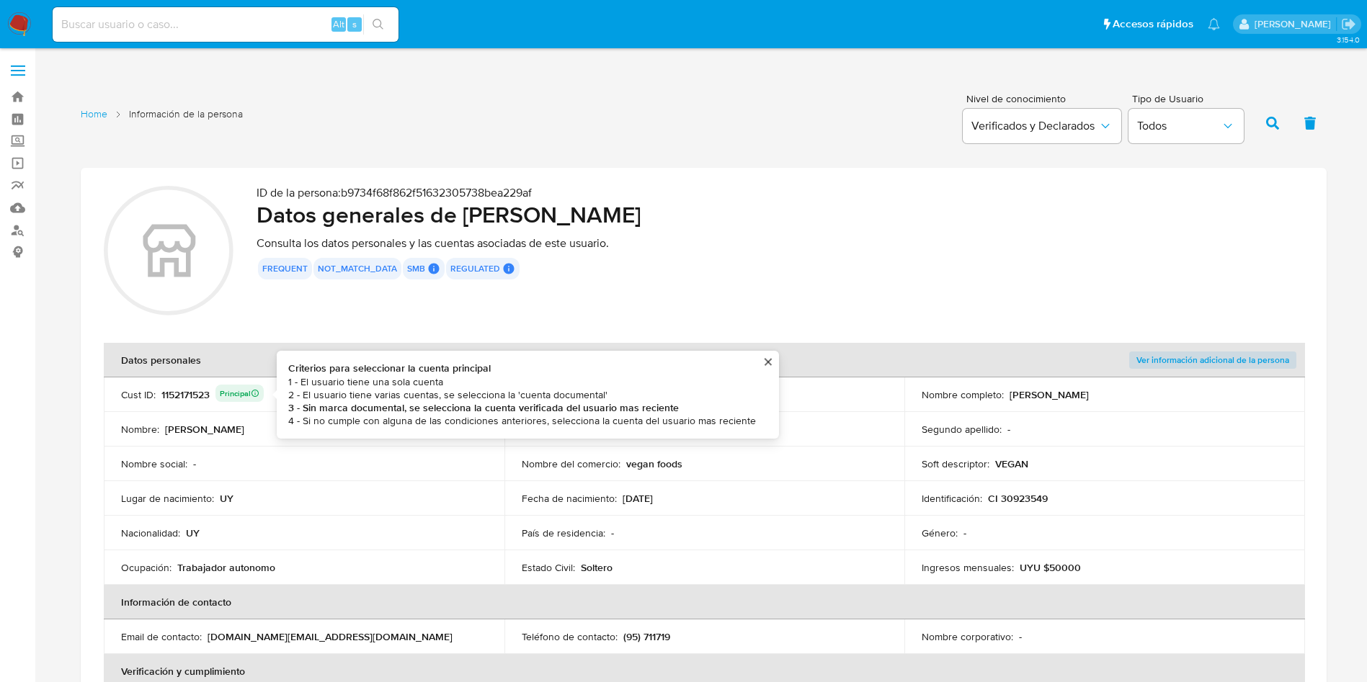
click at [197, 391] on div "1152171523 Principal Criterios para seleccionar la cuenta principal 1 - El usua…" at bounding box center [212, 395] width 102 height 20
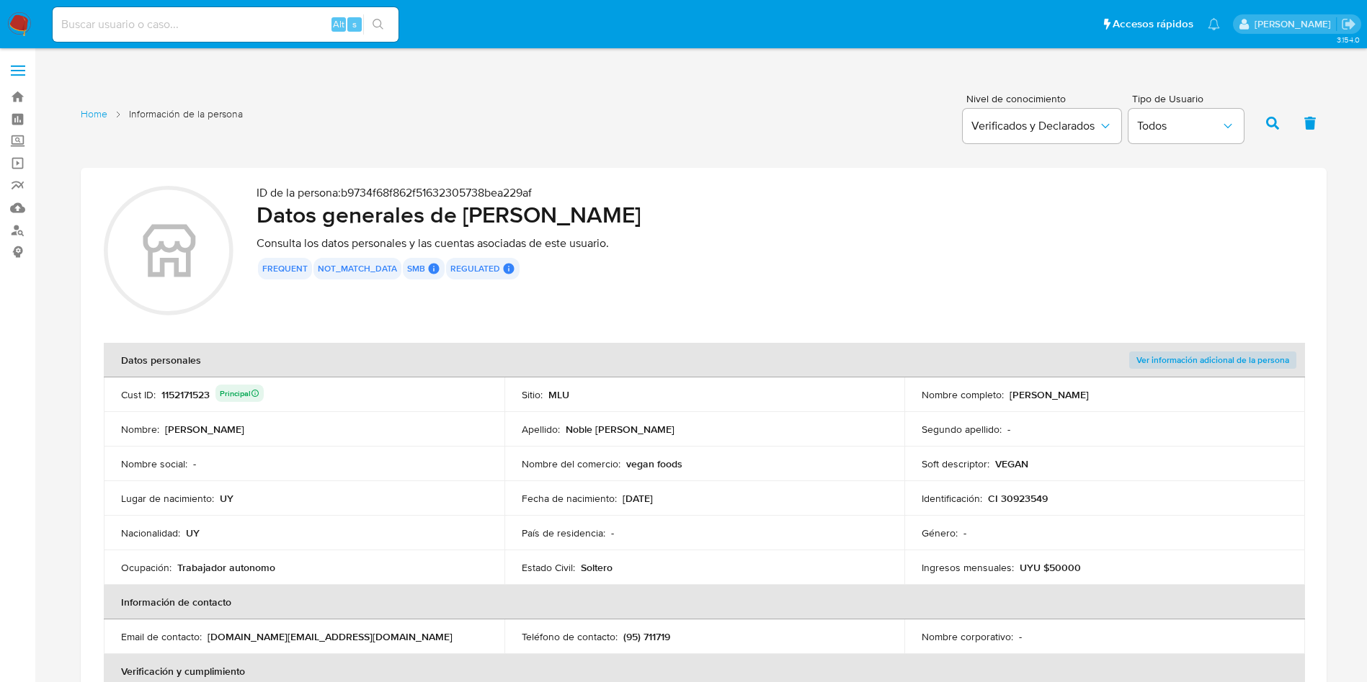
click at [197, 391] on div "1152171523 Principal" at bounding box center [212, 395] width 102 height 20
click at [618, 289] on div "ID de la persona : b9734f68f862f51632305738bea229af Datos generales de [PERSON_…" at bounding box center [780, 253] width 1047 height 134
click at [703, 305] on div "ID de la persona : b9734f68f862f51632305738bea229af Datos generales de [PERSON_…" at bounding box center [780, 253] width 1047 height 134
click at [739, 255] on div "ID de la persona : b9734f68f862f51632305738bea229af Datos generales de [PERSON_…" at bounding box center [780, 253] width 1047 height 134
click at [849, 339] on section "ID de la persona : b9734f68f862f51632305738bea229af Datos generales de [PERSON_…" at bounding box center [704, 573] width 1246 height 811
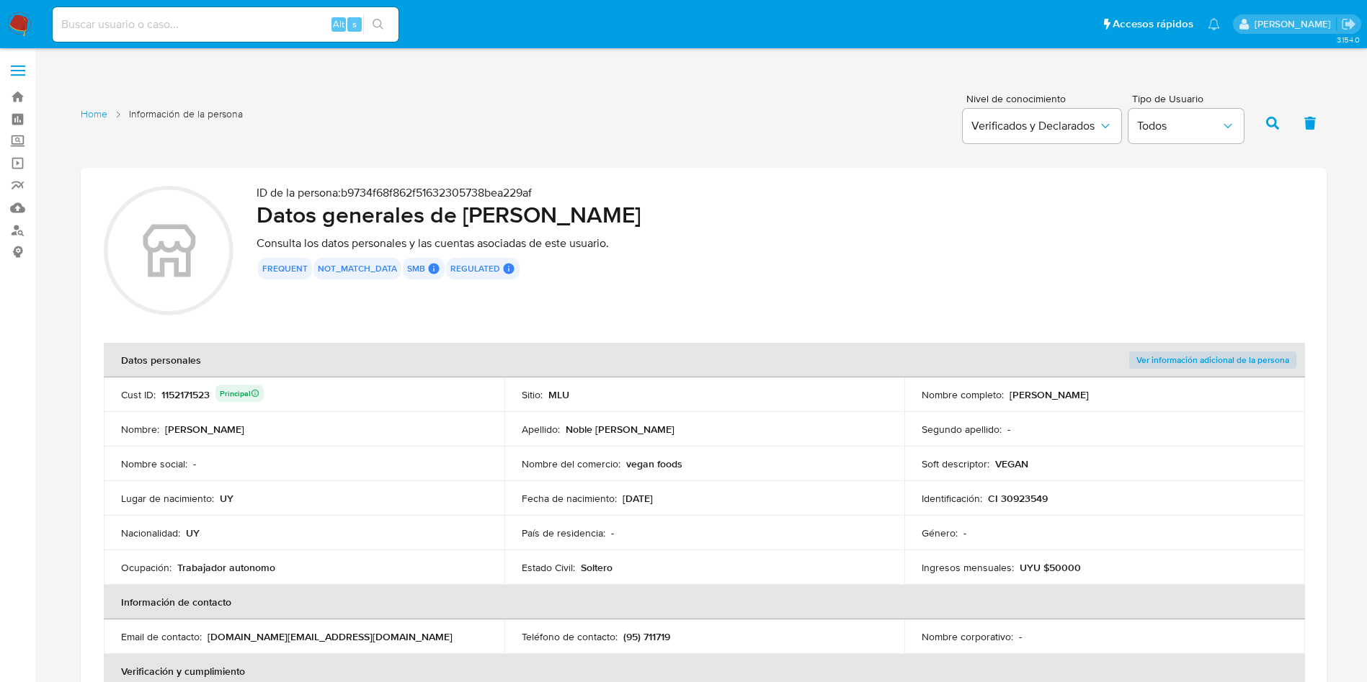
click at [646, 504] on p "[DATE]" at bounding box center [638, 498] width 30 height 13
click at [838, 516] on td "País de residencia : -" at bounding box center [704, 533] width 401 height 35
click at [585, 558] on td "Estado Civil : [DEMOGRAPHIC_DATA]" at bounding box center [704, 568] width 401 height 35
click at [188, 389] on div "1152171523 Principal" at bounding box center [212, 395] width 102 height 20
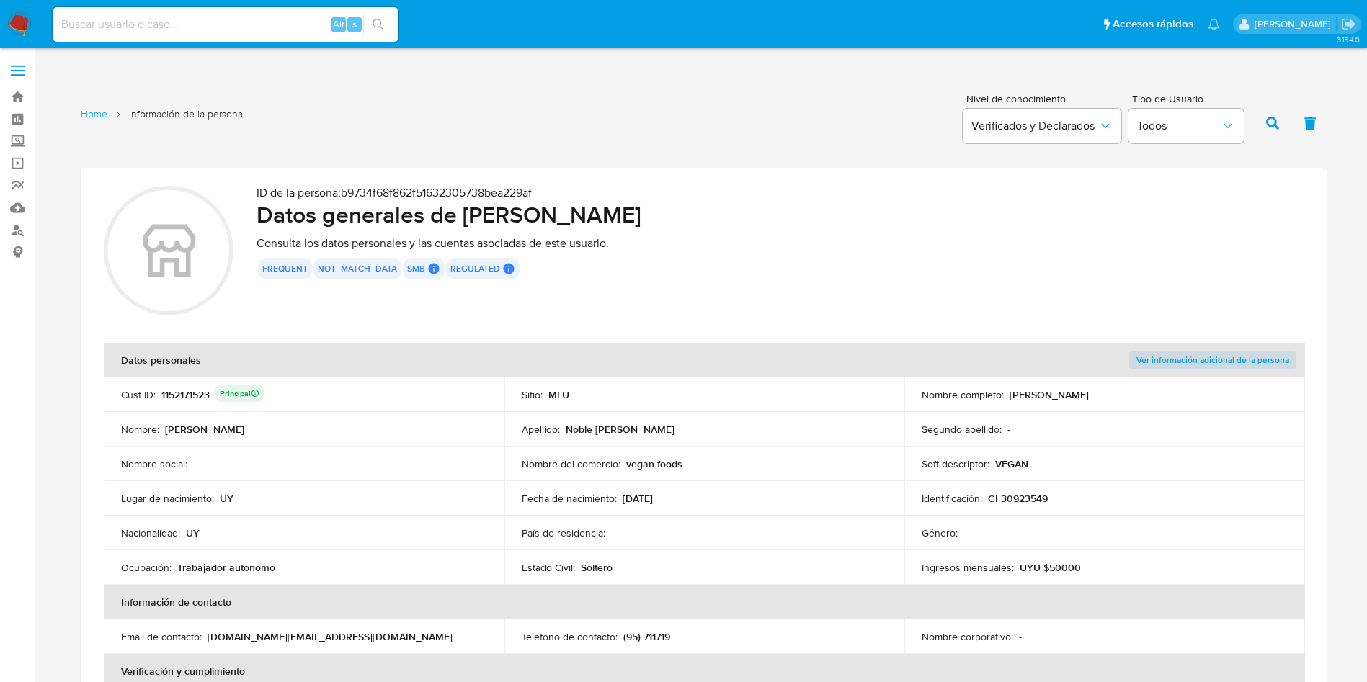
drag, startPoint x: 588, startPoint y: 447, endPoint x: 638, endPoint y: 470, distance: 54.5
click at [589, 448] on td "Nombre del comercio : vegan foods" at bounding box center [704, 464] width 401 height 35
click at [780, 469] on div "Nombre del comercio : vegan foods" at bounding box center [705, 464] width 366 height 13
click at [789, 516] on td "País de residencia : -" at bounding box center [704, 533] width 401 height 35
click at [736, 517] on td "País de residencia : -" at bounding box center [704, 533] width 401 height 35
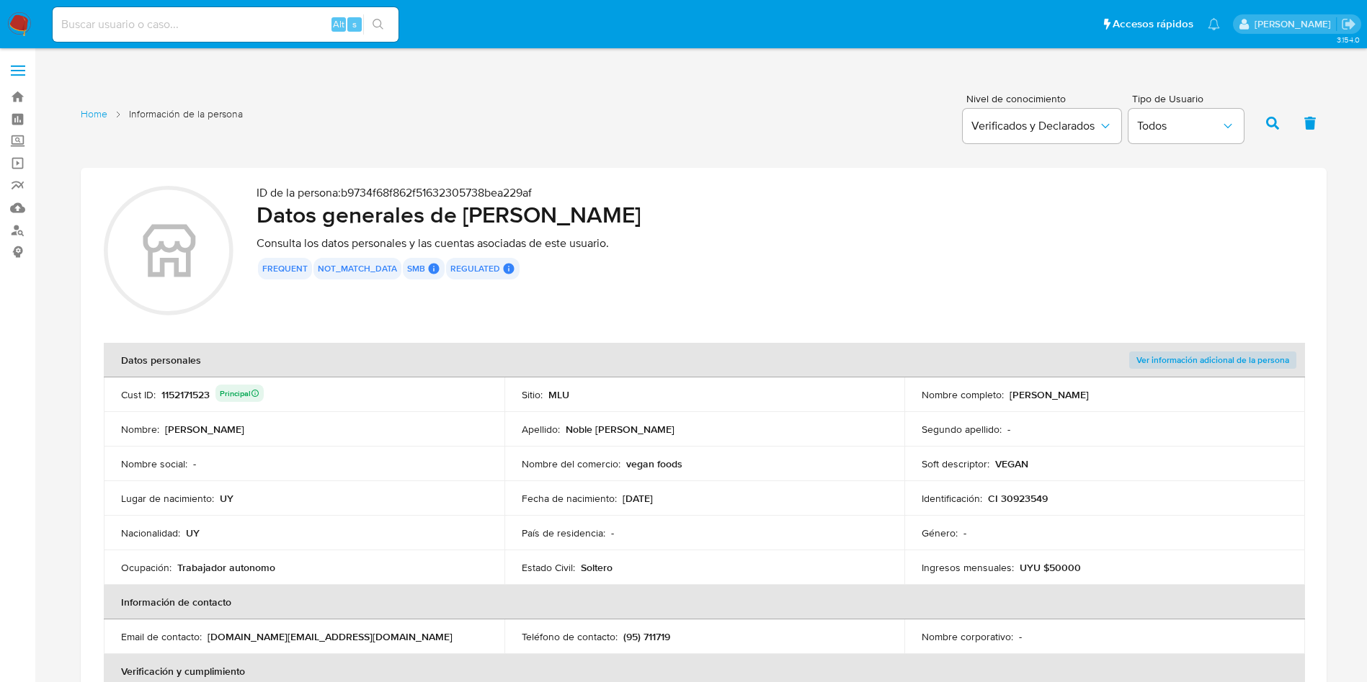
click at [733, 440] on td "Apellido : Noble Dematte" at bounding box center [704, 429] width 401 height 35
click at [730, 547] on td "País de residencia : -" at bounding box center [704, 533] width 401 height 35
click at [754, 460] on div "Nombre del comercio : vegan foods" at bounding box center [705, 464] width 366 height 13
click at [726, 520] on td "País de residencia : -" at bounding box center [704, 533] width 401 height 35
click at [218, 36] on div "Alt s" at bounding box center [226, 24] width 346 height 35
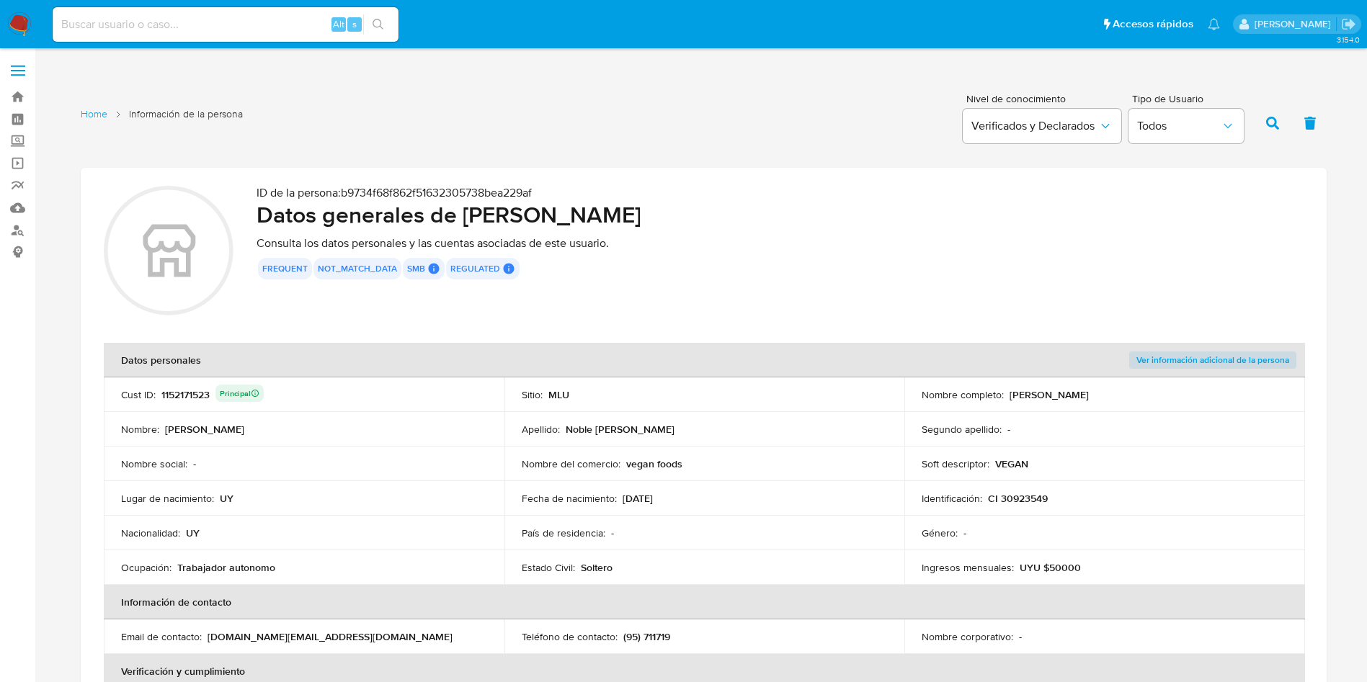
click at [214, 35] on div "Alt s" at bounding box center [226, 24] width 346 height 35
click at [211, 24] on input at bounding box center [226, 24] width 346 height 19
paste input "1462485402"
type input "1462485402"
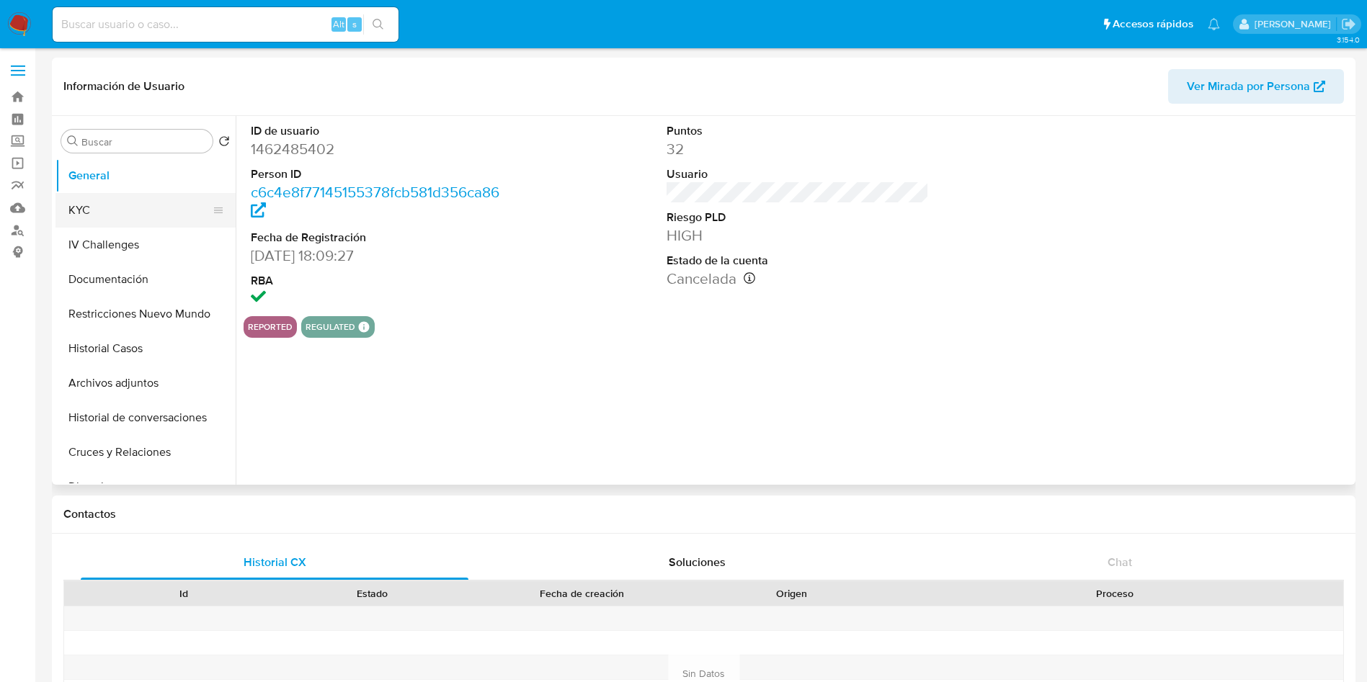
select select "10"
click at [82, 208] on button "KYC" at bounding box center [139, 210] width 169 height 35
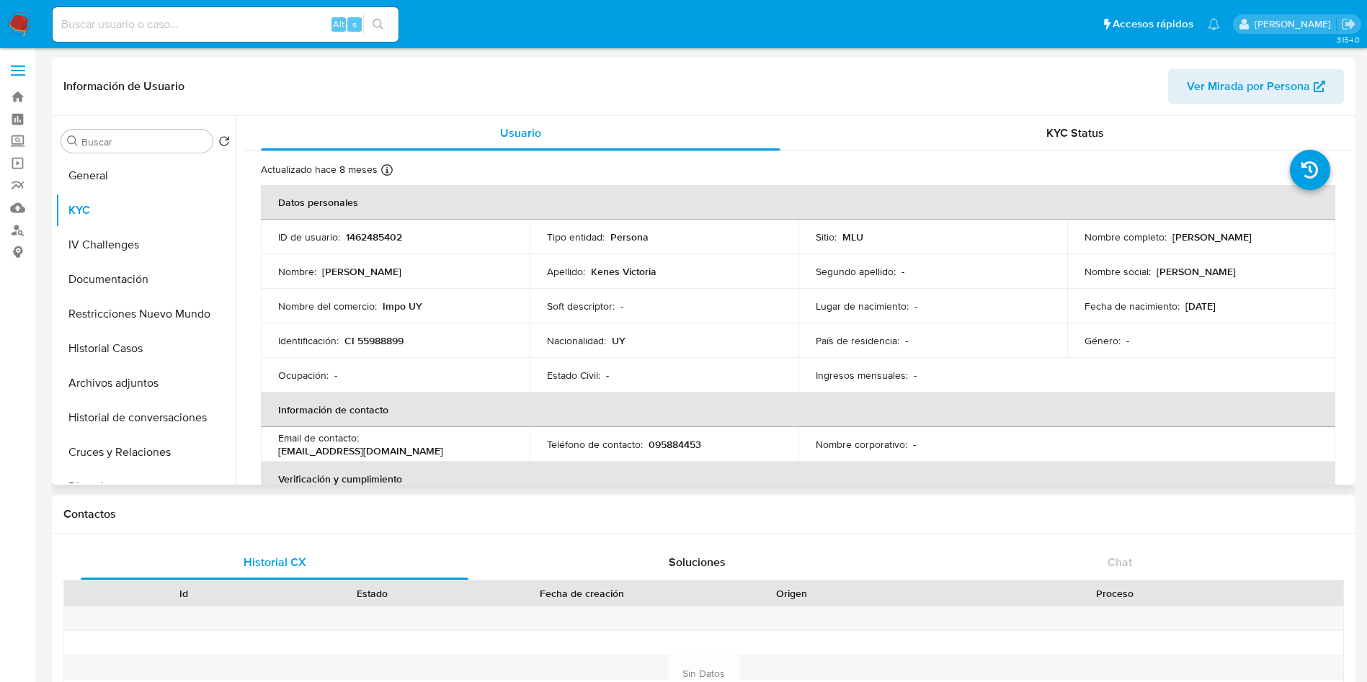
drag, startPoint x: 1278, startPoint y: 339, endPoint x: 935, endPoint y: 301, distance: 345.0
click at [1272, 336] on div "Género : -" at bounding box center [1201, 340] width 234 height 13
click at [370, 239] on p "1462485402" at bounding box center [374, 237] width 56 height 13
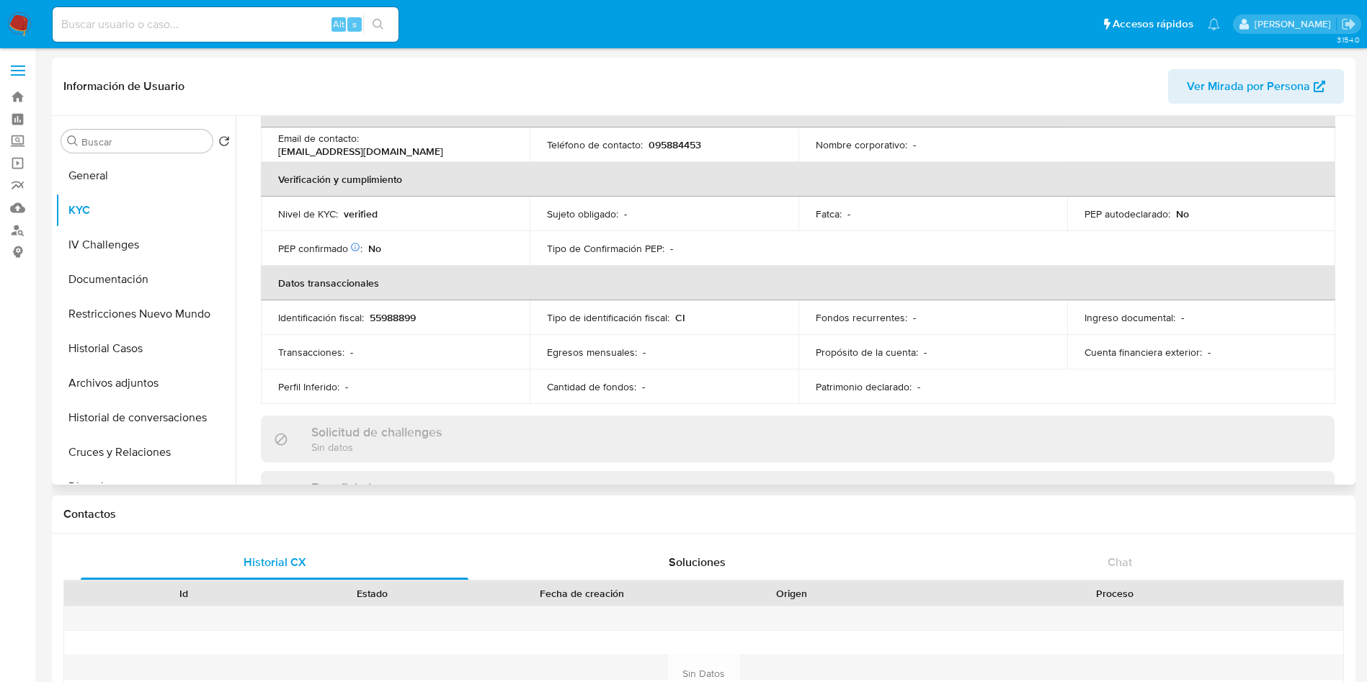
scroll to position [324, 0]
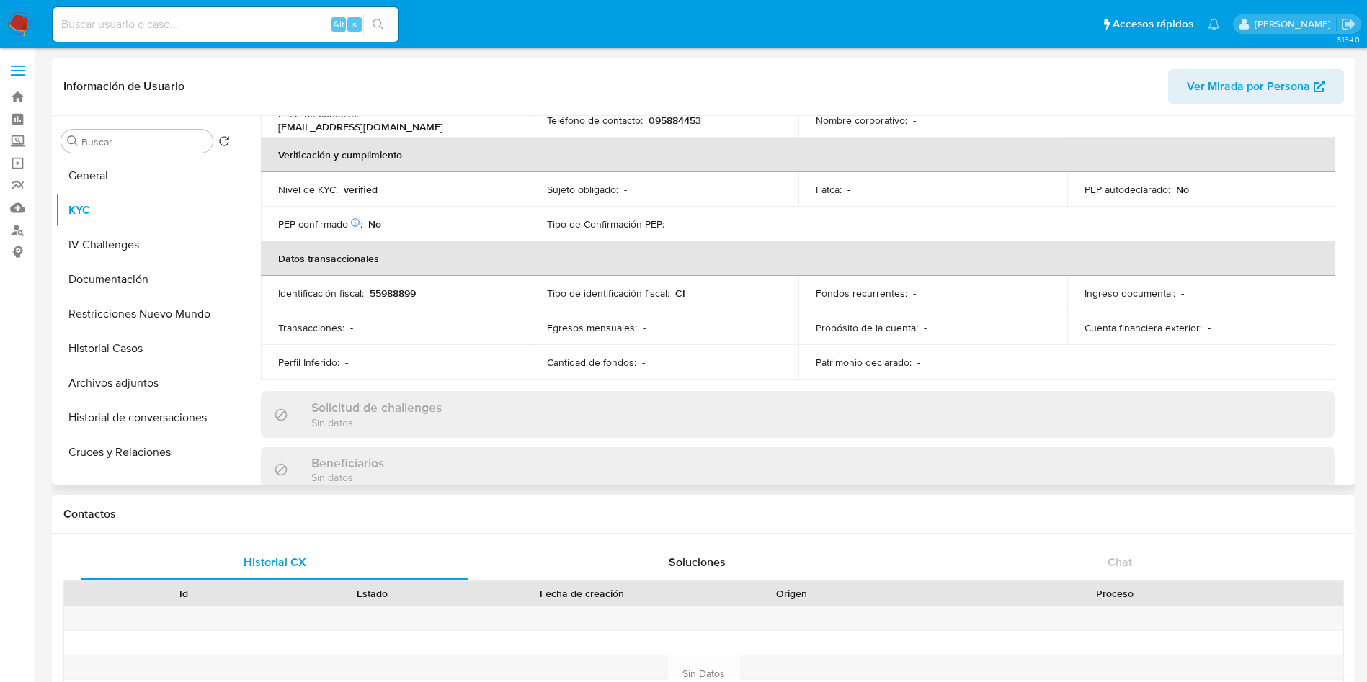
click at [664, 118] on p "095884453" at bounding box center [675, 120] width 53 height 13
copy p "095884453"
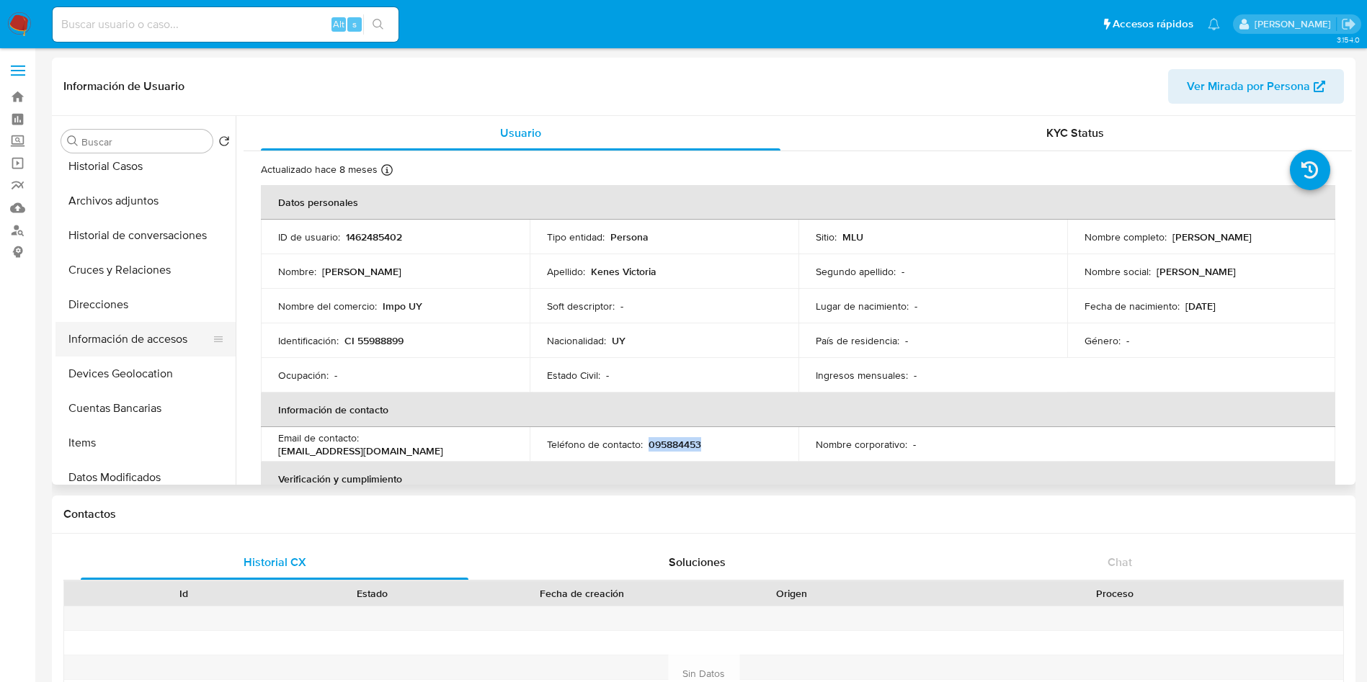
scroll to position [216, 0]
click at [158, 292] on button "Información de accesos" at bounding box center [139, 305] width 169 height 35
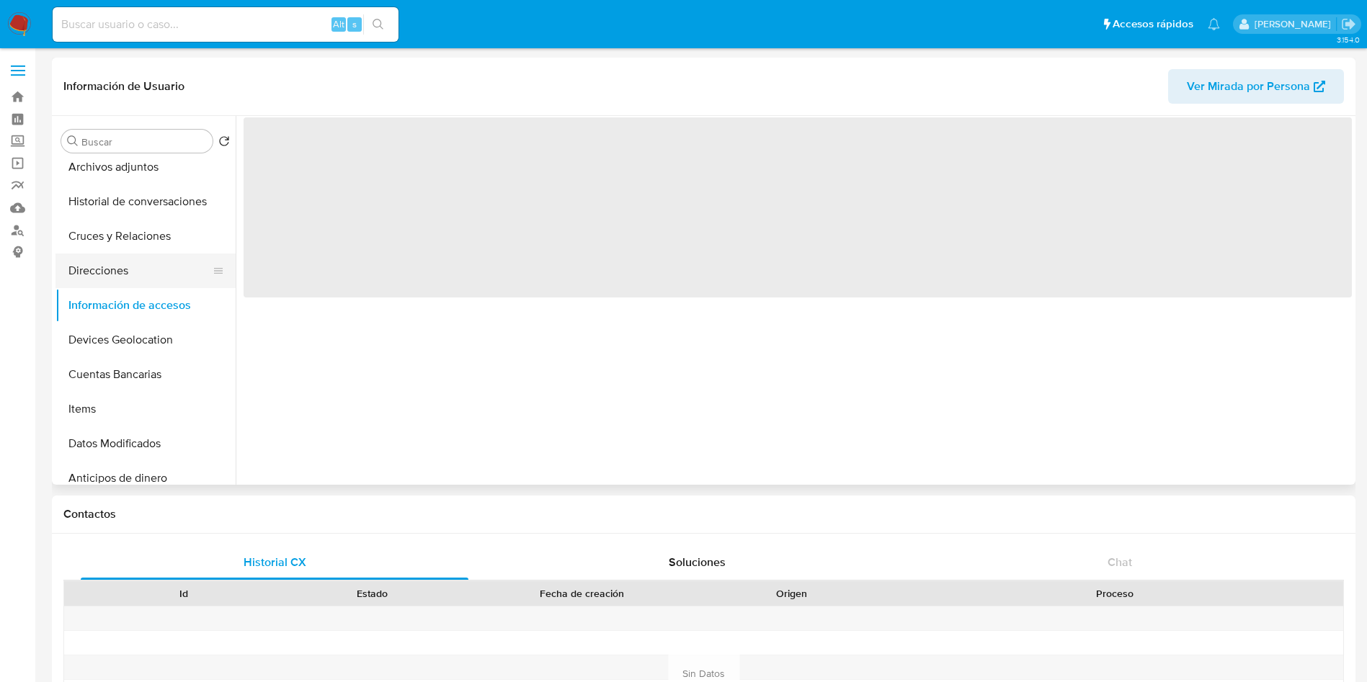
click at [151, 274] on button "Direcciones" at bounding box center [139, 271] width 169 height 35
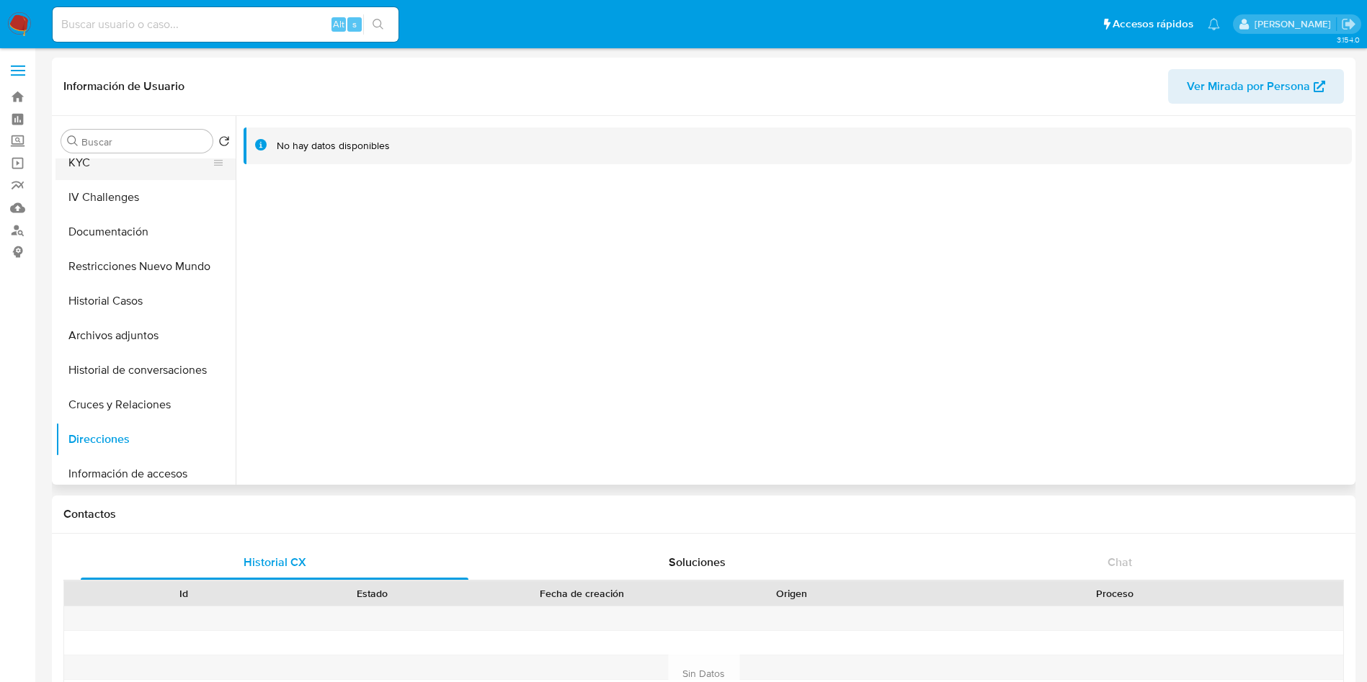
scroll to position [0, 0]
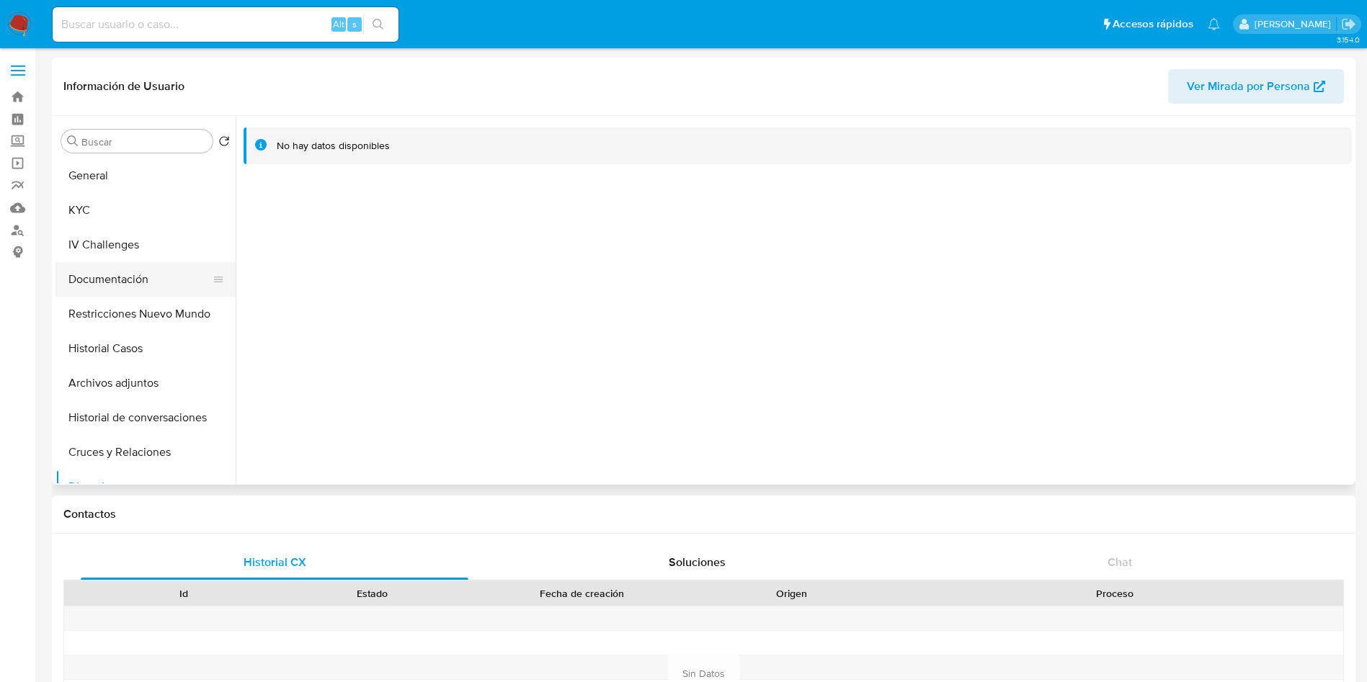
drag, startPoint x: 102, startPoint y: 210, endPoint x: 189, endPoint y: 274, distance: 108.2
click at [102, 210] on button "KYC" at bounding box center [145, 210] width 180 height 35
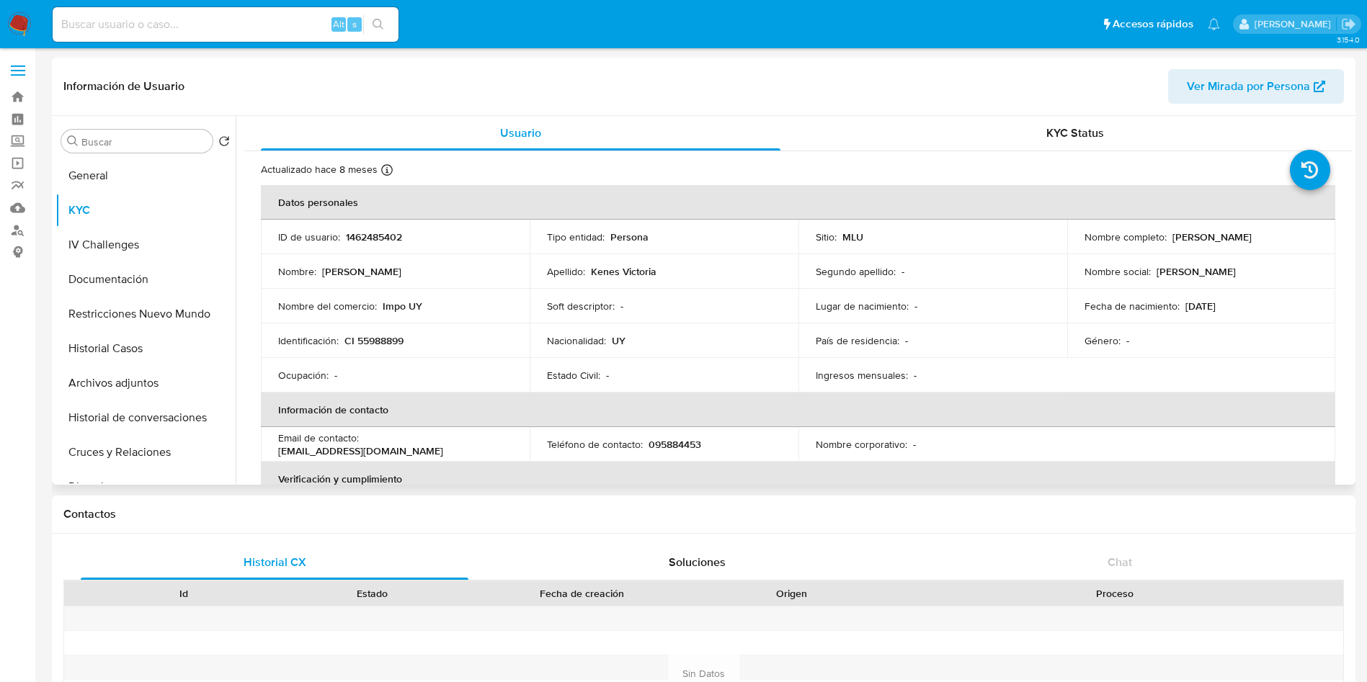
click at [384, 233] on p "1462485402" at bounding box center [374, 237] width 56 height 13
copy p "1462485402"
drag, startPoint x: 1078, startPoint y: 246, endPoint x: 1064, endPoint y: 164, distance: 83.4
click at [1234, 245] on td "Nombre completo : Jhuliana Valentina Kenes Victoria" at bounding box center [1201, 237] width 269 height 35
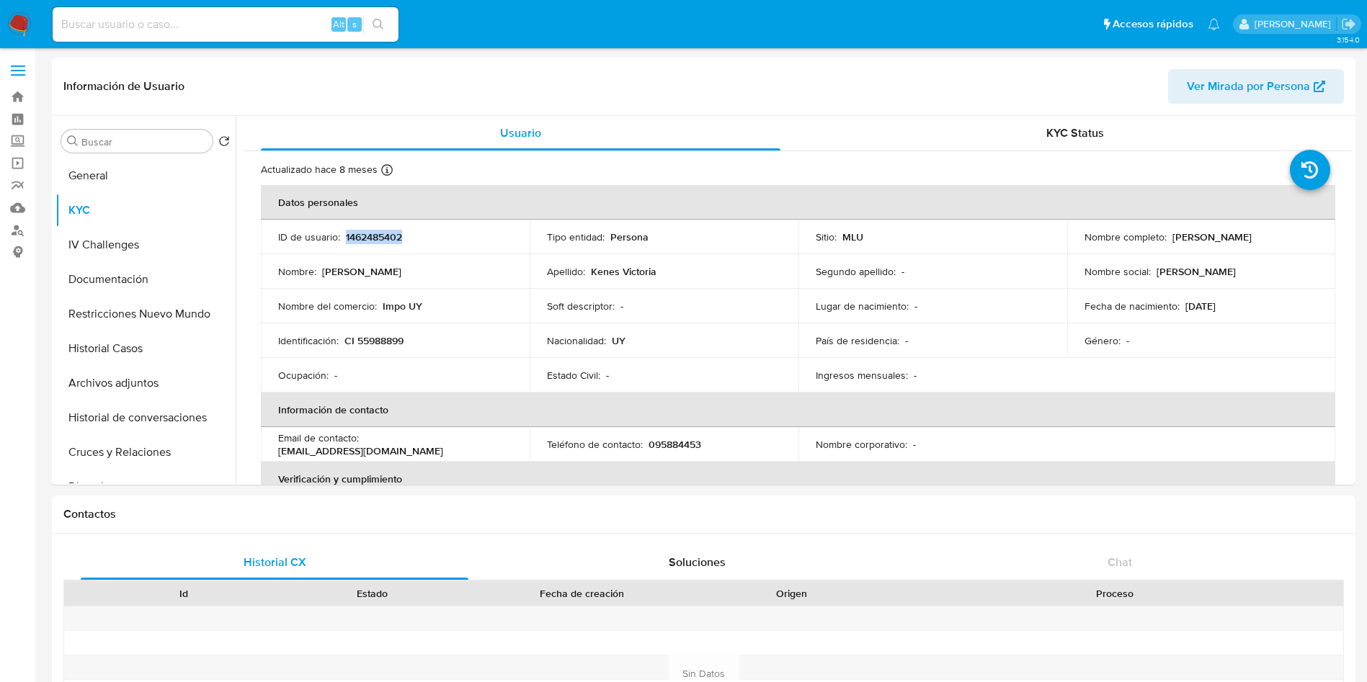
copy p "Jhuliana Valentina Kenes Victoria"
click at [230, 22] on input at bounding box center [226, 24] width 346 height 19
paste input "1733509279"
type input "1733509279"
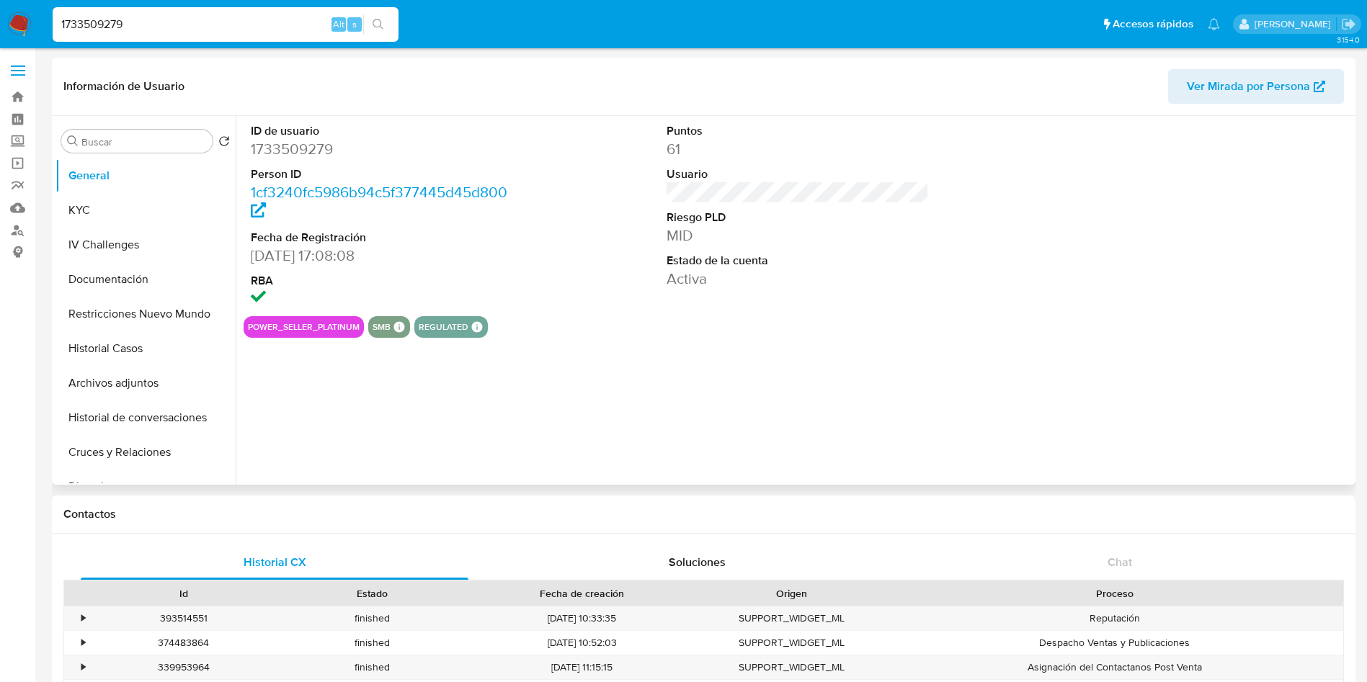
select select "10"
click at [137, 207] on button "KYC" at bounding box center [139, 210] width 169 height 35
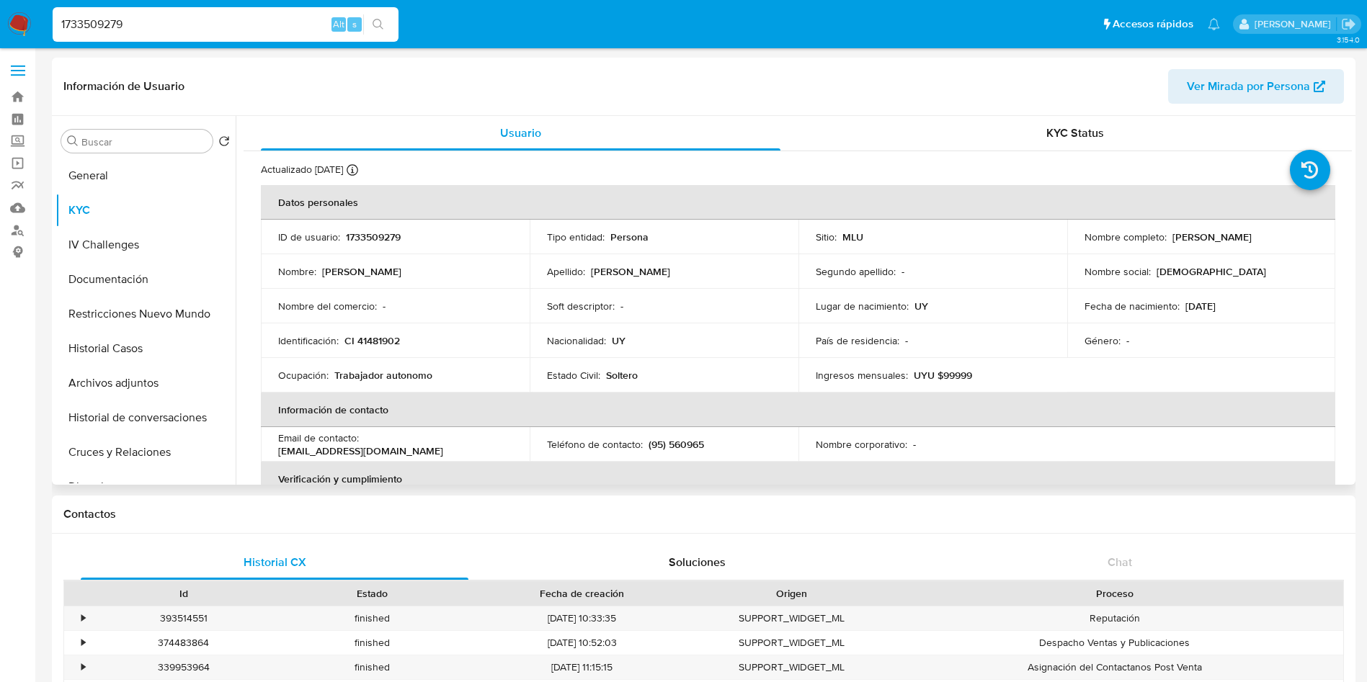
drag, startPoint x: 1074, startPoint y: 243, endPoint x: 1263, endPoint y: 245, distance: 189.5
click at [1263, 245] on td "Nombre completo : Christian Roberto Montero Maciel" at bounding box center [1201, 237] width 269 height 35
copy p "Christian Roberto Montero Maciel"
click at [392, 337] on p "CI 41481902" at bounding box center [371, 340] width 55 height 13
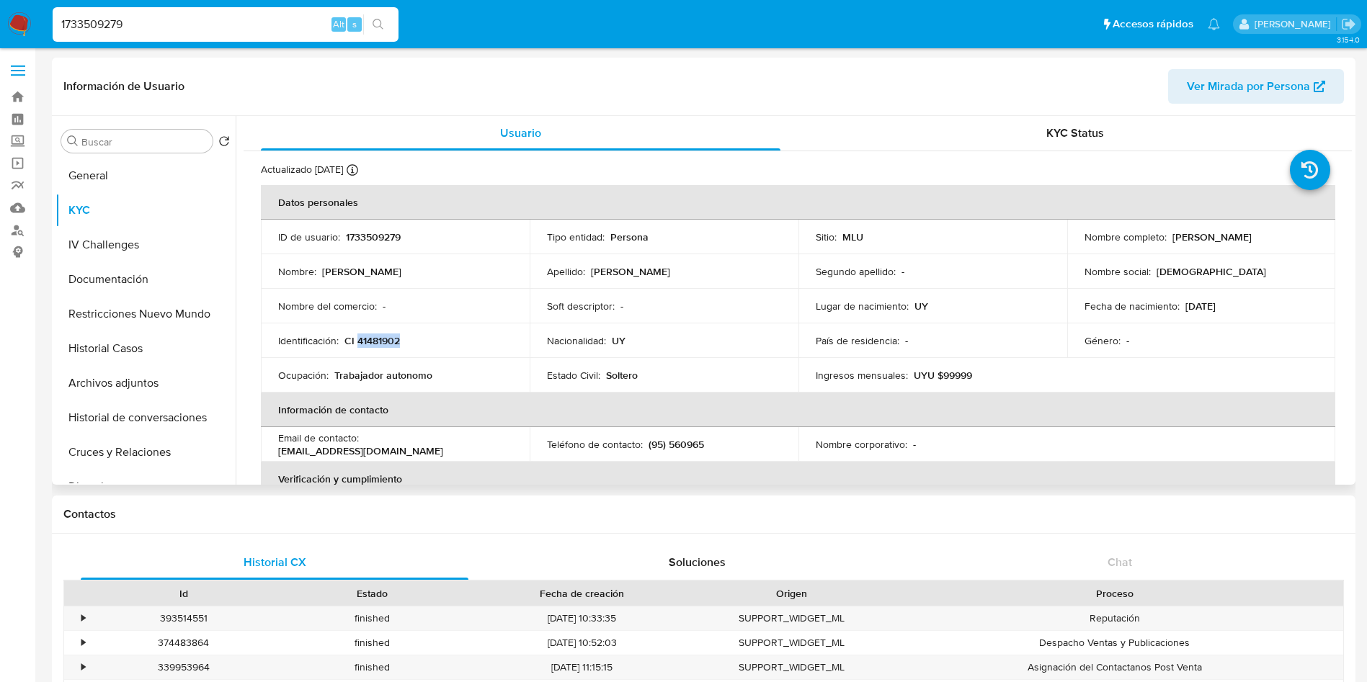
click at [392, 337] on p "CI 41481902" at bounding box center [371, 340] width 55 height 13
copy p "41481902"
click at [104, 288] on button "Documentación" at bounding box center [139, 279] width 169 height 35
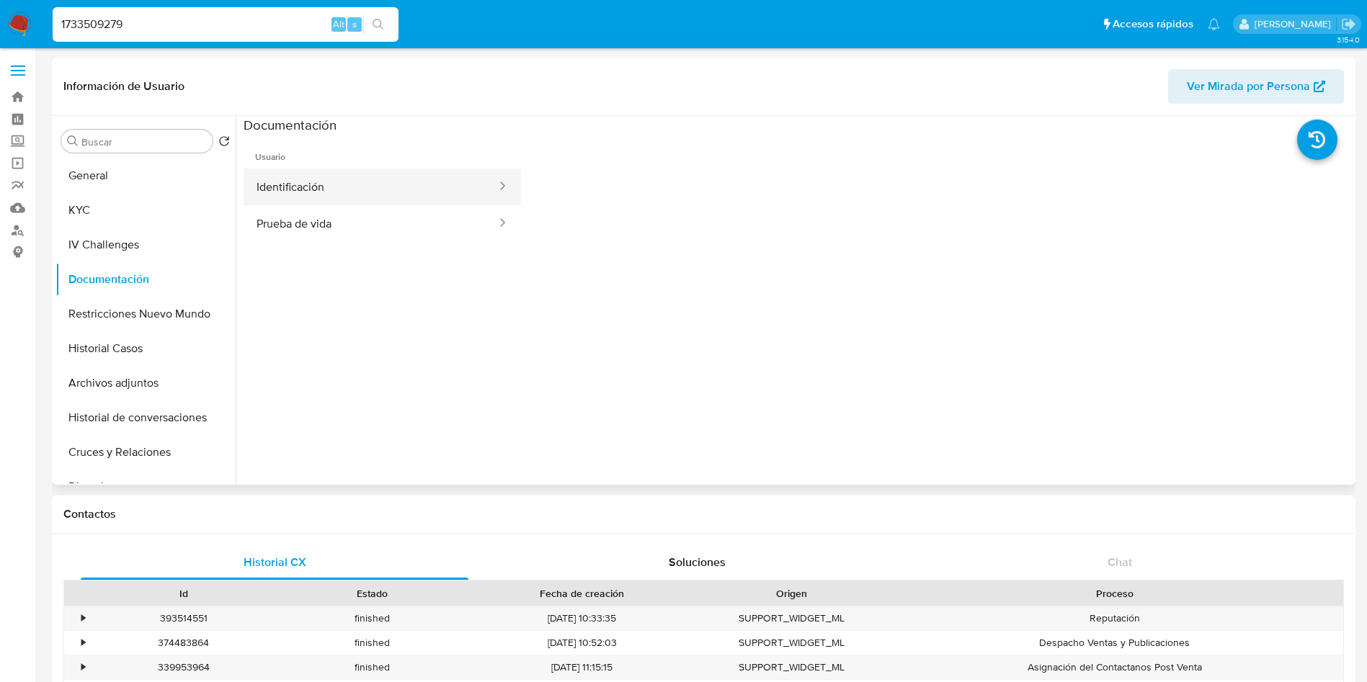
click at [404, 179] on button "Identificación" at bounding box center [371, 187] width 254 height 37
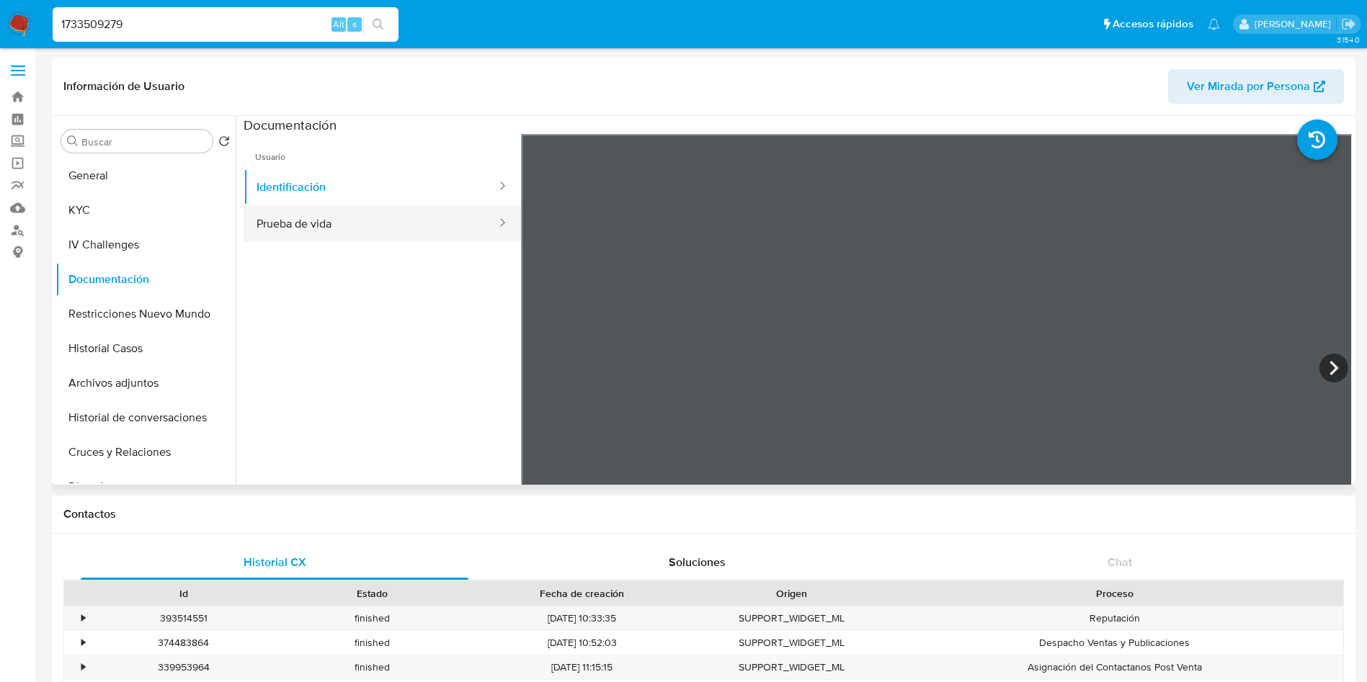
click at [426, 226] on button "Prueba de vida" at bounding box center [371, 223] width 254 height 37
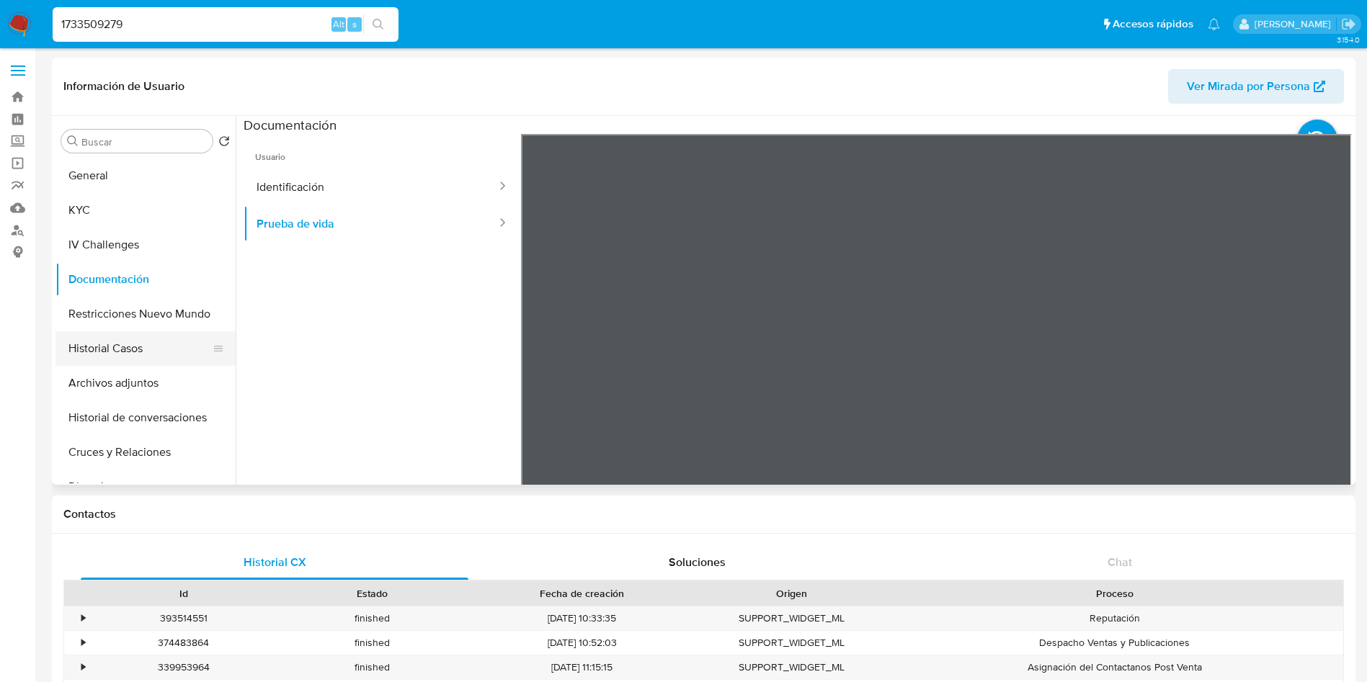
click at [138, 352] on button "Historial Casos" at bounding box center [139, 348] width 169 height 35
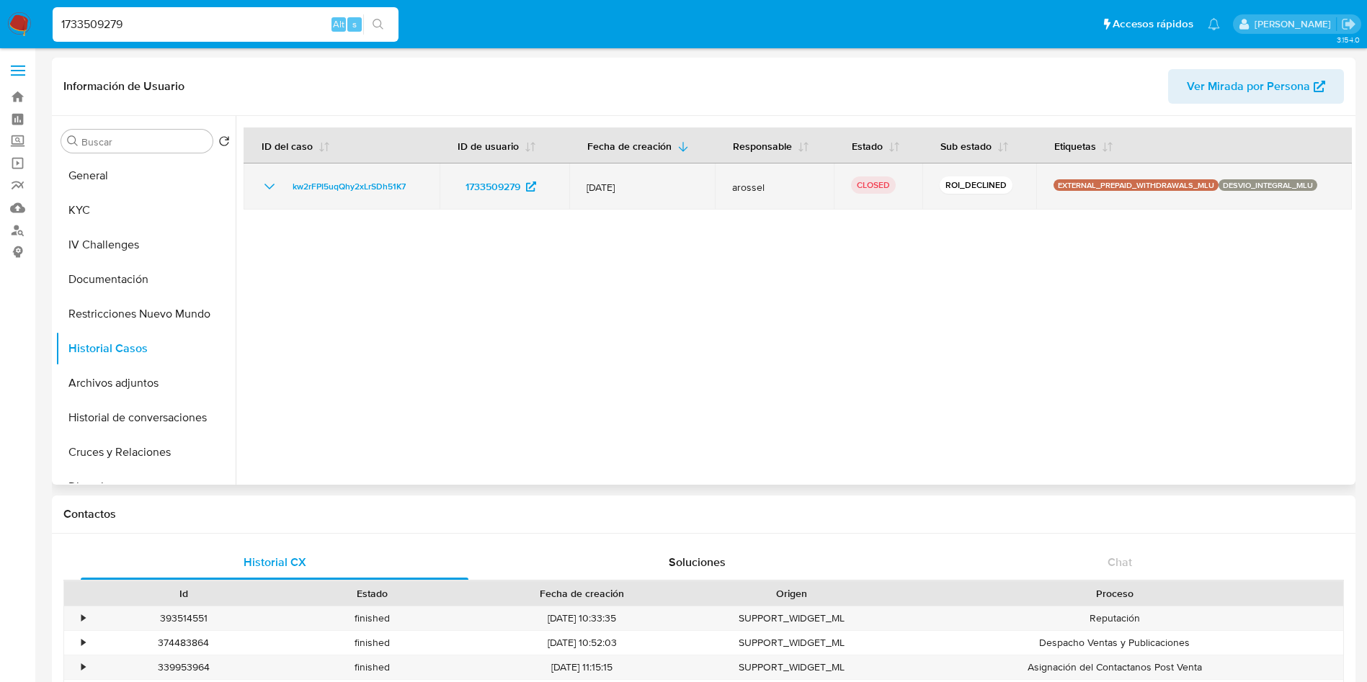
click at [269, 187] on icon "Mostrar/Ocultar" at bounding box center [269, 187] width 10 height 6
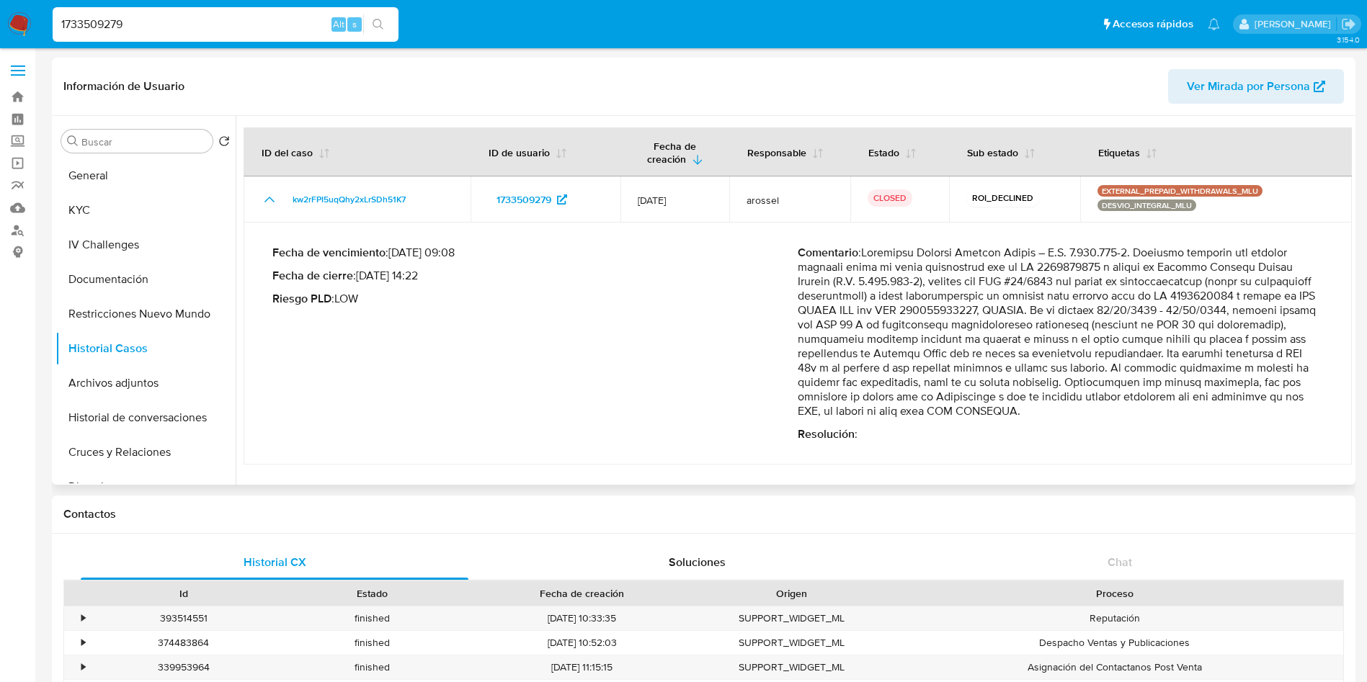
click at [1064, 292] on p "Comentario :" at bounding box center [1060, 332] width 525 height 173
click at [1087, 290] on p "Comentario :" at bounding box center [1060, 332] width 525 height 173
click at [986, 321] on p "Comentario :" at bounding box center [1060, 332] width 525 height 173
drag, startPoint x: 1125, startPoint y: 251, endPoint x: 930, endPoint y: 298, distance: 200.1
click at [930, 298] on p "Comentario :" at bounding box center [1060, 332] width 525 height 173
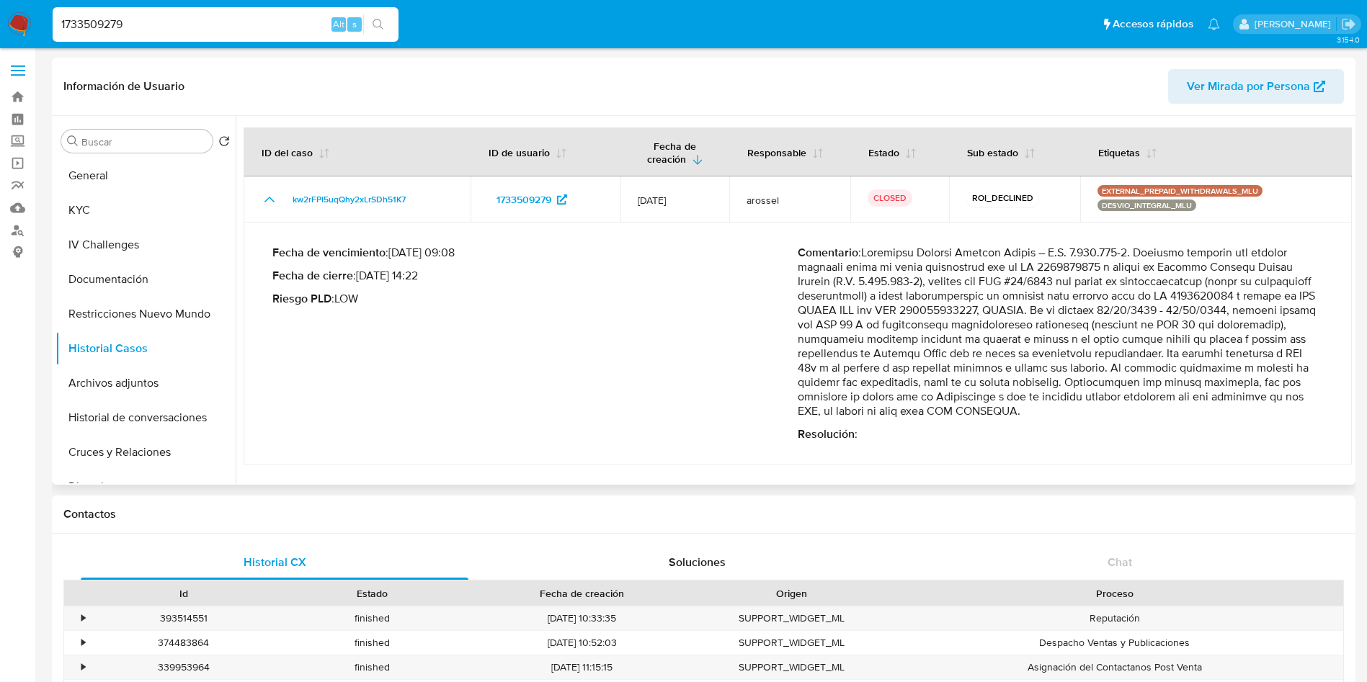
click at [462, 391] on div "Fecha de vencimiento : 10/08/2024 09:08 Fecha de cierre : 13/06/2024 14:22 Ries…" at bounding box center [534, 344] width 525 height 196
click at [213, 22] on input "1733509279" at bounding box center [226, 24] width 346 height 19
paste input "593962614"
type input "593962614"
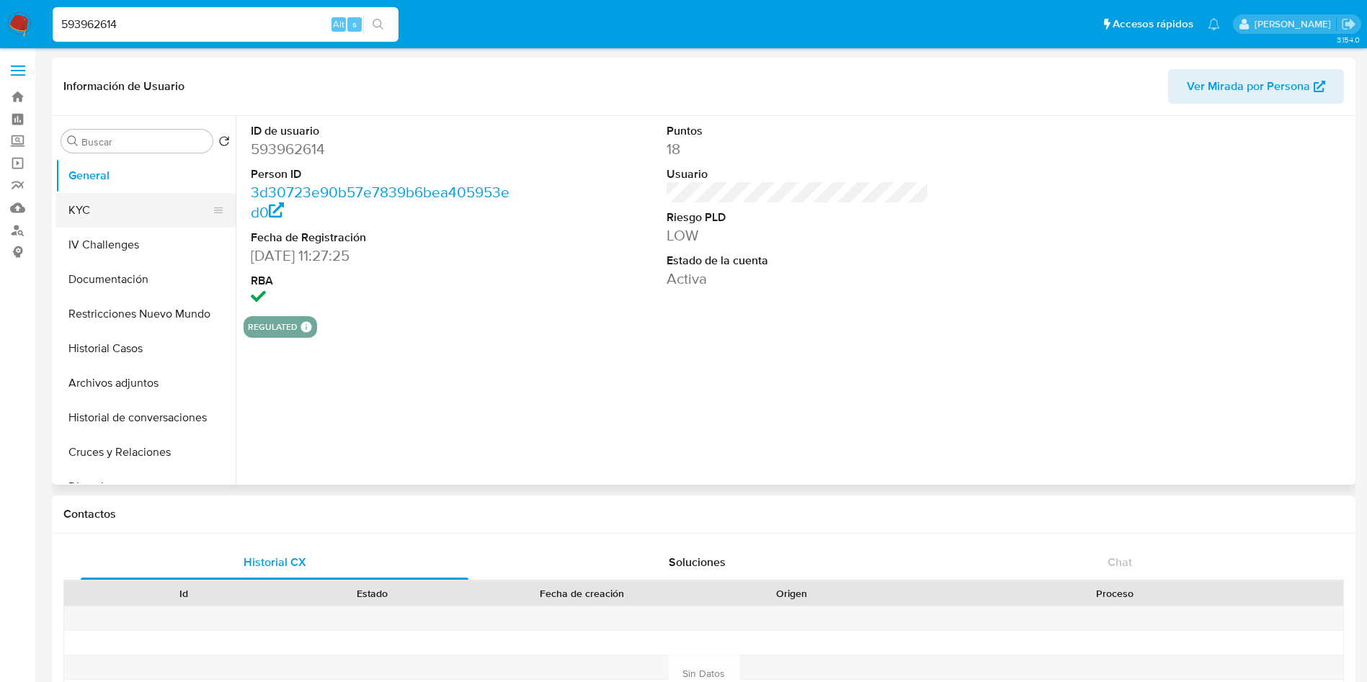
click at [105, 212] on button "KYC" at bounding box center [139, 210] width 169 height 35
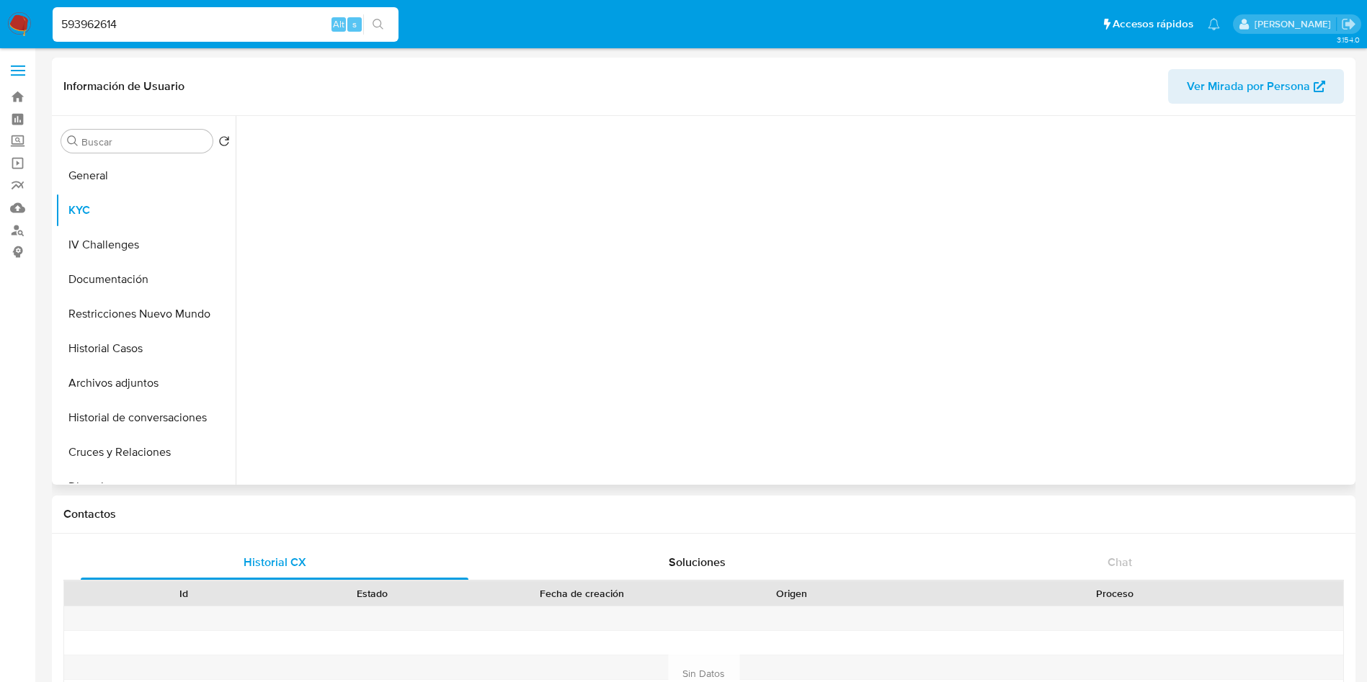
select select "10"
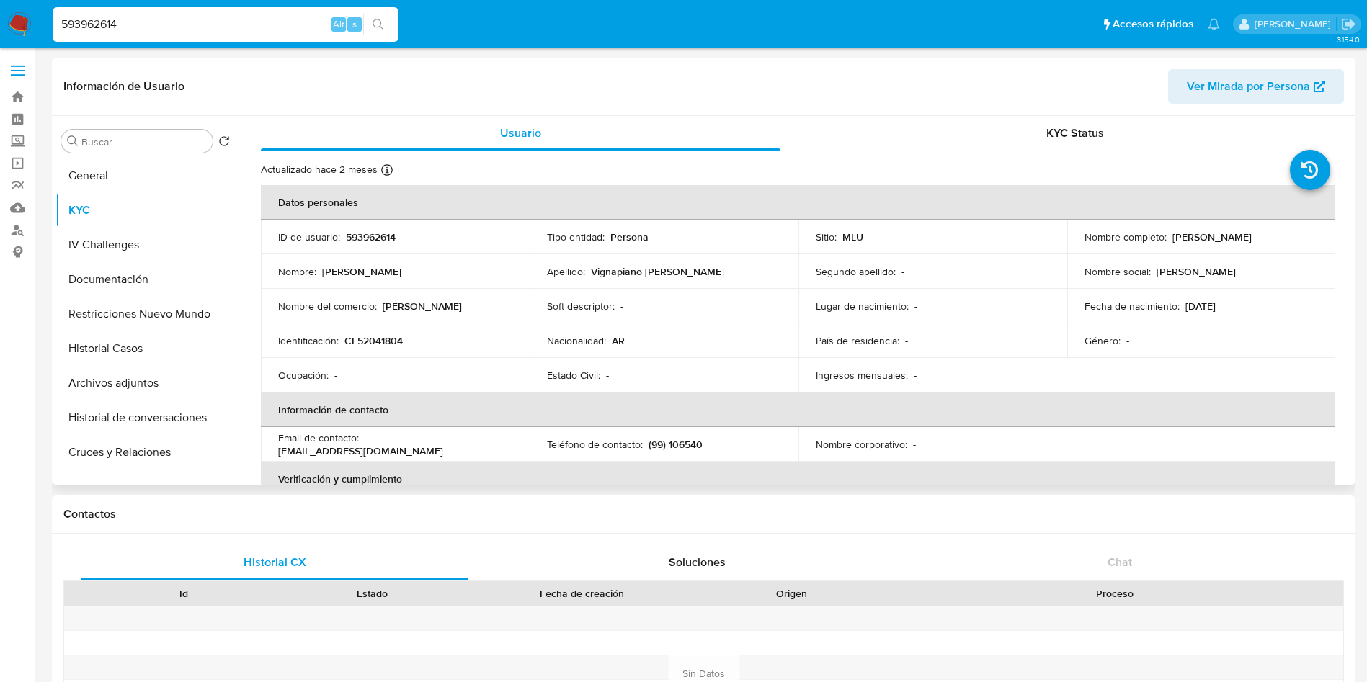
click at [366, 238] on p "593962614" at bounding box center [371, 237] width 50 height 13
copy p "593962614"
drag, startPoint x: 1077, startPoint y: 246, endPoint x: 1247, endPoint y: 246, distance: 170.1
click at [1247, 246] on td "Nombre completo : Mariano Ruben Vignapiano Plastina" at bounding box center [1201, 237] width 269 height 35
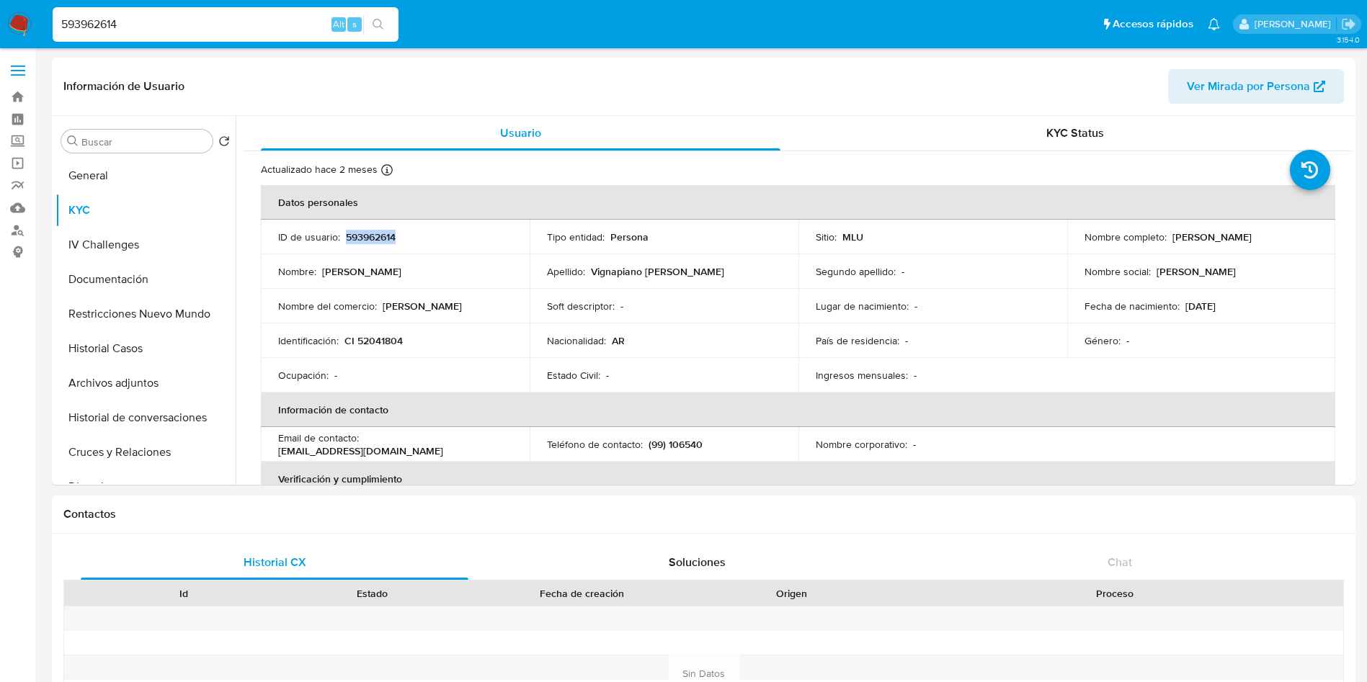
copy p "Mariano Ruben Vignapiano Plastina"
click at [386, 340] on p "CI 52041804" at bounding box center [373, 340] width 58 height 13
copy p "52041804"
click at [157, 288] on button "Documentación" at bounding box center [139, 279] width 169 height 35
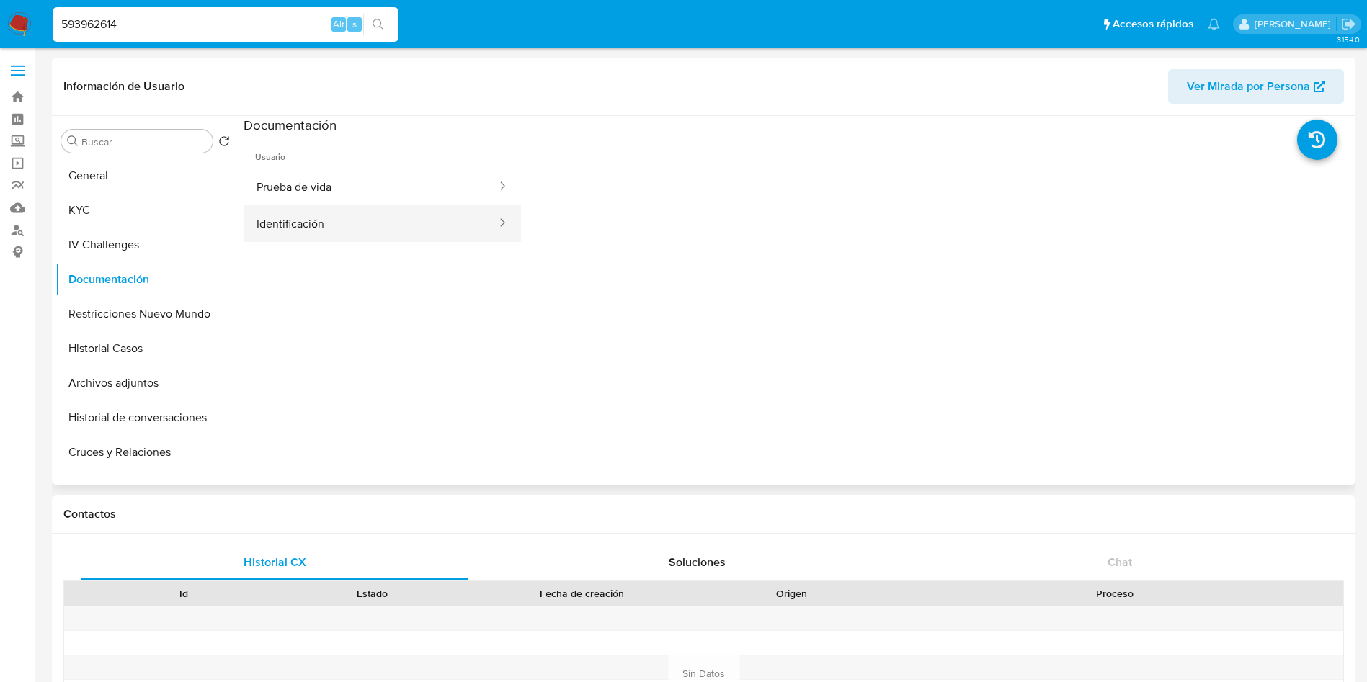
click at [390, 206] on button "Identificación" at bounding box center [371, 223] width 254 height 37
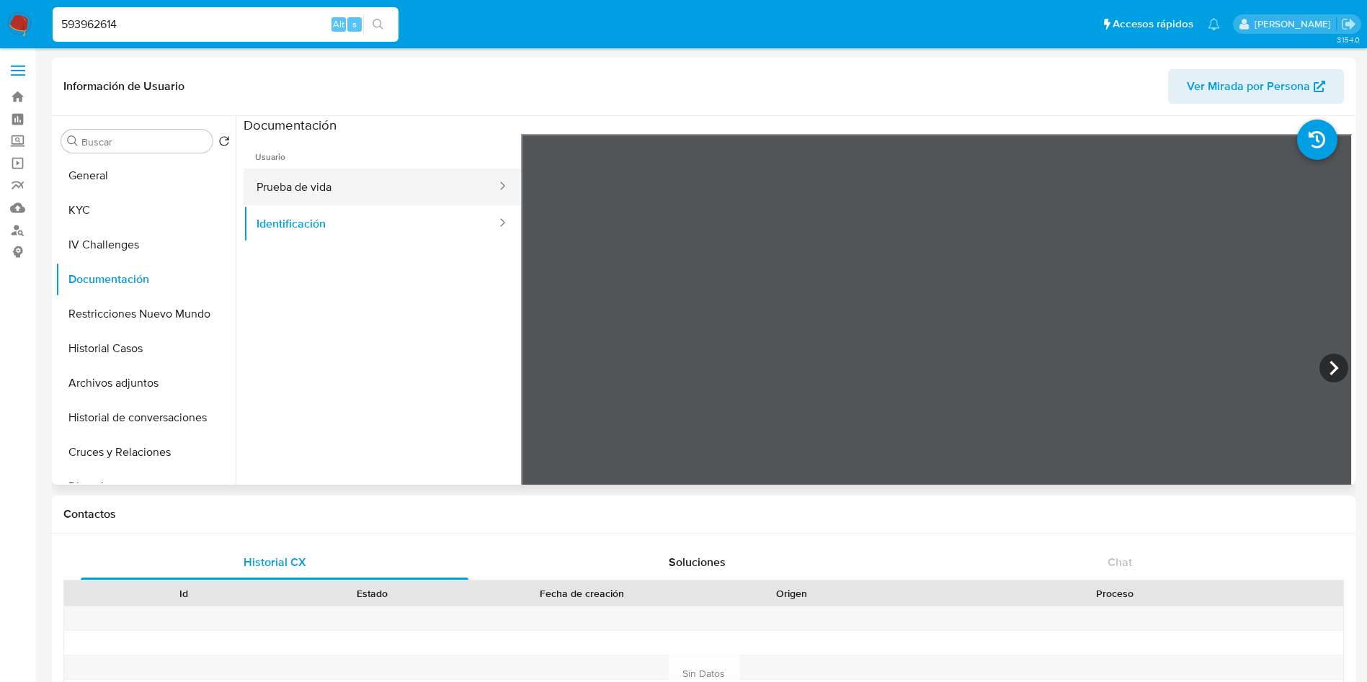
click at [341, 188] on button "Prueba de vida" at bounding box center [371, 187] width 254 height 37
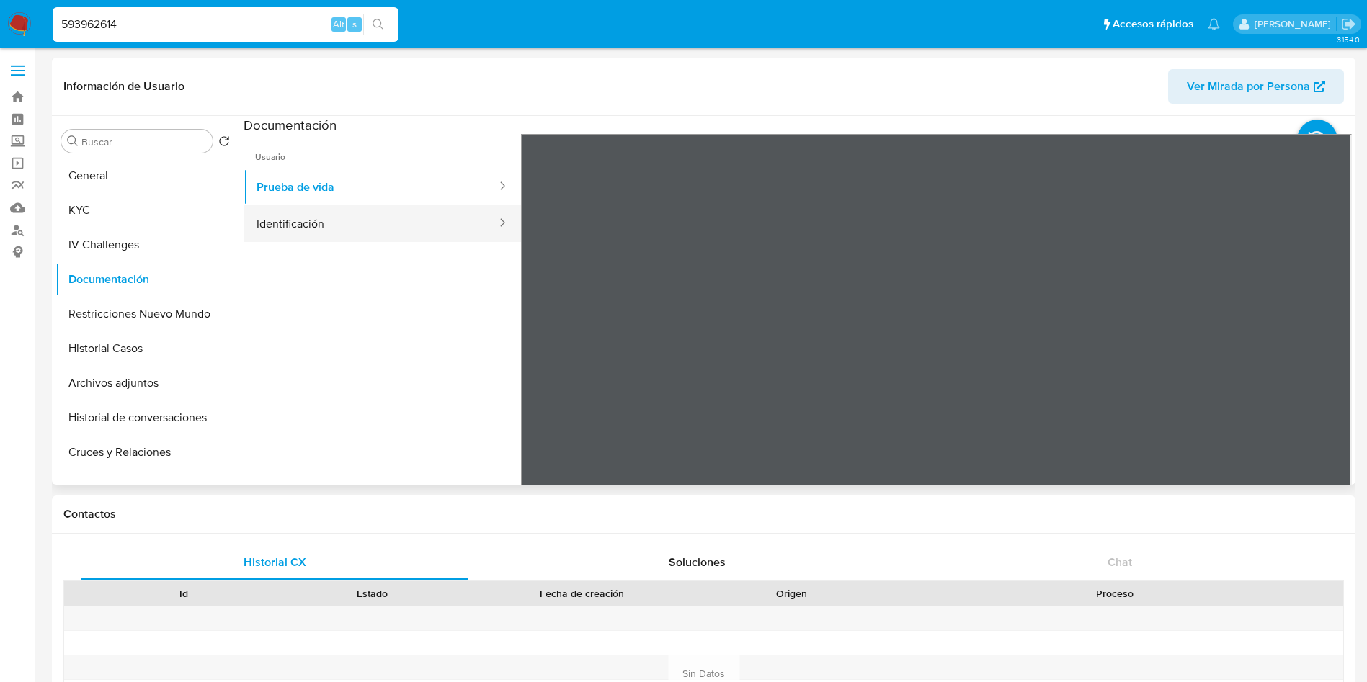
click at [410, 208] on button "Identificación" at bounding box center [371, 223] width 254 height 37
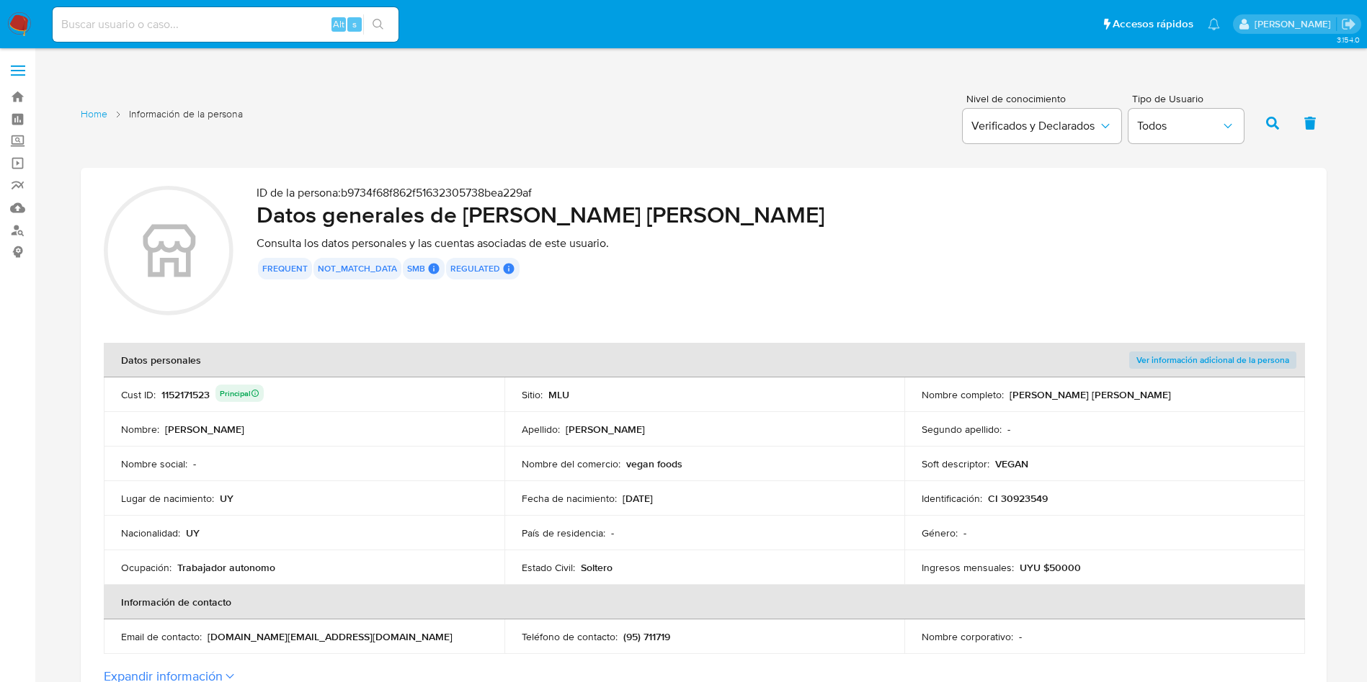
click at [208, 18] on input at bounding box center [226, 24] width 346 height 19
paste input "1760124035"
type input "1760124035"
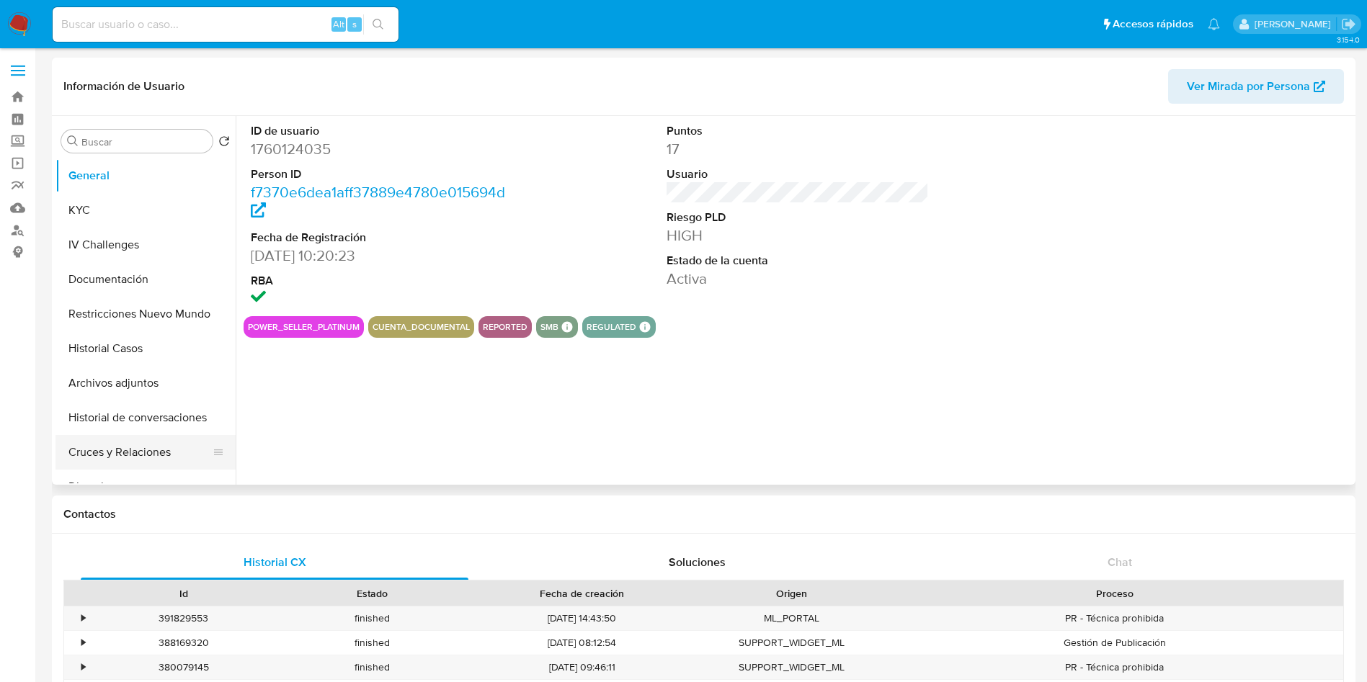
click at [166, 451] on button "Cruces y Relaciones" at bounding box center [139, 452] width 169 height 35
select select "10"
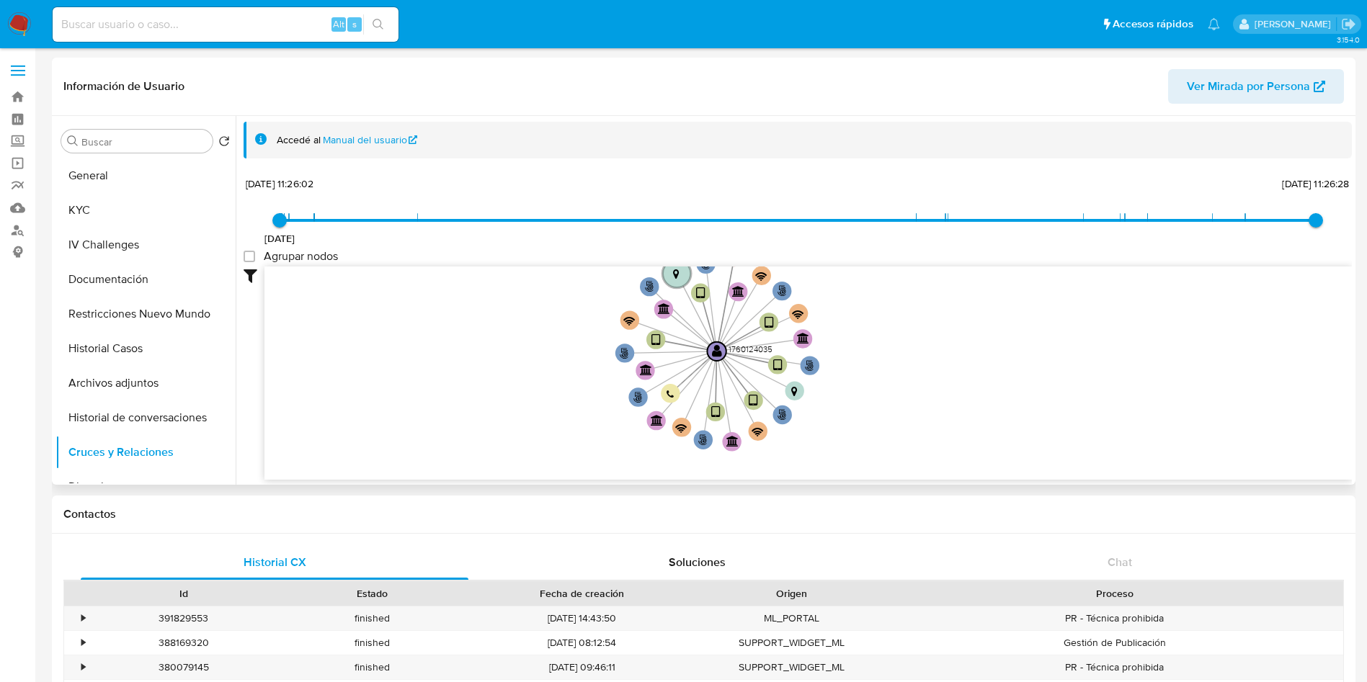
drag, startPoint x: 543, startPoint y: 408, endPoint x: 501, endPoint y: 460, distance: 67.1
click at [501, 460] on icon "user-1760124035  1760124035 phone-da91d2d94f5c14bbe1e1b003028317ec  person-f7…" at bounding box center [807, 371] width 1087 height 209
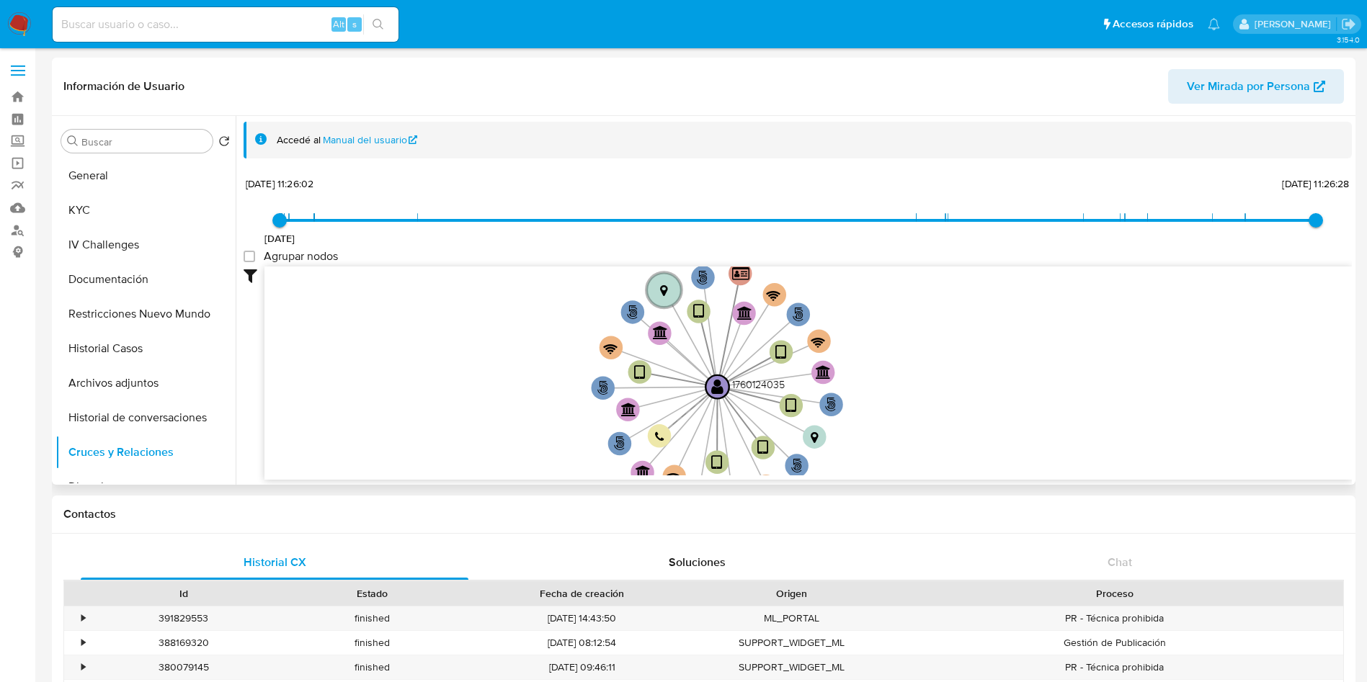
click at [496, 458] on icon "user-1760124035  1760124035 phone-da91d2d94f5c14bbe1e1b003028317ec  person-f7…" at bounding box center [807, 371] width 1087 height 209
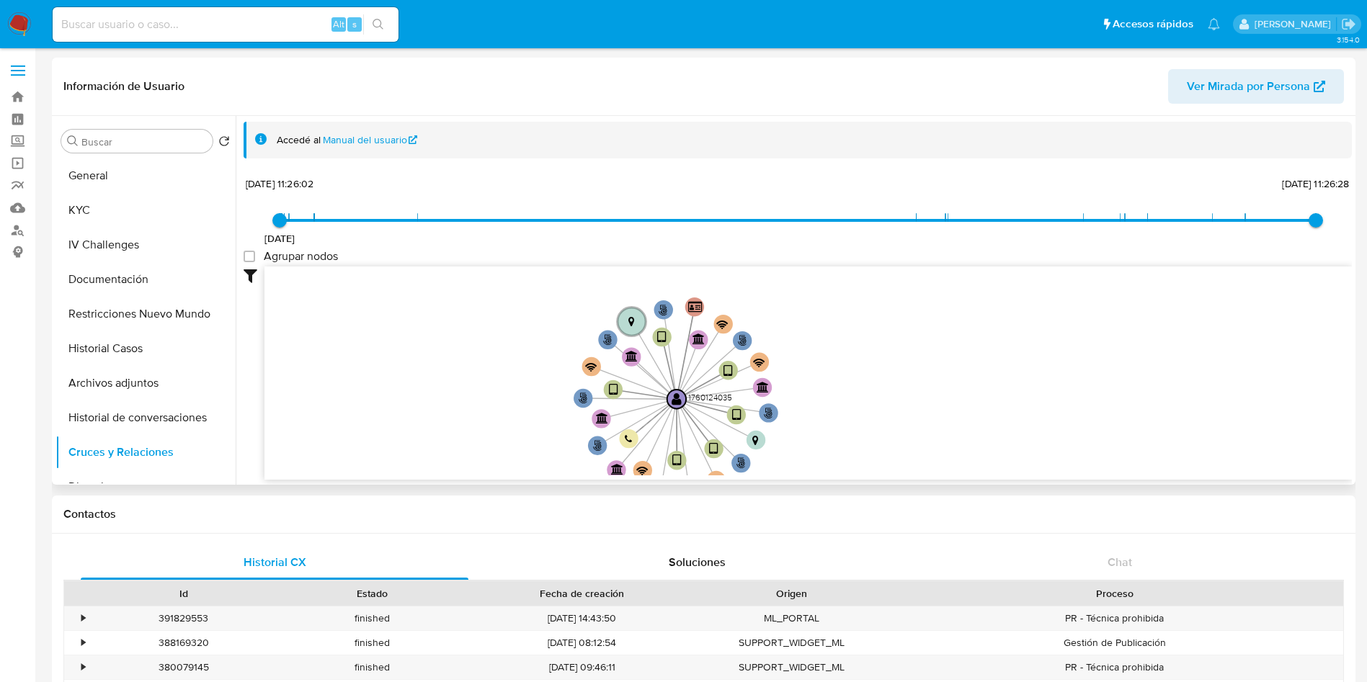
drag, startPoint x: 486, startPoint y: 479, endPoint x: 486, endPoint y: 454, distance: 25.2
click at [486, 458] on div "user-1760124035  1760124035 phone-da91d2d94f5c14bbe1e1b003028317ec  person-f7…" at bounding box center [807, 373] width 1087 height 213
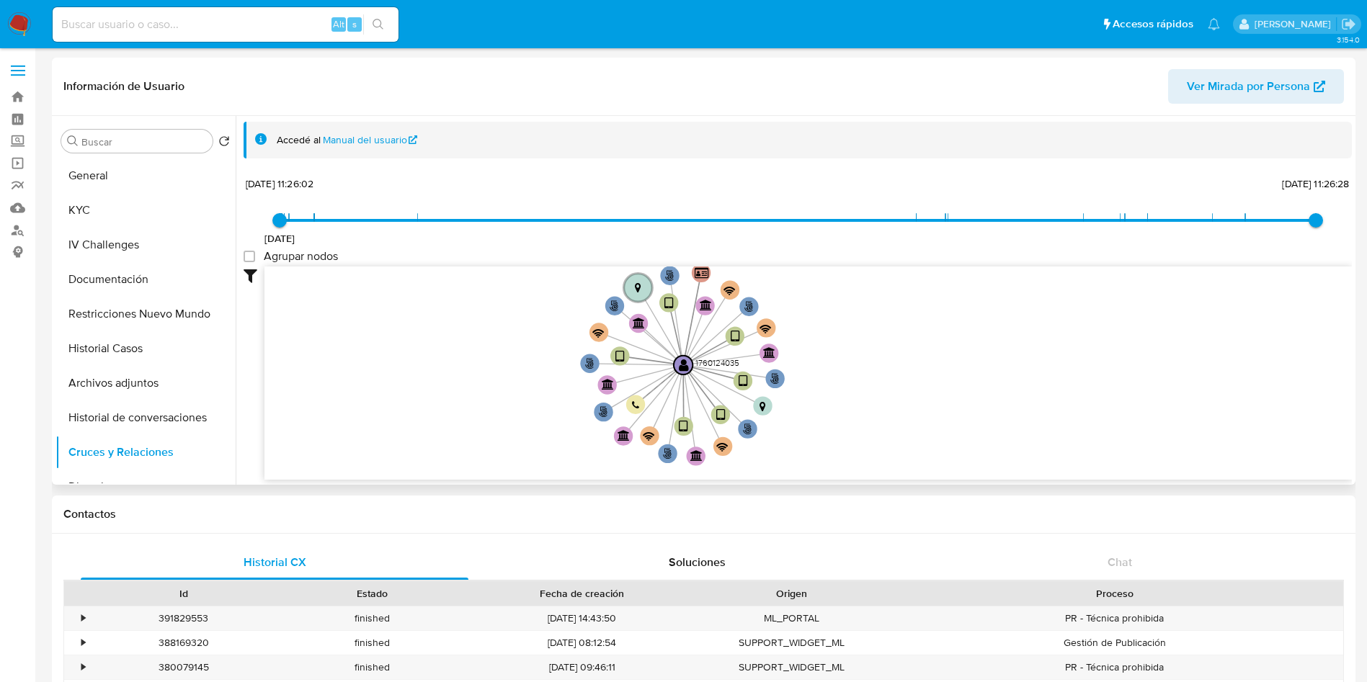
drag, startPoint x: 525, startPoint y: 432, endPoint x: 532, endPoint y: 398, distance: 34.5
click at [532, 398] on icon "user-1760124035  1760124035 phone-da91d2d94f5c14bbe1e1b003028317ec  person-f7…" at bounding box center [807, 371] width 1087 height 209
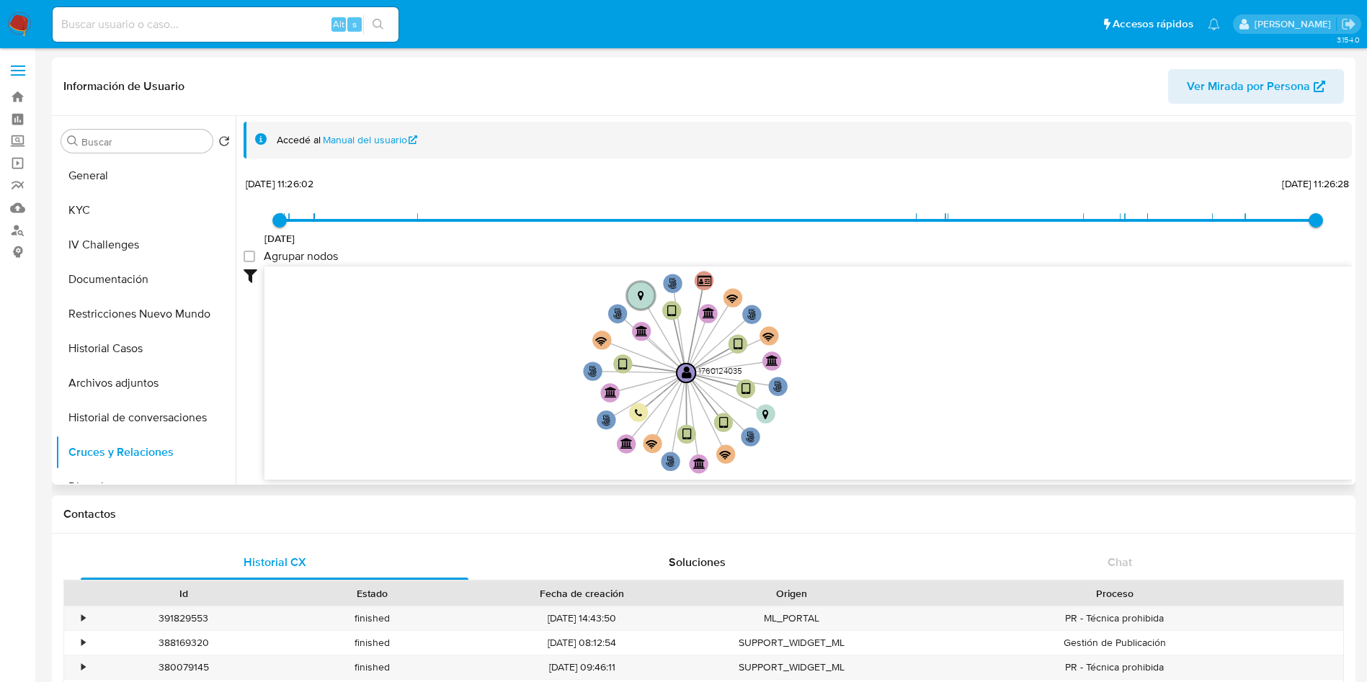
drag, startPoint x: 481, startPoint y: 372, endPoint x: 484, endPoint y: 380, distance: 8.4
click at [484, 380] on icon "user-1760124035  1760124035 phone-da91d2d94f5c14bbe1e1b003028317ec  person-f7…" at bounding box center [807, 371] width 1087 height 209
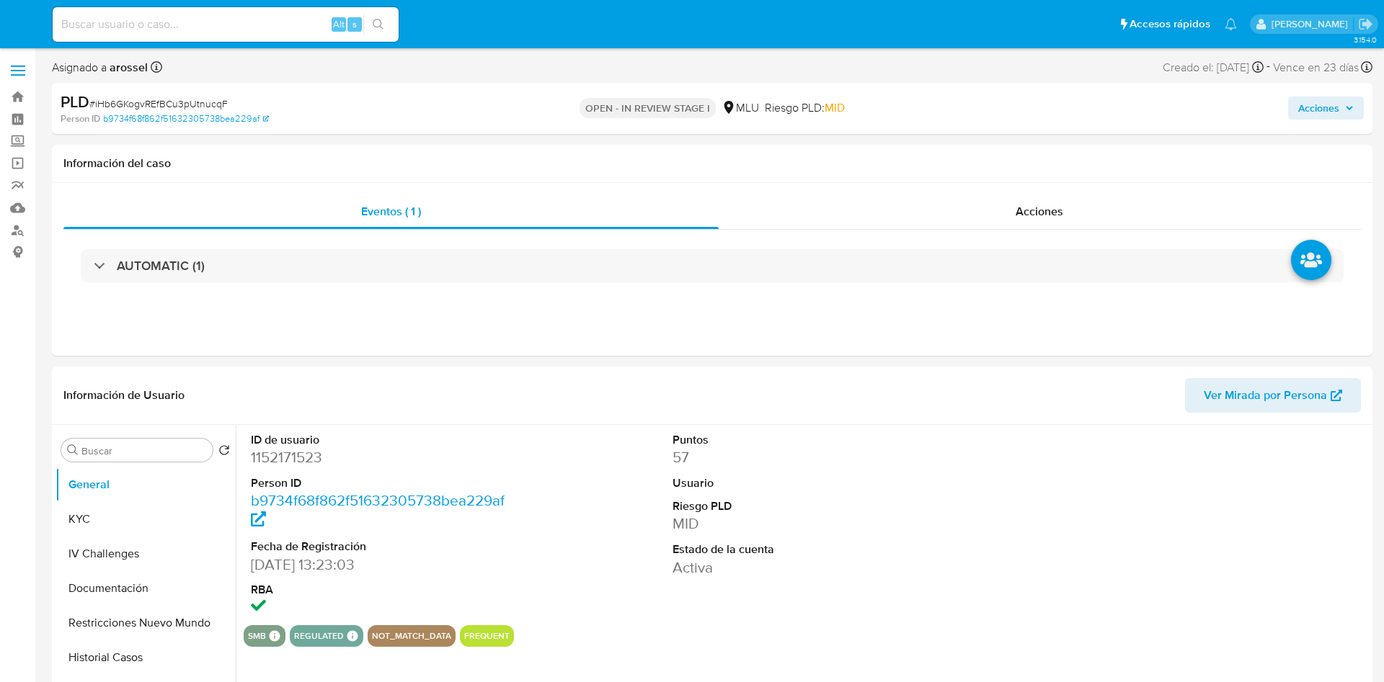
select select "10"
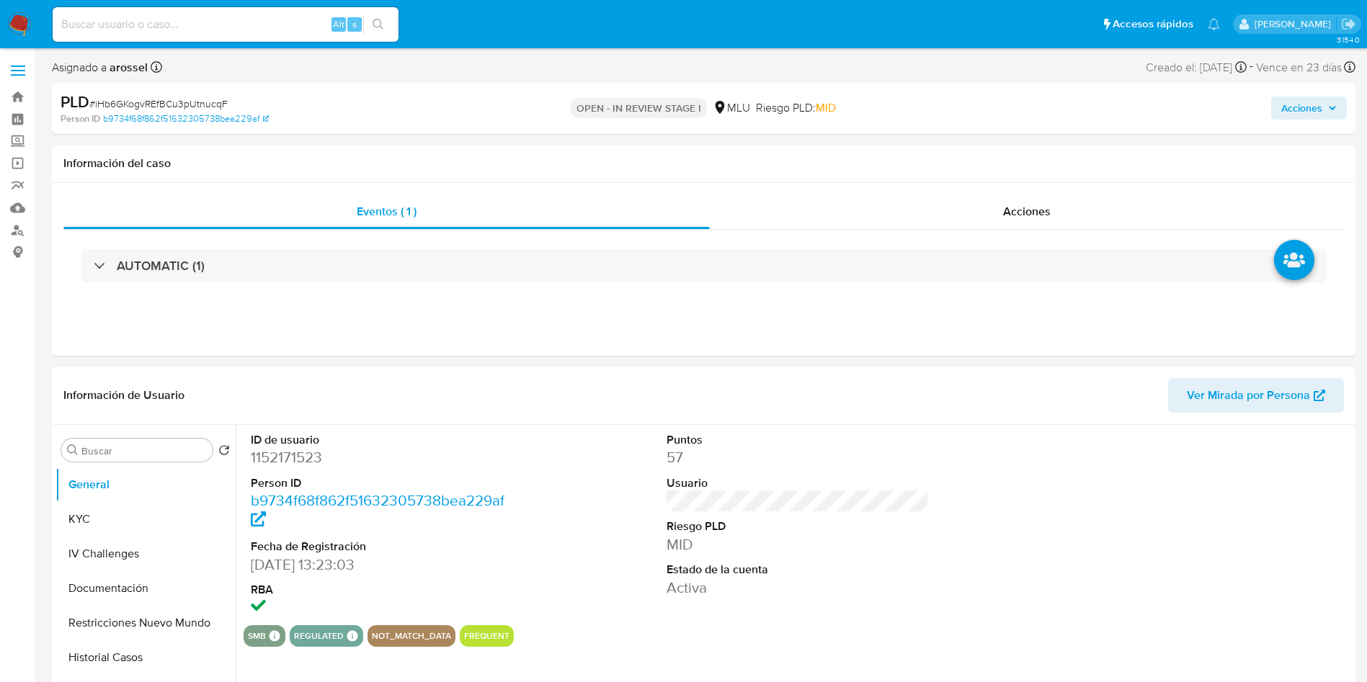
click at [235, 17] on input at bounding box center [226, 24] width 346 height 19
paste input "1733509279"
type input "1733509279"
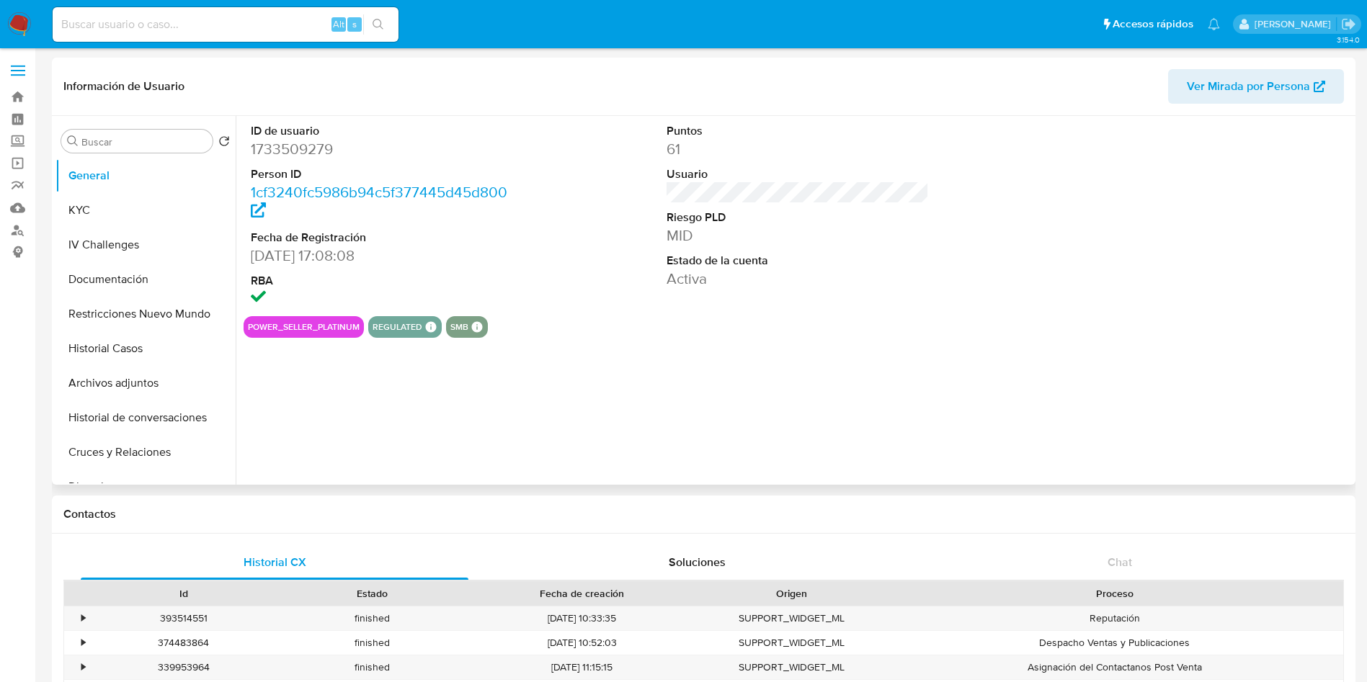
select select "10"
click at [228, 35] on div "Alt s" at bounding box center [226, 24] width 346 height 35
click at [226, 27] on input at bounding box center [226, 24] width 346 height 19
paste input "593962614"
type input "593962614"
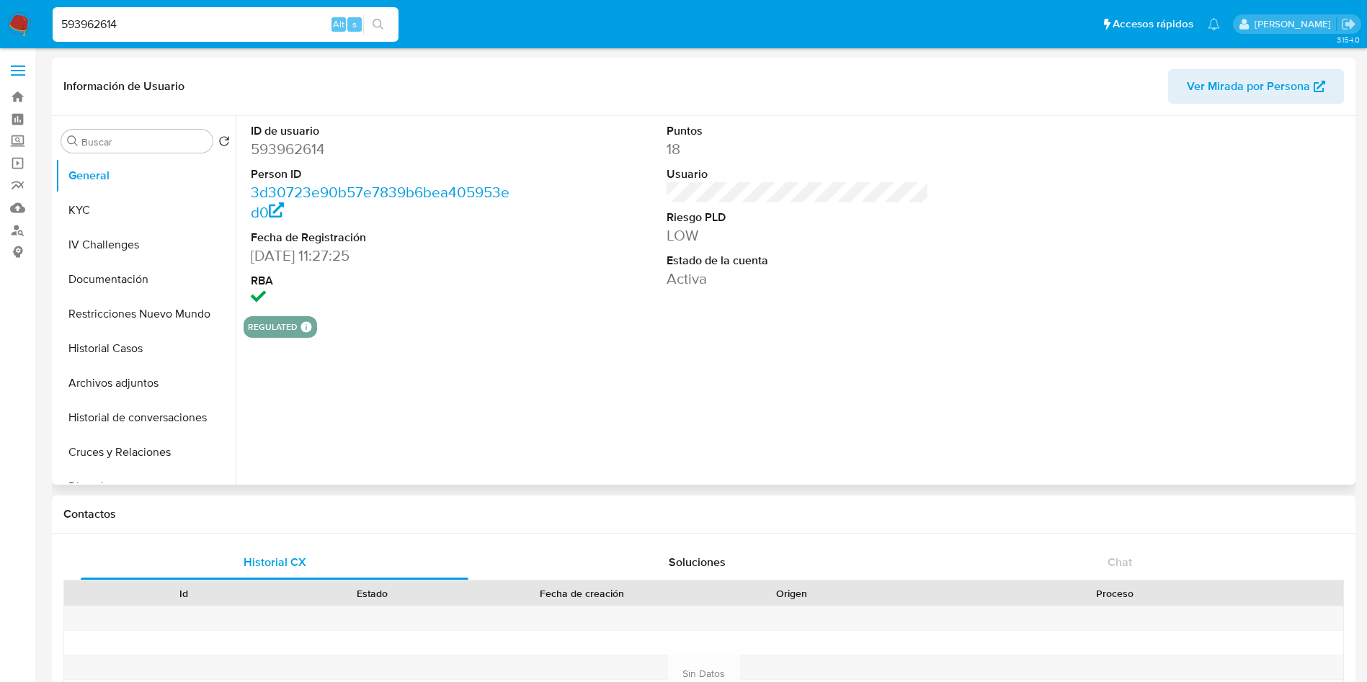
select select "10"
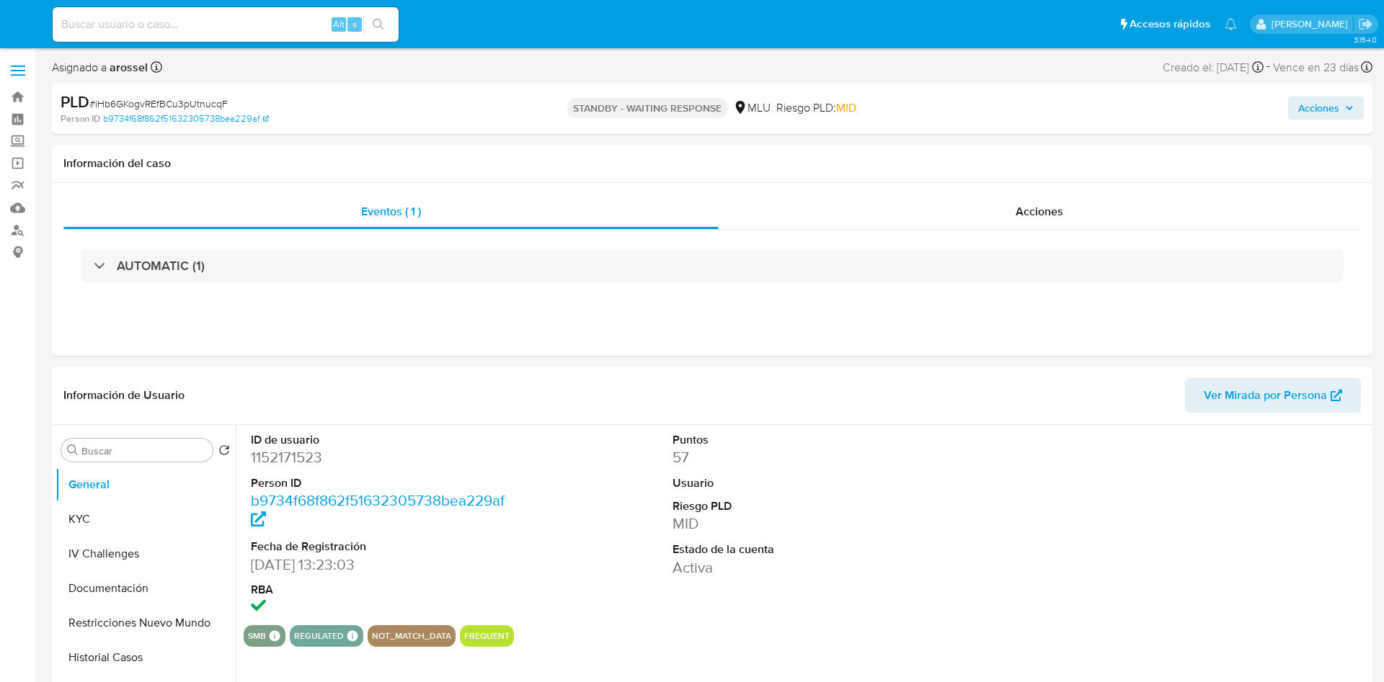
select select "10"
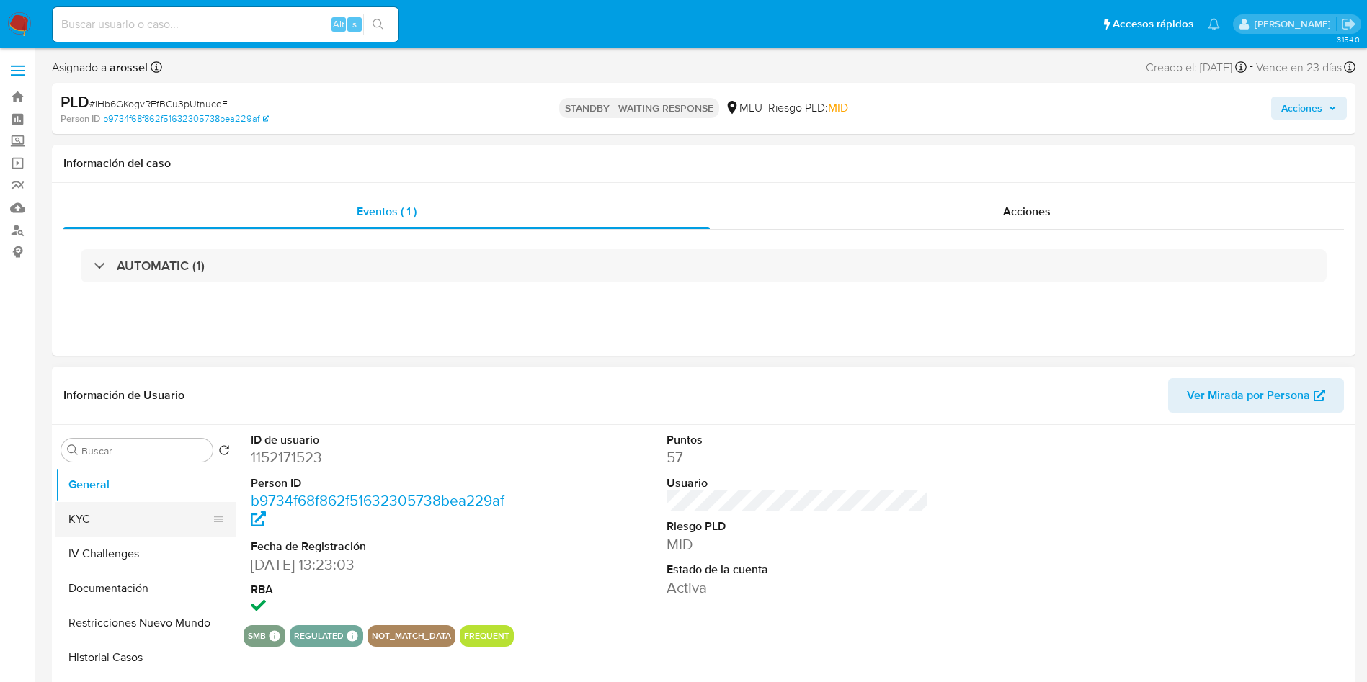
click at [102, 520] on button "KYC" at bounding box center [139, 519] width 169 height 35
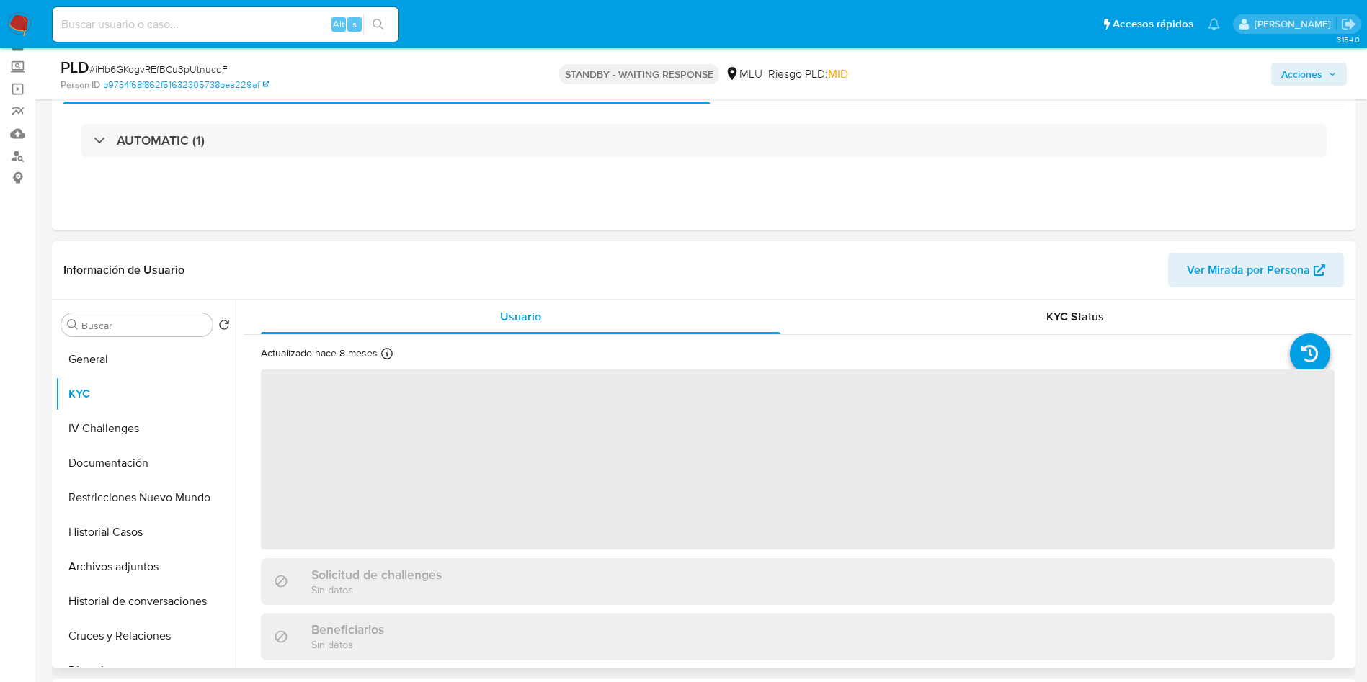
scroll to position [108, 0]
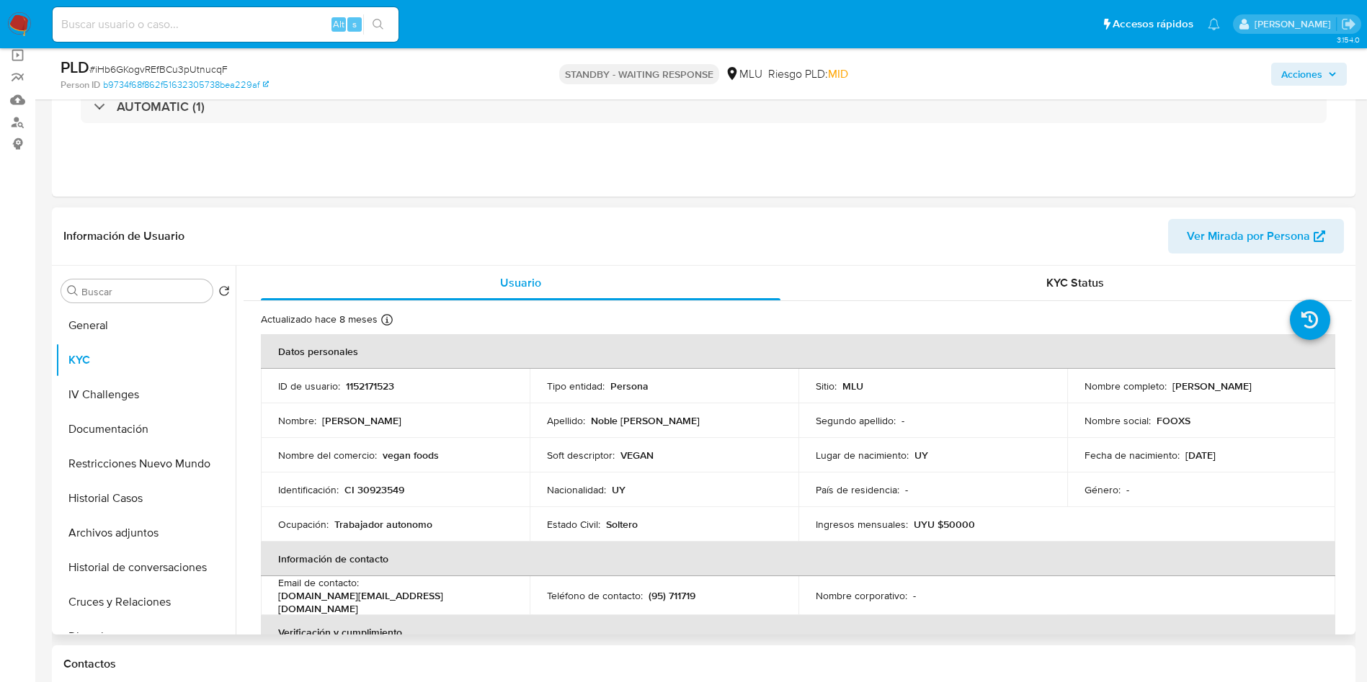
drag, startPoint x: 1079, startPoint y: 391, endPoint x: 1238, endPoint y: 396, distance: 159.3
click at [1238, 396] on td "Nombre completo : [PERSON_NAME]" at bounding box center [1201, 386] width 269 height 35
copy p "[PERSON_NAME]"
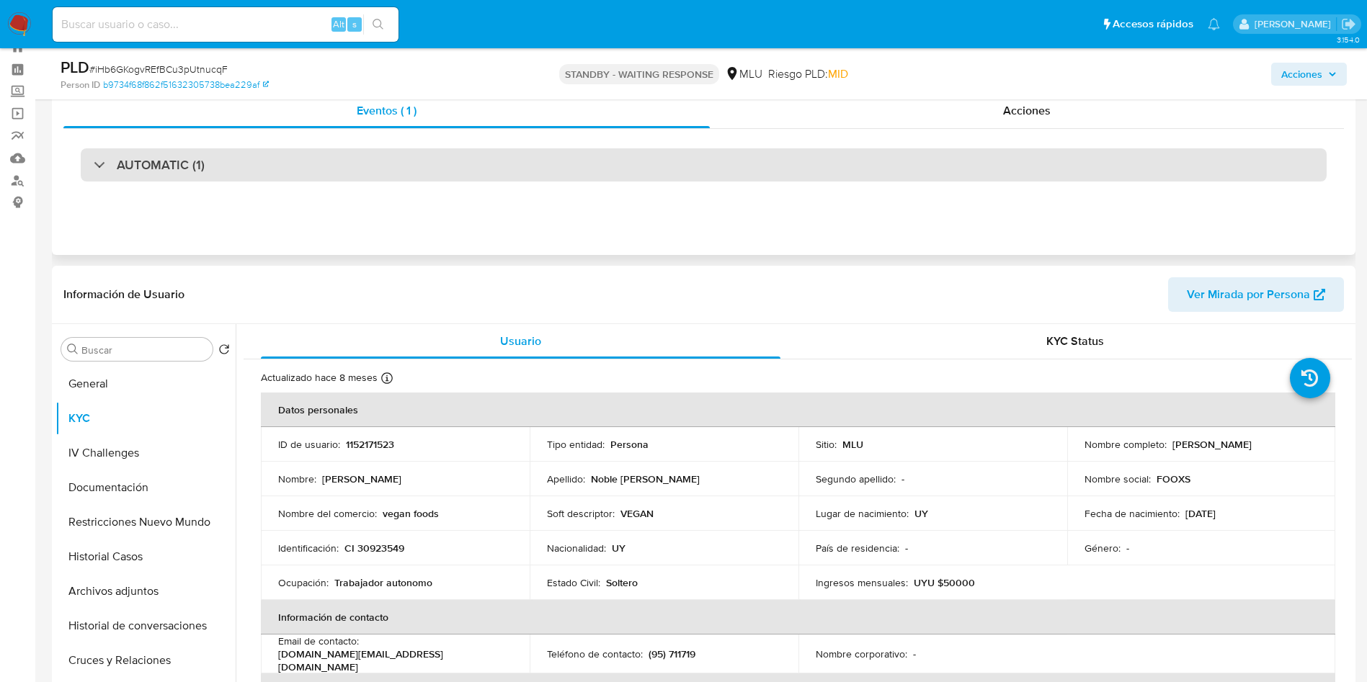
scroll to position [0, 0]
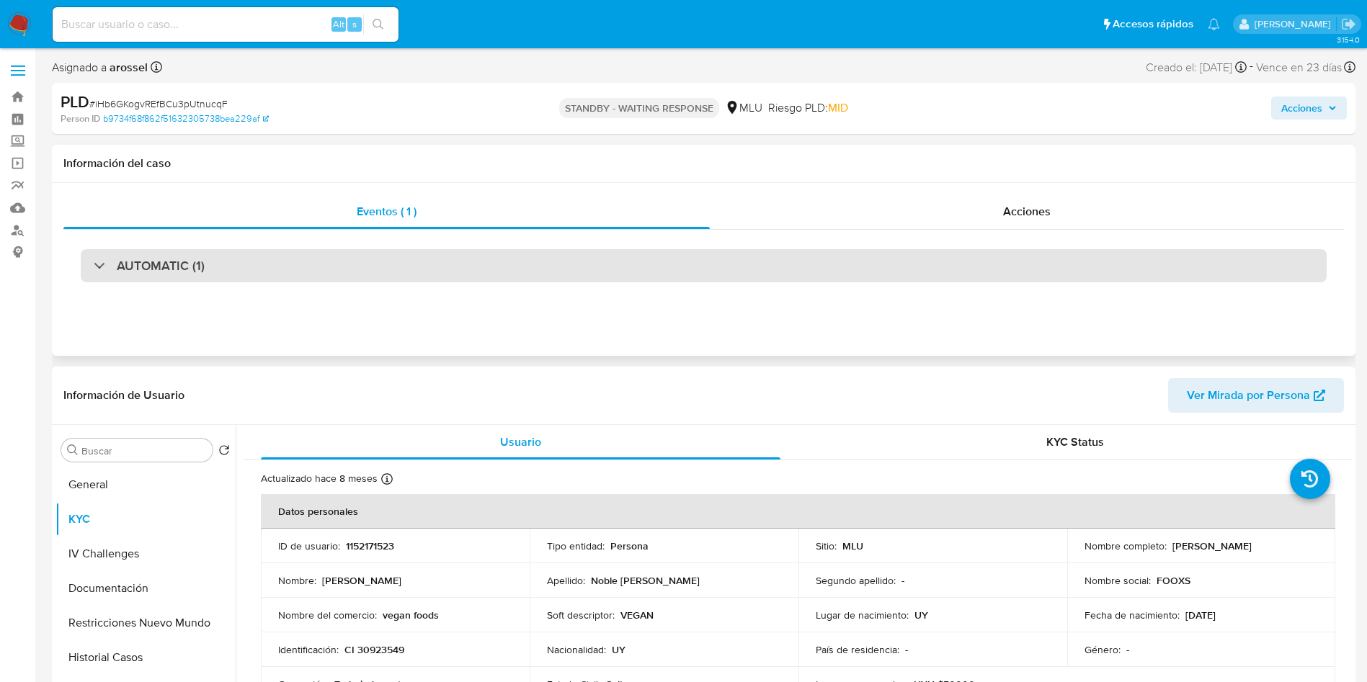
click at [262, 277] on div "AUTOMATIC (1)" at bounding box center [704, 265] width 1246 height 33
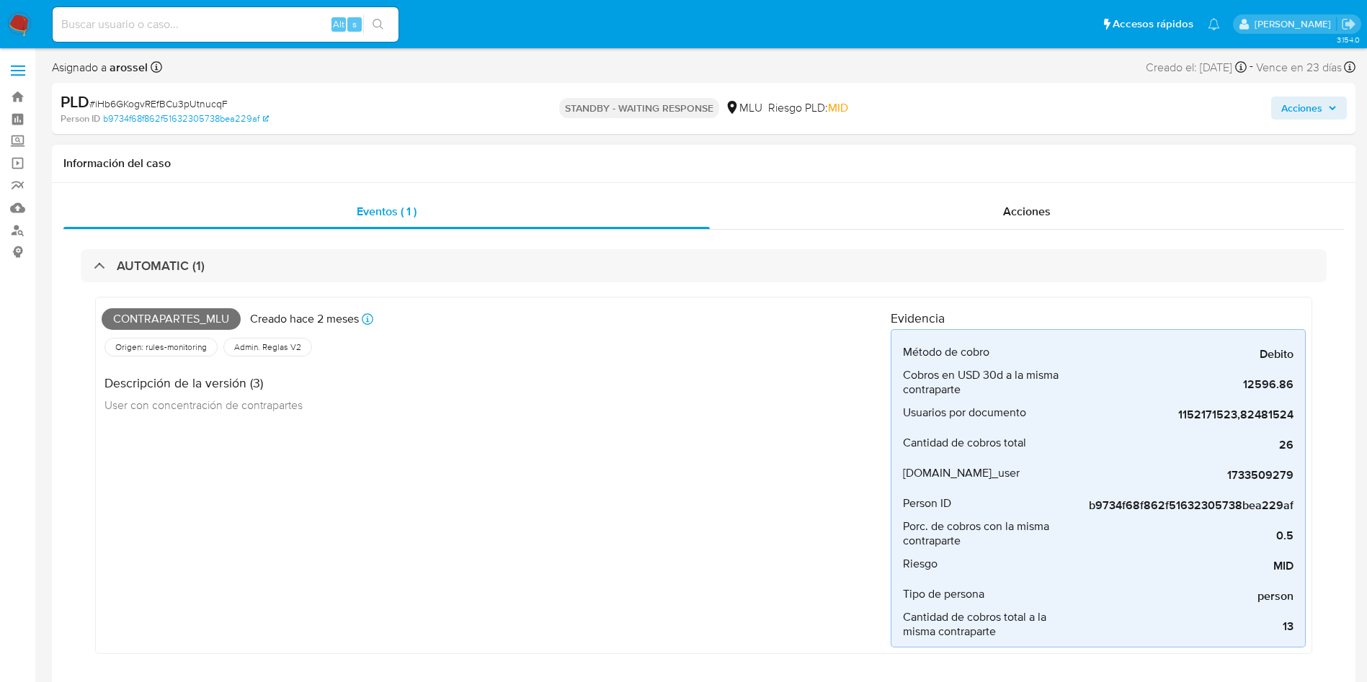
click at [184, 325] on span "Contrapartes_mlu" at bounding box center [171, 319] width 139 height 22
copy span "Contrapartes_mlu"
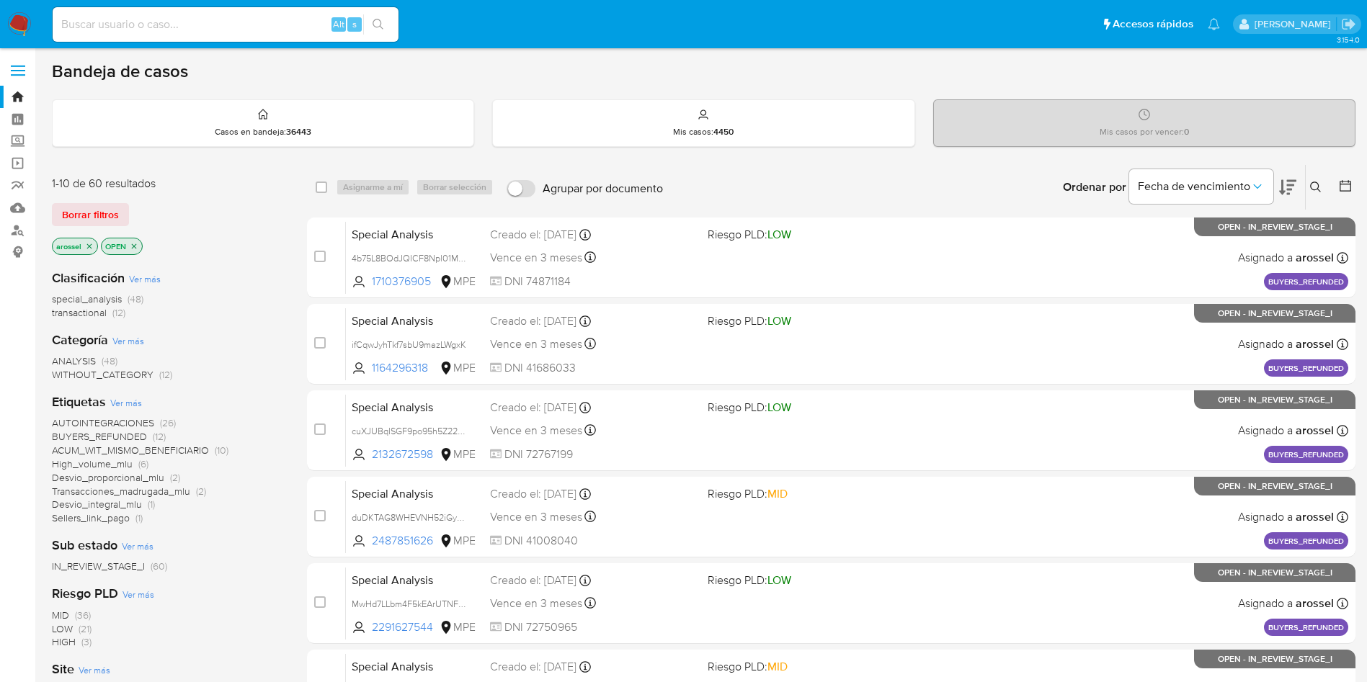
click at [184, 21] on input at bounding box center [226, 24] width 346 height 19
paste input "IvFspbnqrnSRPfnIwzv9vA3t"
type input "IvFspbnqrnSRPfnIwzv9vA3t"
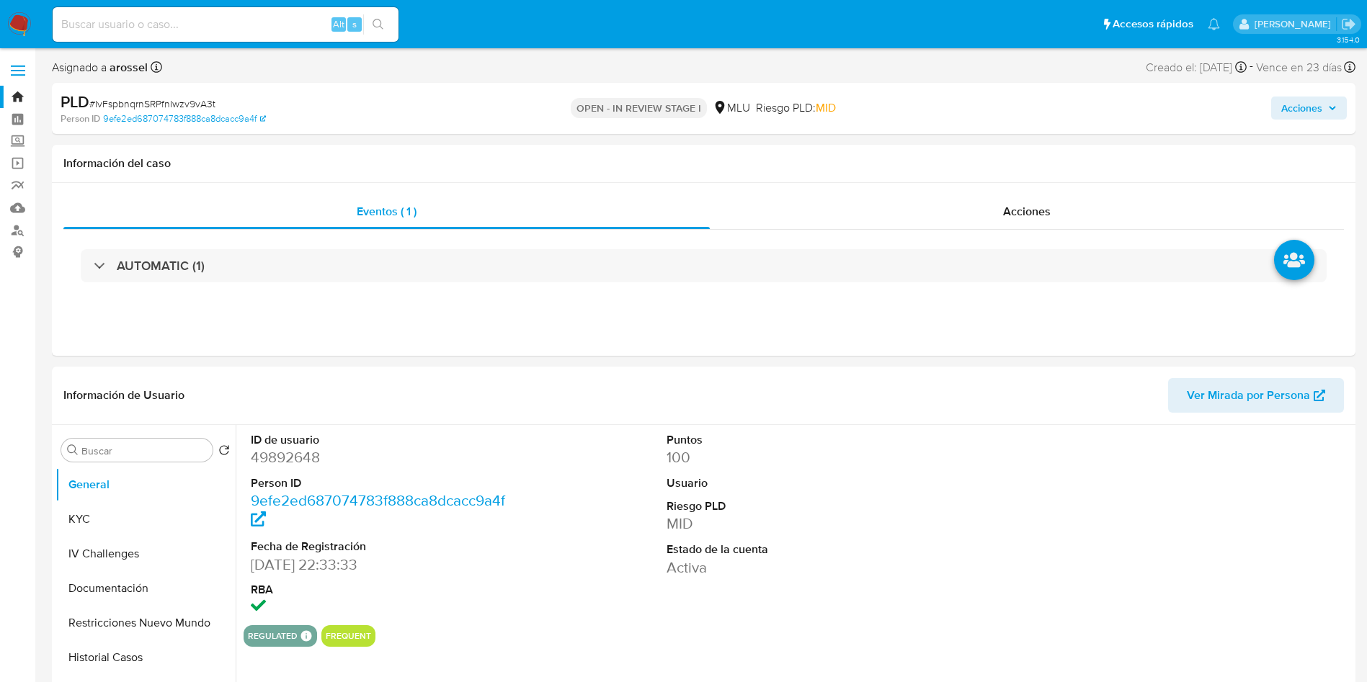
select select "10"
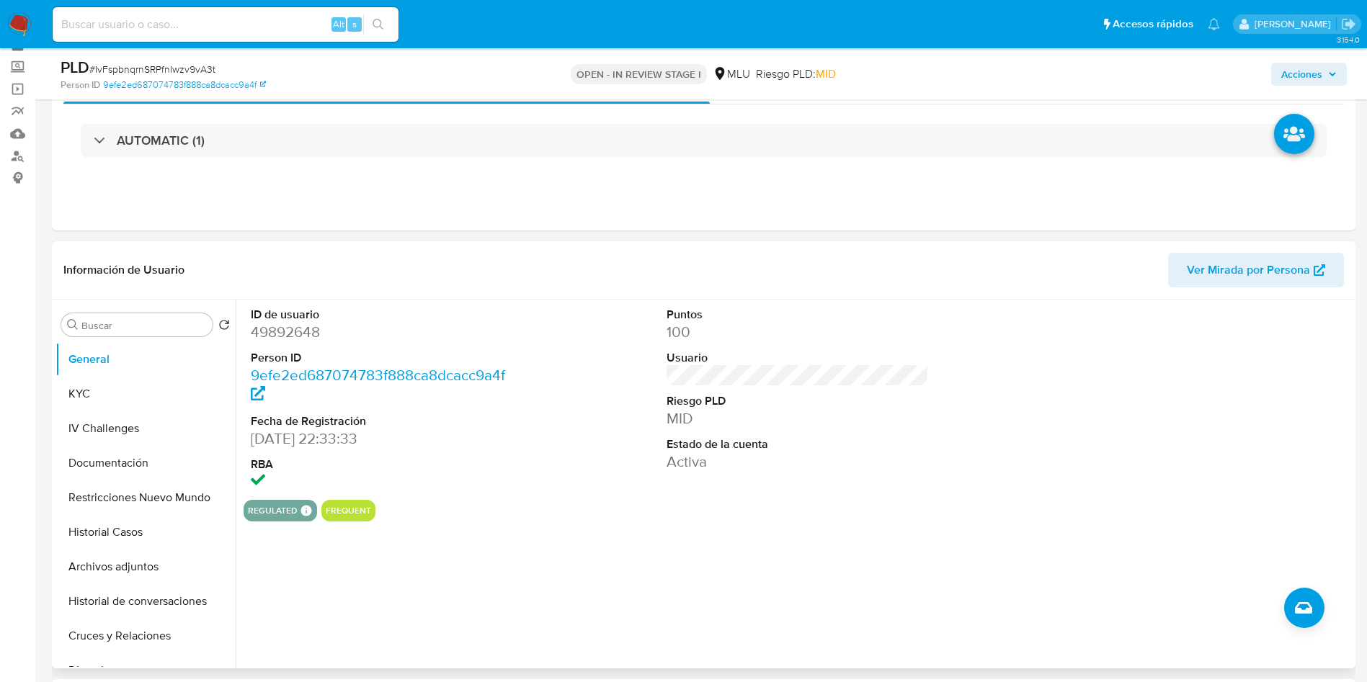
scroll to position [108, 0]
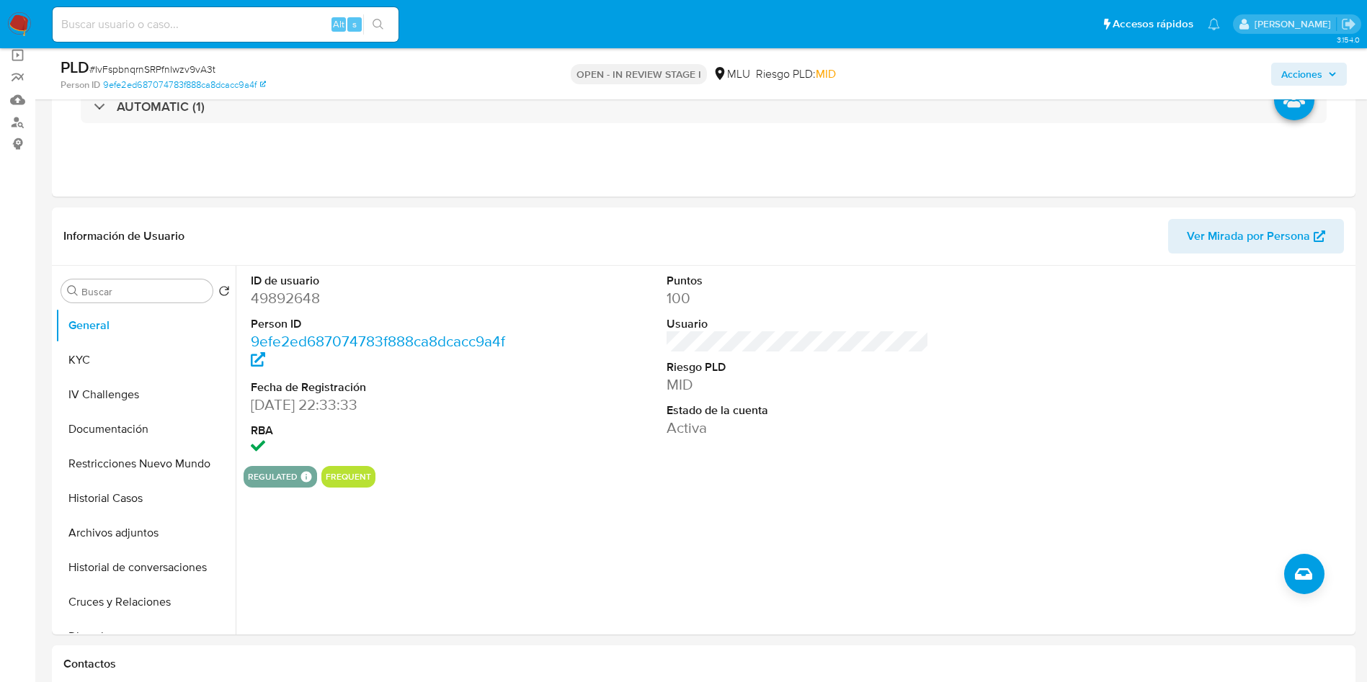
click at [1297, 229] on span "Ver Mirada por Persona" at bounding box center [1248, 236] width 123 height 35
click at [293, 295] on dd "49892648" at bounding box center [382, 298] width 263 height 20
click at [294, 296] on dd "49892648" at bounding box center [382, 298] width 263 height 20
copy dd "49892648"
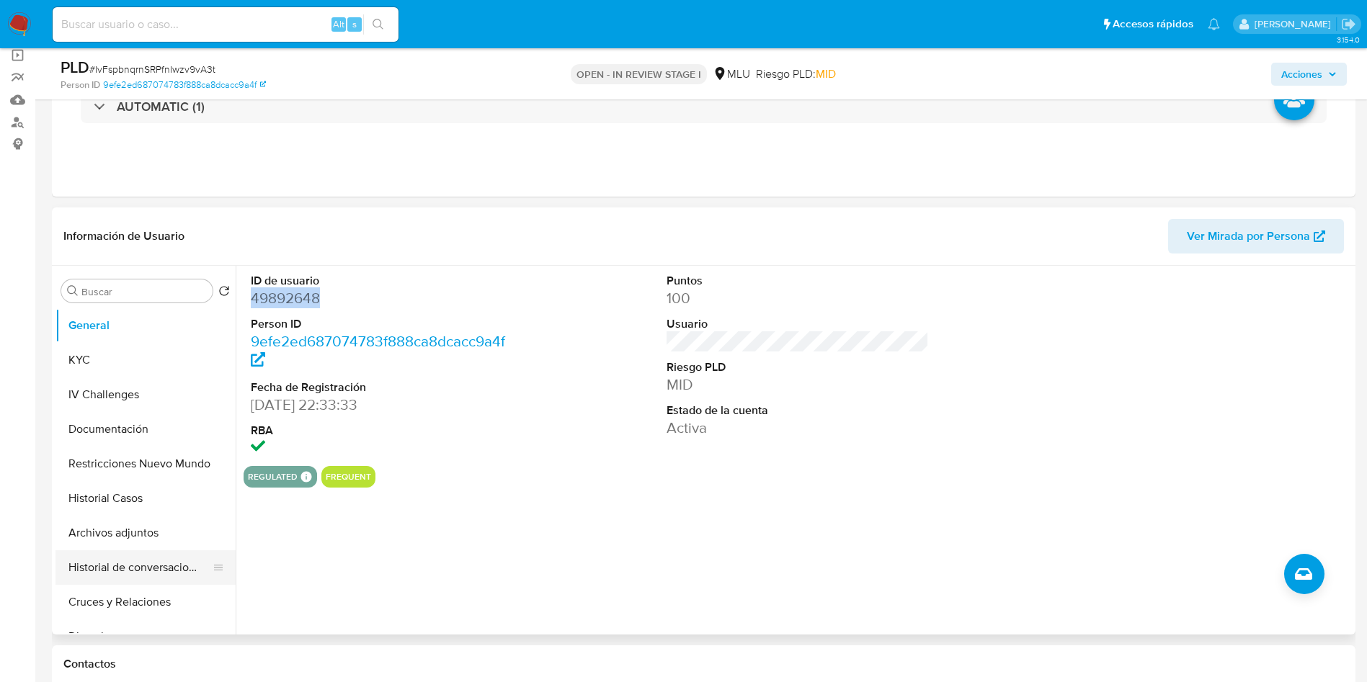
click at [166, 583] on button "Historial de conversaciones" at bounding box center [139, 568] width 169 height 35
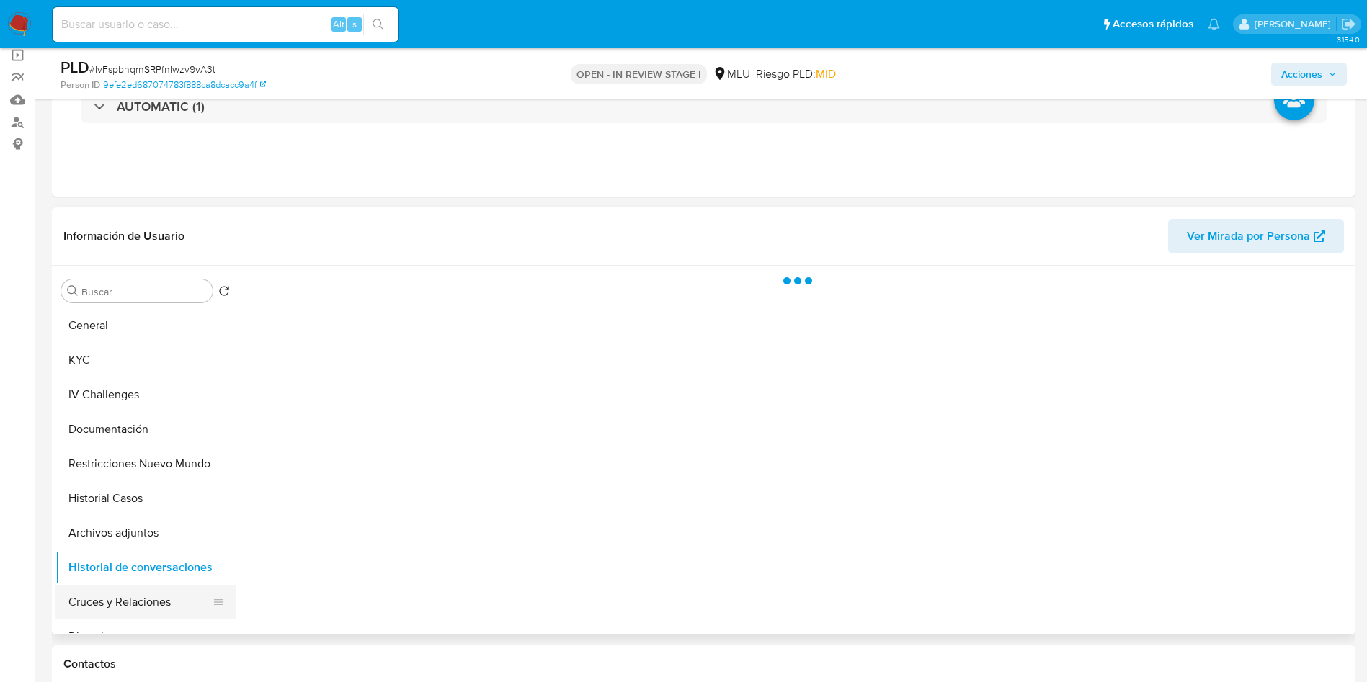
click at [166, 594] on button "Cruces y Relaciones" at bounding box center [139, 602] width 169 height 35
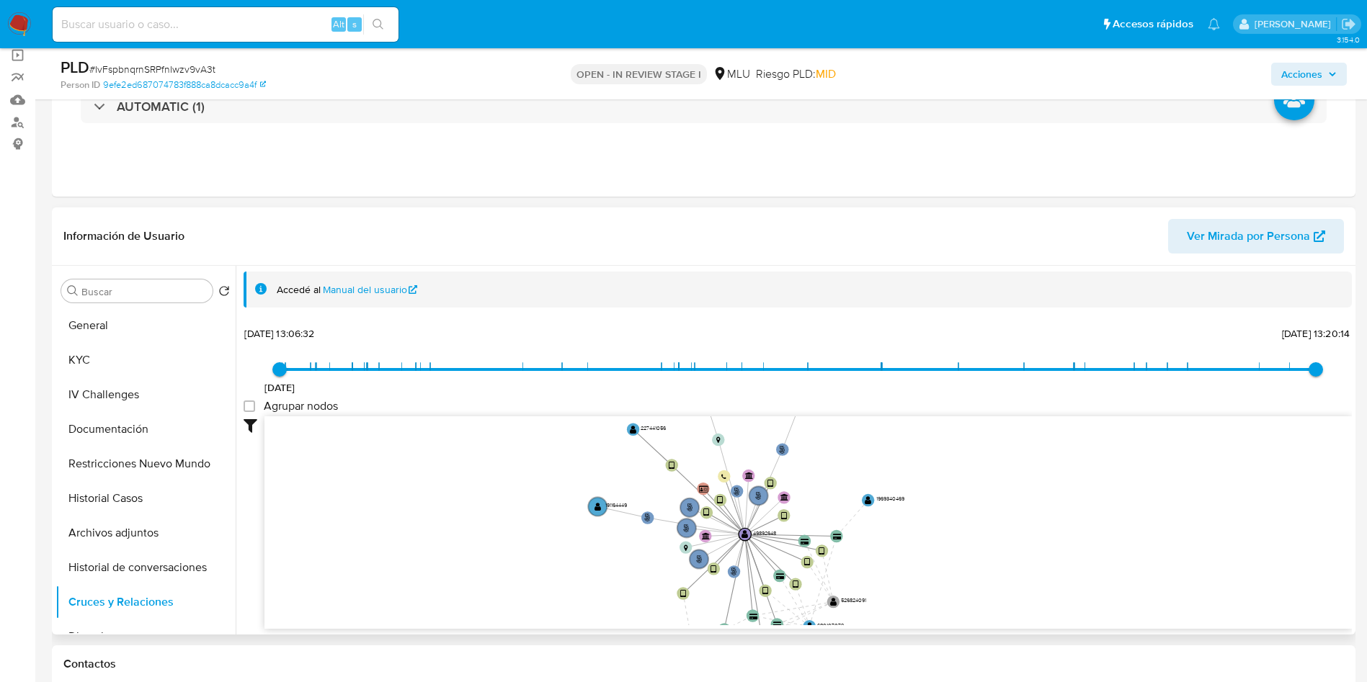
drag, startPoint x: 556, startPoint y: 481, endPoint x: 521, endPoint y: 417, distance: 73.2
click at [553, 491] on icon "phone-5d774a33961ebaed125d4da2124db59b  user-49892648  49892648 person-9efe2e…" at bounding box center [807, 521] width 1087 height 209
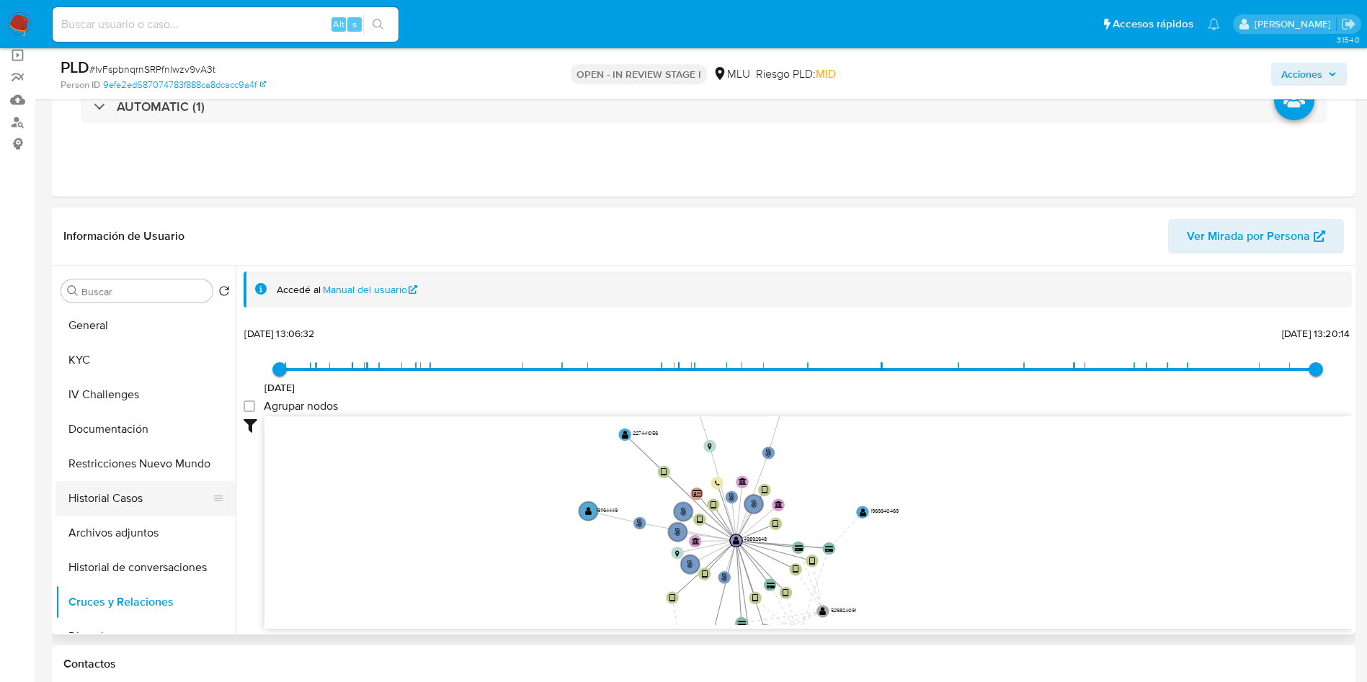
click at [133, 507] on button "Historial Casos" at bounding box center [139, 498] width 169 height 35
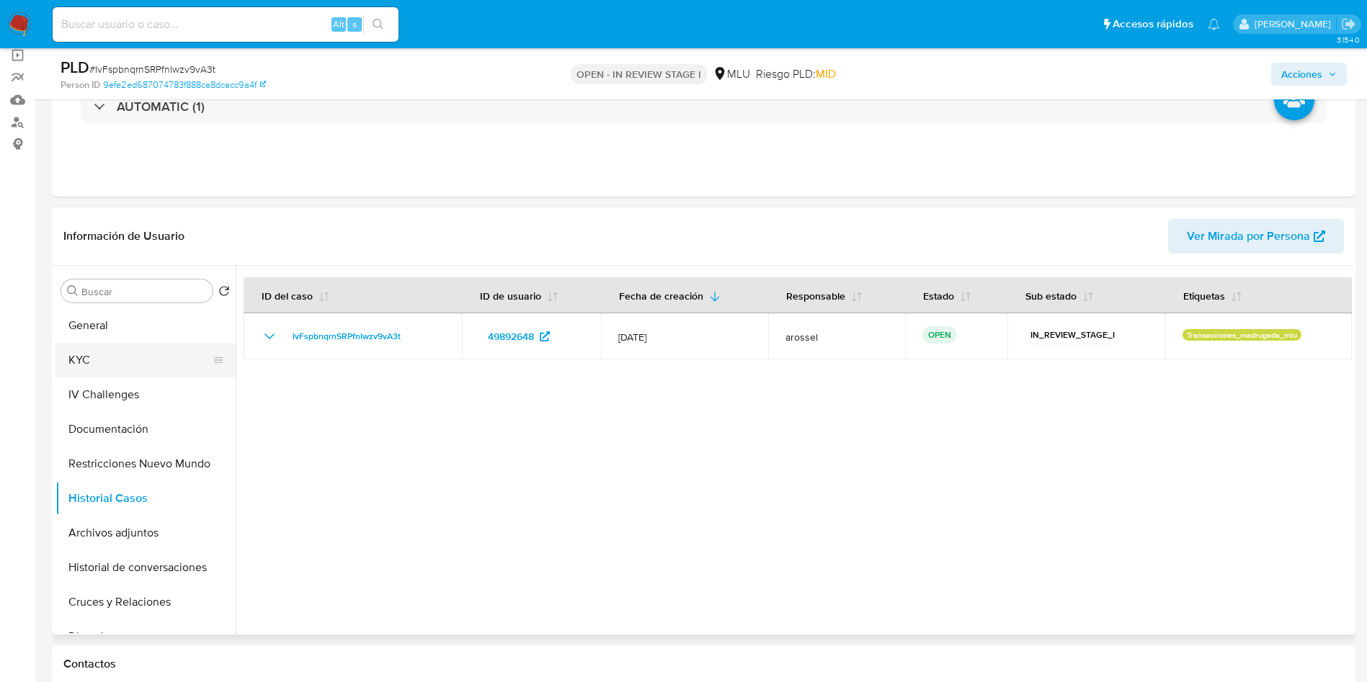
click at [130, 363] on button "KYC" at bounding box center [139, 360] width 169 height 35
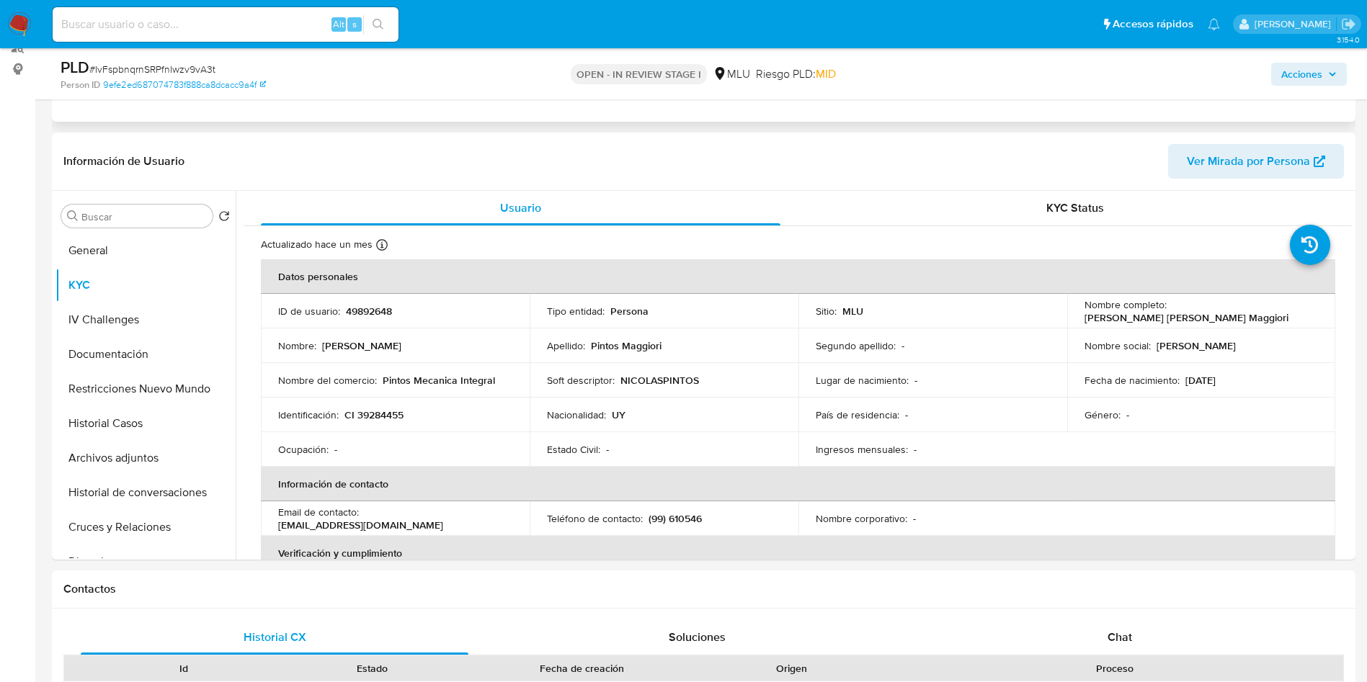
scroll to position [216, 0]
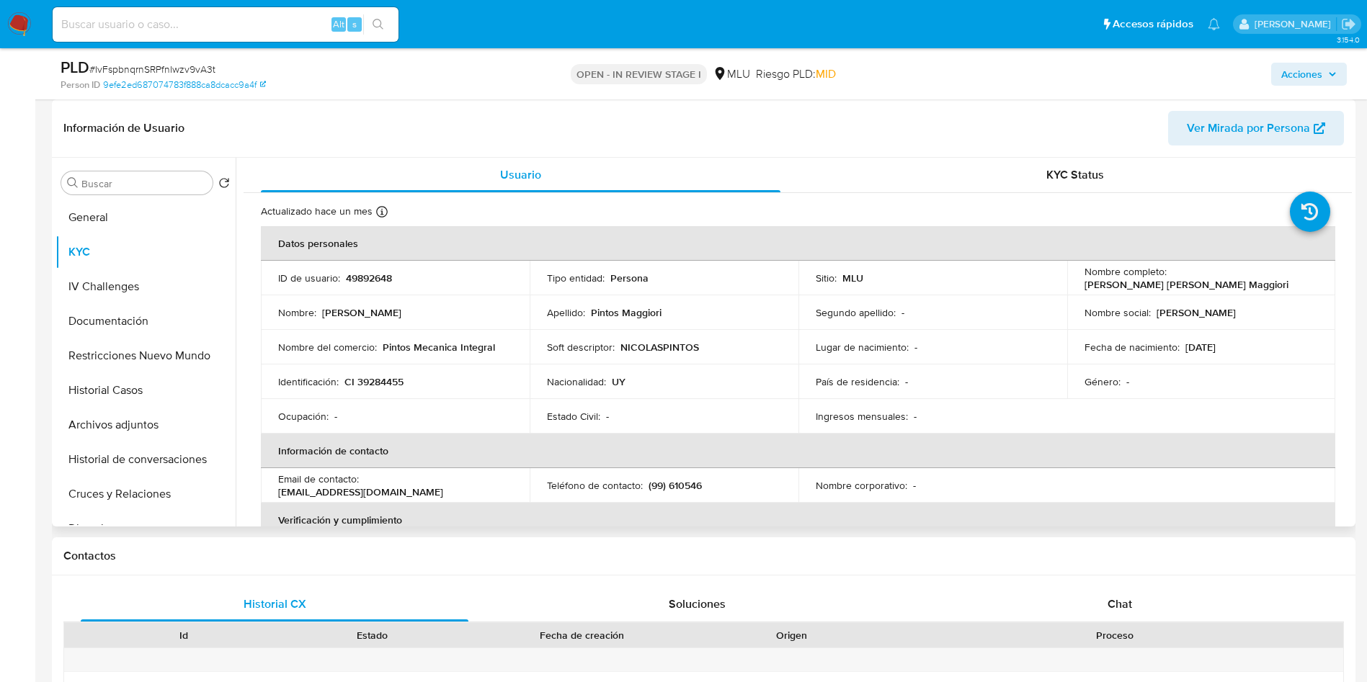
click at [377, 277] on p "49892648" at bounding box center [369, 278] width 46 height 13
click at [376, 277] on p "49892648" at bounding box center [369, 278] width 46 height 13
copy p "49892648"
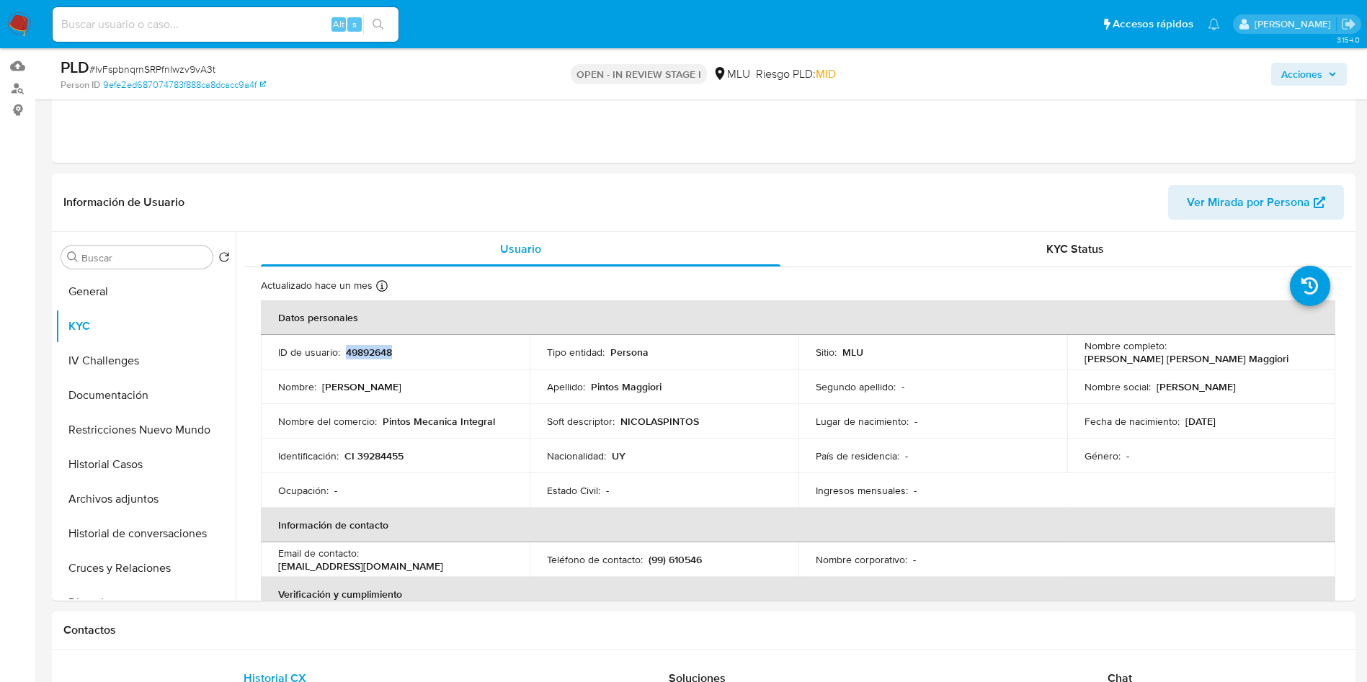
scroll to position [108, 0]
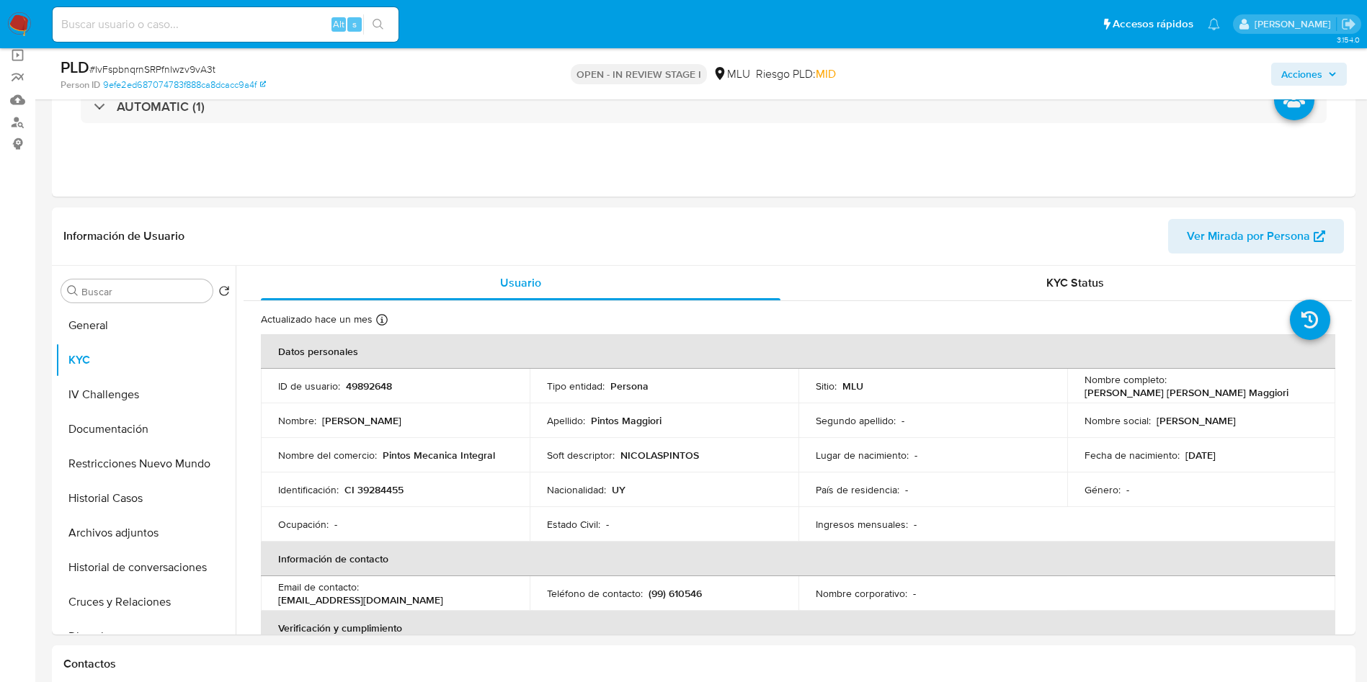
click at [170, 68] on span "# IvFspbnqrnSRPfnIwzv9vA3t" at bounding box center [152, 69] width 126 height 14
copy span "IvFspbnqrnSRPfnIwzv9vA3t"
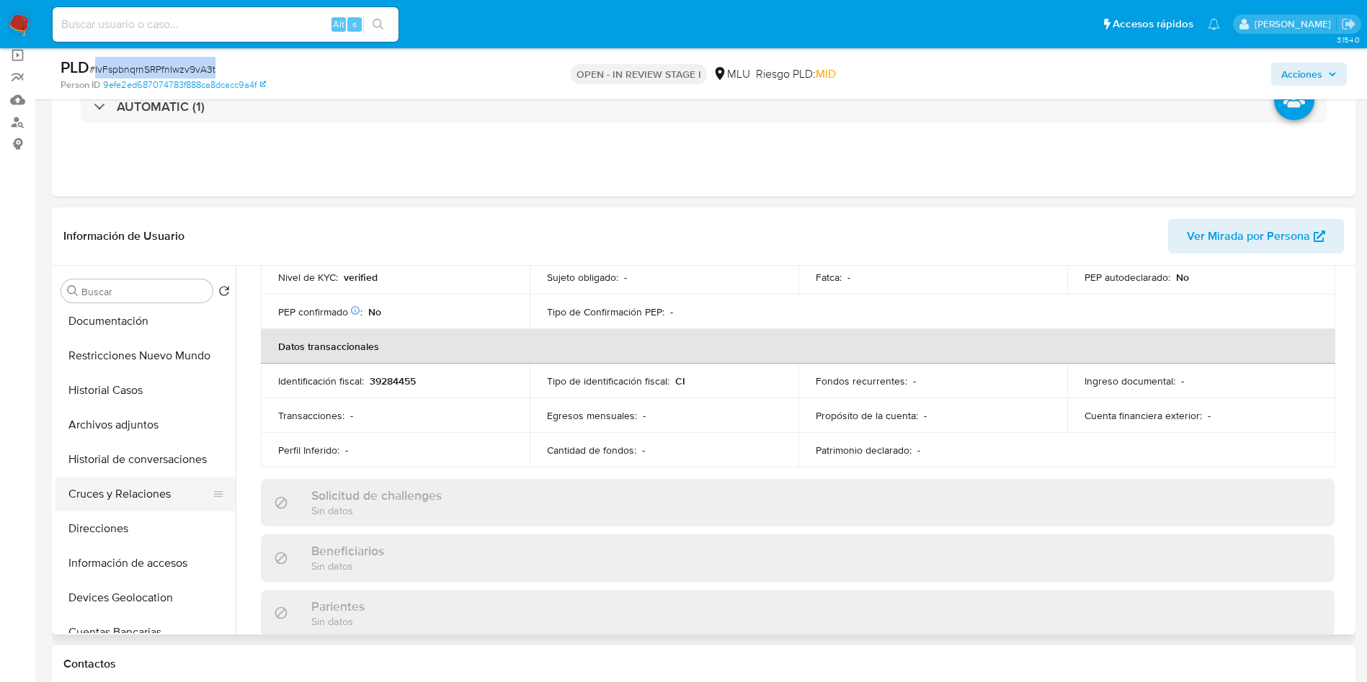
click at [140, 497] on button "Cruces y Relaciones" at bounding box center [139, 494] width 169 height 35
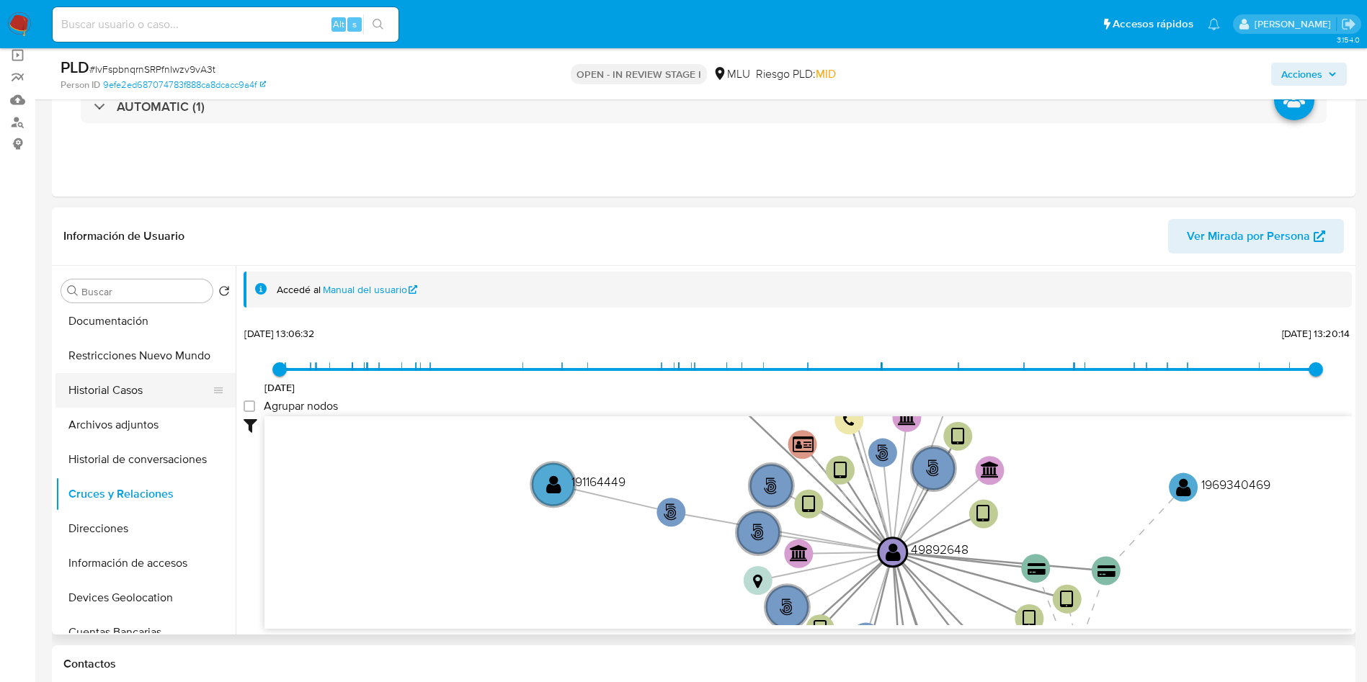
scroll to position [0, 0]
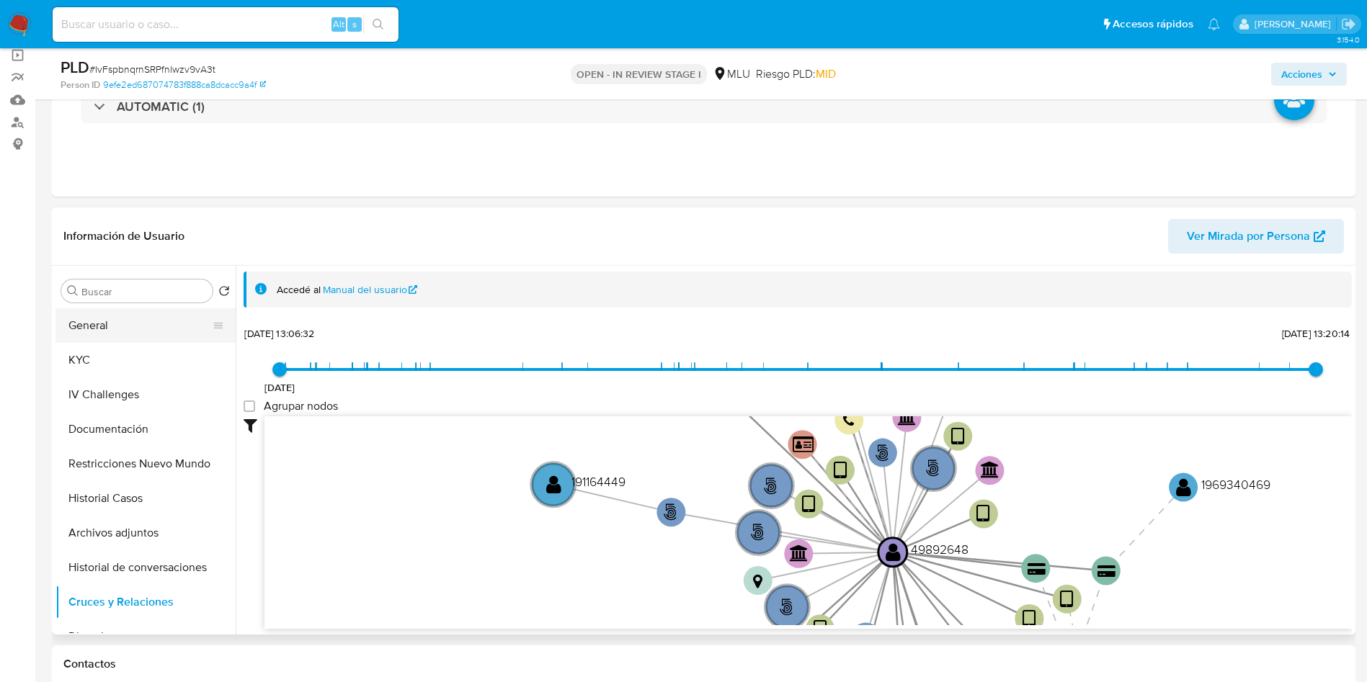
click at [127, 339] on button "General" at bounding box center [139, 325] width 169 height 35
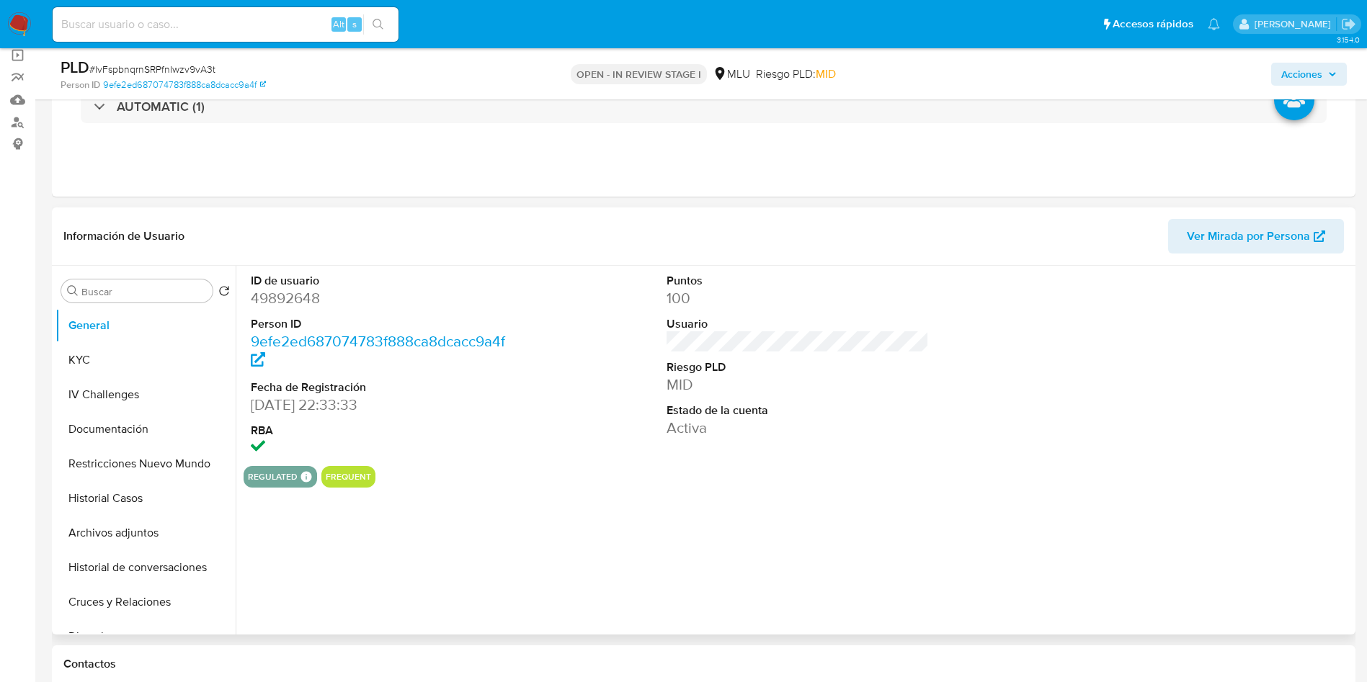
click at [290, 298] on dd "49892648" at bounding box center [382, 298] width 263 height 20
drag, startPoint x: 290, startPoint y: 298, endPoint x: 300, endPoint y: 306, distance: 12.8
click at [290, 298] on dd "49892648" at bounding box center [382, 298] width 263 height 20
copy dd "49892648"
drag, startPoint x: 96, startPoint y: 357, endPoint x: 112, endPoint y: 357, distance: 16.6
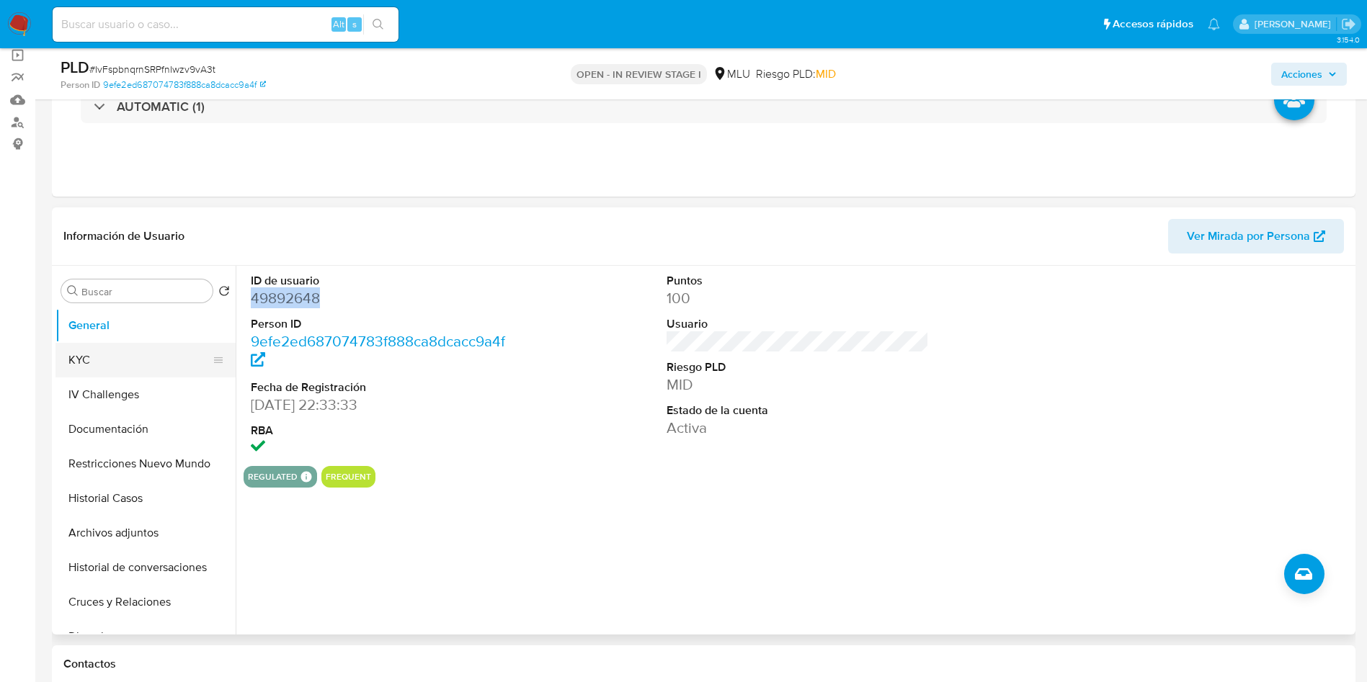
click at [96, 357] on button "KYC" at bounding box center [139, 360] width 169 height 35
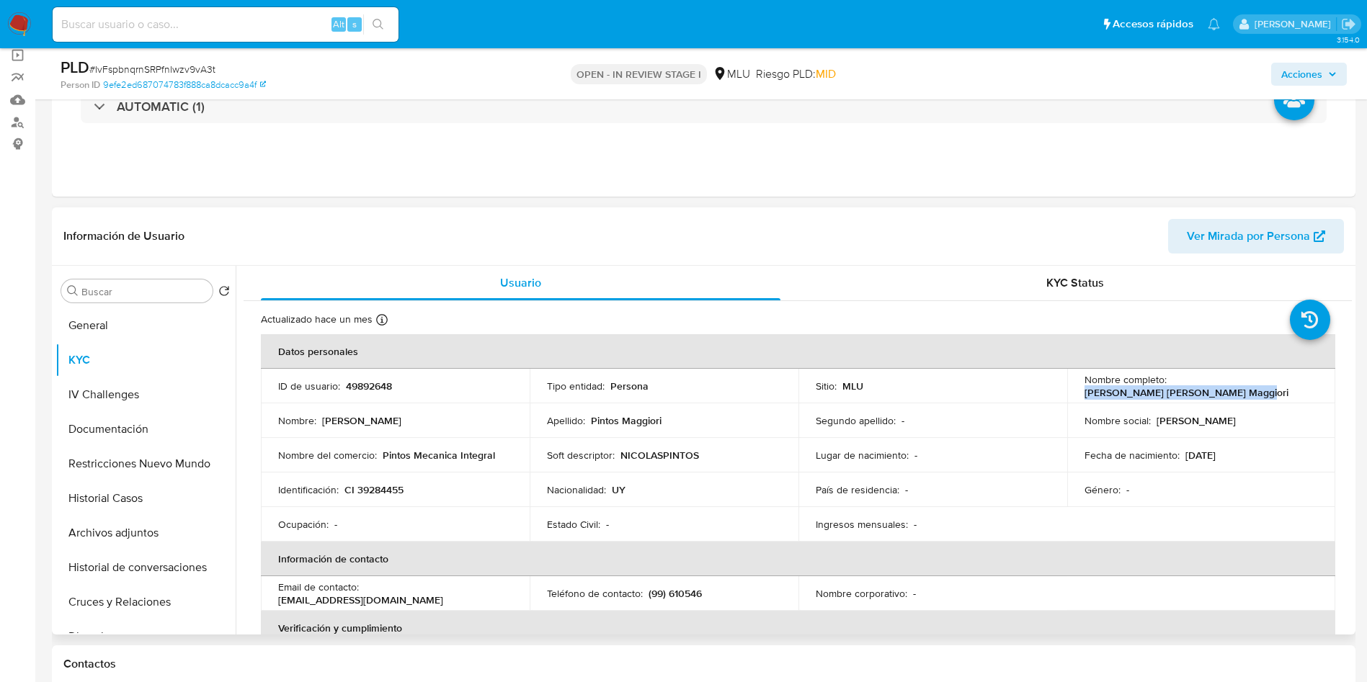
drag, startPoint x: 1077, startPoint y: 393, endPoint x: 1245, endPoint y: 396, distance: 168.6
click at [1245, 396] on td "Nombre completo : Nicolas Francisco Pintos Maggiori" at bounding box center [1201, 386] width 269 height 35
copy p "Nicolas Francisco Pintos Maggiori"
click at [154, 535] on button "Archivos adjuntos" at bounding box center [139, 533] width 169 height 35
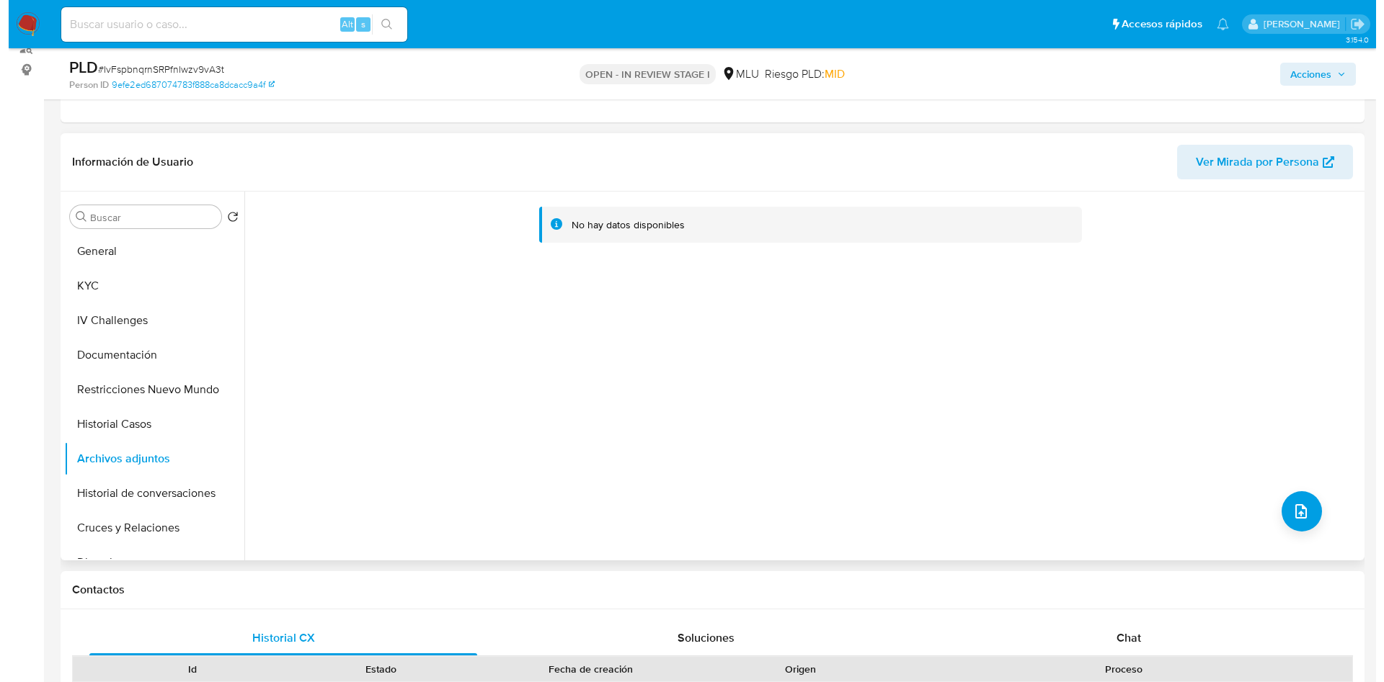
scroll to position [216, 0]
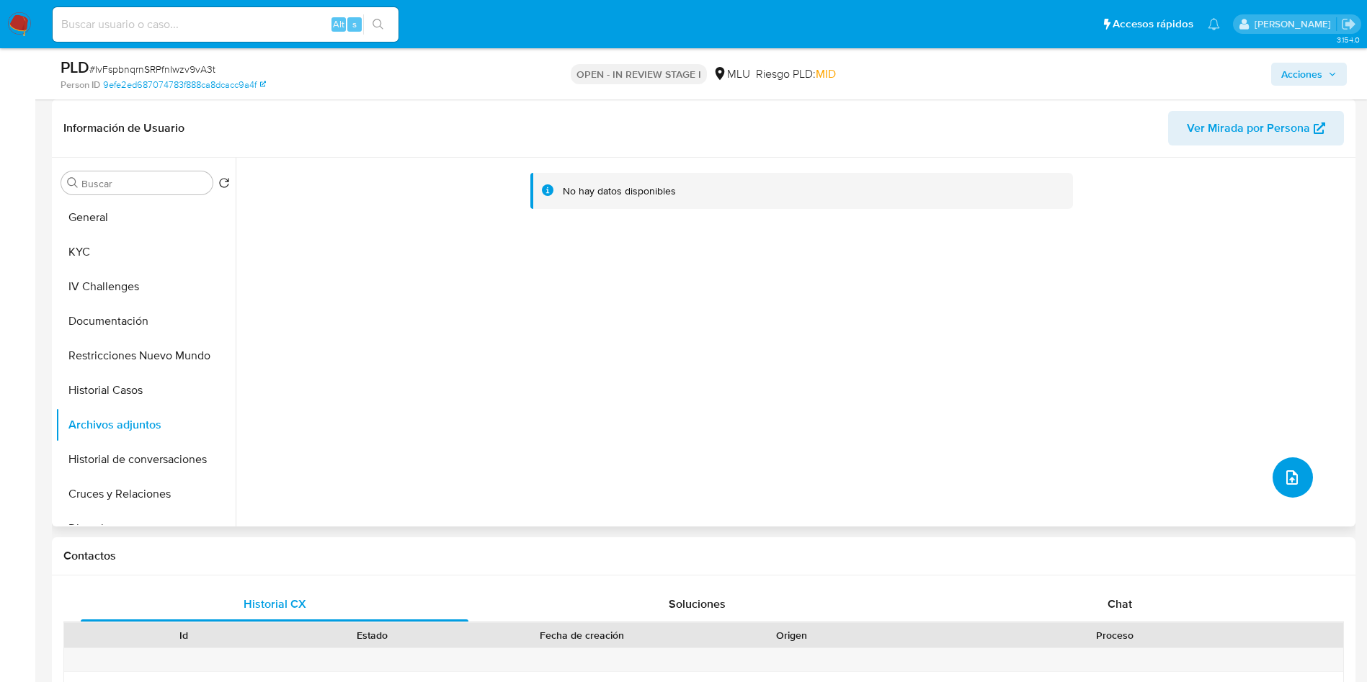
click at [1298, 483] on button "upload-file" at bounding box center [1293, 478] width 40 height 40
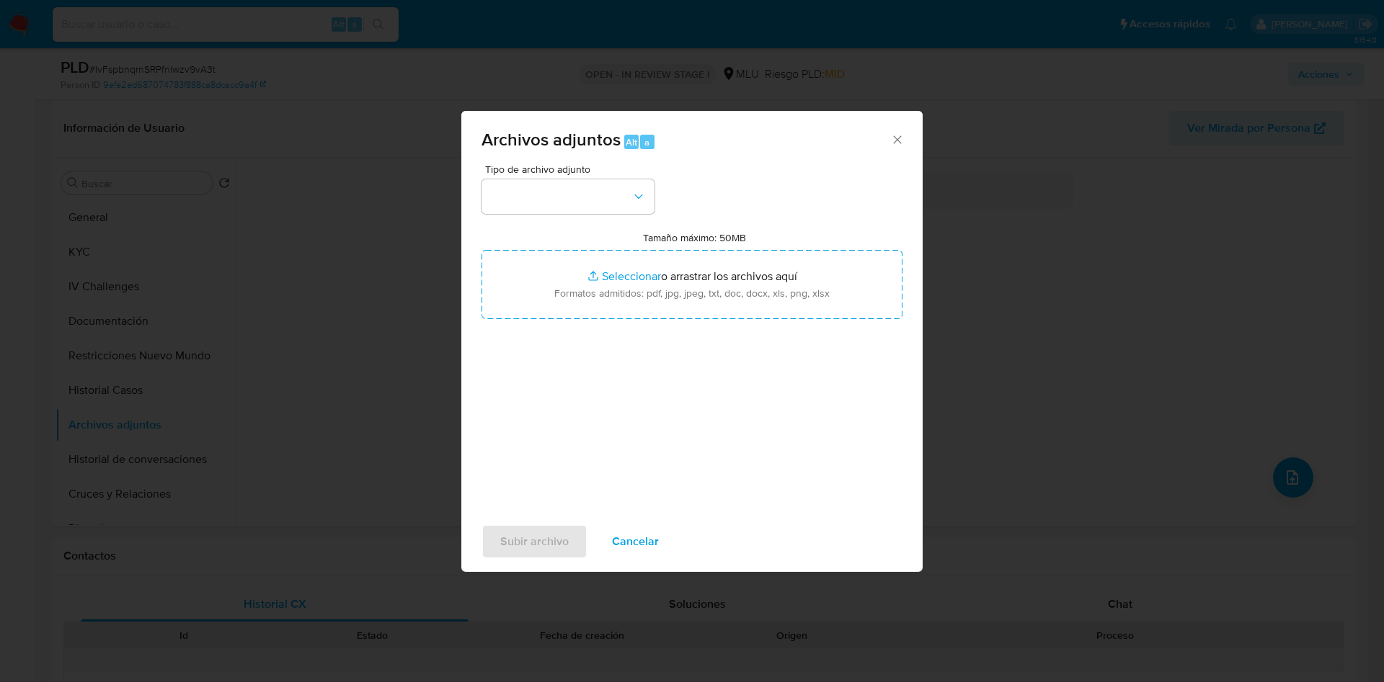
click at [813, 246] on div "Tamaño máximo: 50MB Seleccionar archivos Seleccionar o arrastrar los archivos a…" at bounding box center [691, 275] width 421 height 88
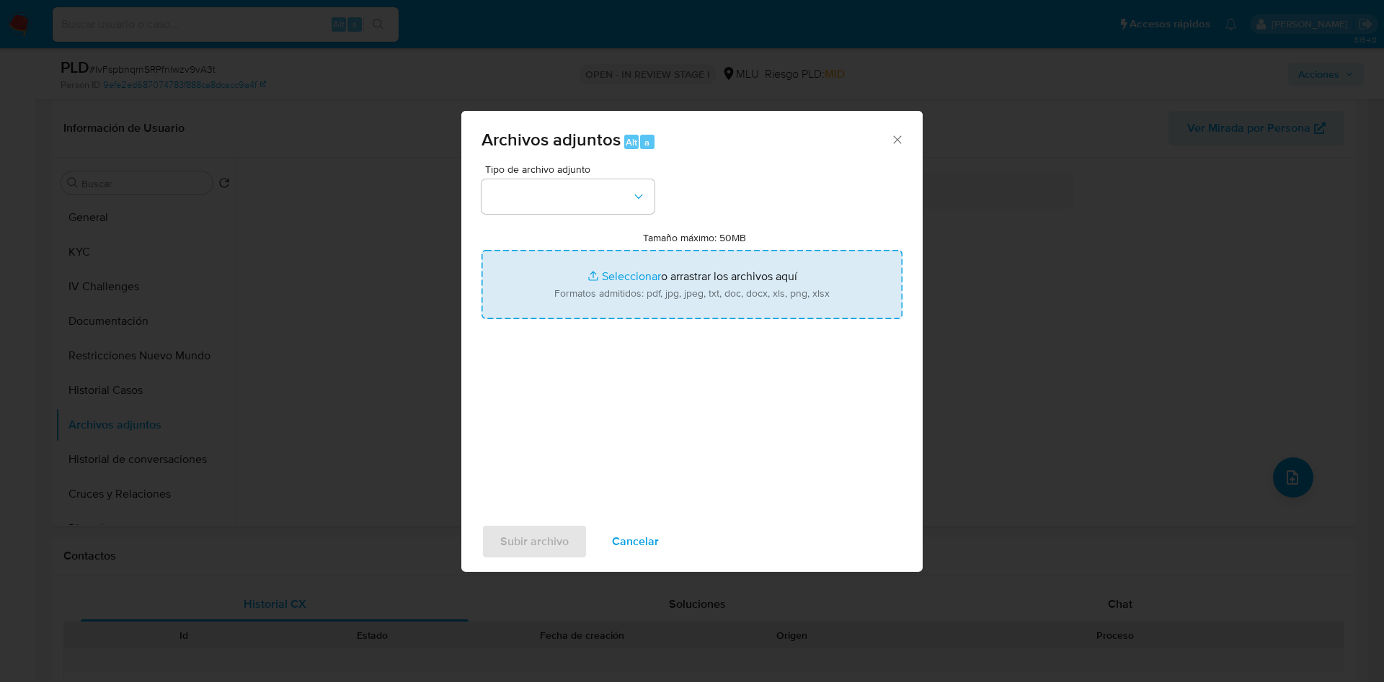
click at [819, 295] on input "Tamaño máximo: 50MB Seleccionar archivos" at bounding box center [691, 284] width 421 height 69
type input "C:\fakepath\Case Log 49892648 - 18_08_2025.pdf"
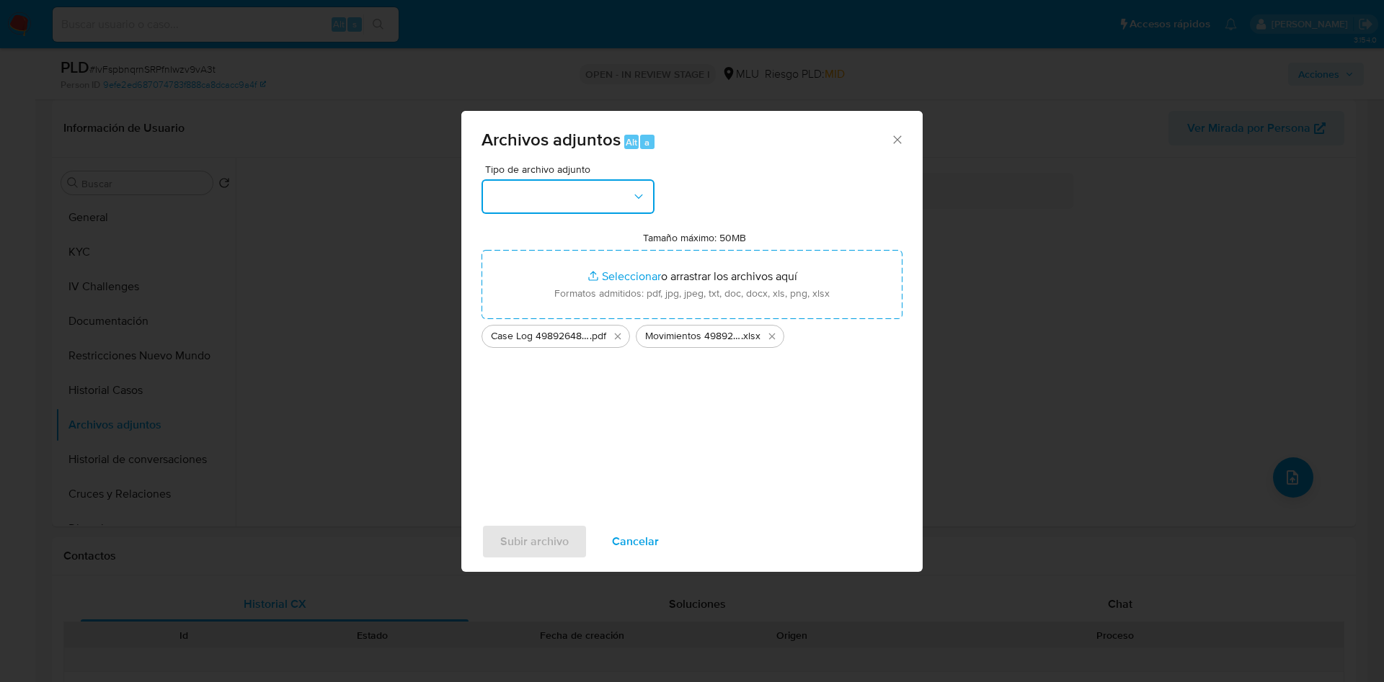
click at [607, 199] on button "button" at bounding box center [567, 196] width 173 height 35
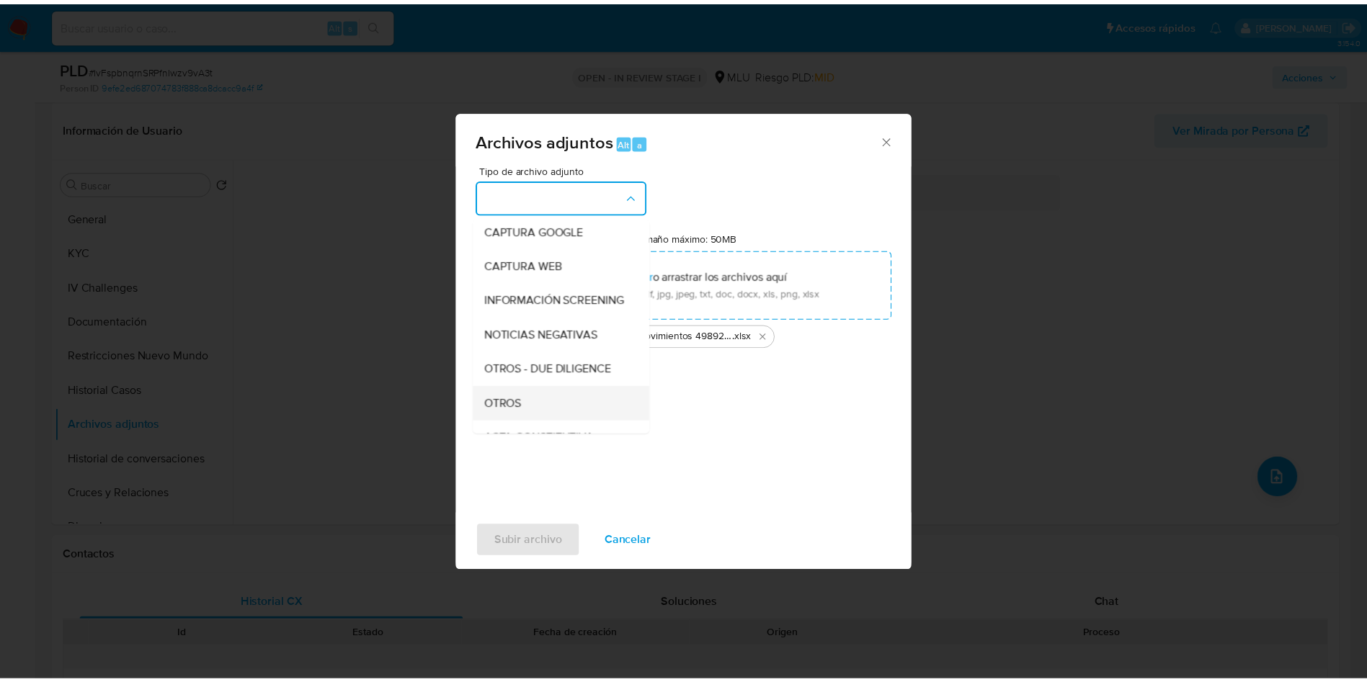
scroll to position [108, 0]
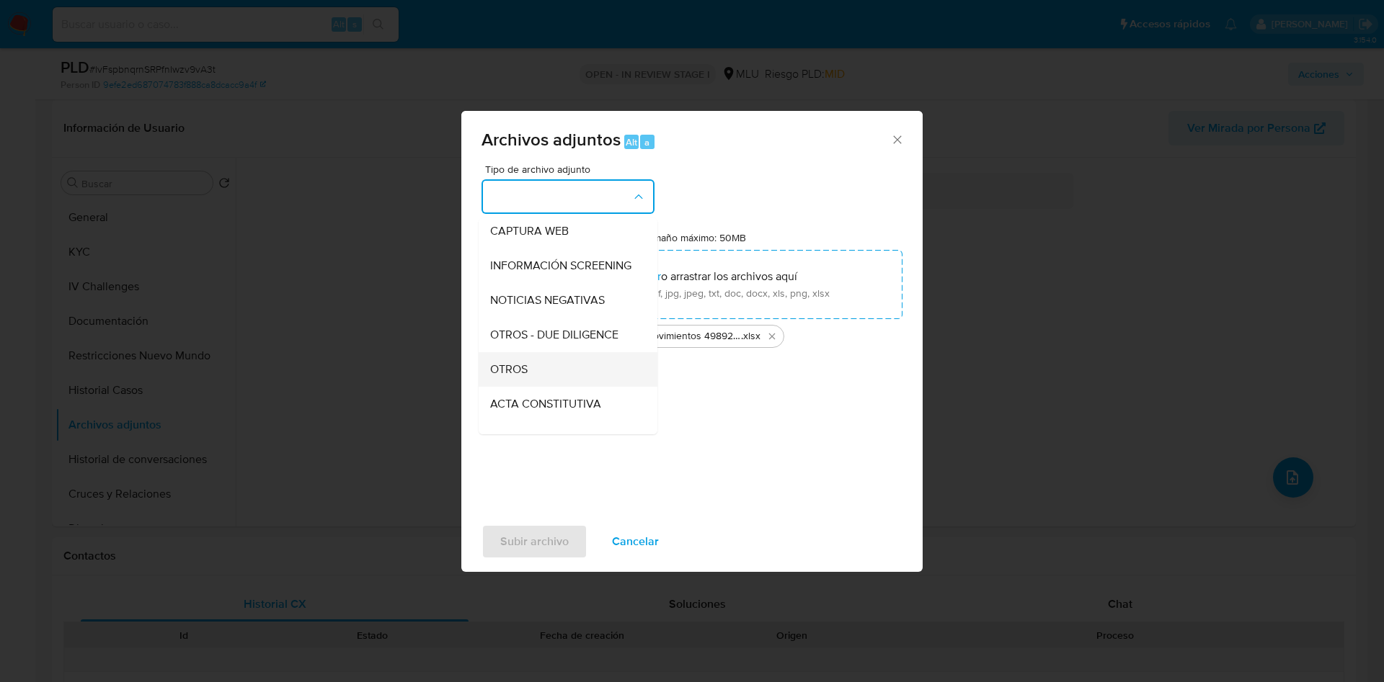
click at [534, 387] on div "OTROS" at bounding box center [563, 369] width 147 height 35
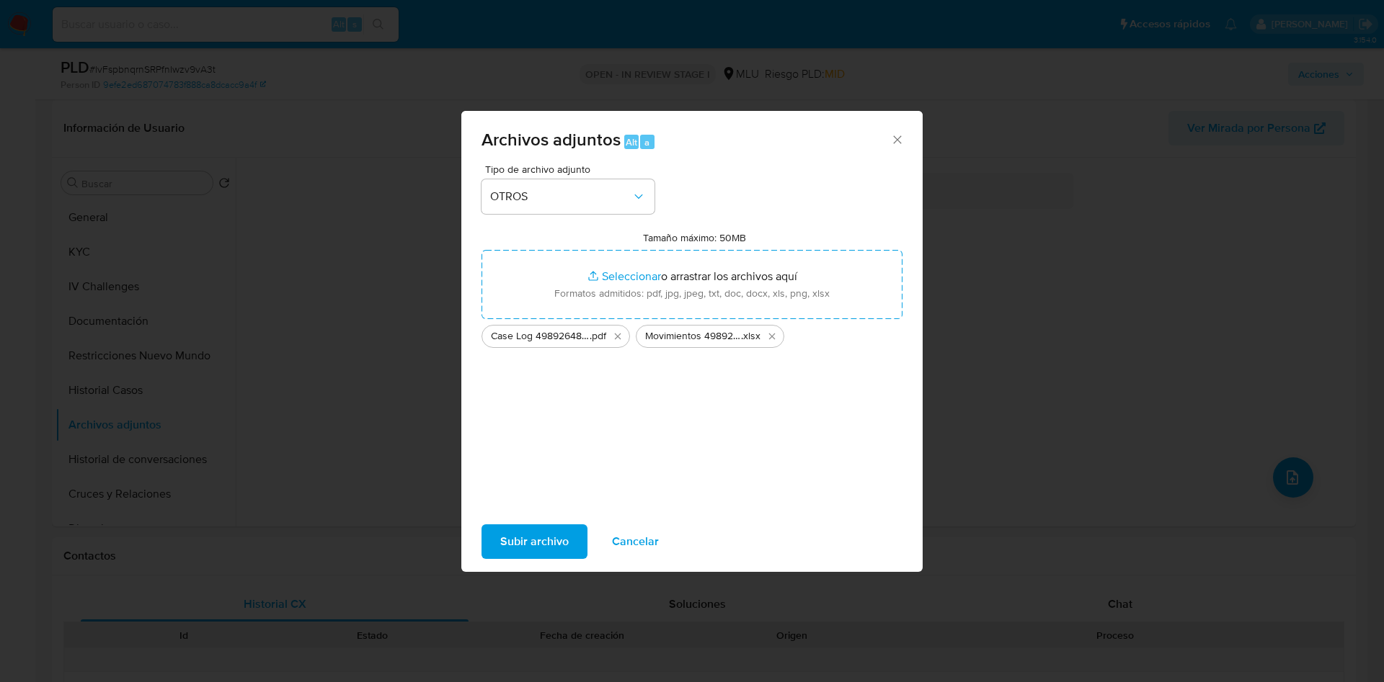
click at [540, 545] on span "Subir archivo" at bounding box center [534, 542] width 68 height 32
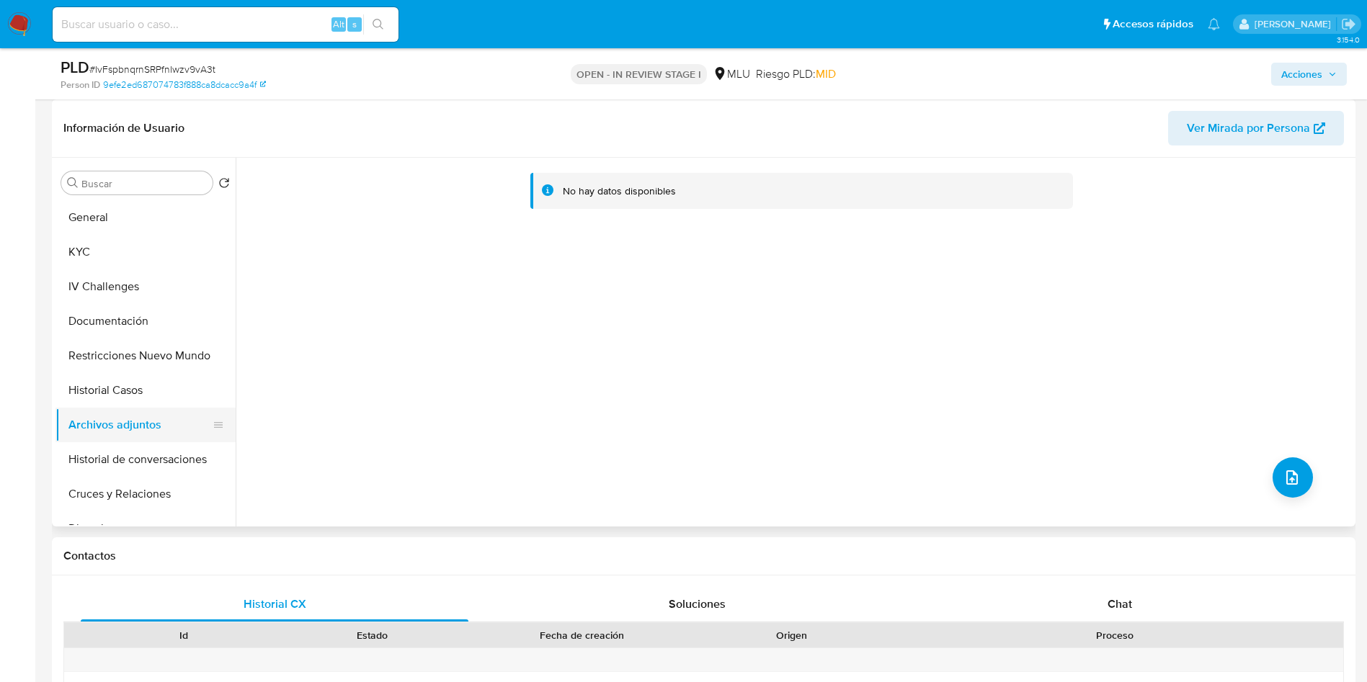
click at [156, 368] on button "Restricciones Nuevo Mundo" at bounding box center [145, 356] width 180 height 35
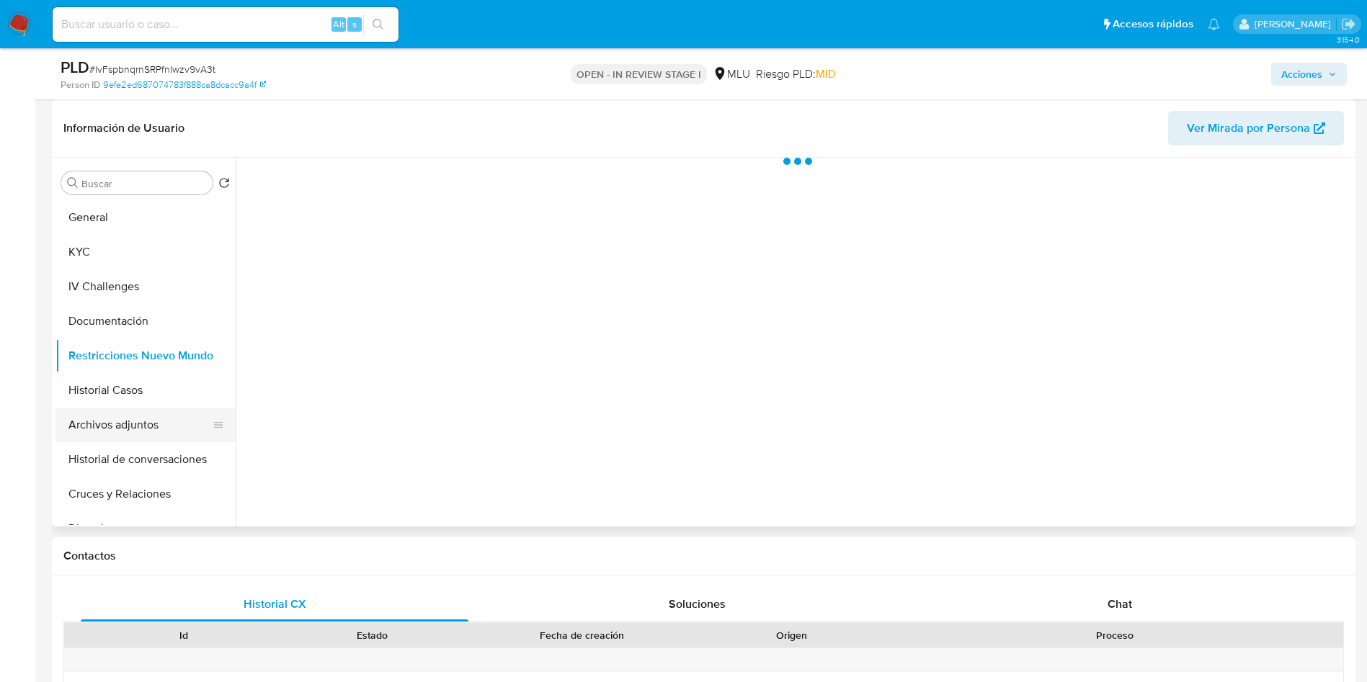
click at [143, 433] on button "Archivos adjuntos" at bounding box center [139, 425] width 169 height 35
click at [1298, 66] on span "Acciones" at bounding box center [1301, 74] width 41 height 23
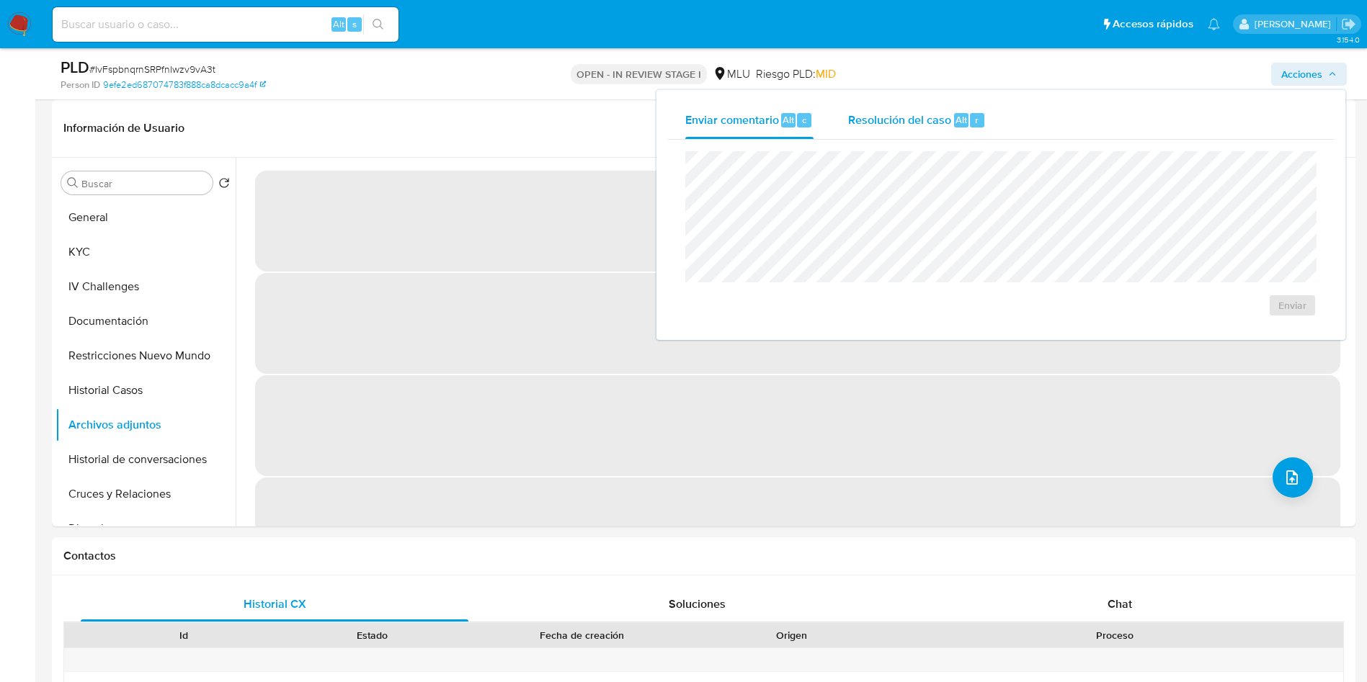
drag, startPoint x: 931, startPoint y: 119, endPoint x: 924, endPoint y: 138, distance: 20.7
click at [930, 119] on span "Resolución del caso" at bounding box center [899, 119] width 103 height 17
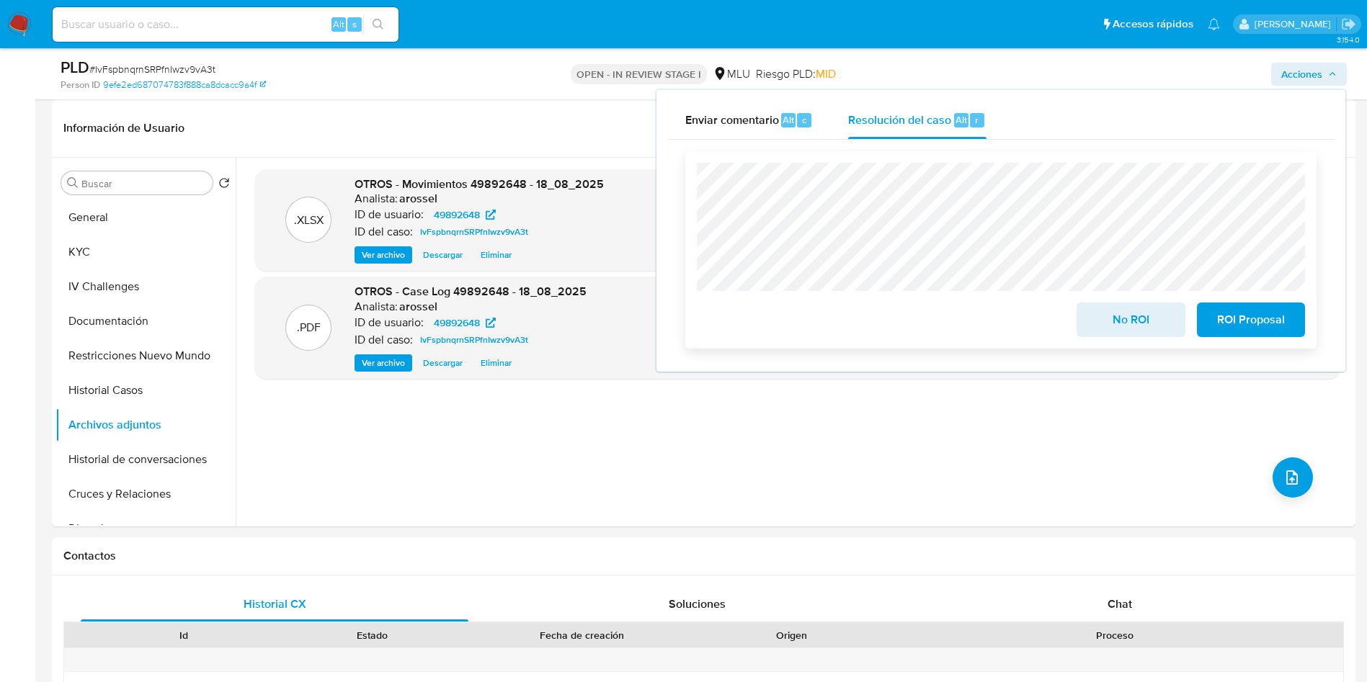
click at [1115, 320] on span "No ROI" at bounding box center [1130, 320] width 71 height 32
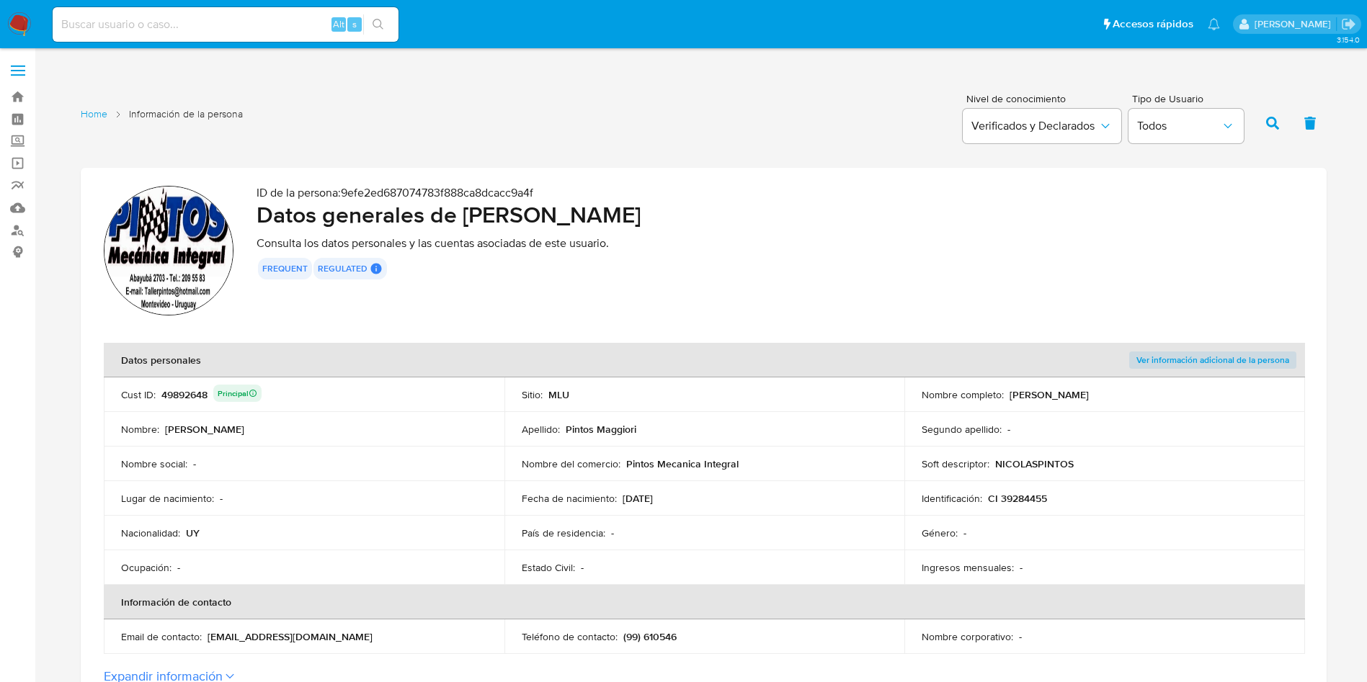
click at [767, 422] on td "Apellido : [PERSON_NAME]" at bounding box center [704, 429] width 401 height 35
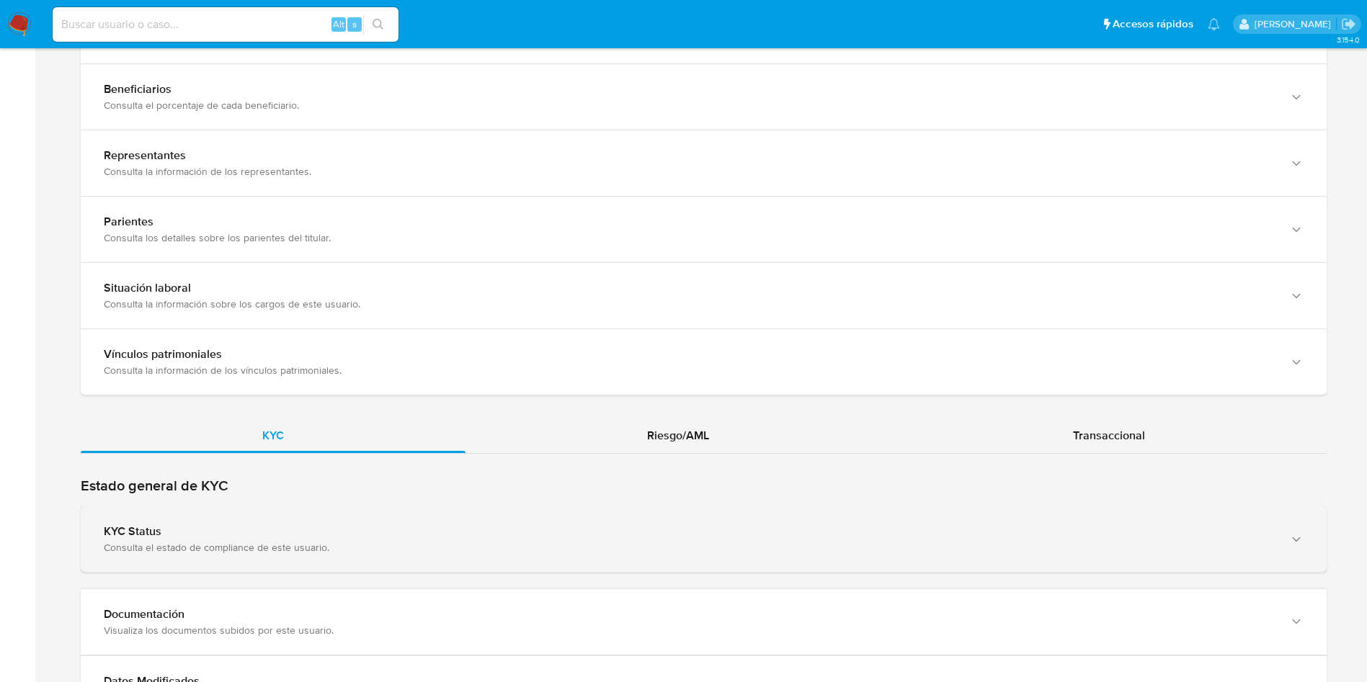
click at [286, 537] on div "KYC Status" at bounding box center [689, 532] width 1171 height 14
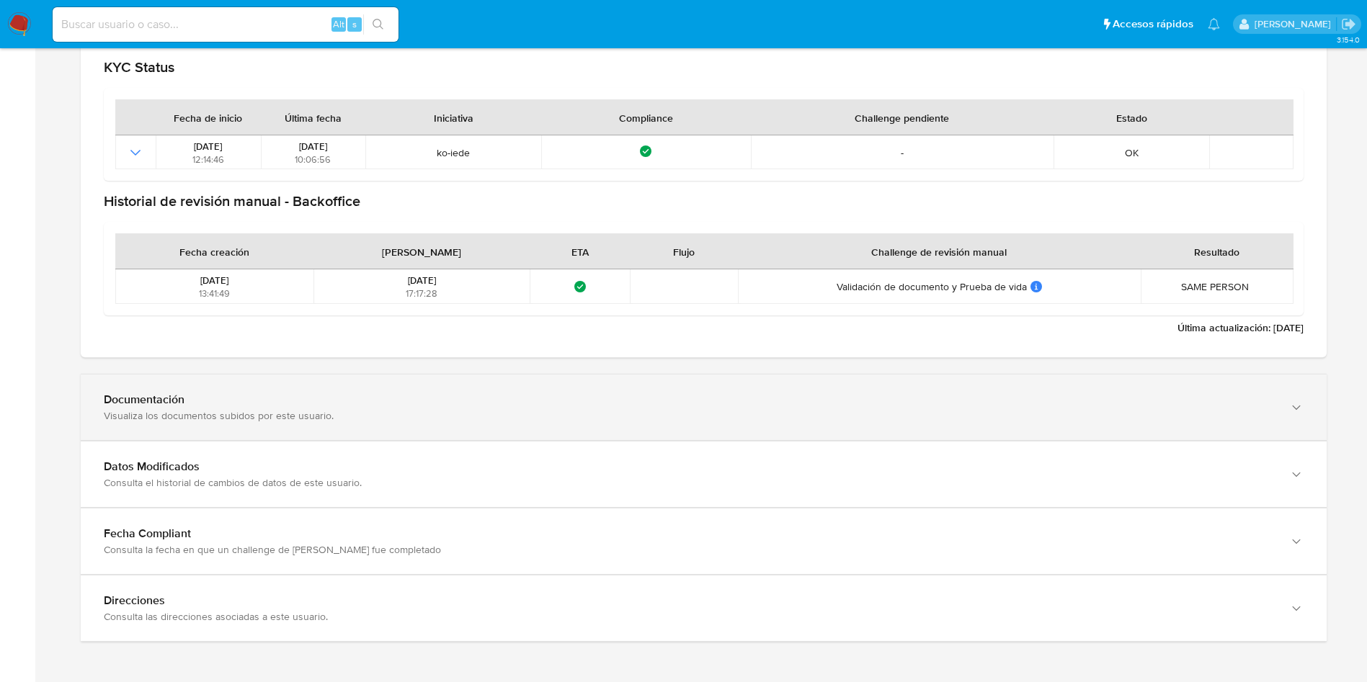
click at [264, 409] on div "Visualiza los documentos subidos por este usuario." at bounding box center [689, 415] width 1171 height 13
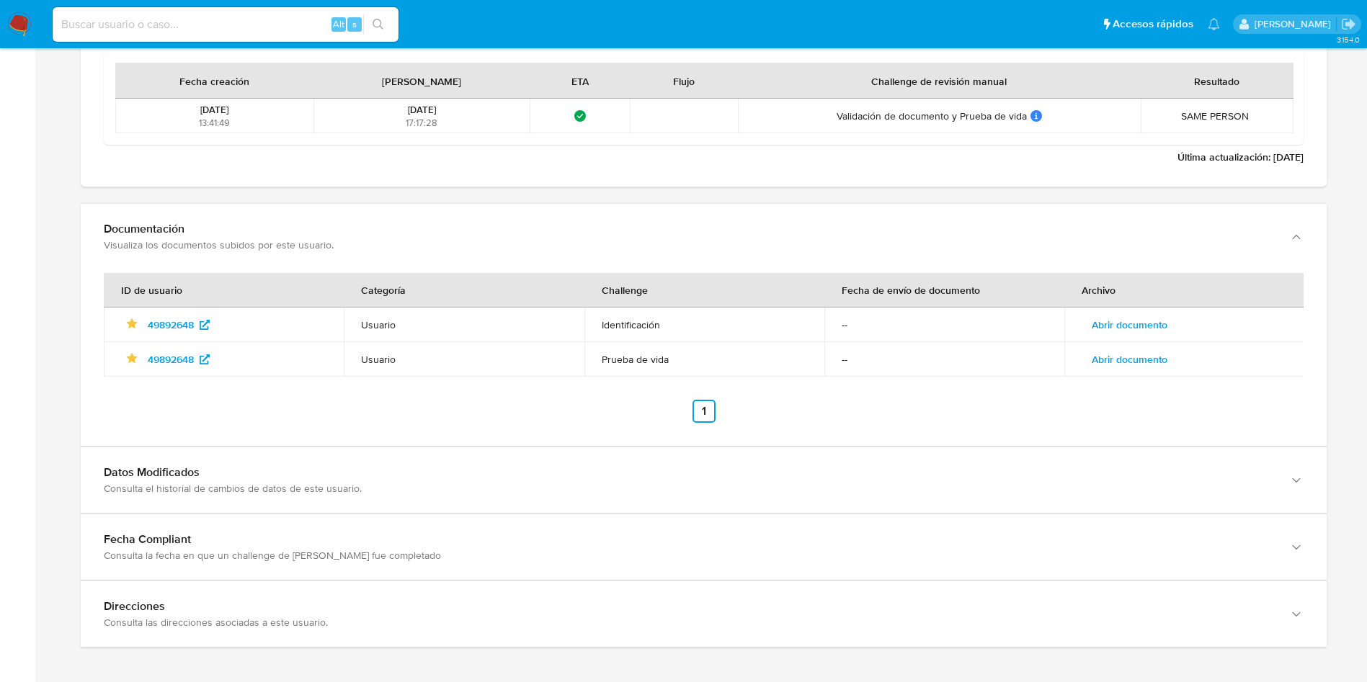
scroll to position [1693, 0]
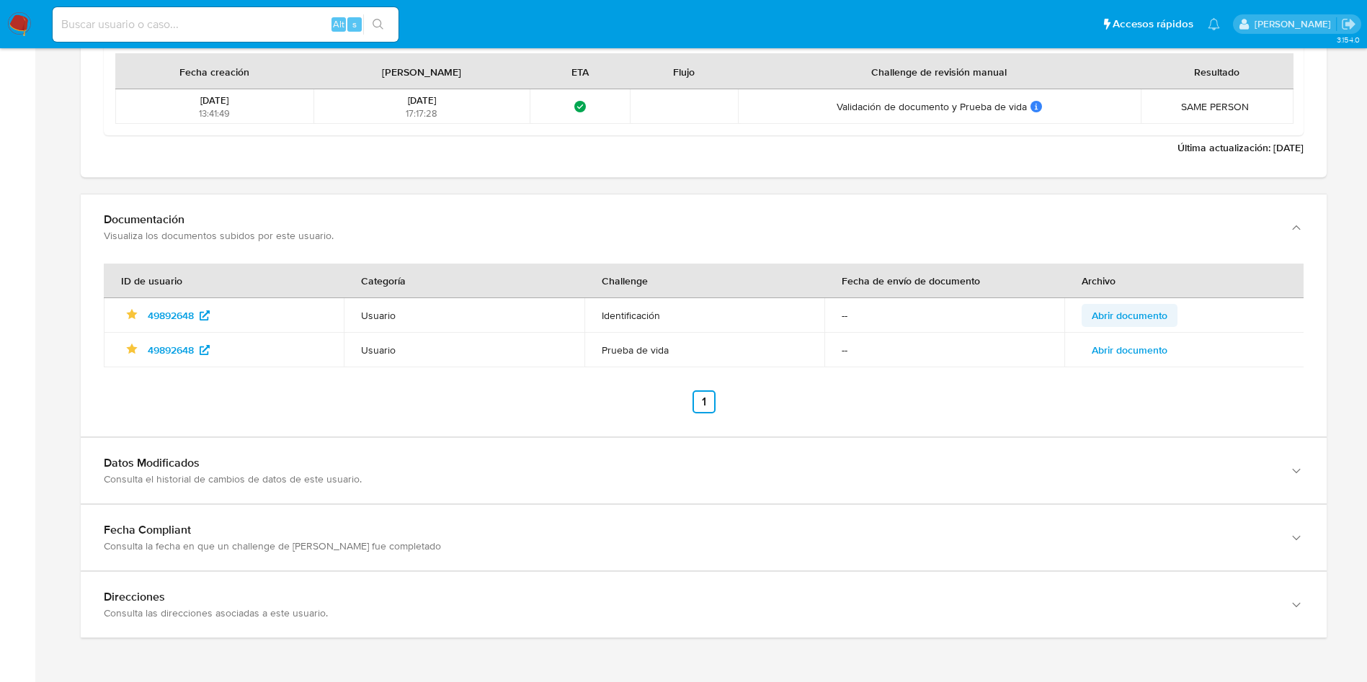
click at [1158, 319] on span "Abrir documento" at bounding box center [1130, 316] width 76 height 20
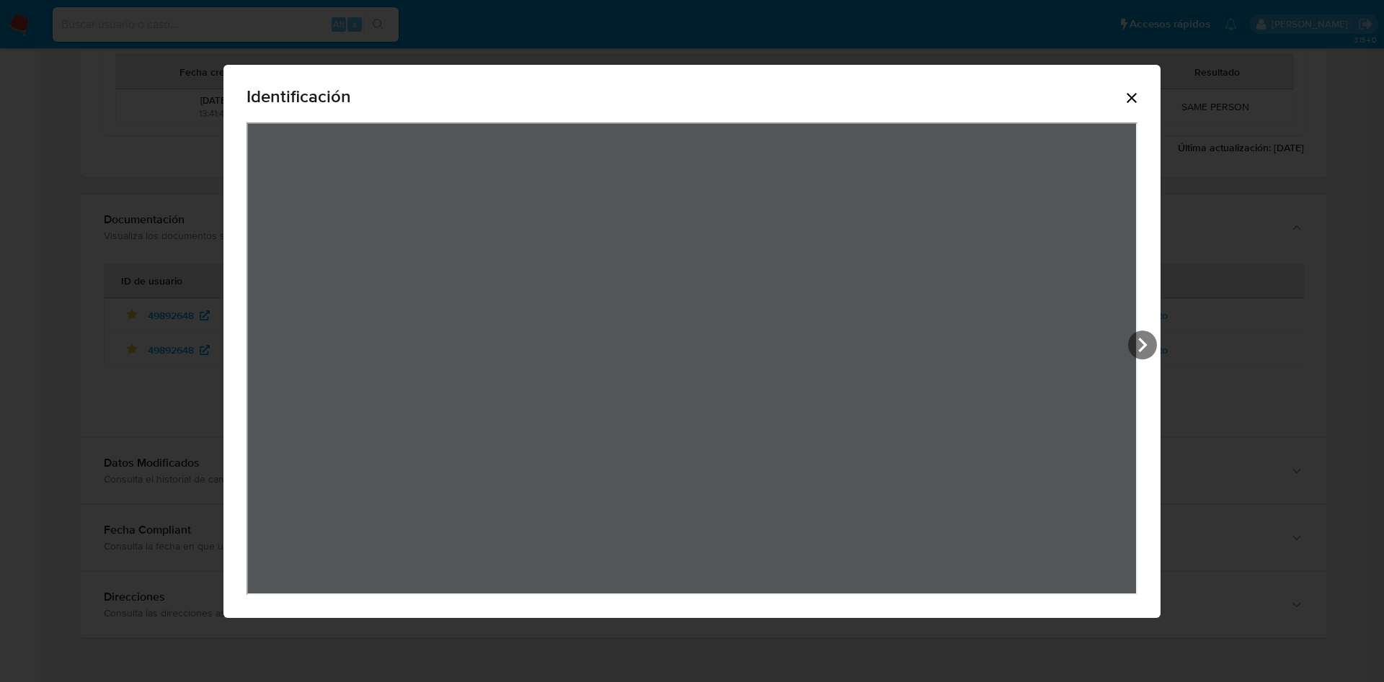
click at [1127, 97] on icon "Cerrar" at bounding box center [1131, 97] width 17 height 17
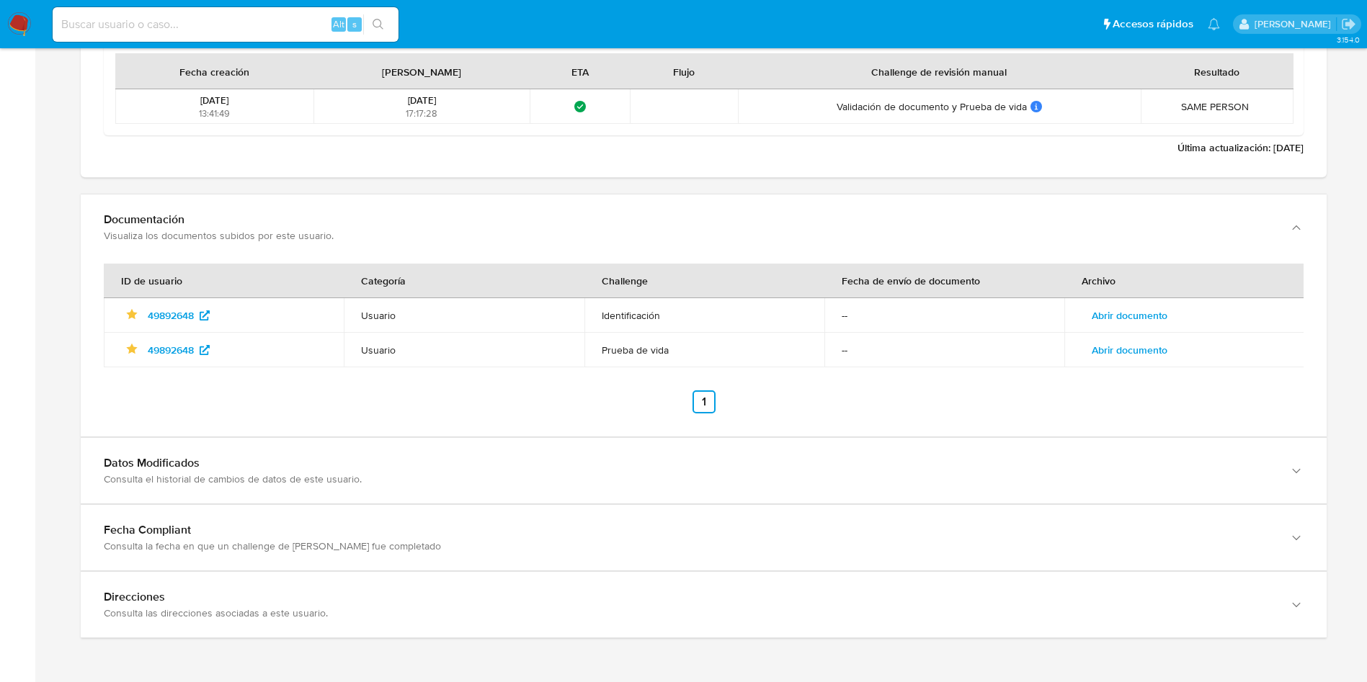
click at [1136, 356] on span "Abrir documento" at bounding box center [1130, 350] width 76 height 20
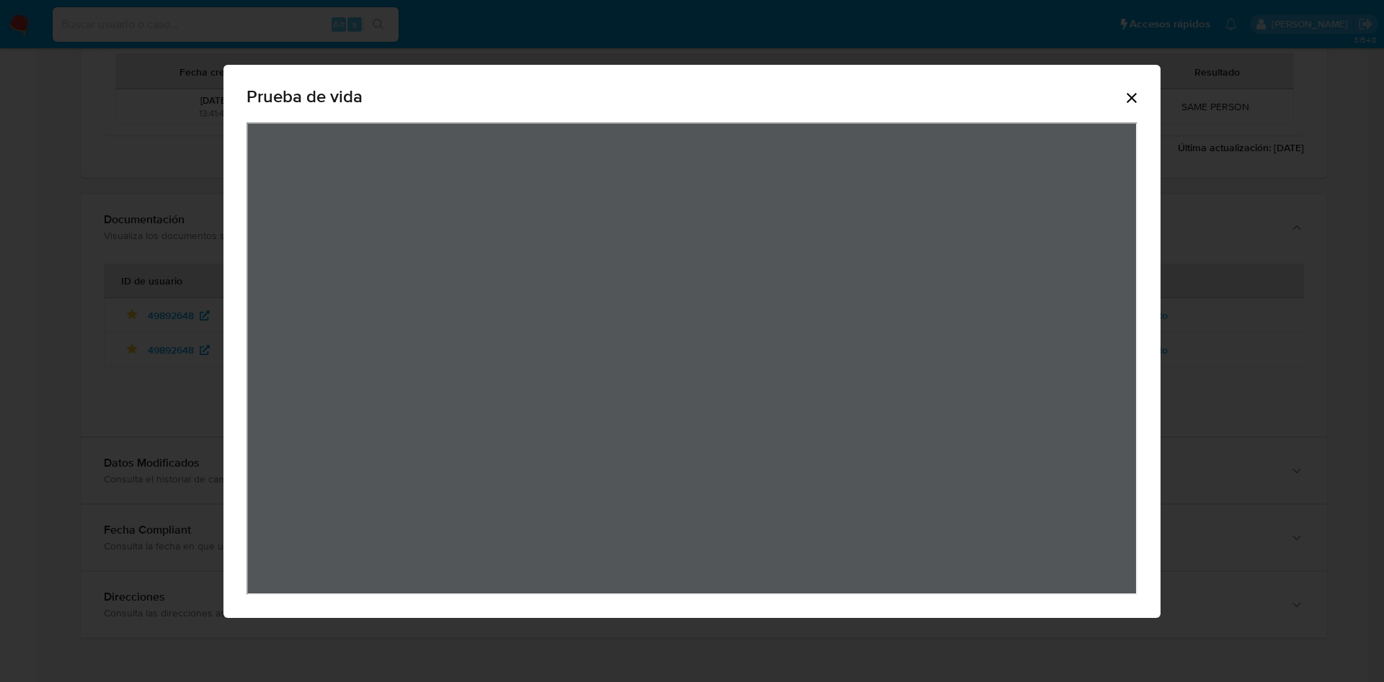
click at [1139, 93] on icon "Cerrar" at bounding box center [1131, 97] width 17 height 17
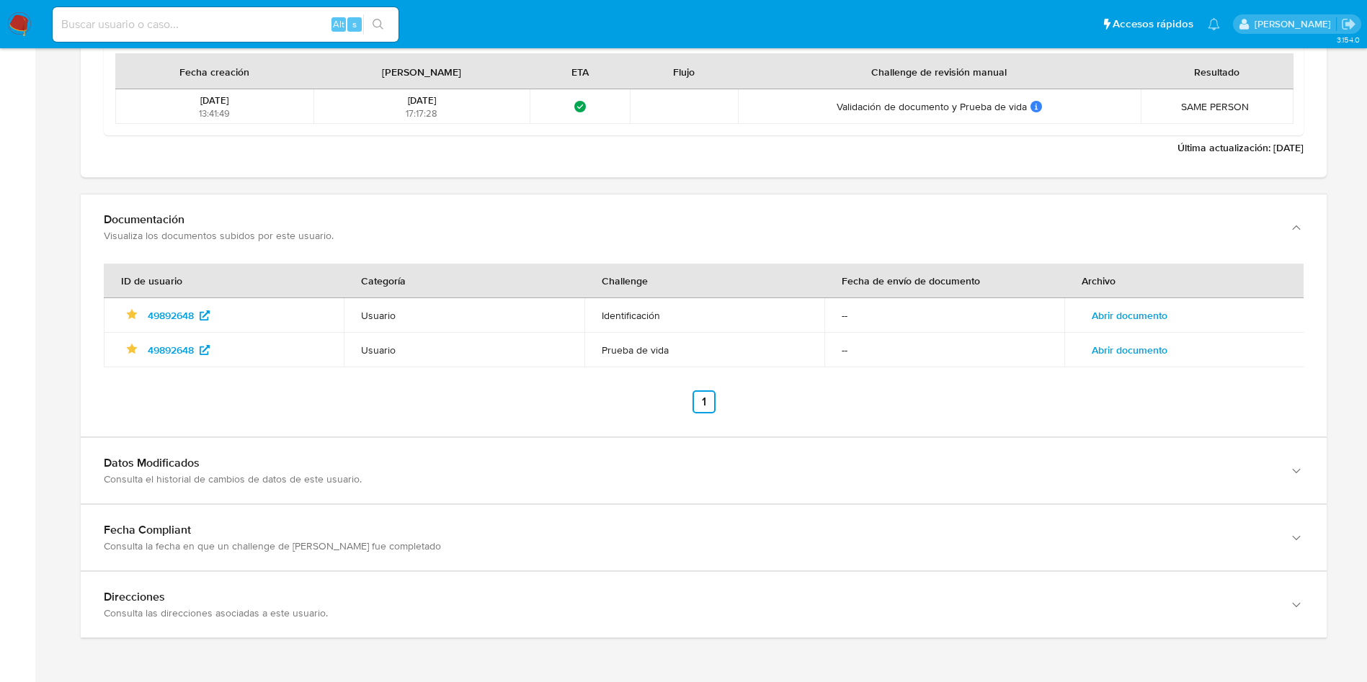
click at [1129, 351] on span "Abrir documento" at bounding box center [1130, 350] width 76 height 20
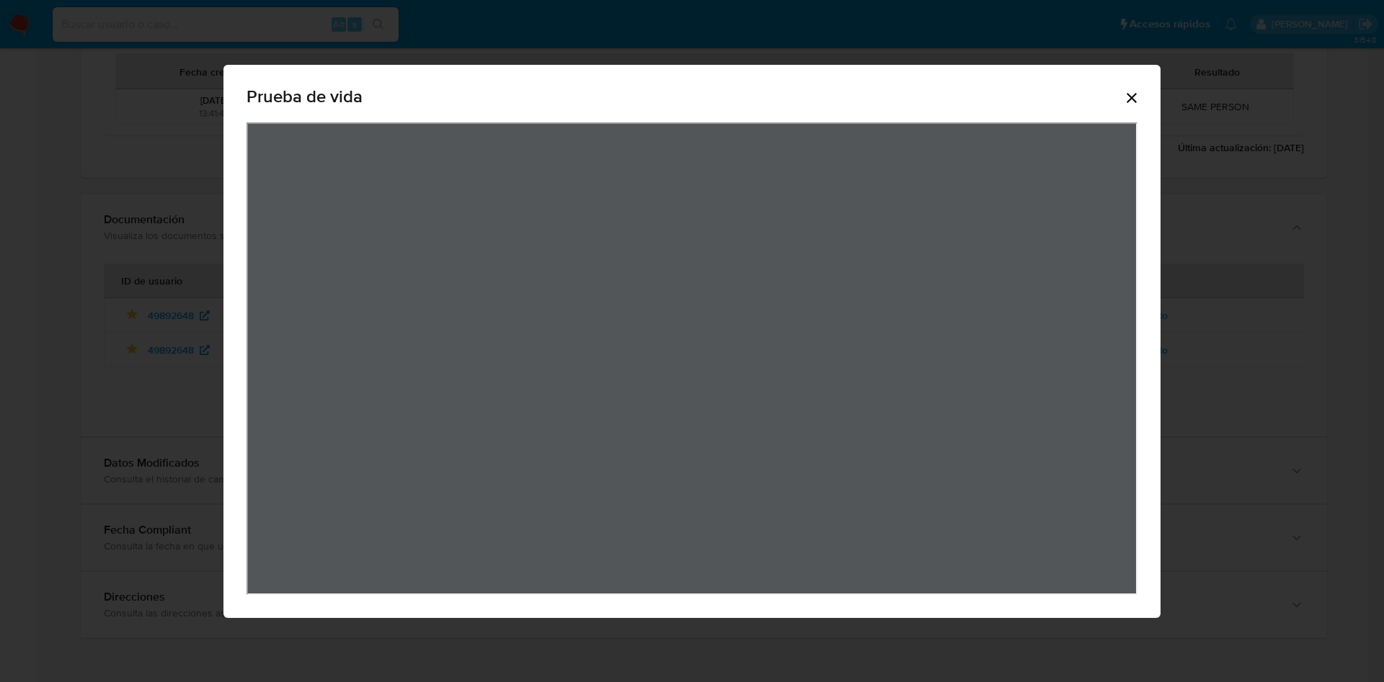
click at [1126, 94] on icon "Cerrar" at bounding box center [1131, 97] width 17 height 17
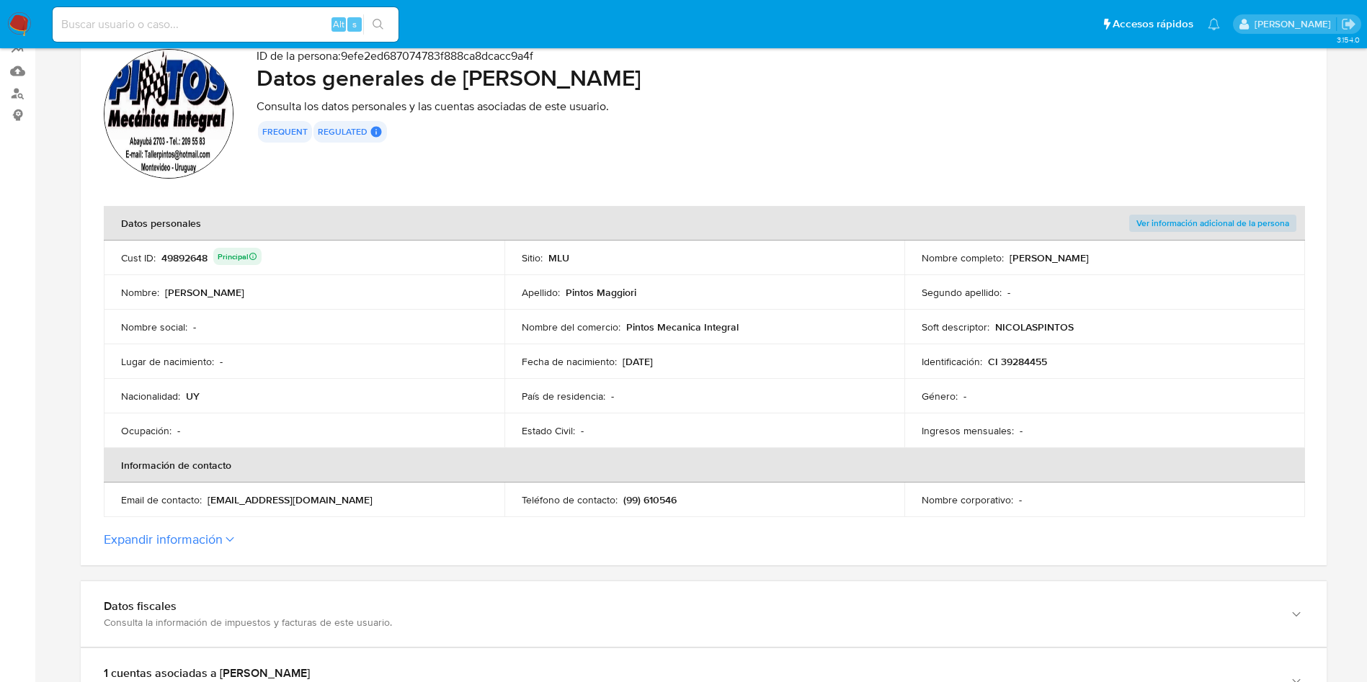
scroll to position [72, 0]
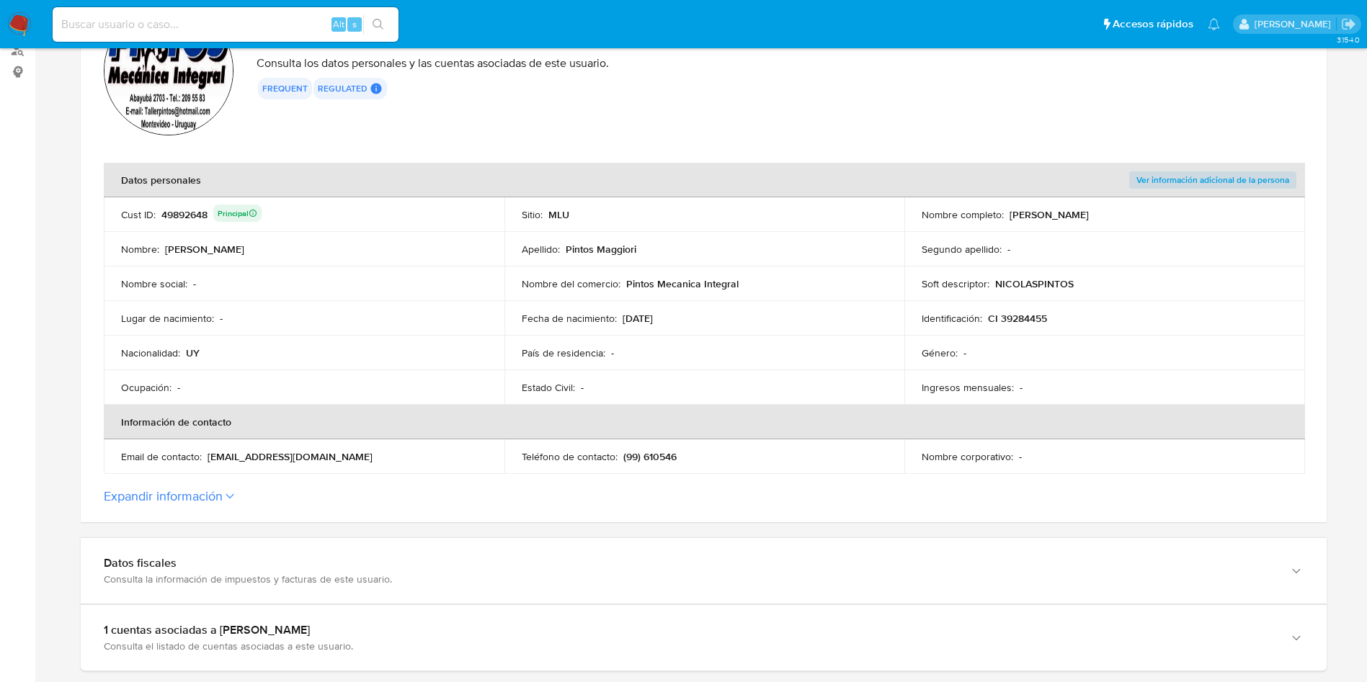
click at [207, 499] on button "Expandir información" at bounding box center [163, 497] width 119 height 16
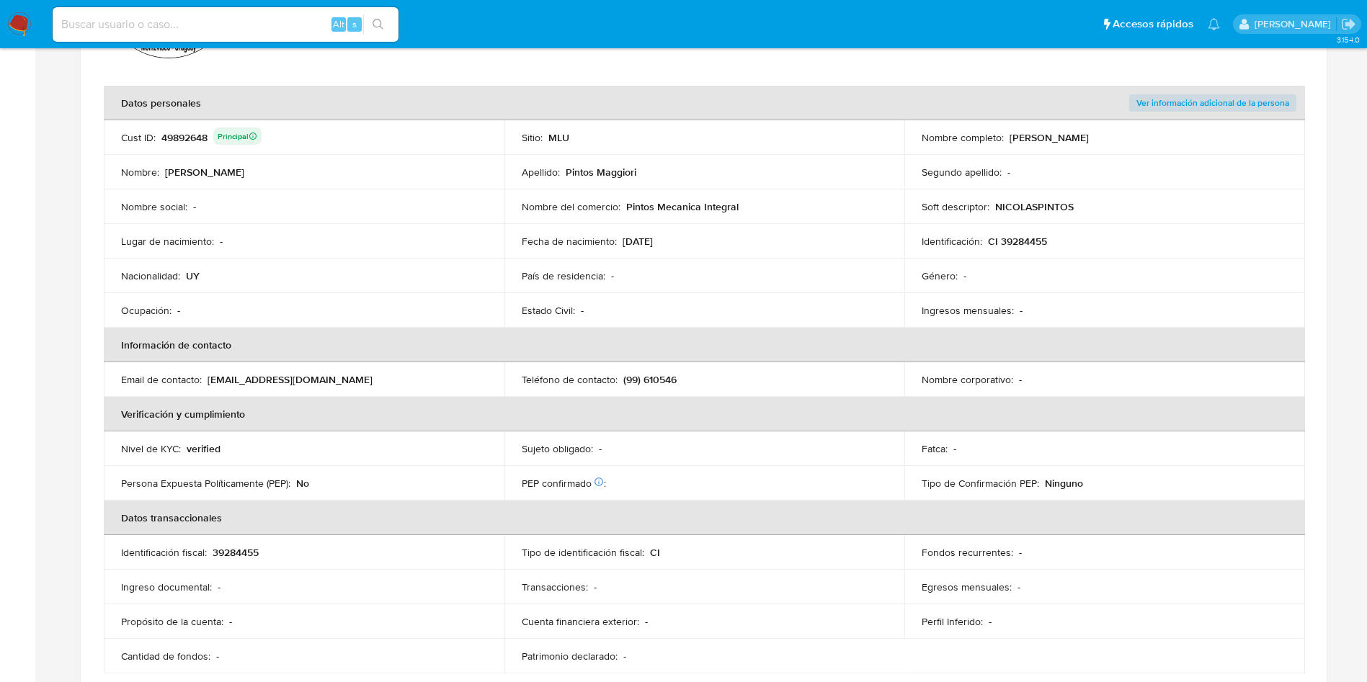
scroll to position [396, 0]
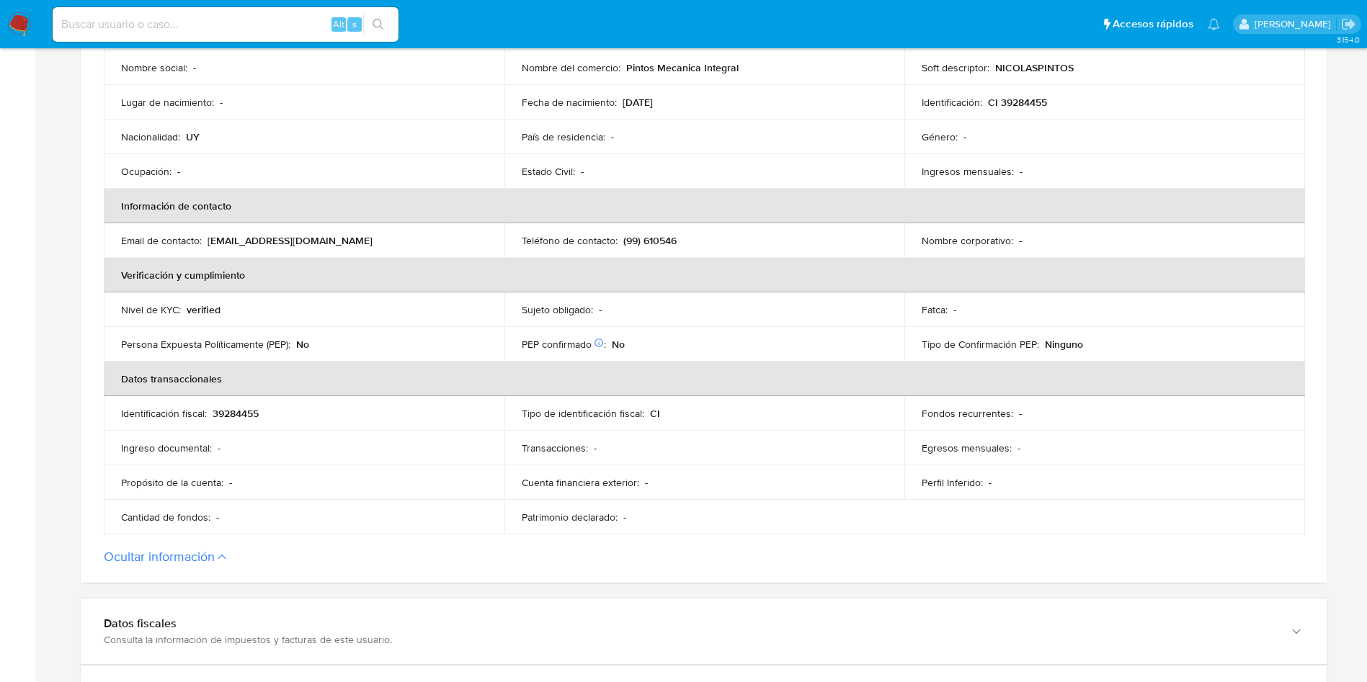
click at [659, 244] on p "(99) 610546" at bounding box center [649, 240] width 53 height 13
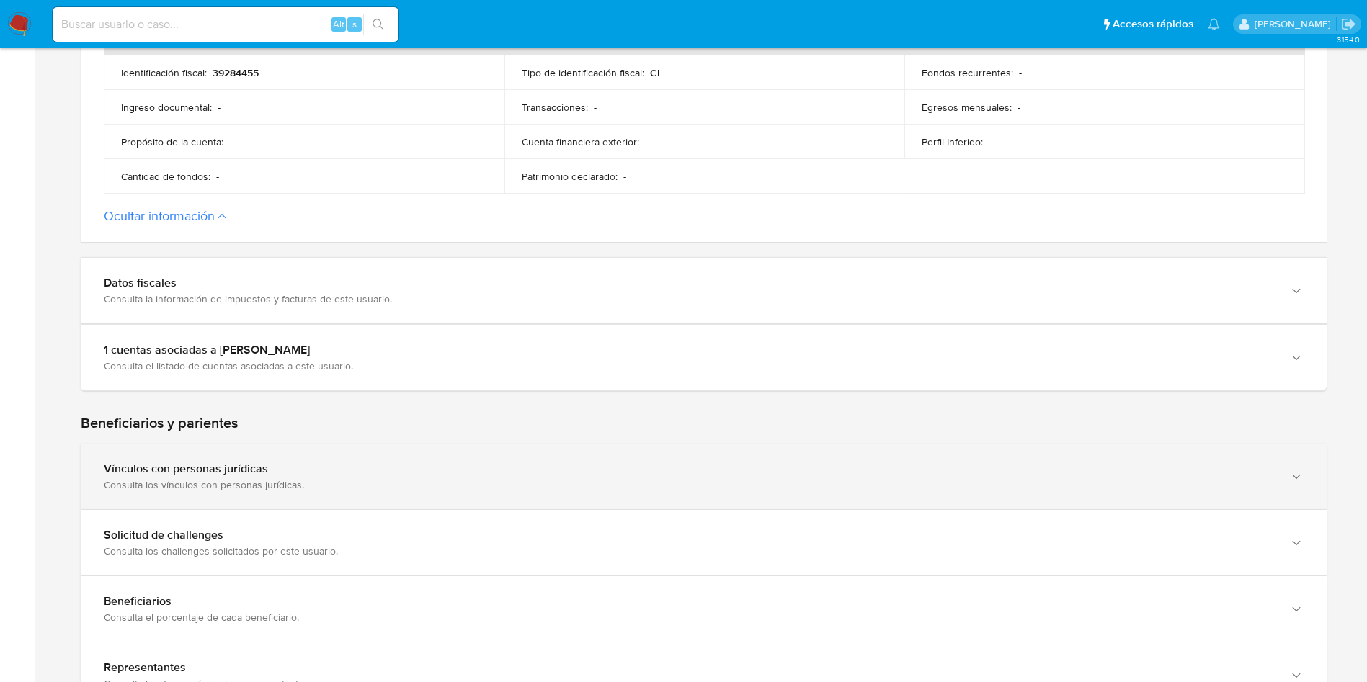
scroll to position [757, 0]
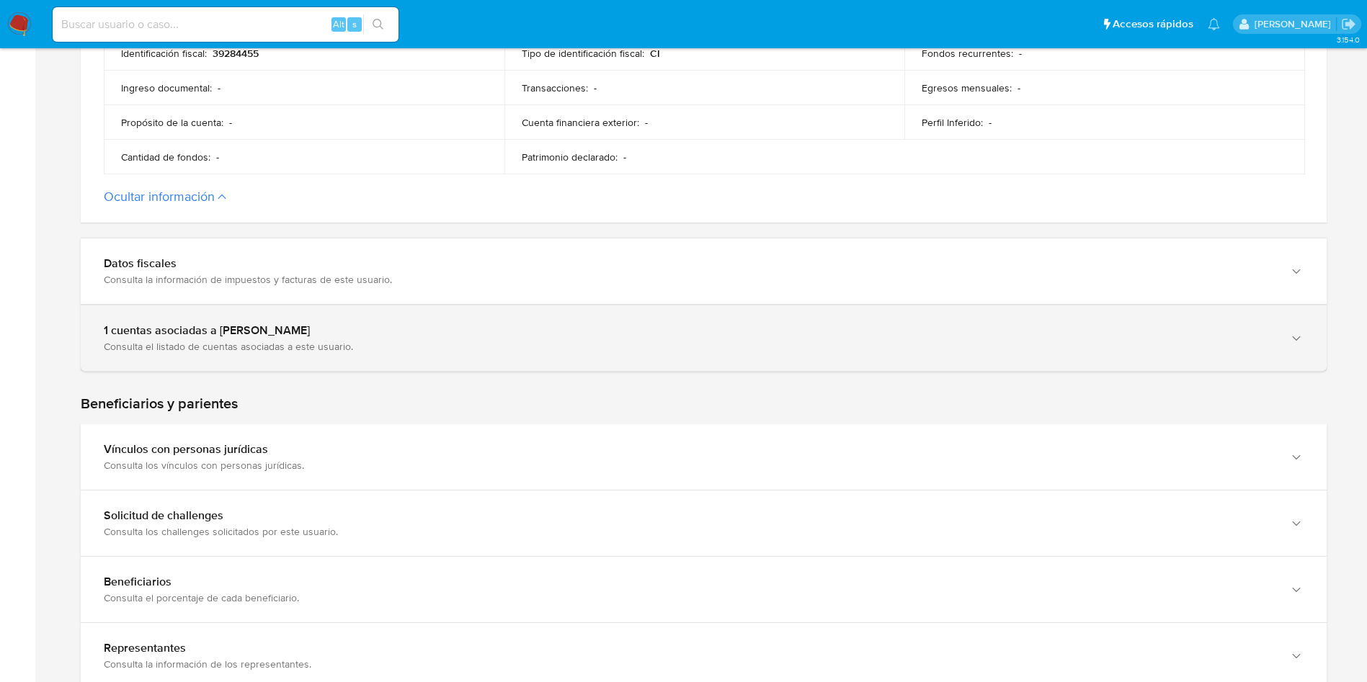
click at [395, 345] on div "Consulta el listado de cuentas asociadas a este usuario." at bounding box center [689, 346] width 1171 height 13
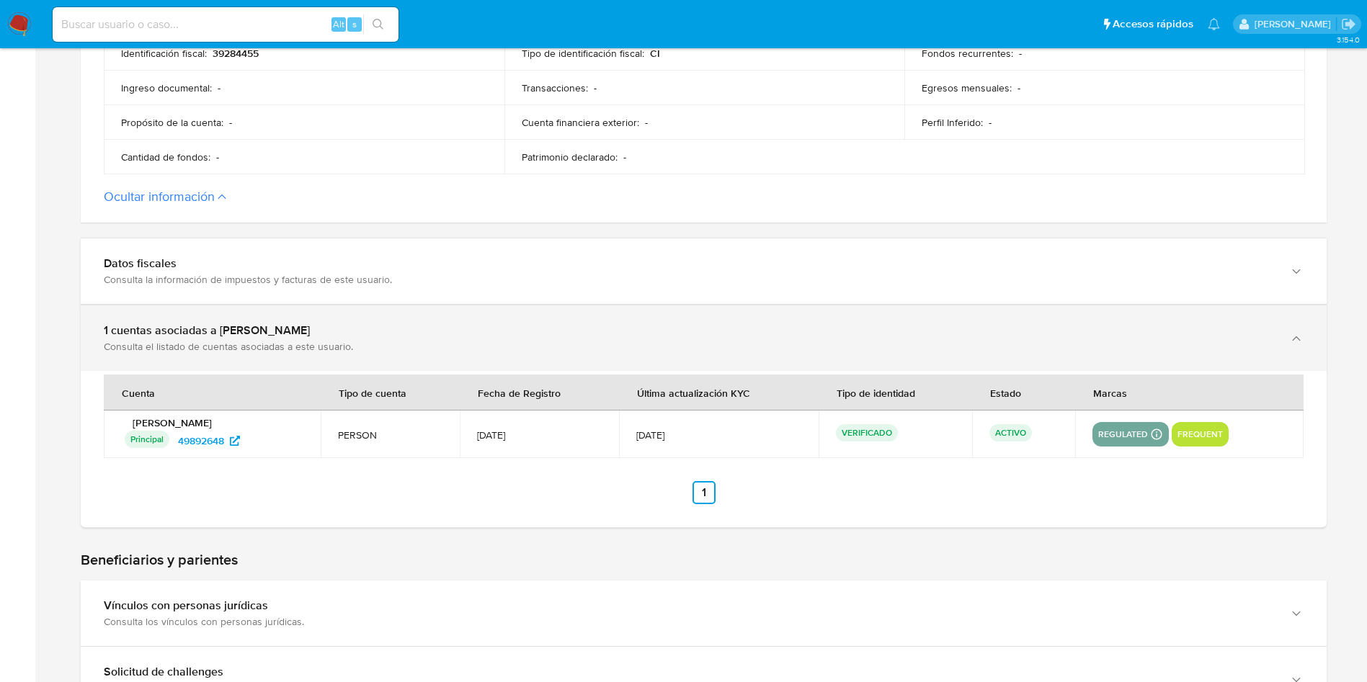
click at [396, 342] on div "Consulta el listado de cuentas asociadas a este usuario." at bounding box center [689, 346] width 1171 height 13
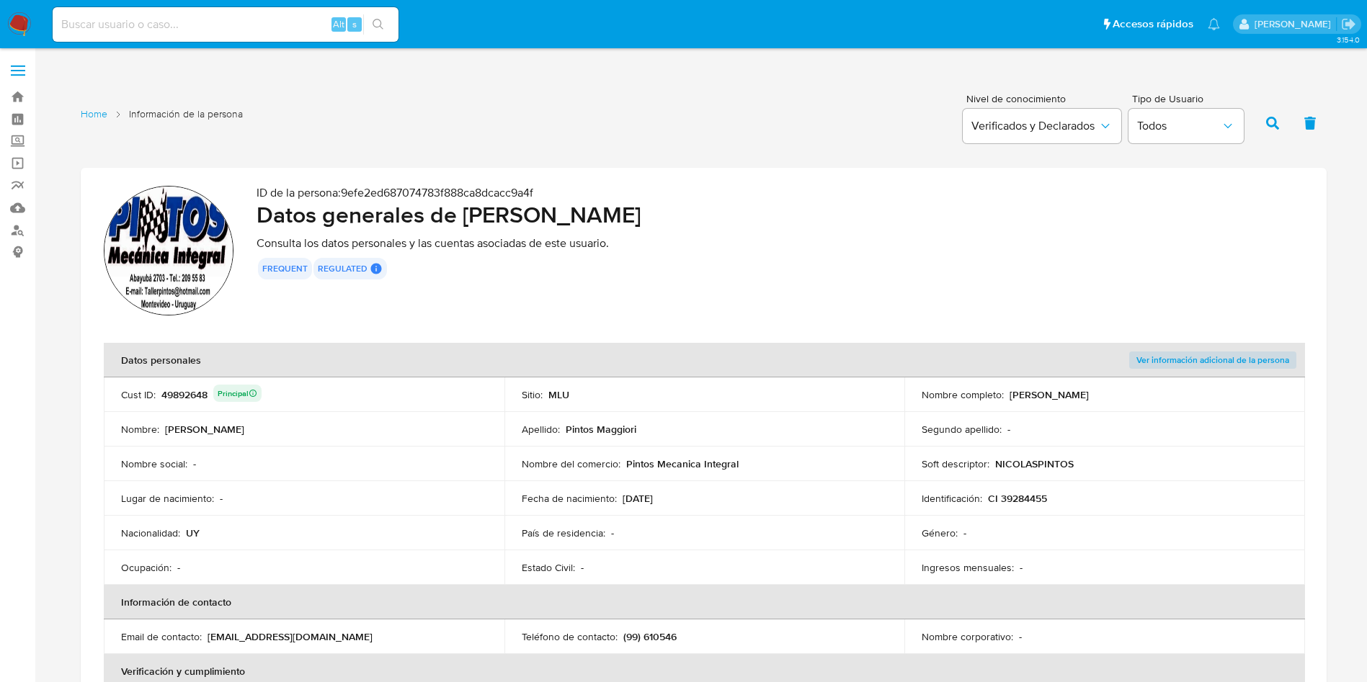
scroll to position [324, 0]
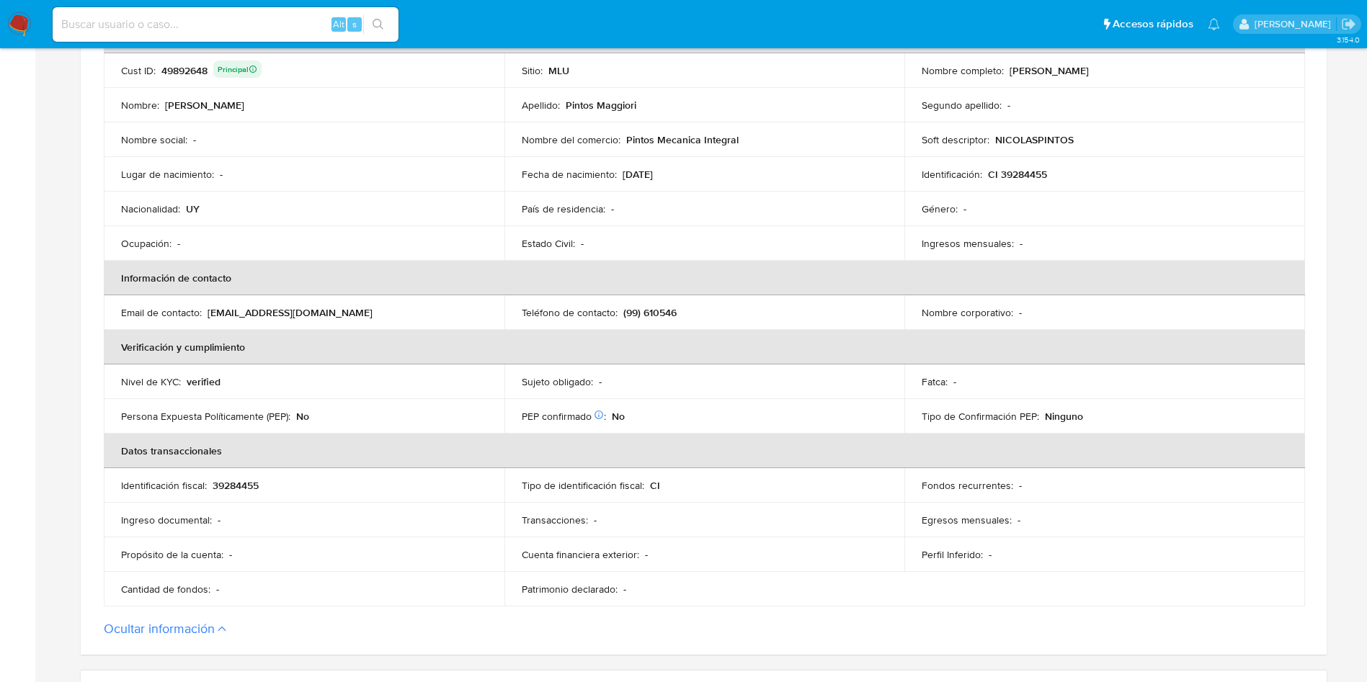
drag, startPoint x: 837, startPoint y: 378, endPoint x: 780, endPoint y: 438, distance: 82.6
click at [837, 379] on div "Sujeto obligado : -" at bounding box center [705, 381] width 366 height 13
click at [739, 388] on div "Sujeto obligado : -" at bounding box center [705, 381] width 366 height 13
click at [292, 27] on input at bounding box center [226, 24] width 346 height 19
paste input "43284233"
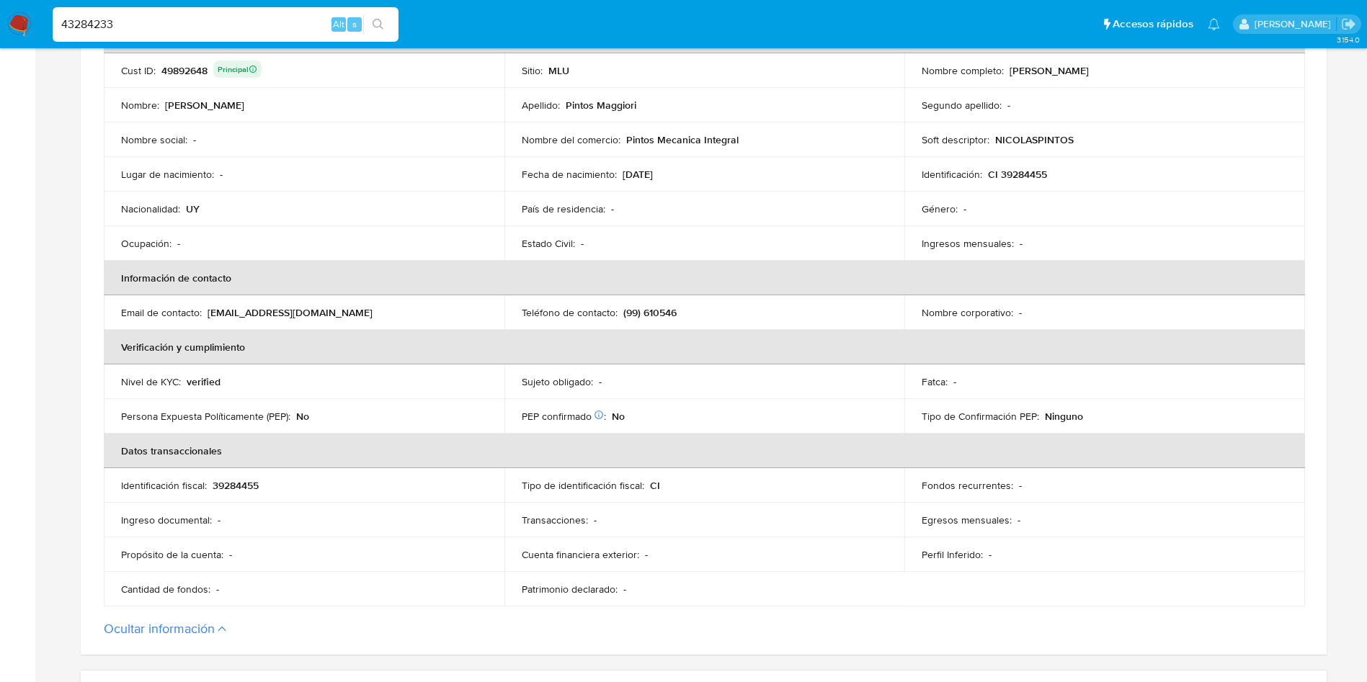
type input "43284233"
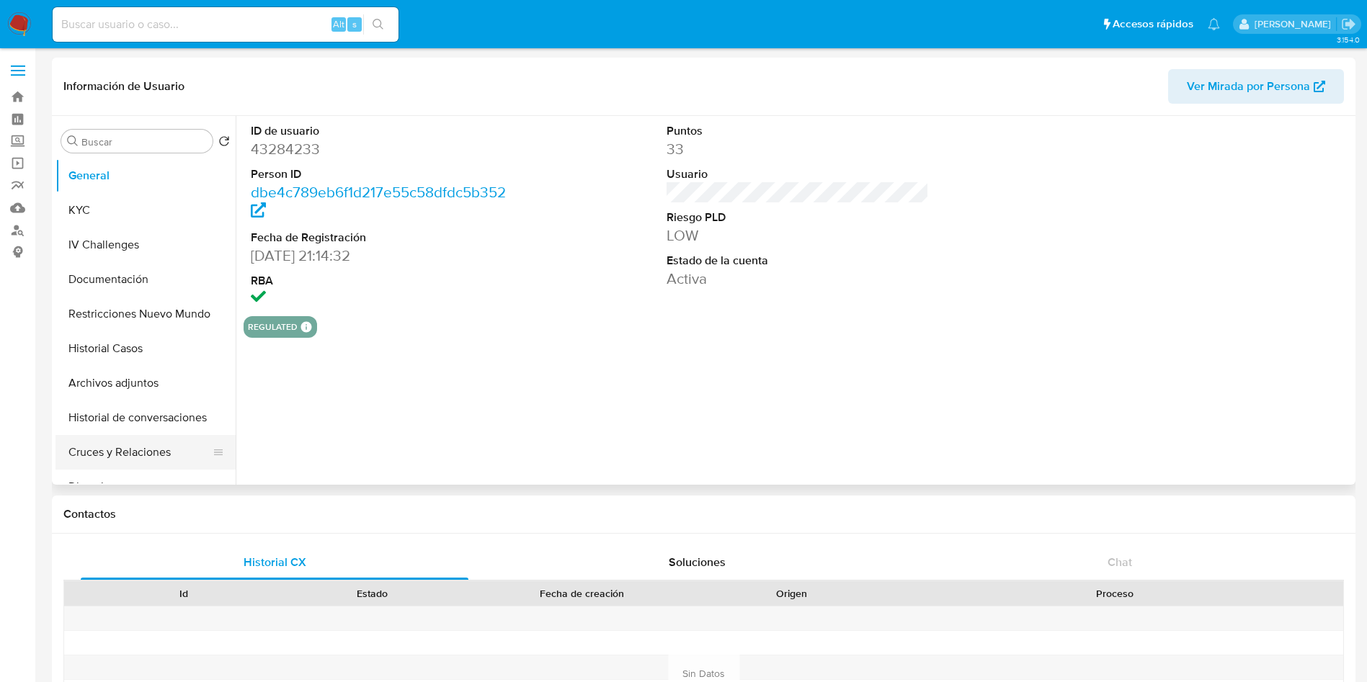
select select "10"
click at [125, 207] on button "KYC" at bounding box center [139, 210] width 169 height 35
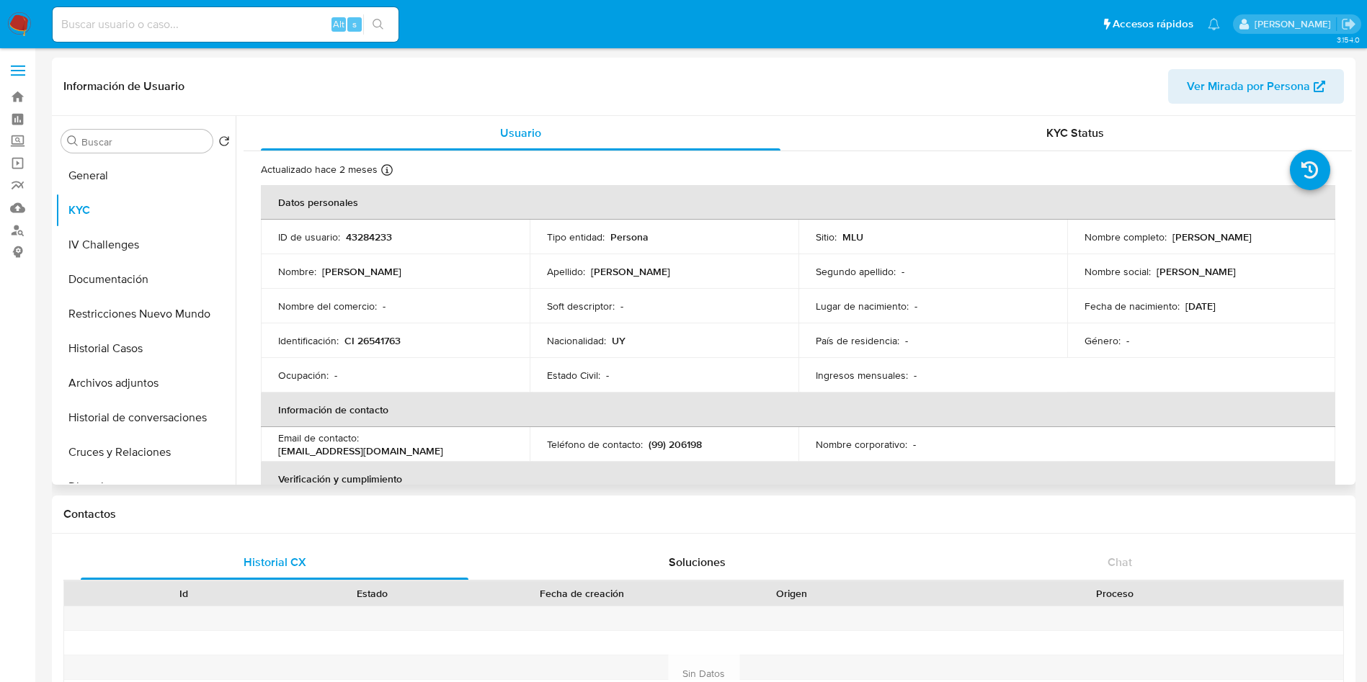
drag, startPoint x: 1170, startPoint y: 236, endPoint x: 1322, endPoint y: 230, distance: 152.2
click at [1322, 230] on td "Nombre completo : Luis Daniel Ivaldi Arellano" at bounding box center [1201, 237] width 269 height 35
copy p "Luis Daniel Ivaldi Arellano"
drag, startPoint x: 451, startPoint y: 344, endPoint x: 360, endPoint y: 337, distance: 91.8
click at [445, 344] on div "Identificación : CI 26541763" at bounding box center [395, 340] width 234 height 13
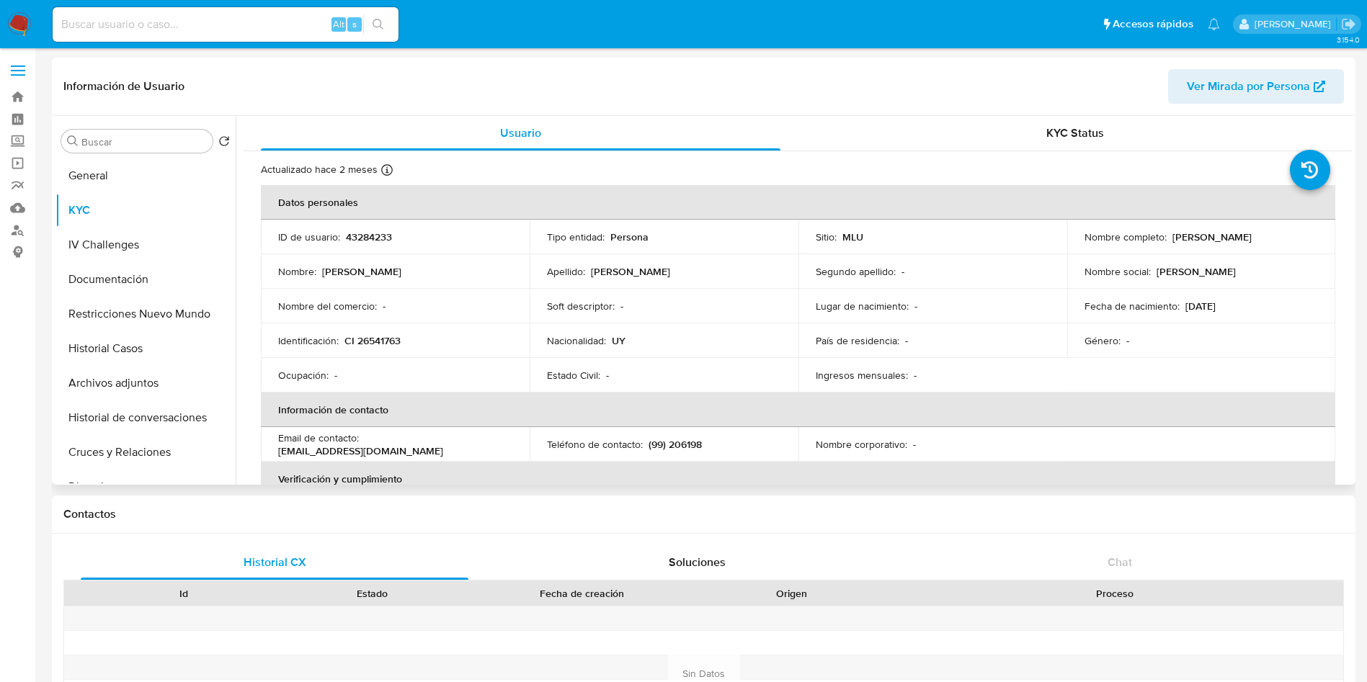
click at [372, 343] on p "CI 26541763" at bounding box center [372, 340] width 56 height 13
click at [373, 344] on p "CI 26541763" at bounding box center [372, 340] width 56 height 13
copy p "26541763"
click at [149, 287] on button "Documentación" at bounding box center [139, 279] width 169 height 35
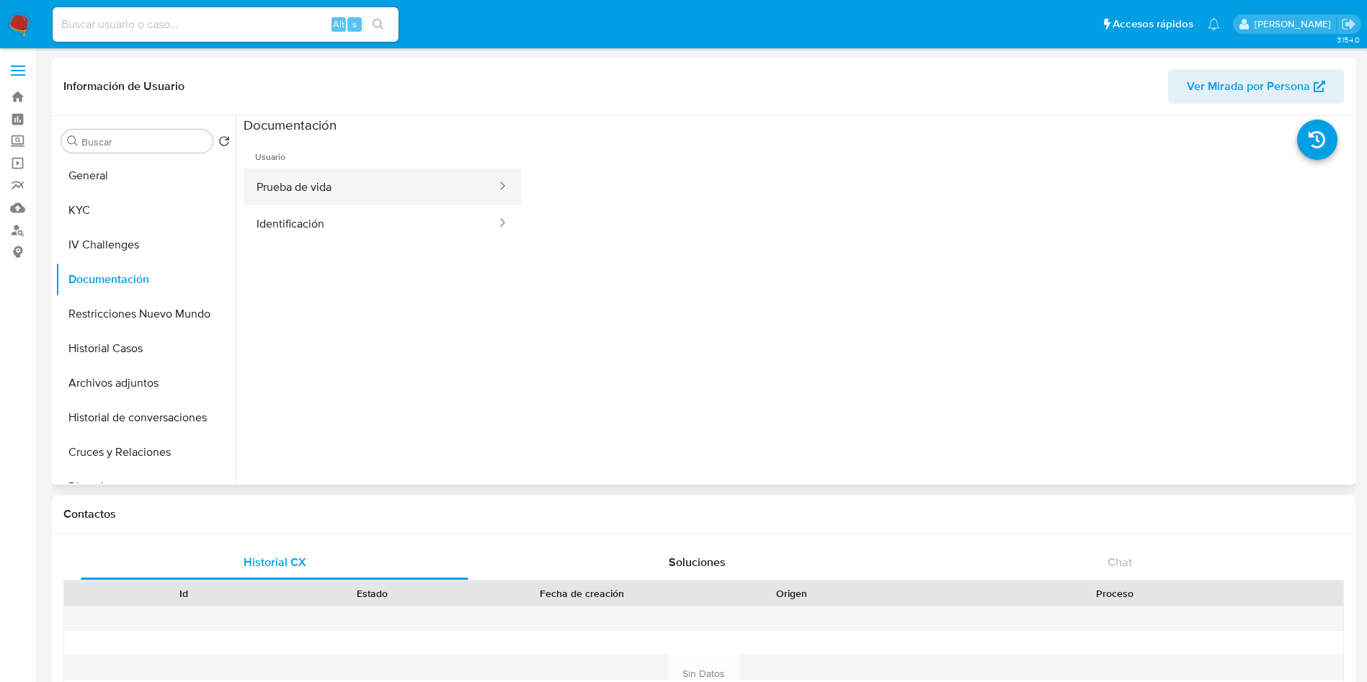
click at [371, 200] on button "Prueba de vida" at bounding box center [371, 187] width 254 height 37
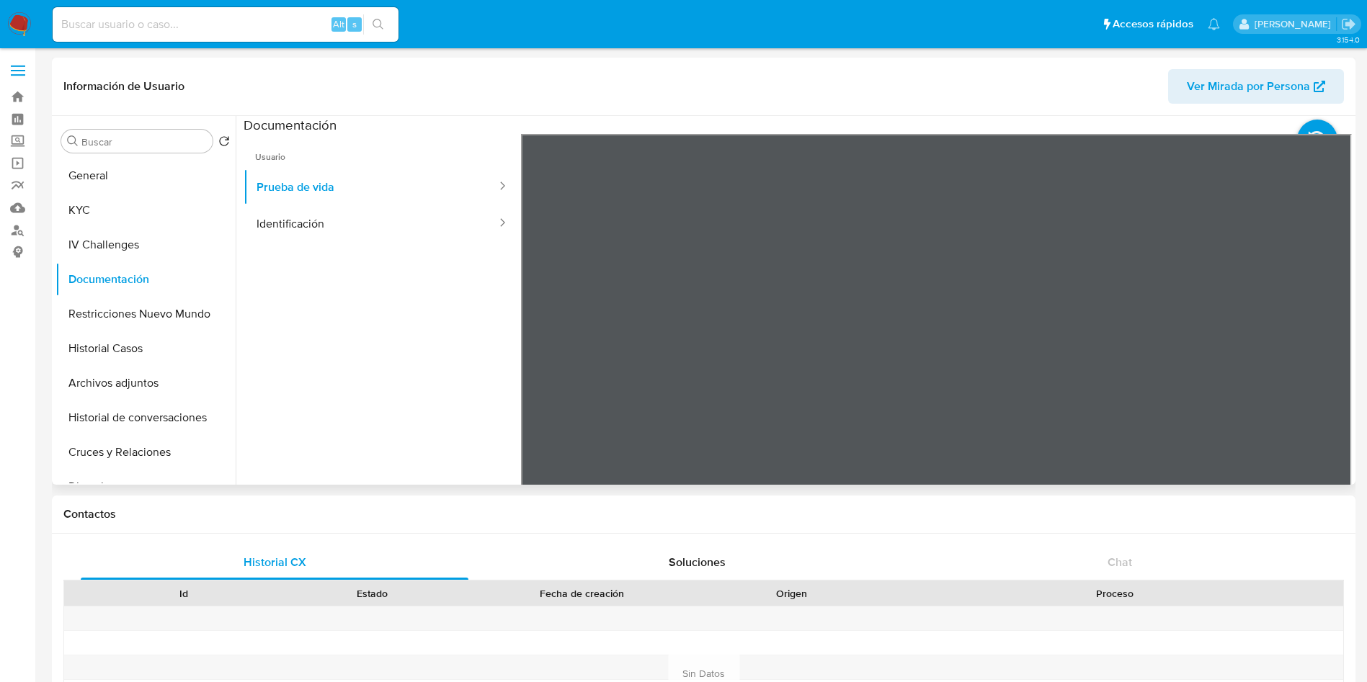
click at [461, 249] on ul "Usuario Prueba de vida Identificación" at bounding box center [382, 341] width 277 height 415
click at [393, 221] on button "Identificación" at bounding box center [371, 223] width 254 height 37
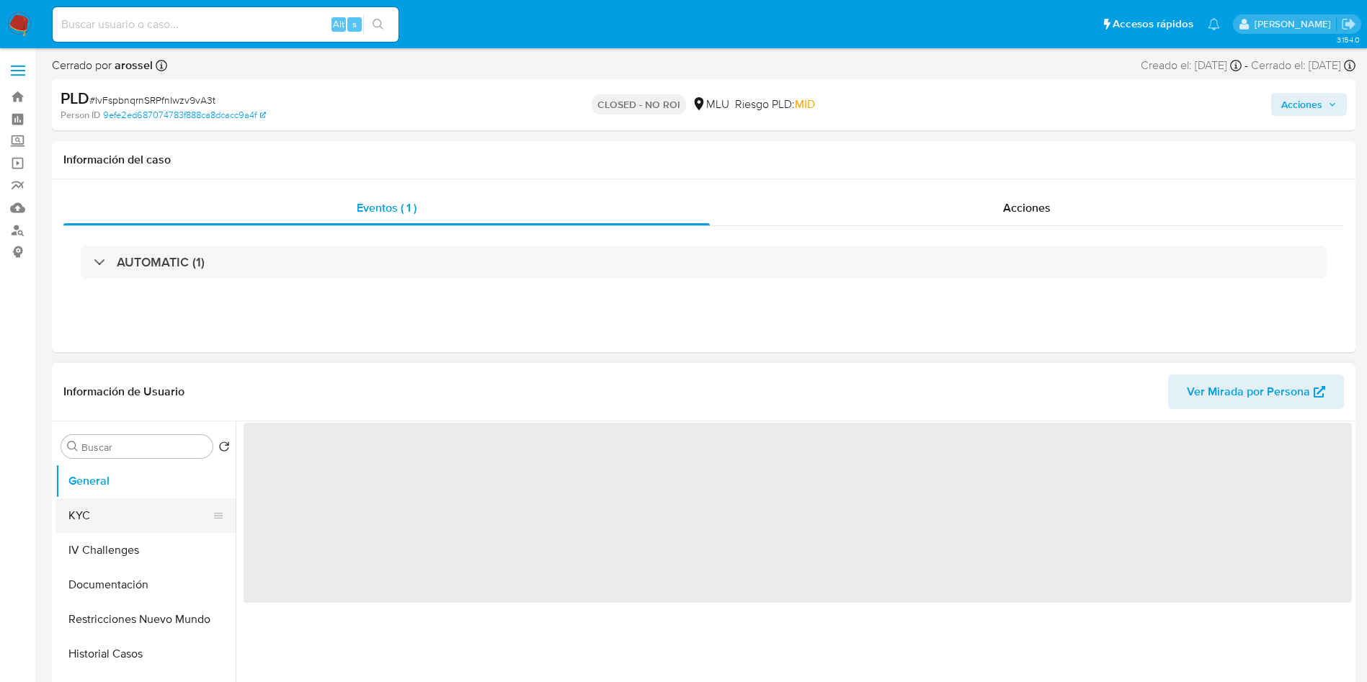
click at [98, 505] on button "KYC" at bounding box center [139, 516] width 169 height 35
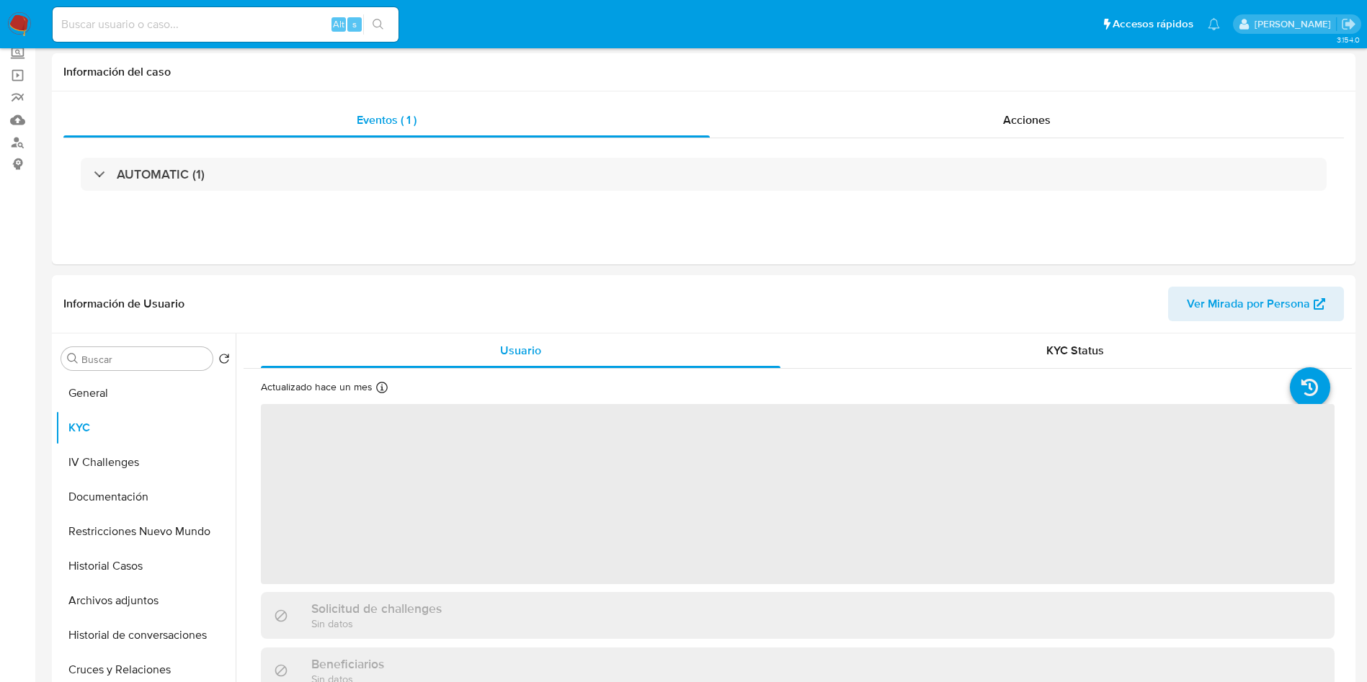
select select "10"
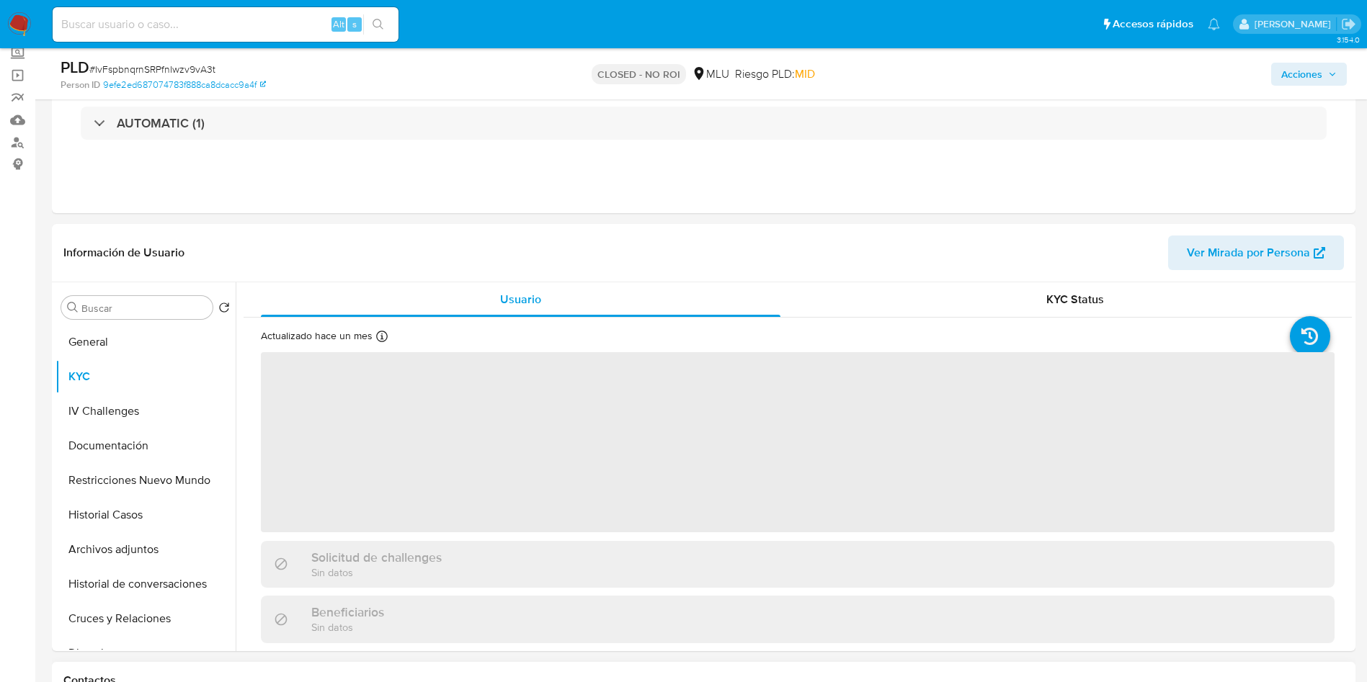
scroll to position [108, 0]
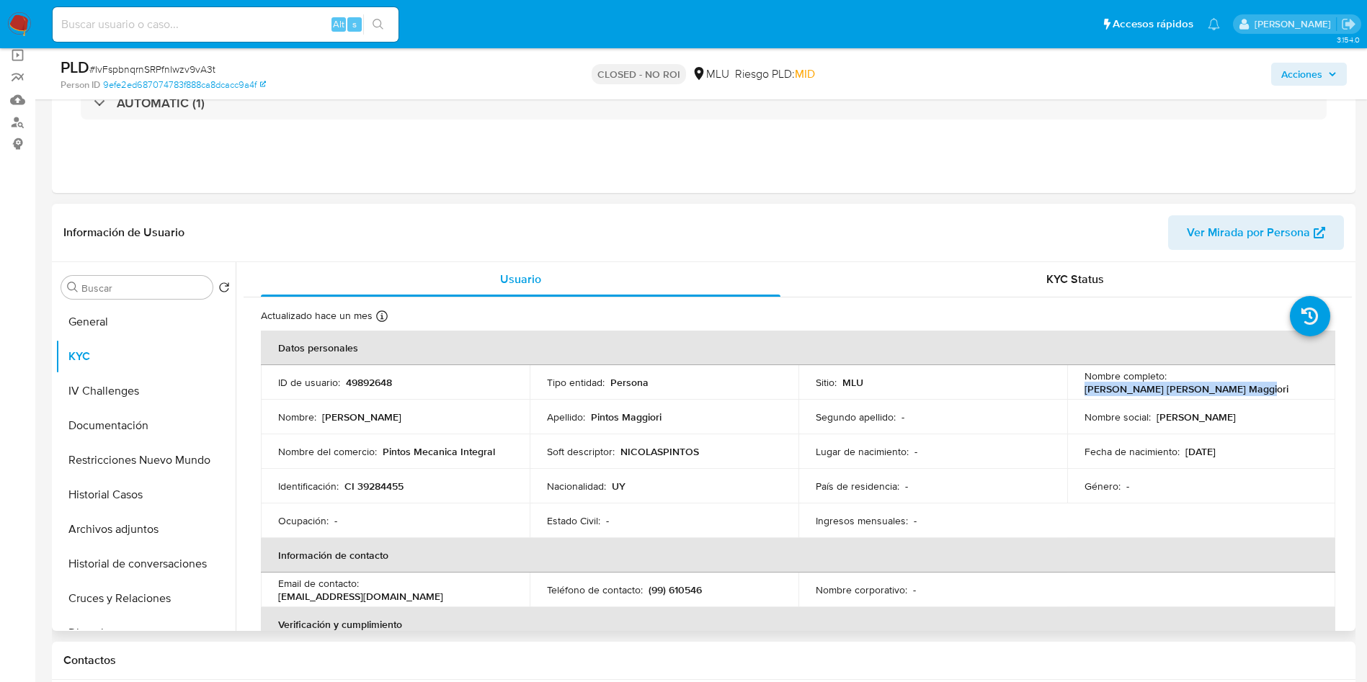
drag, startPoint x: 1072, startPoint y: 389, endPoint x: 1241, endPoint y: 391, distance: 169.3
click at [1241, 391] on td "Nombre completo : [PERSON_NAME] [PERSON_NAME] Maggiori" at bounding box center [1201, 382] width 269 height 35
copy p "[PERSON_NAME] [PERSON_NAME] Maggiori"
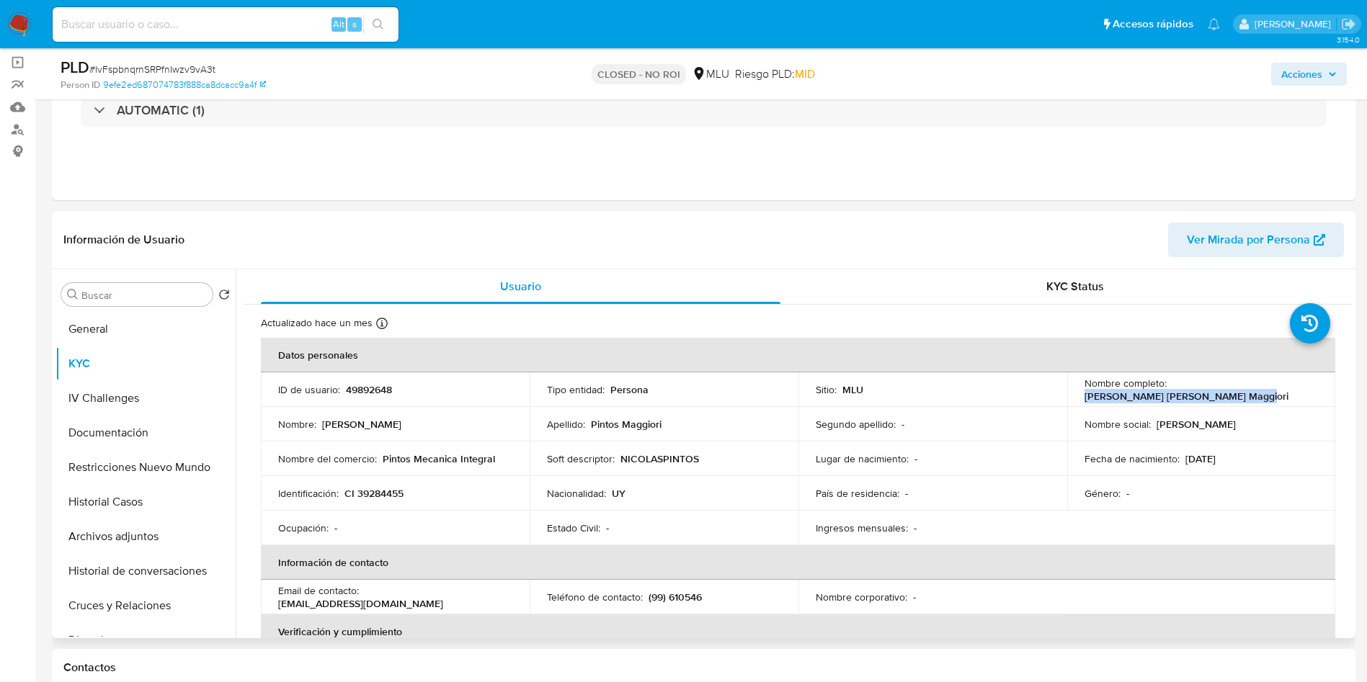
scroll to position [0, 0]
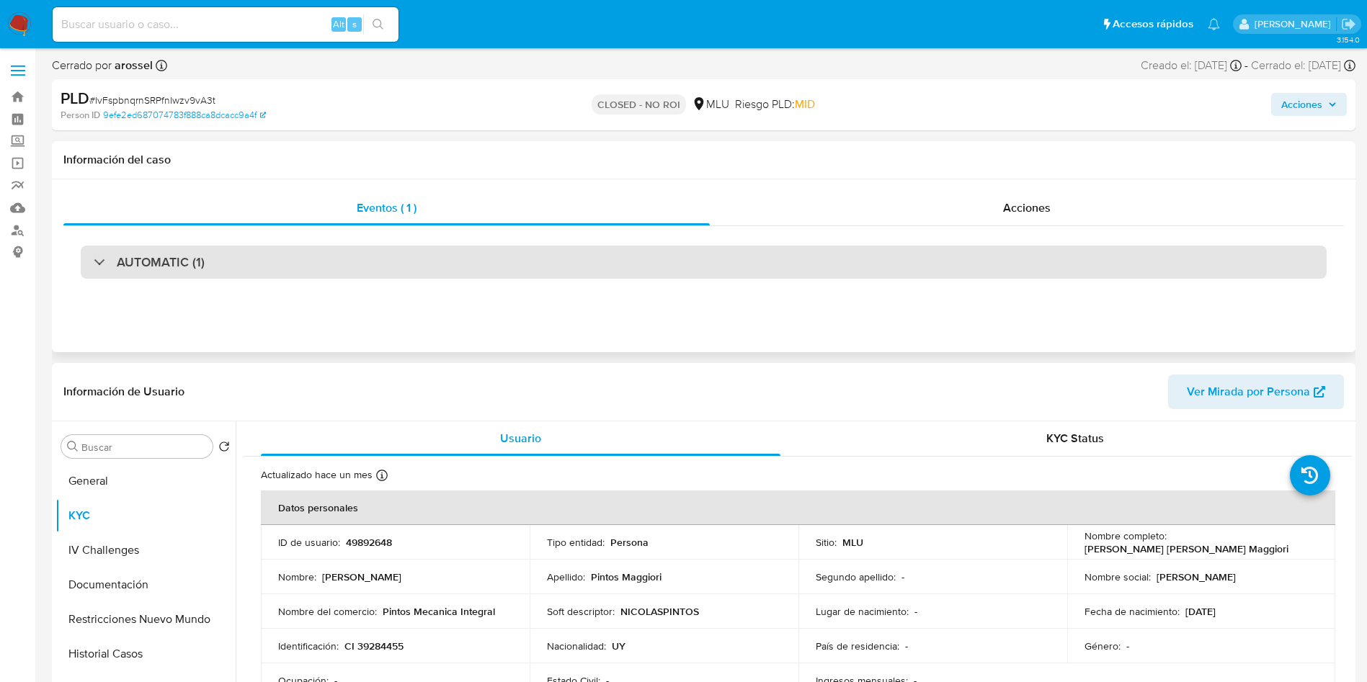
click at [291, 257] on div "AUTOMATIC (1)" at bounding box center [704, 262] width 1246 height 33
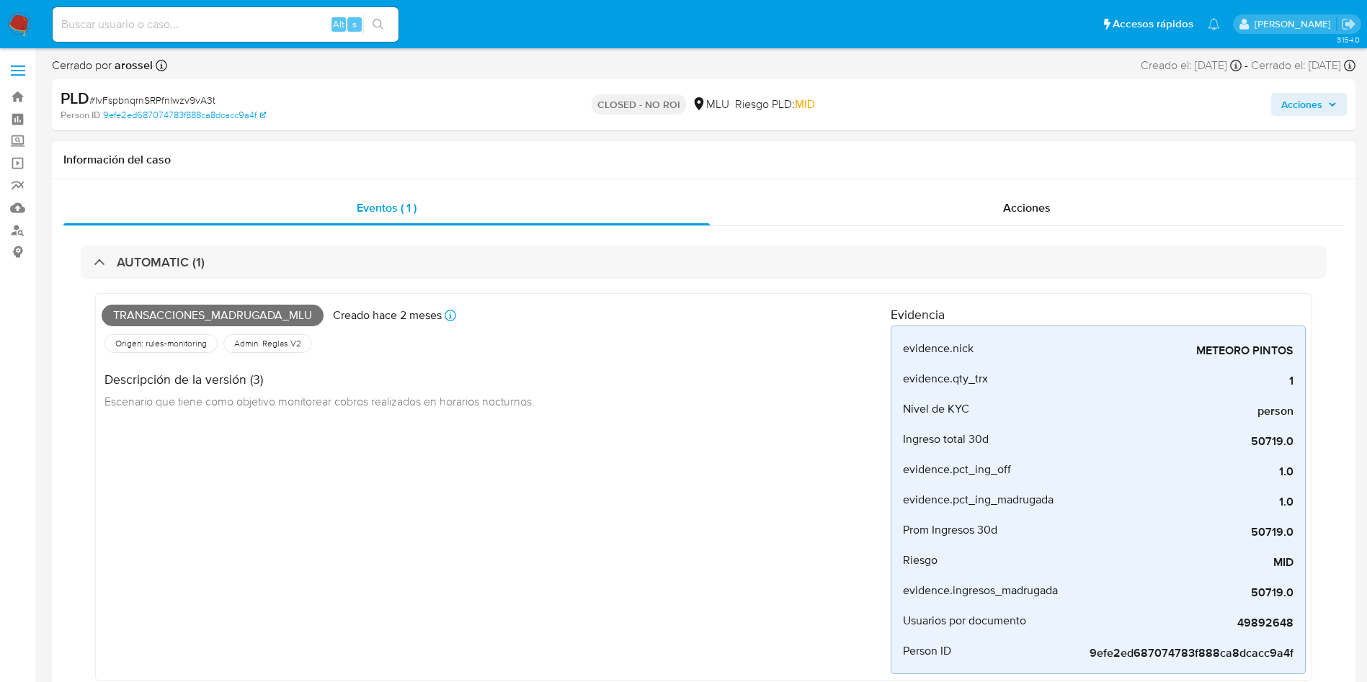
click at [189, 311] on span "Transacciones_madrugada_mlu" at bounding box center [213, 316] width 222 height 22
click at [190, 311] on span "Transacciones_madrugada_mlu" at bounding box center [213, 316] width 222 height 22
copy span "Transacciones_madrugada_mlu"
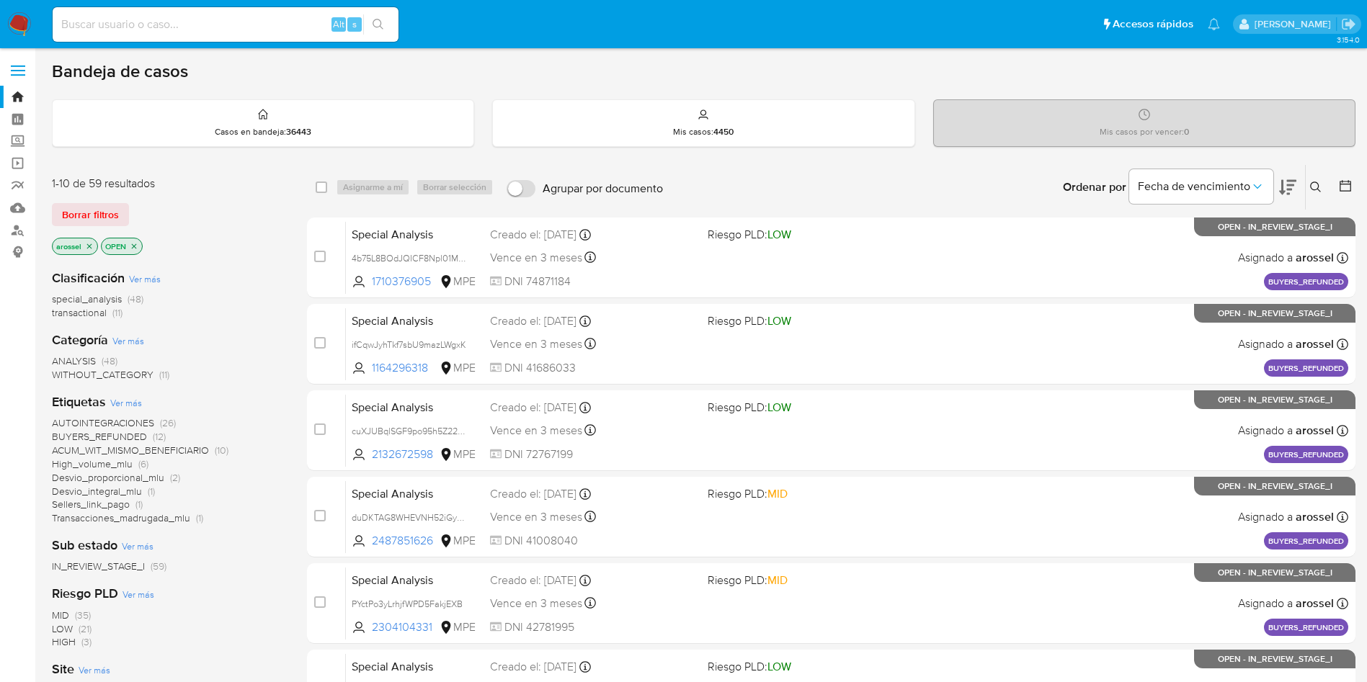
click at [190, 21] on input at bounding box center [226, 24] width 346 height 19
paste input "JVPi6MpewRNyM9dE9xoq0qSG"
type input "JVPi6MpewRNyM9dE9xoq0qSG"
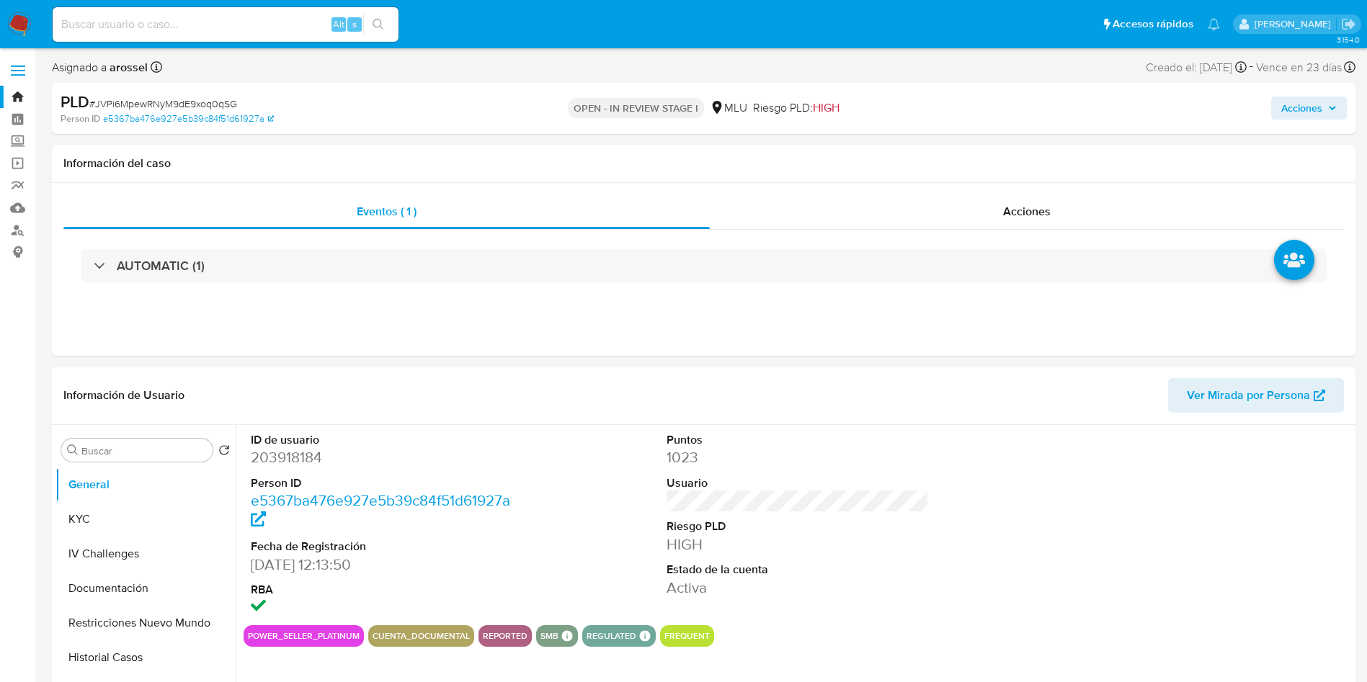
select select "10"
click at [100, 515] on button "KYC" at bounding box center [139, 519] width 169 height 35
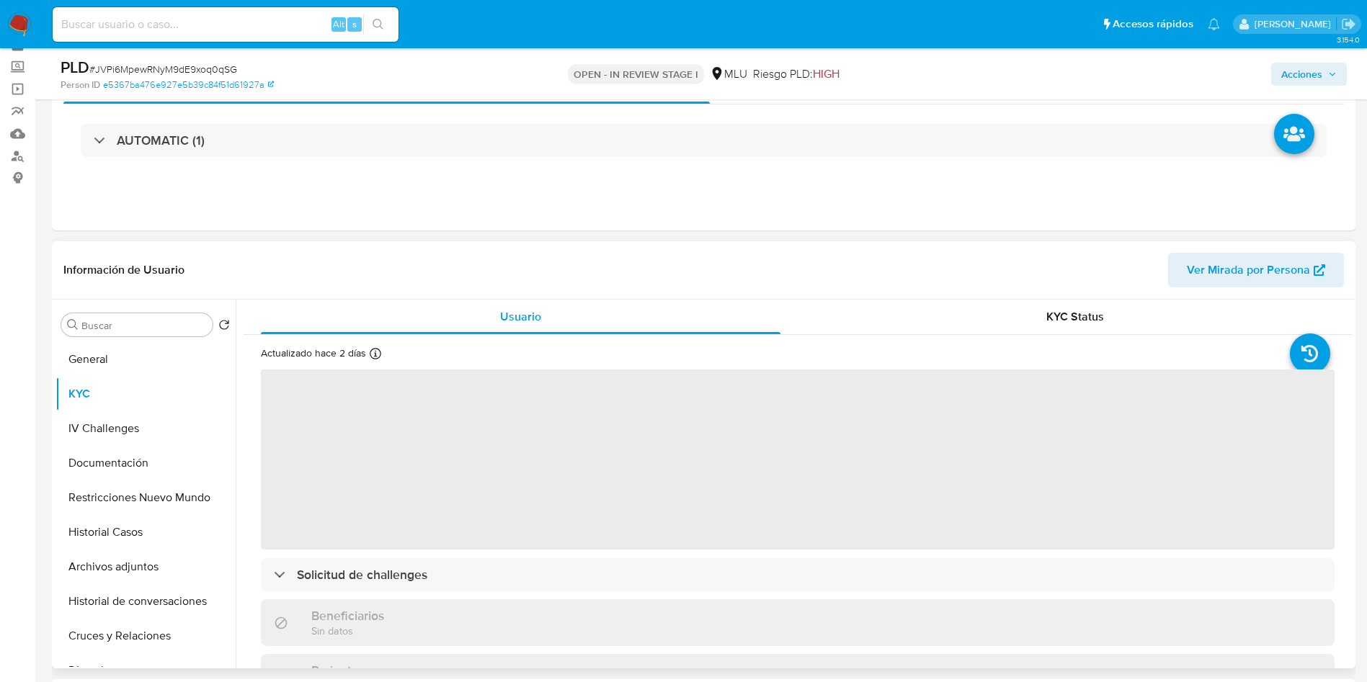
scroll to position [108, 0]
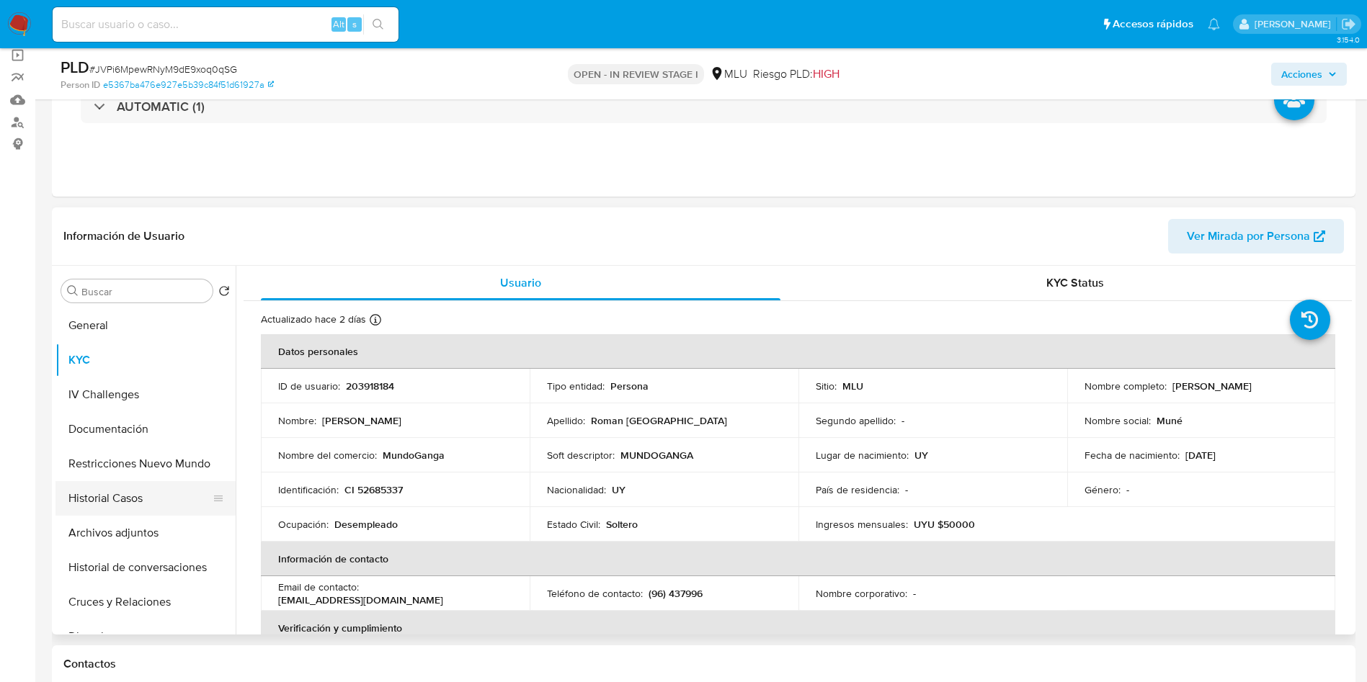
click at [148, 496] on button "Historial Casos" at bounding box center [139, 498] width 169 height 35
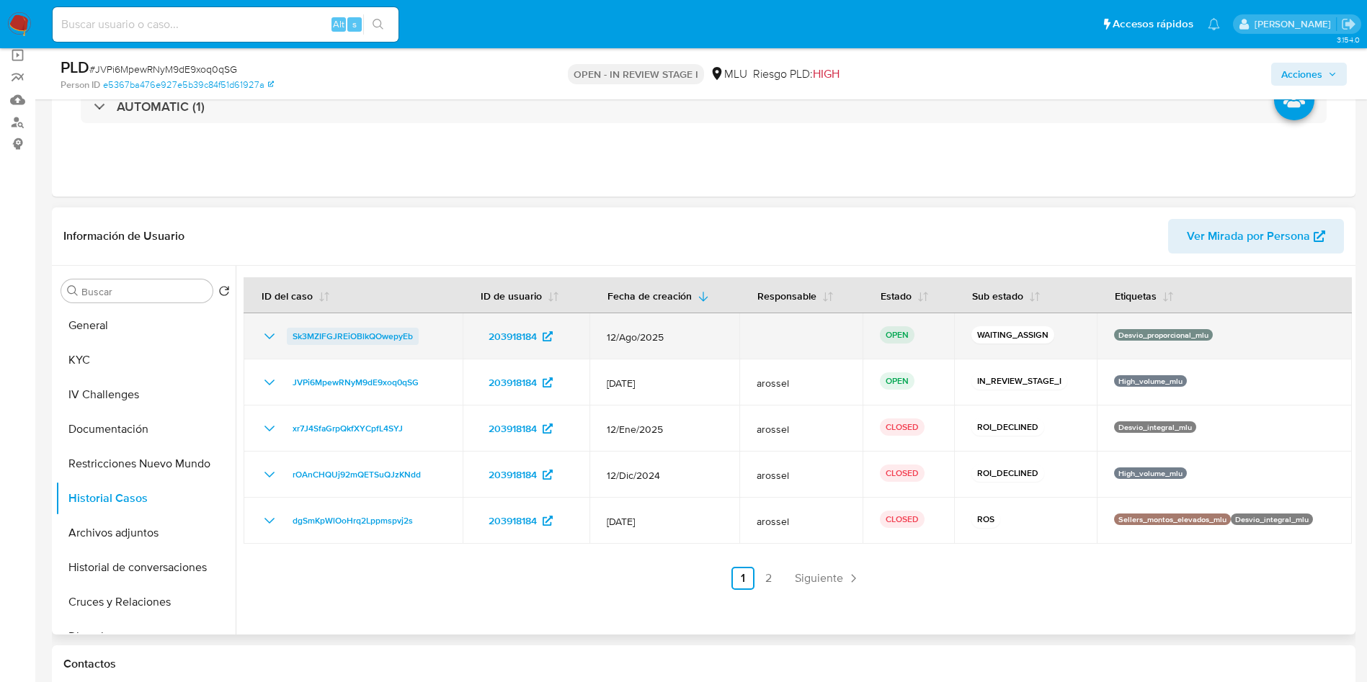
drag, startPoint x: 456, startPoint y: 337, endPoint x: 291, endPoint y: 344, distance: 165.2
click at [291, 344] on td "Sk3MZIFGJREiOBlkQOwepyEb" at bounding box center [353, 336] width 219 height 46
click at [332, 329] on span "Sk3MZIFGJREiOBlkQOwepyEb" at bounding box center [353, 336] width 120 height 17
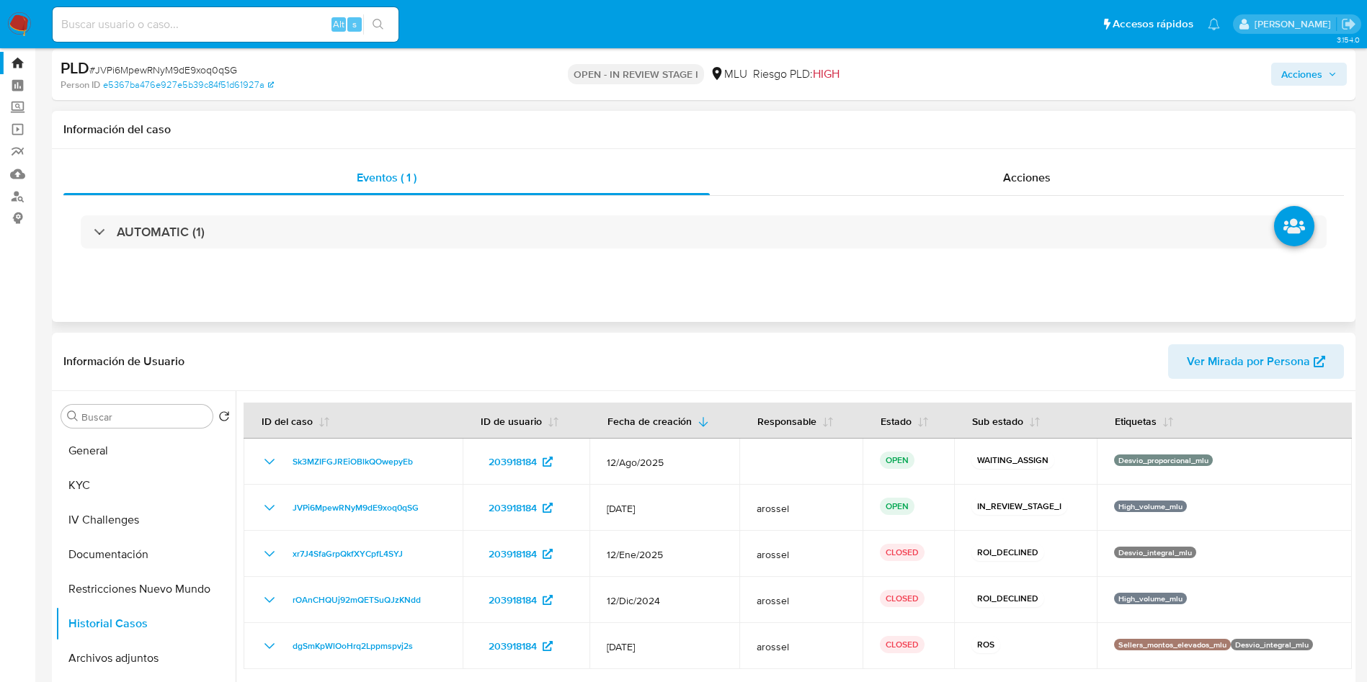
scroll to position [0, 0]
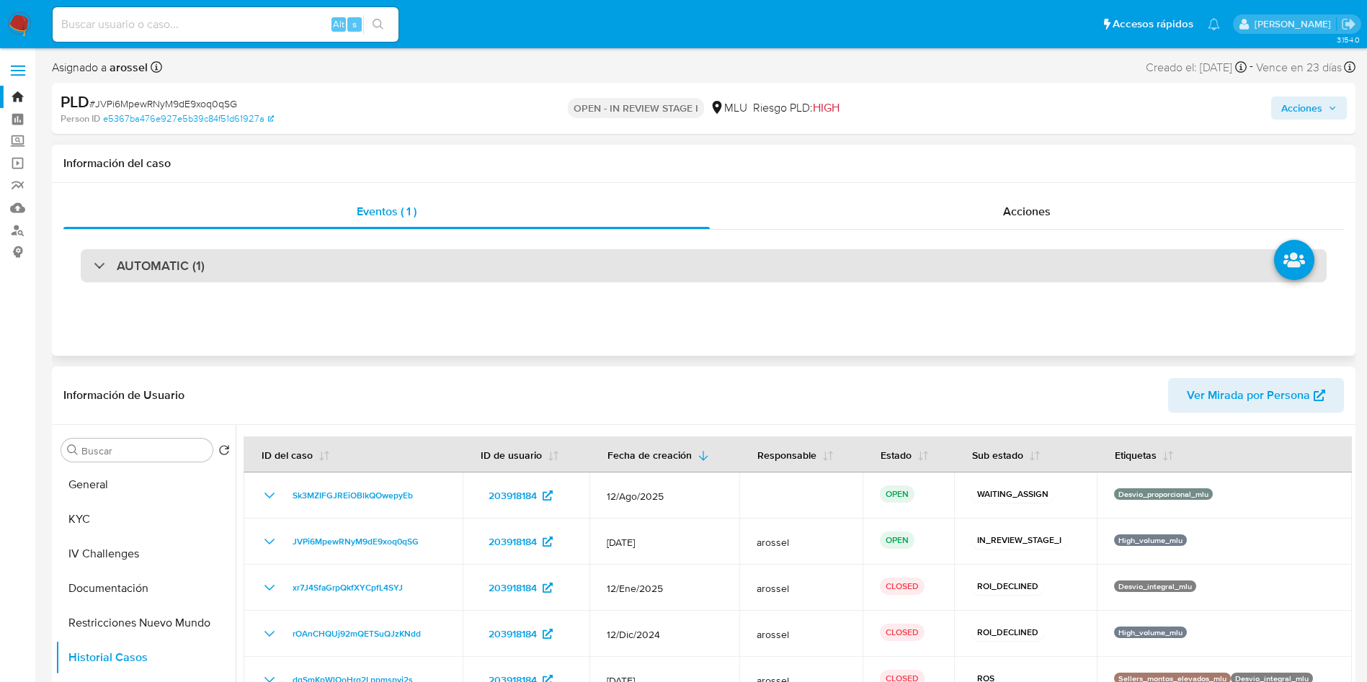
click at [229, 270] on div "AUTOMATIC (1)" at bounding box center [704, 265] width 1246 height 33
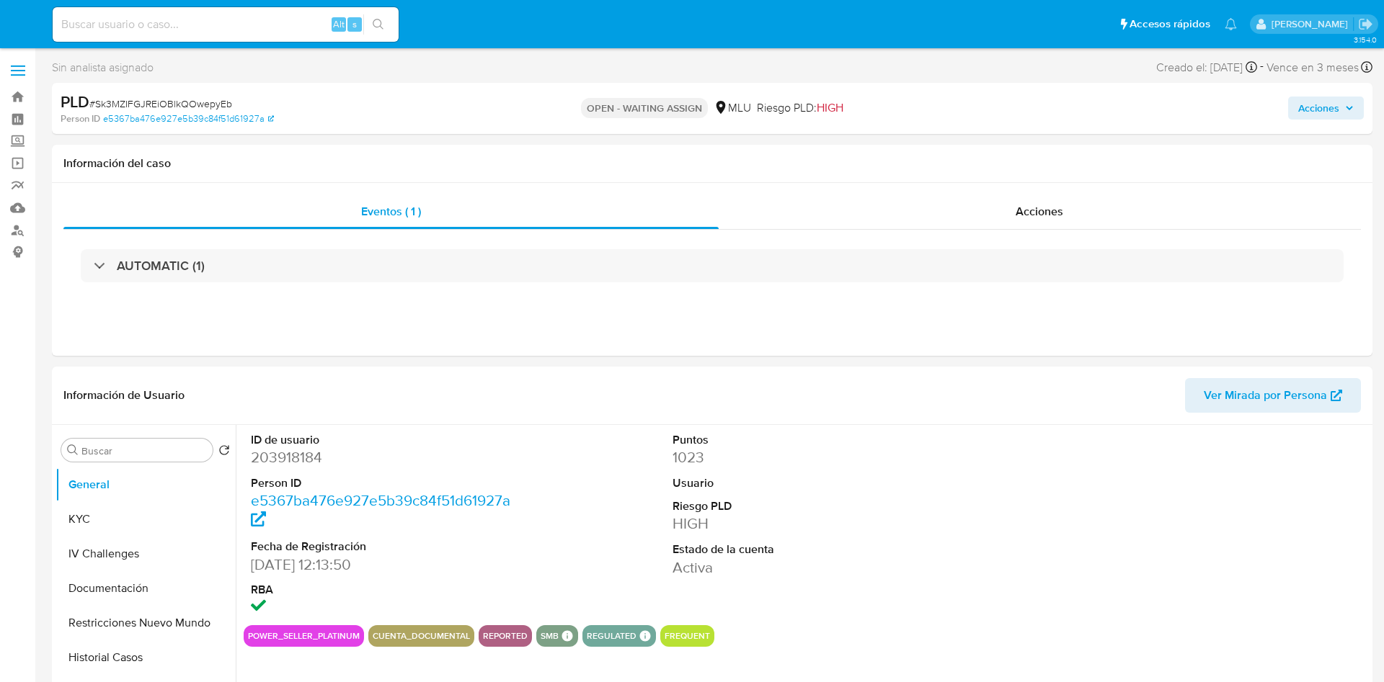
select select "10"
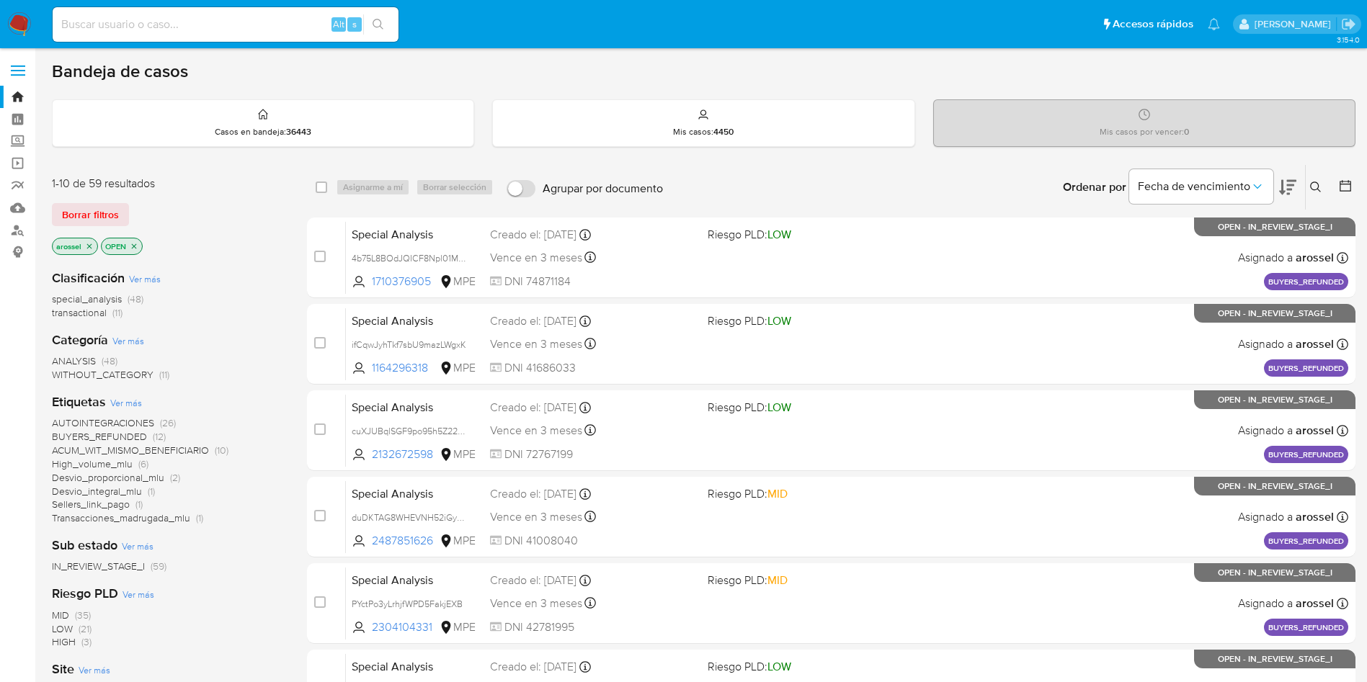
click at [96, 220] on span "Borrar filtros" at bounding box center [90, 215] width 57 height 20
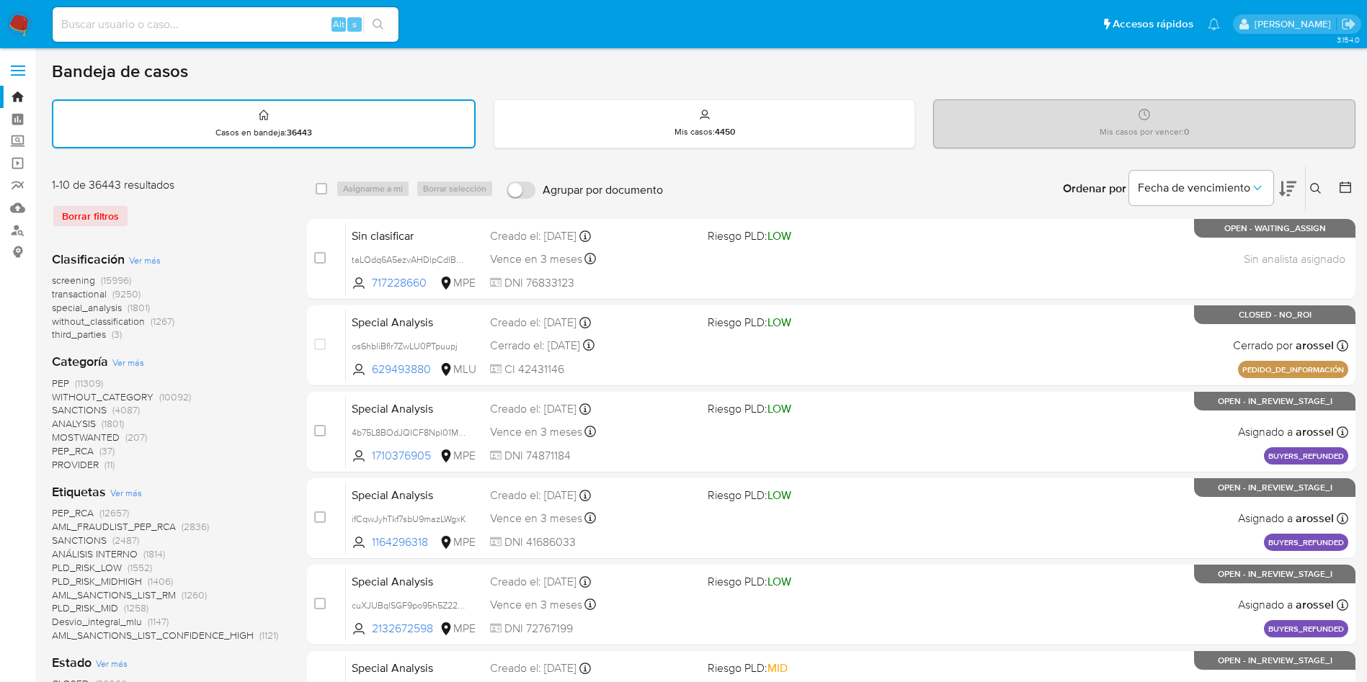
click at [1315, 186] on icon at bounding box center [1316, 189] width 12 height 12
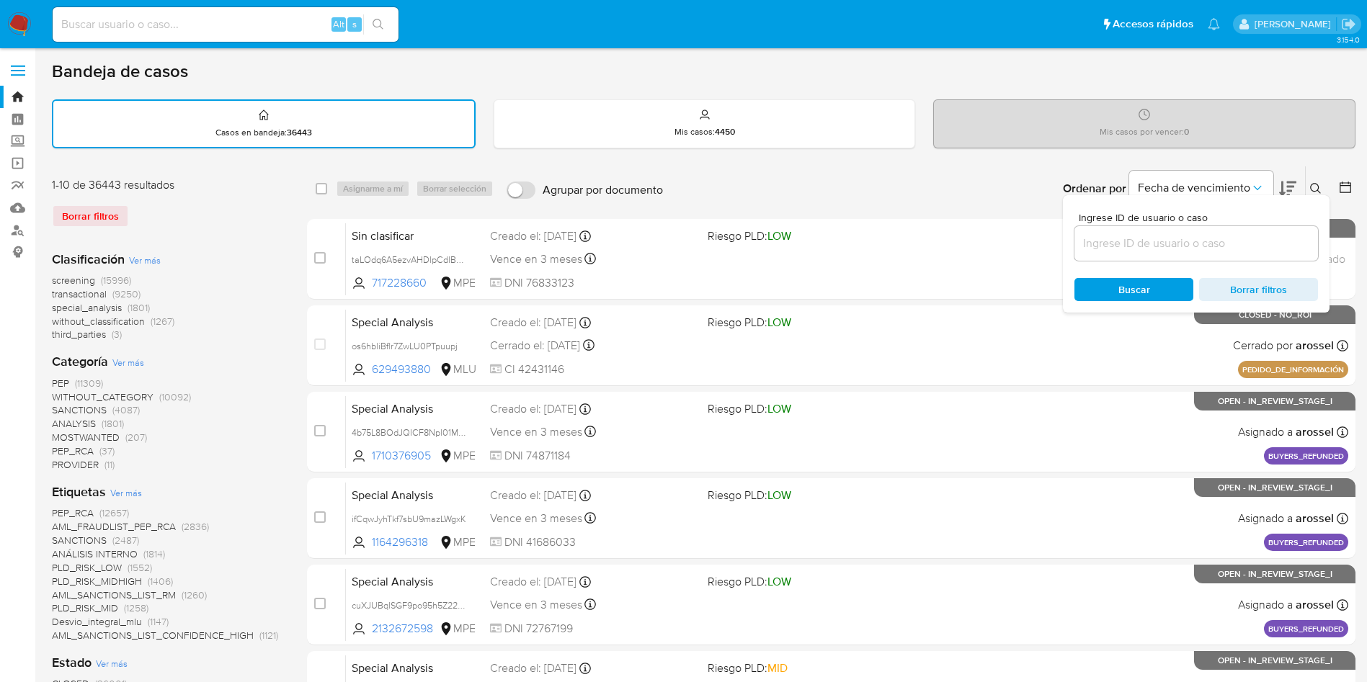
click at [1132, 246] on input at bounding box center [1196, 243] width 244 height 19
type input "Sk3MZIFGJREiOBlkQOwepyEb"
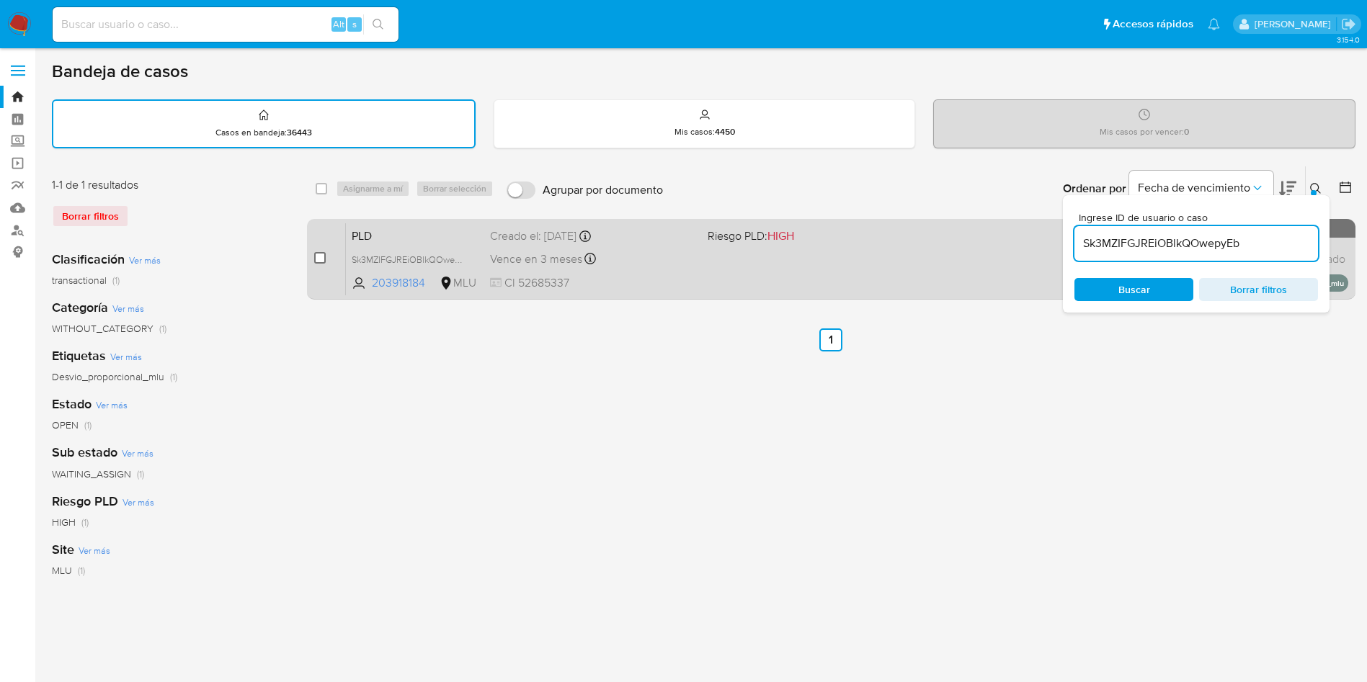
click at [319, 259] on input "checkbox" at bounding box center [320, 258] width 12 height 12
checkbox input "true"
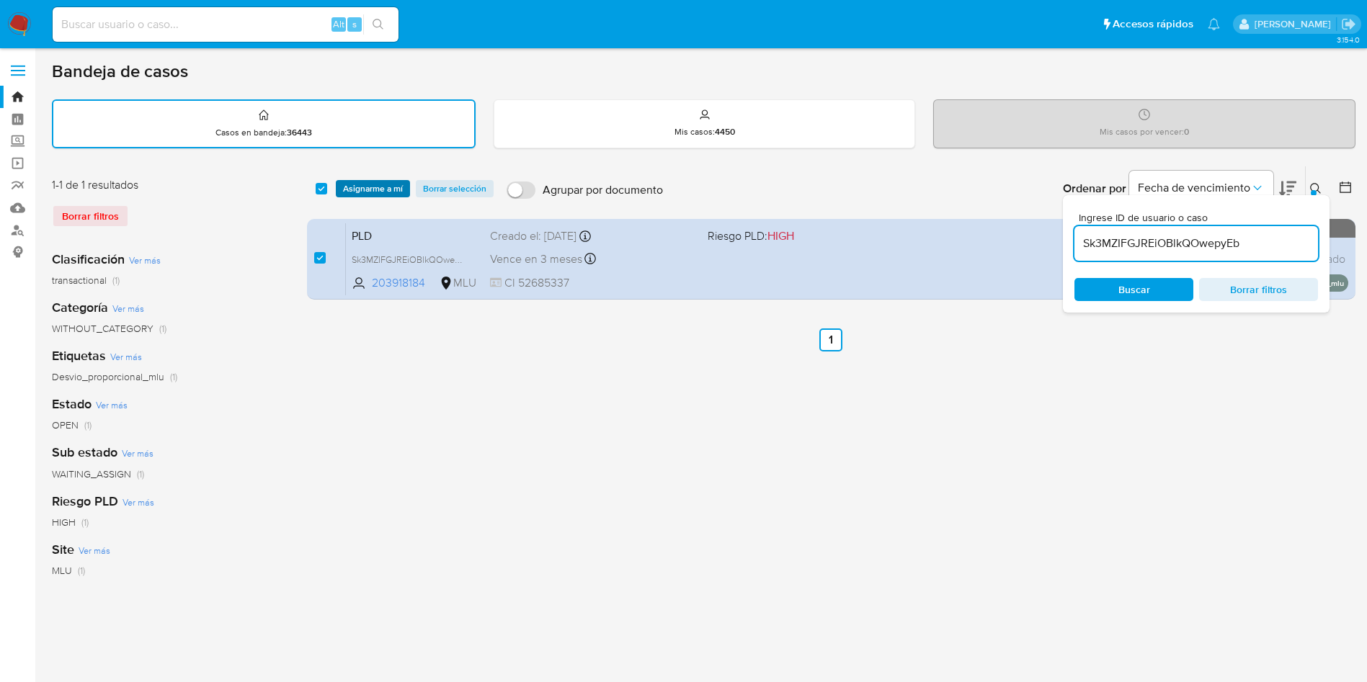
click at [365, 188] on span "Asignarme a mí" at bounding box center [373, 189] width 60 height 14
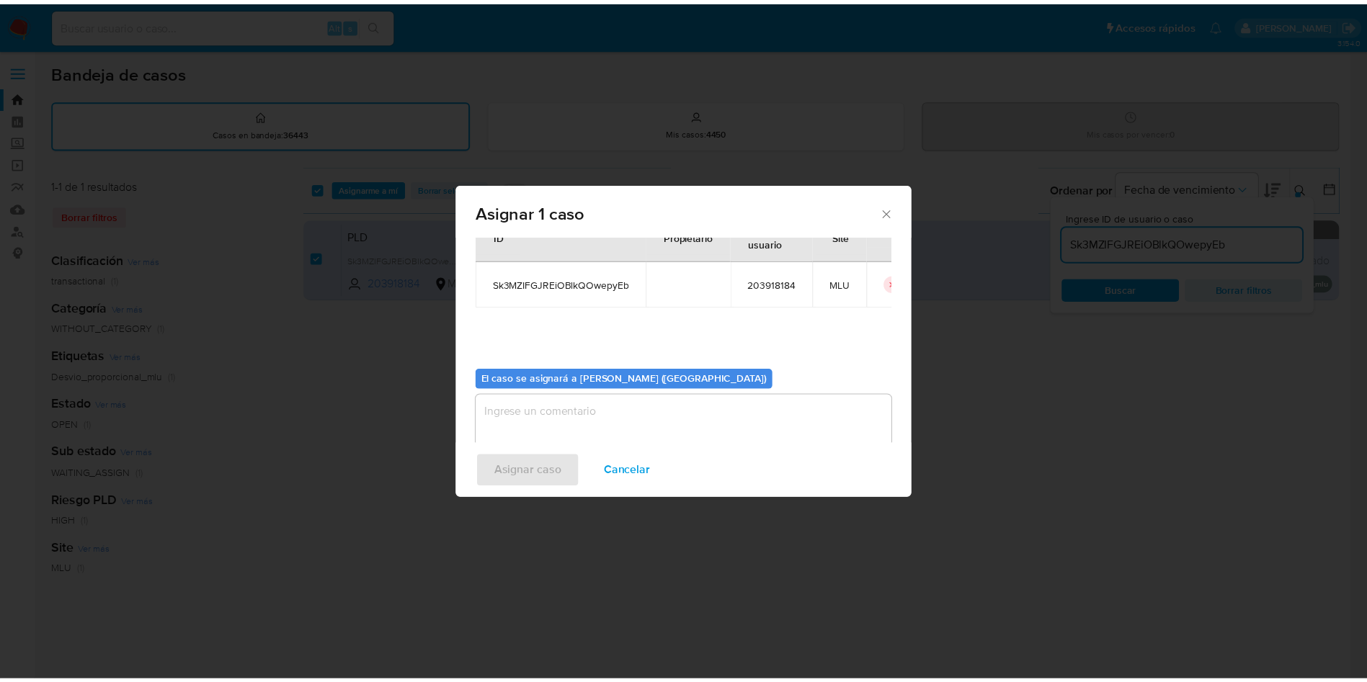
scroll to position [75, 0]
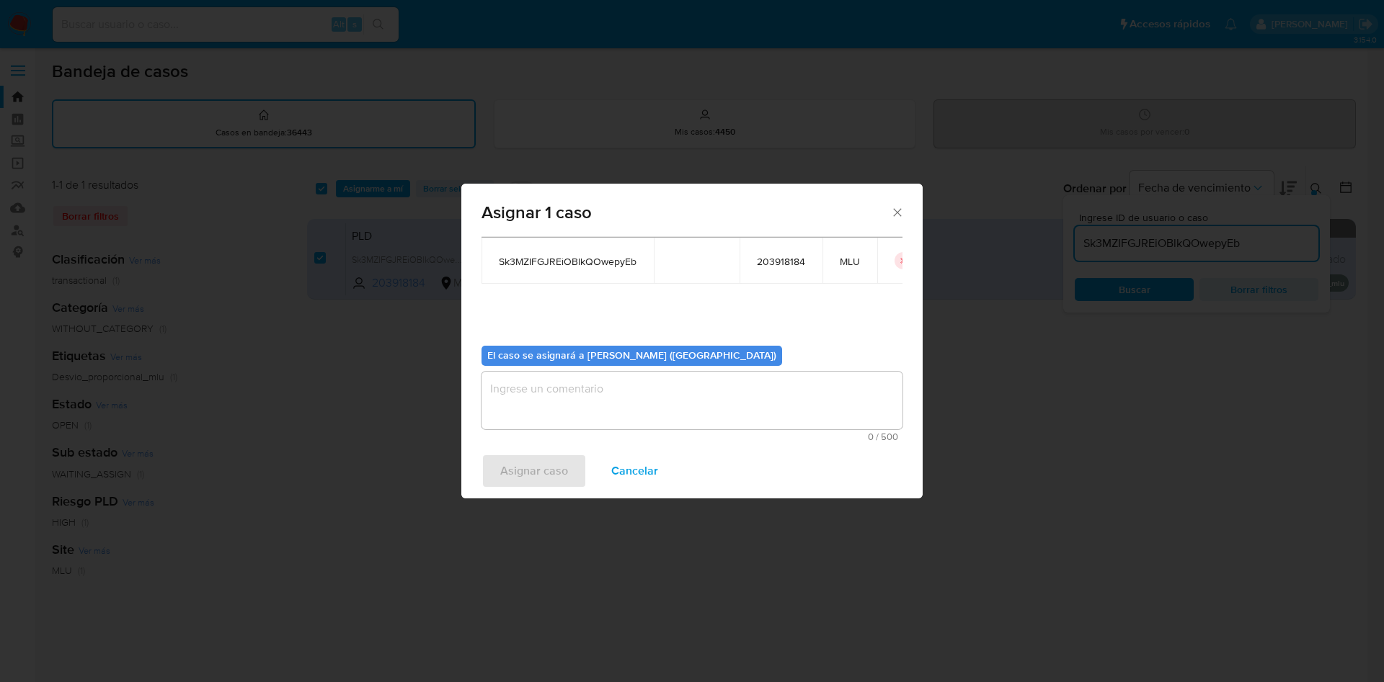
click at [548, 412] on textarea "assign-modal" at bounding box center [691, 401] width 421 height 58
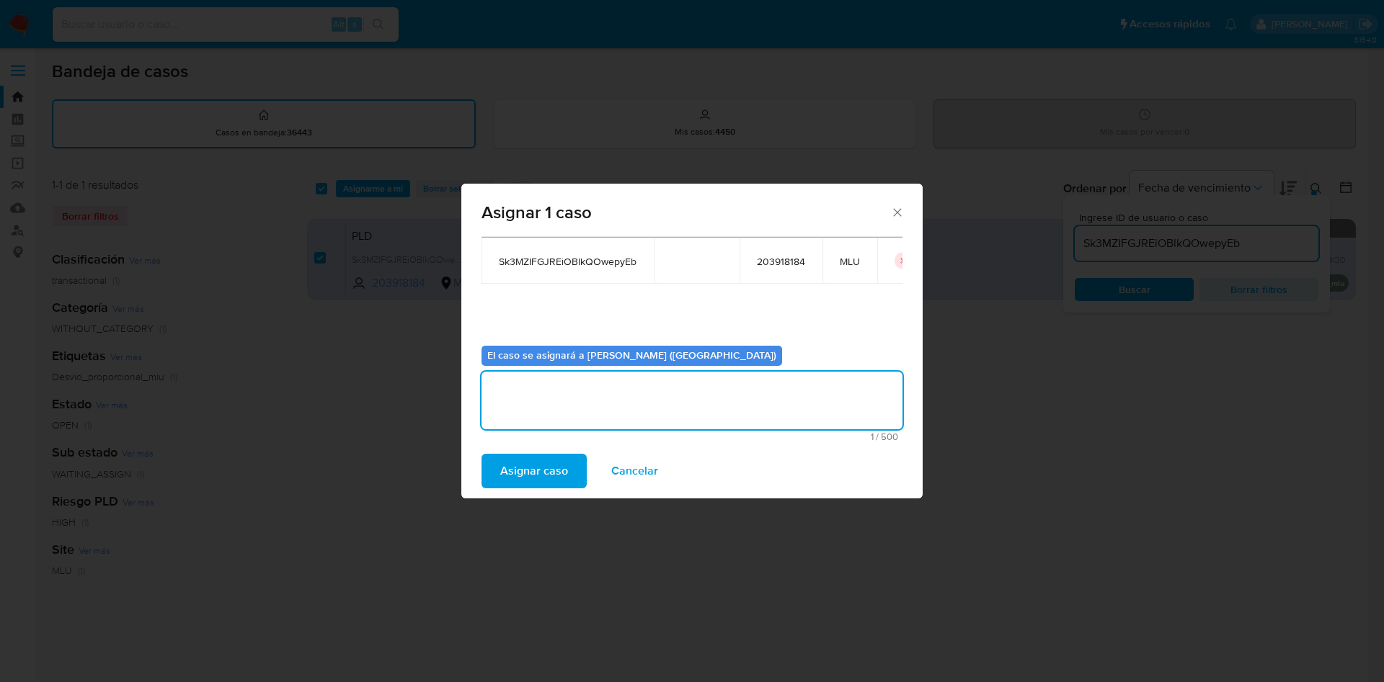
click at [529, 460] on span "Asignar caso" at bounding box center [534, 471] width 68 height 32
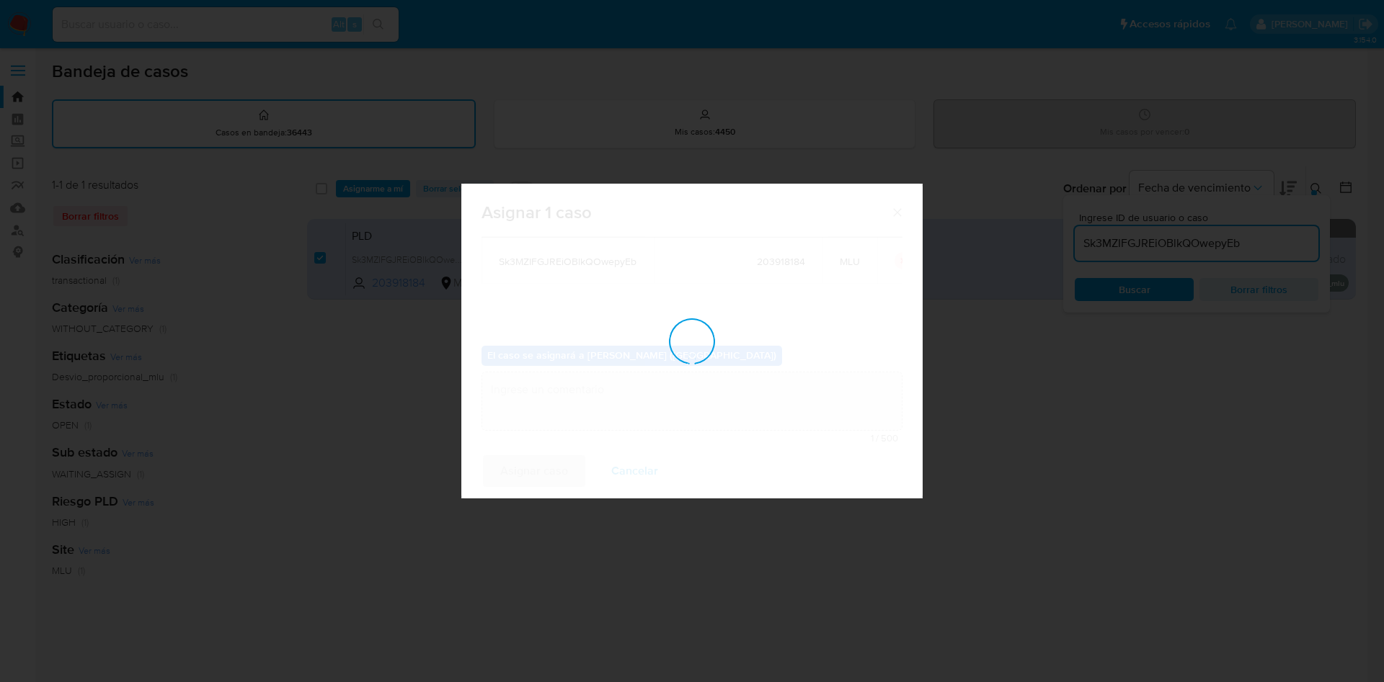
checkbox input "false"
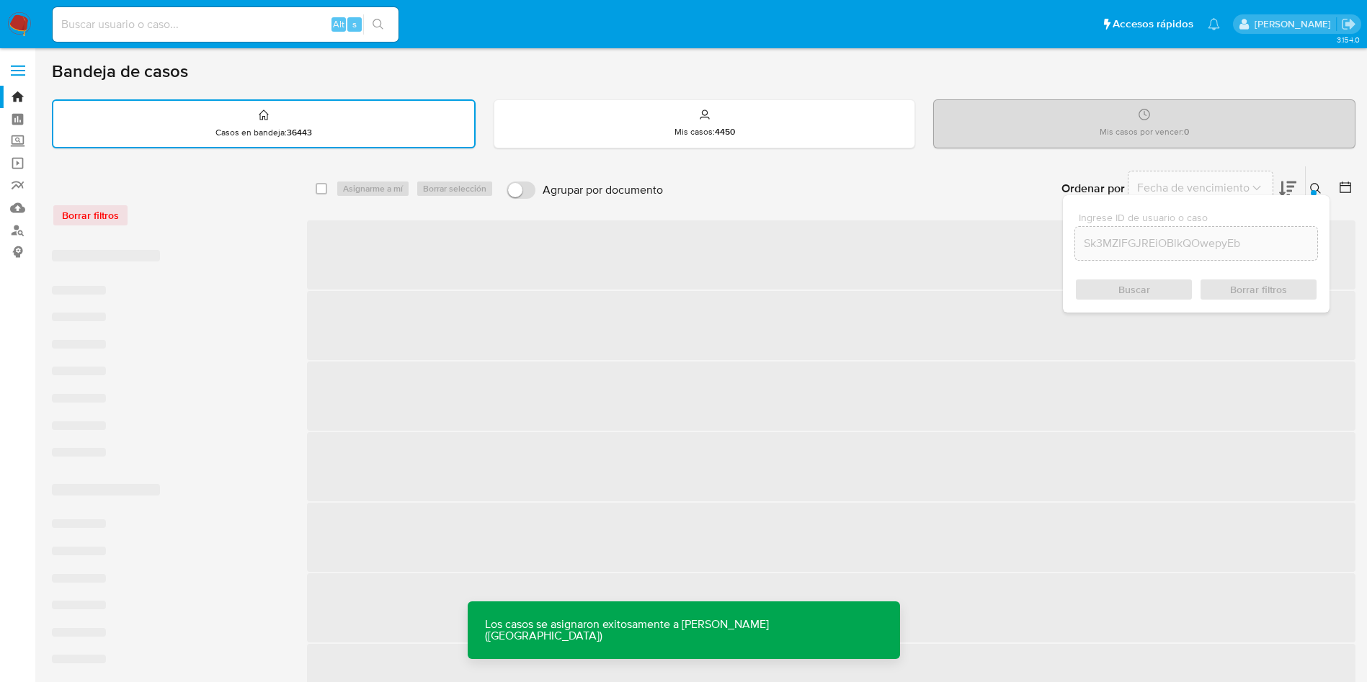
click at [233, 28] on input at bounding box center [226, 24] width 346 height 19
paste input "Sk3MZIFGJREiOBlkQOwepyEb"
type input "Sk3MZIFGJREiOBlkQOwepyEb"
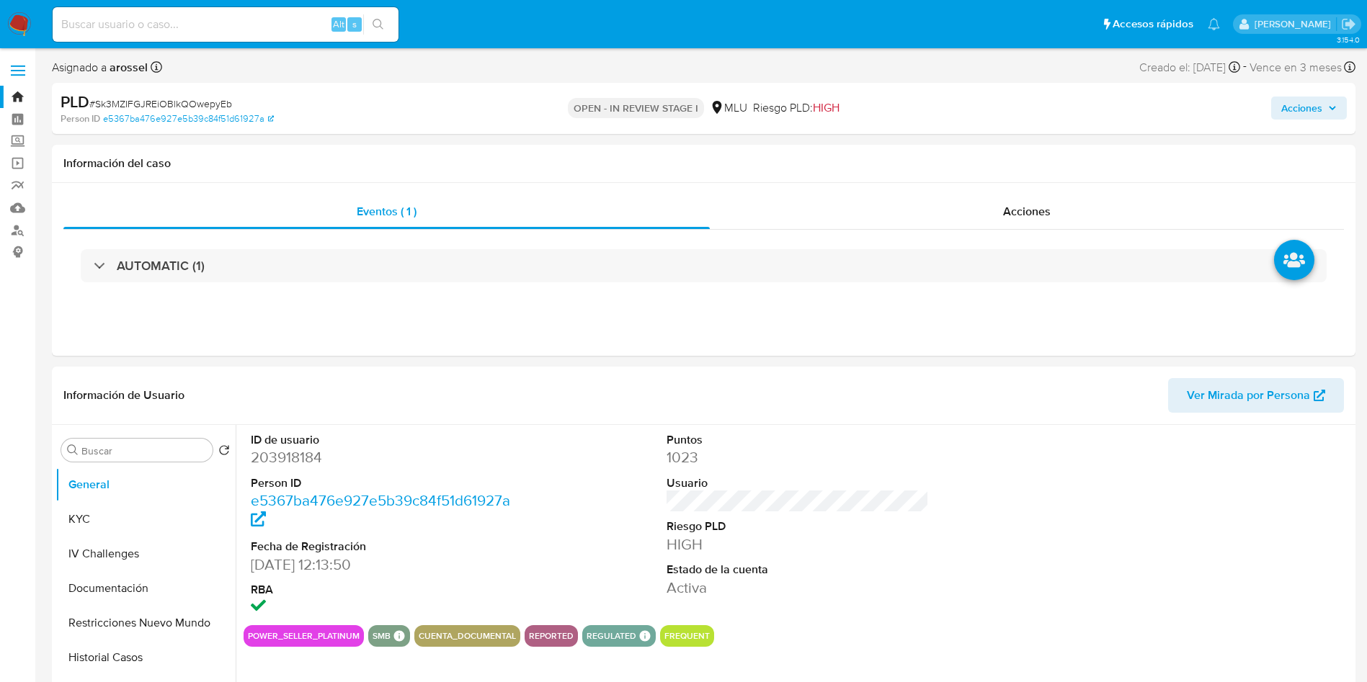
select select "10"
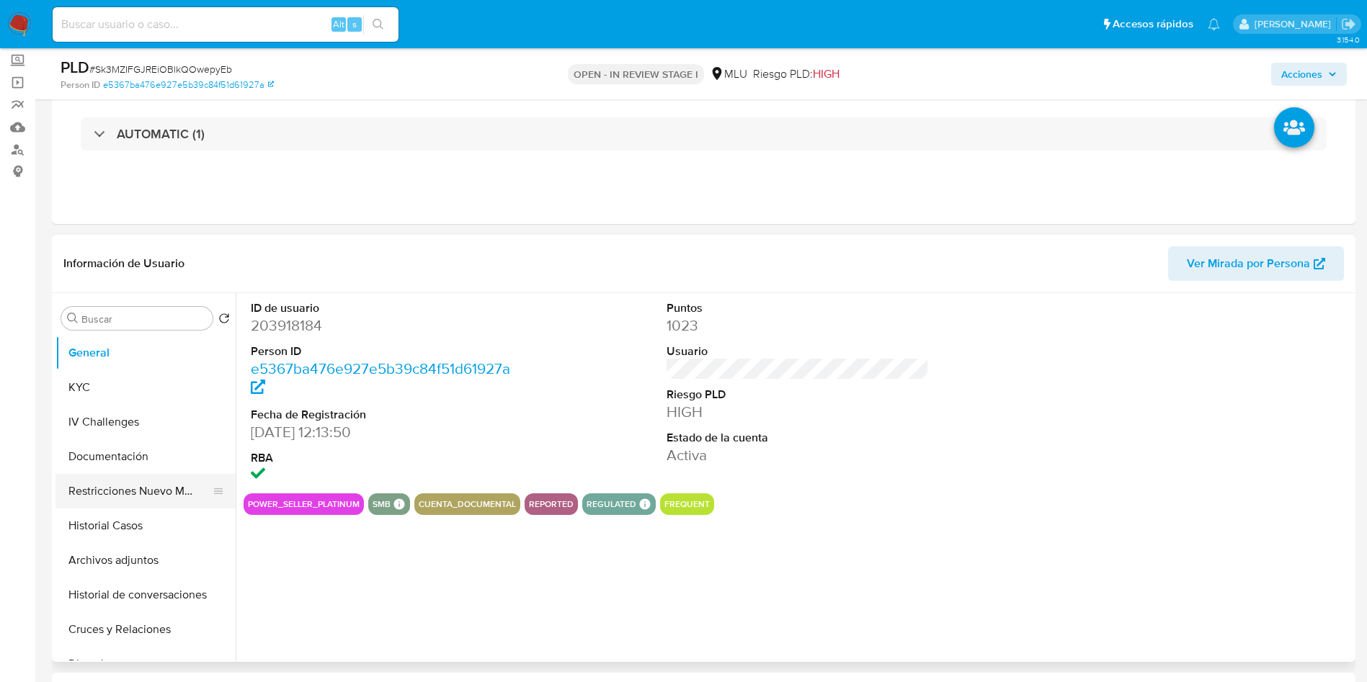
scroll to position [108, 0]
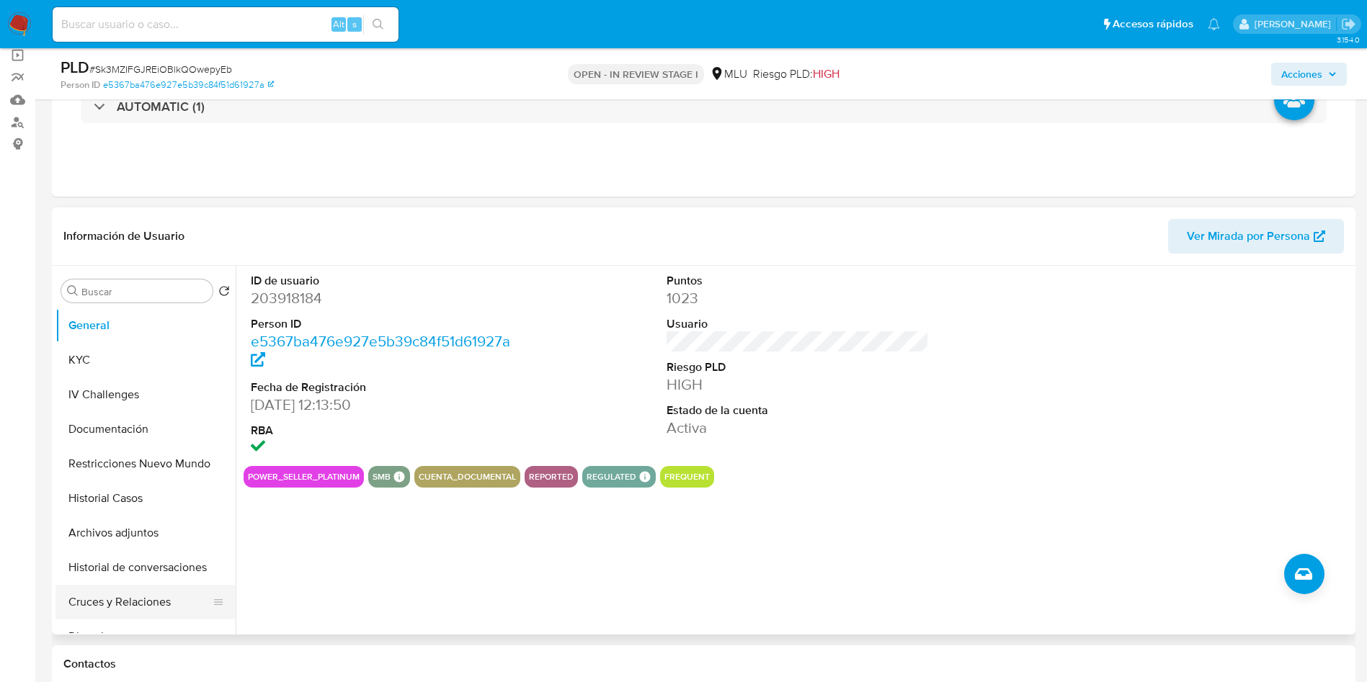
drag, startPoint x: 142, startPoint y: 600, endPoint x: 159, endPoint y: 630, distance: 34.5
click at [141, 600] on button "Cruces y Relaciones" at bounding box center [145, 602] width 180 height 35
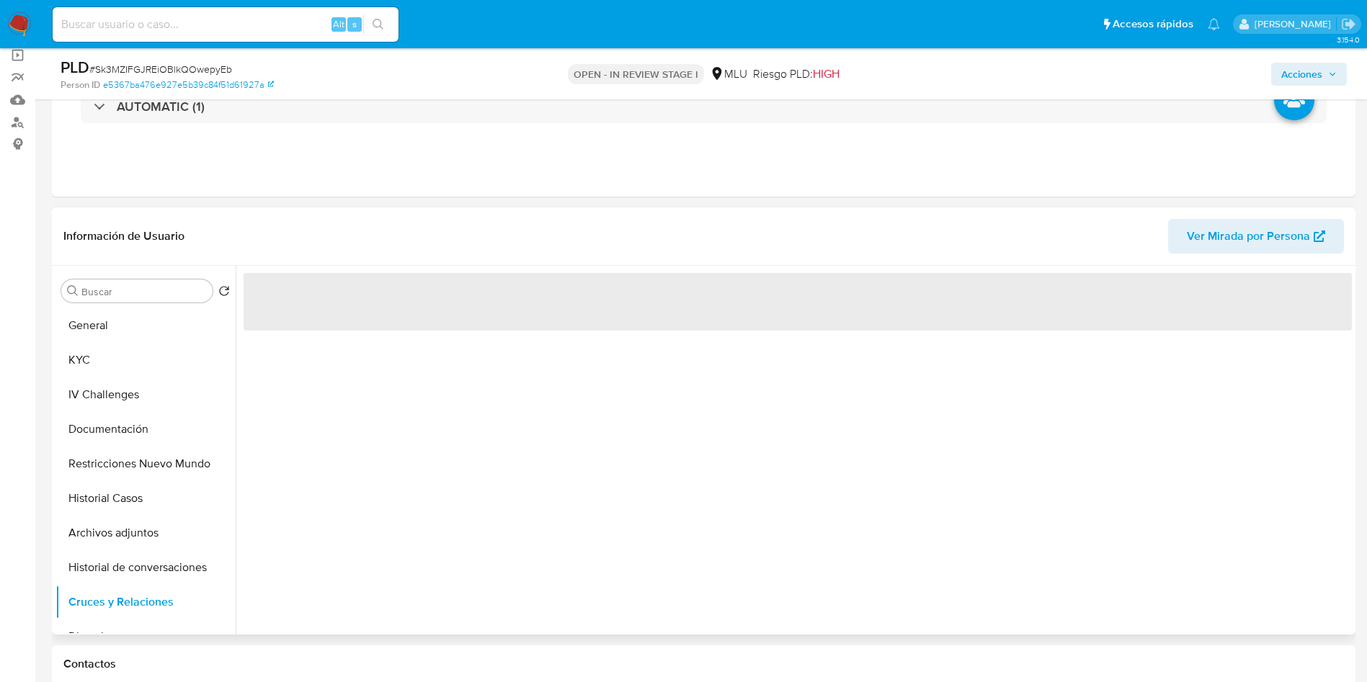
click at [1265, 223] on span "Ver Mirada por Persona" at bounding box center [1248, 236] width 123 height 35
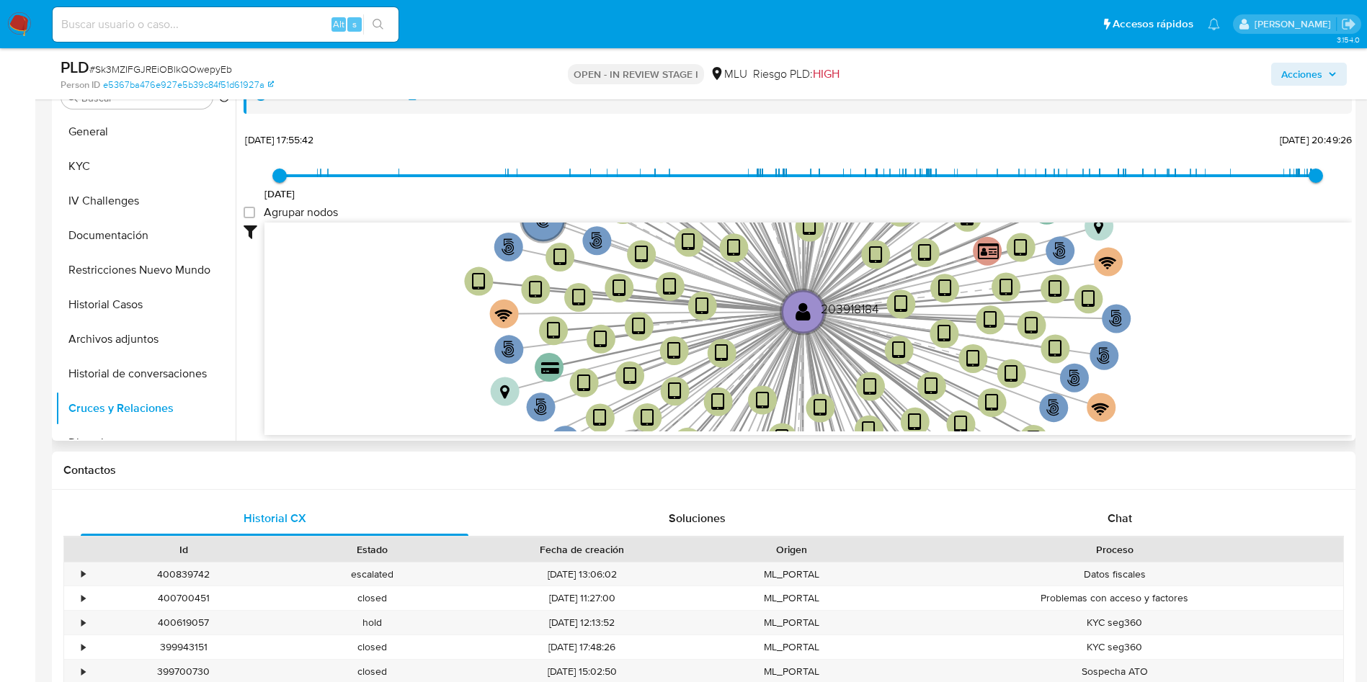
scroll to position [324, 0]
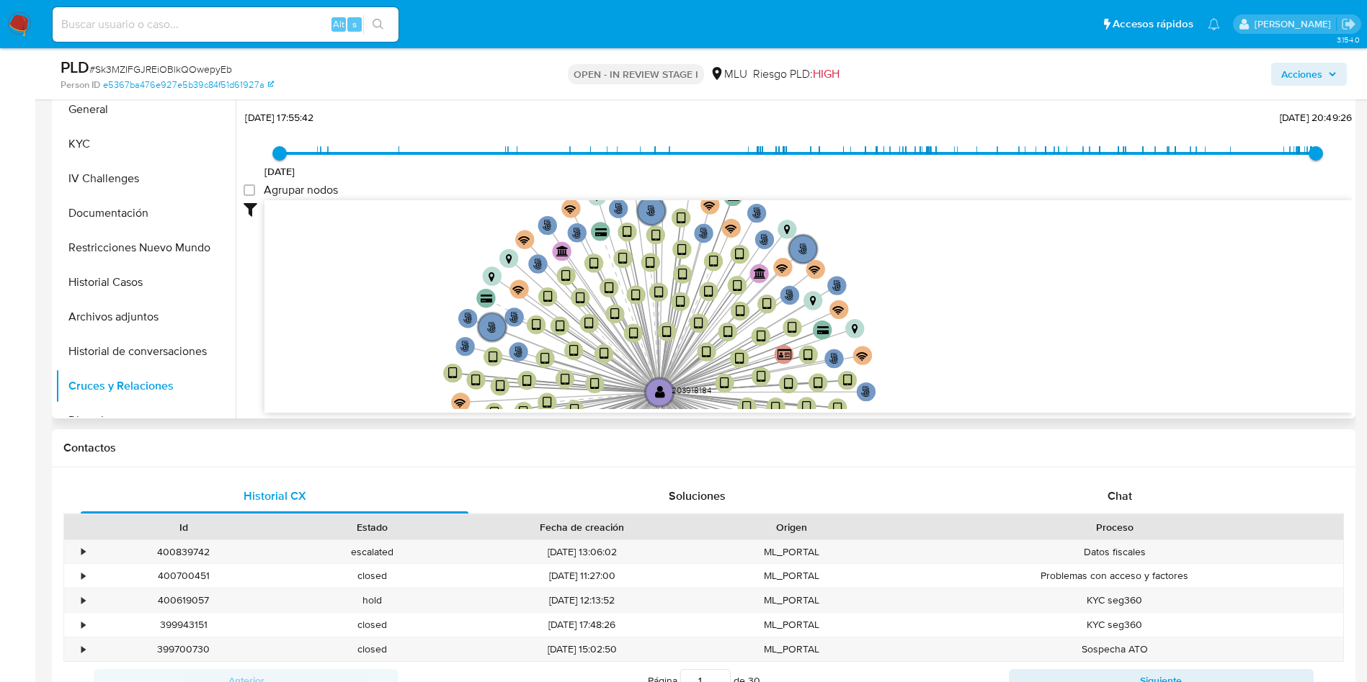
drag, startPoint x: 473, startPoint y: 267, endPoint x: 424, endPoint y: 326, distance: 76.2
click at [427, 371] on icon "person-e5367ba476e927e5b39c84f51d61927a  user-203918184  203918184 device-654…" at bounding box center [807, 304] width 1087 height 209
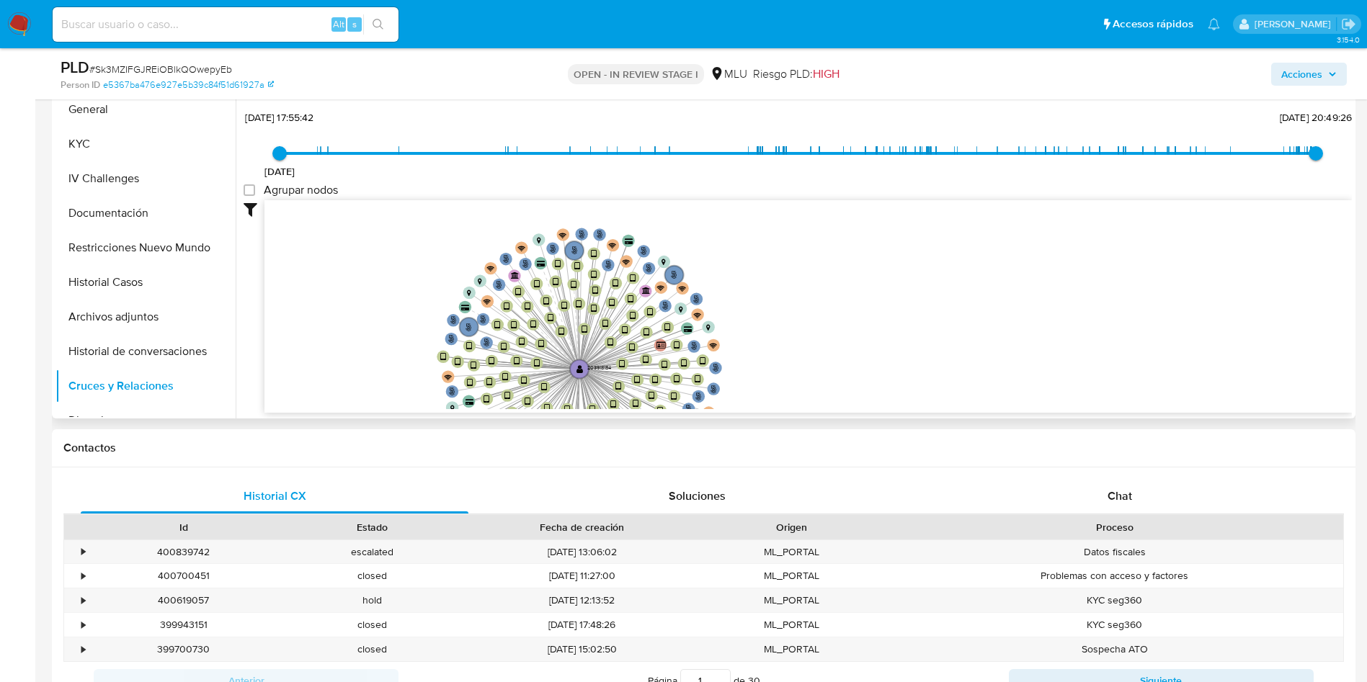
click at [403, 321] on icon "person-e5367ba476e927e5b39c84f51d61927a  user-203918184  203918184 device-654…" at bounding box center [807, 304] width 1087 height 209
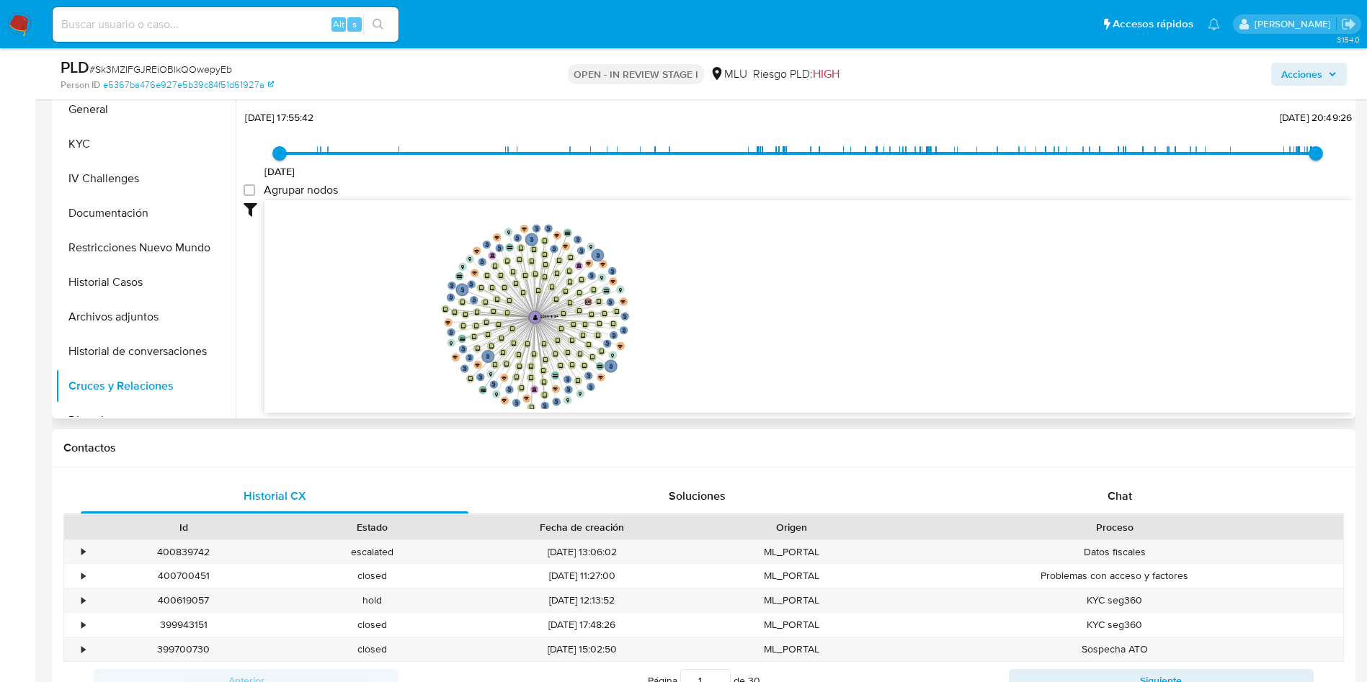
drag, startPoint x: 403, startPoint y: 320, endPoint x: 424, endPoint y: 310, distance: 23.2
click at [424, 310] on icon "person-e5367ba476e927e5b39c84f51d61927a  user-203918184  203918184 device-654…" at bounding box center [807, 304] width 1087 height 209
click at [159, 110] on button "General" at bounding box center [139, 109] width 169 height 35
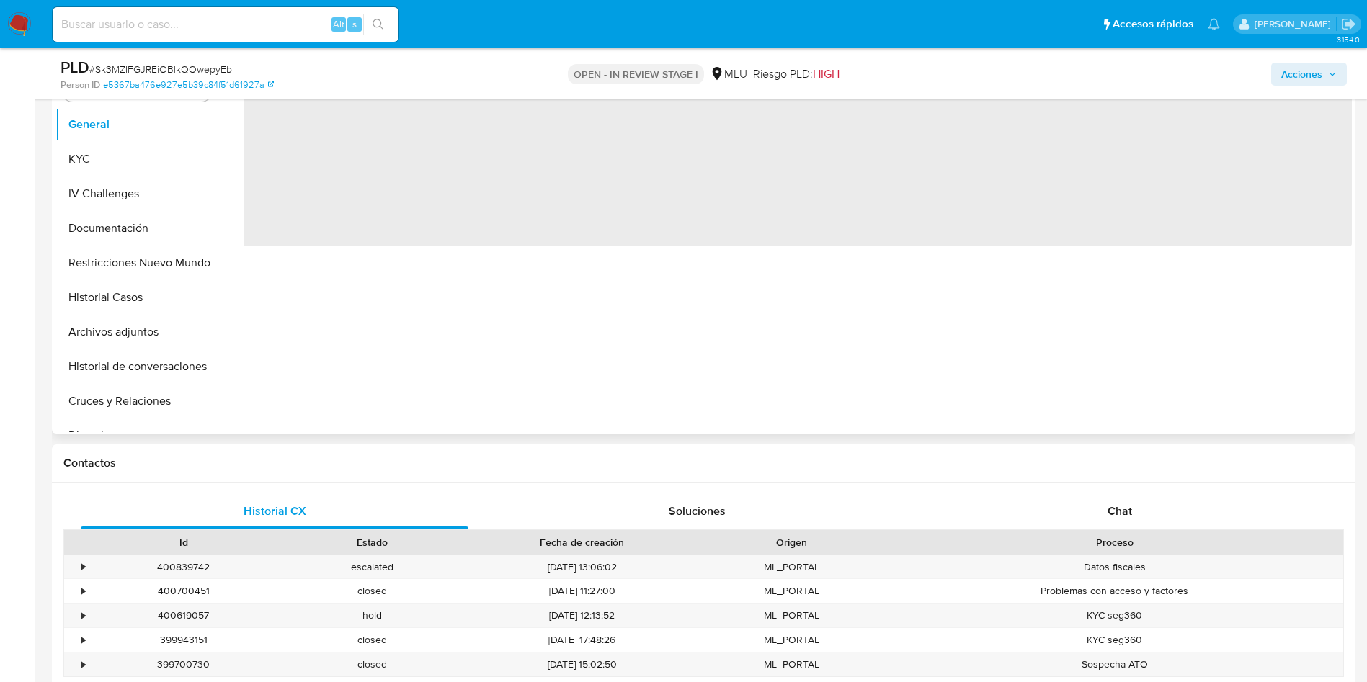
scroll to position [108, 0]
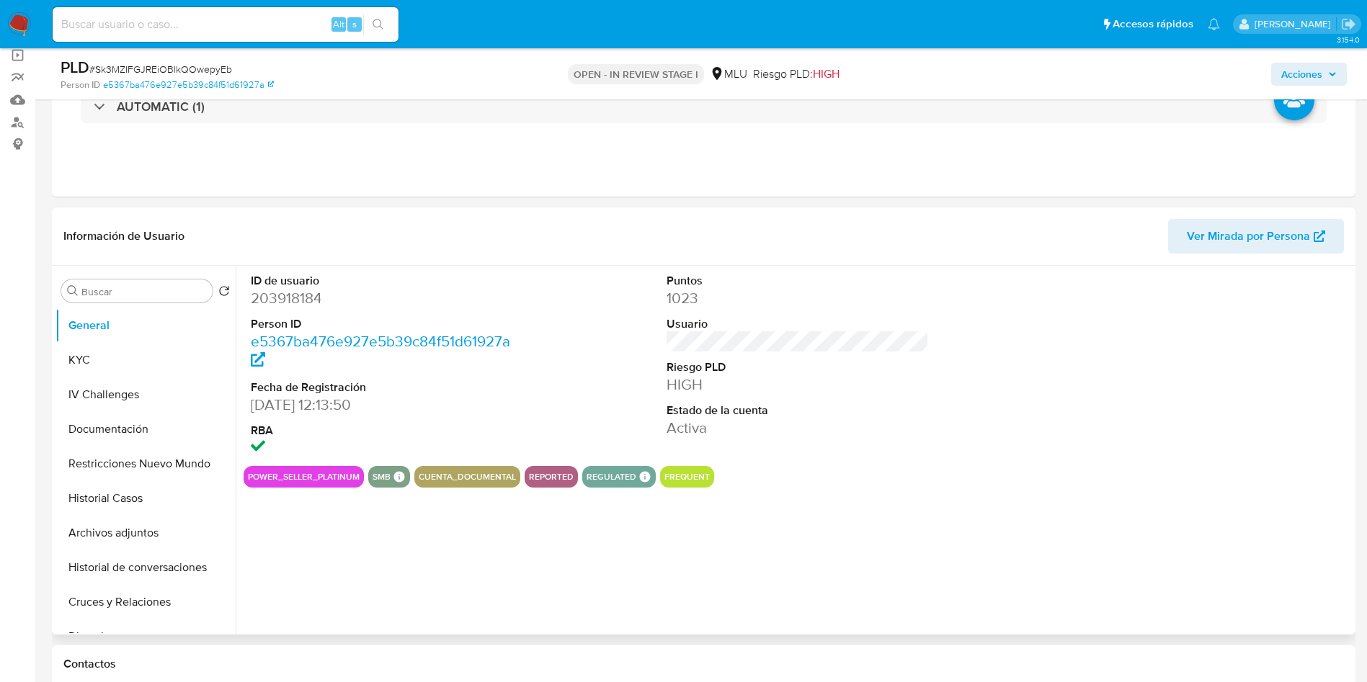
click at [295, 296] on dd "203918184" at bounding box center [382, 298] width 263 height 20
copy dd "203918184"
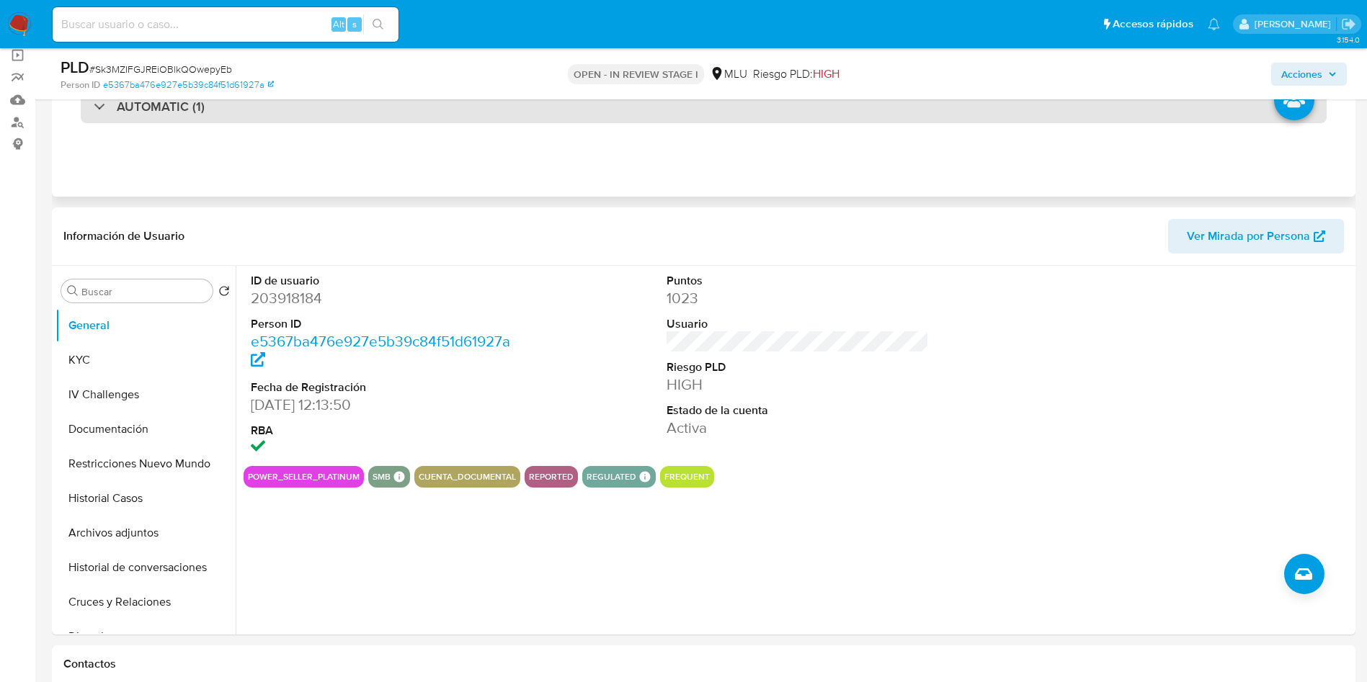
click at [200, 118] on div "AUTOMATIC (1)" at bounding box center [704, 106] width 1246 height 33
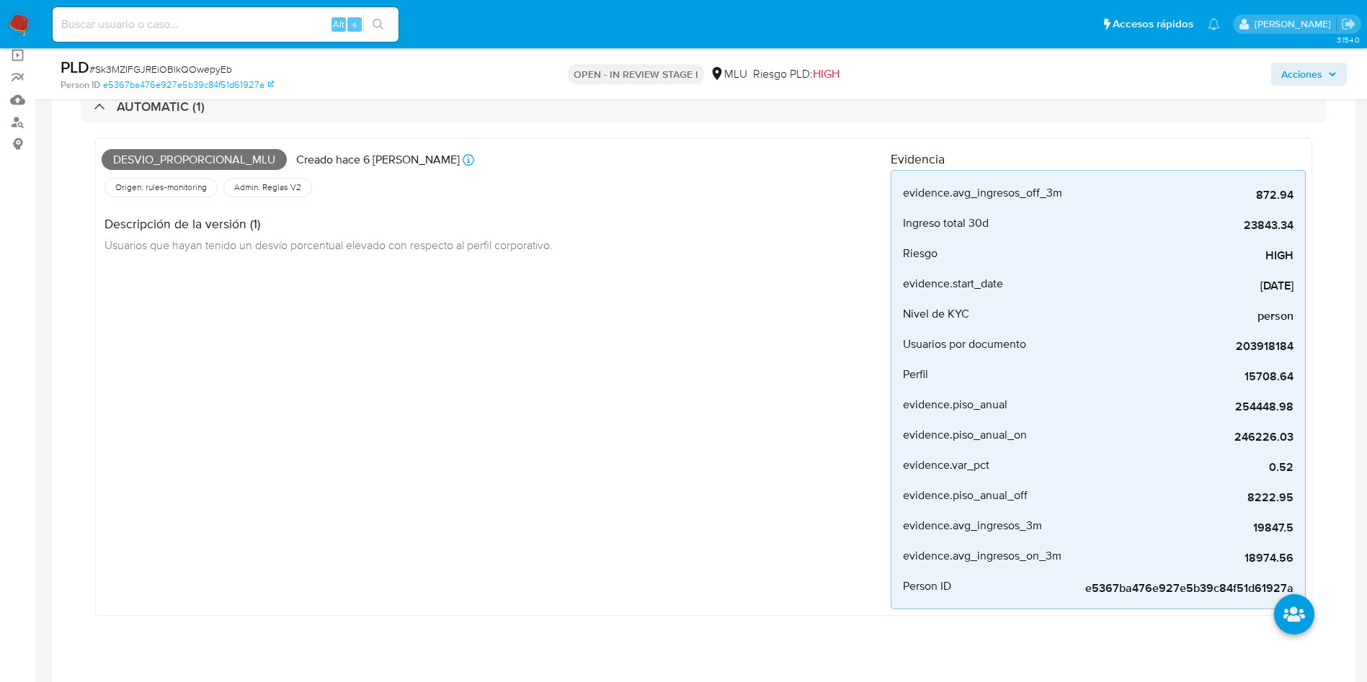
scroll to position [0, 0]
